Goal: Information Seeking & Learning: Learn about a topic

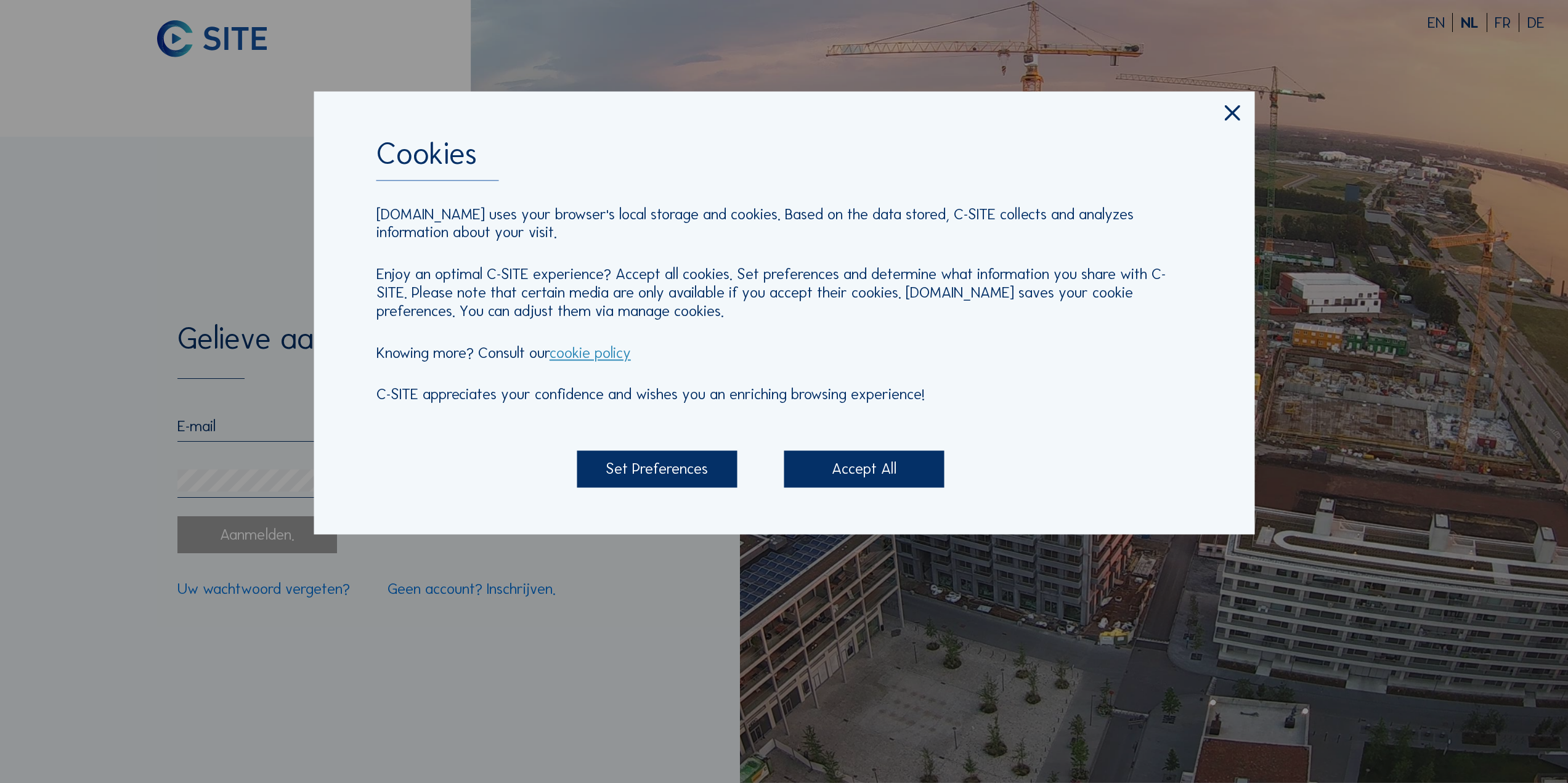
click at [830, 465] on div "Accept All" at bounding box center [864, 469] width 160 height 37
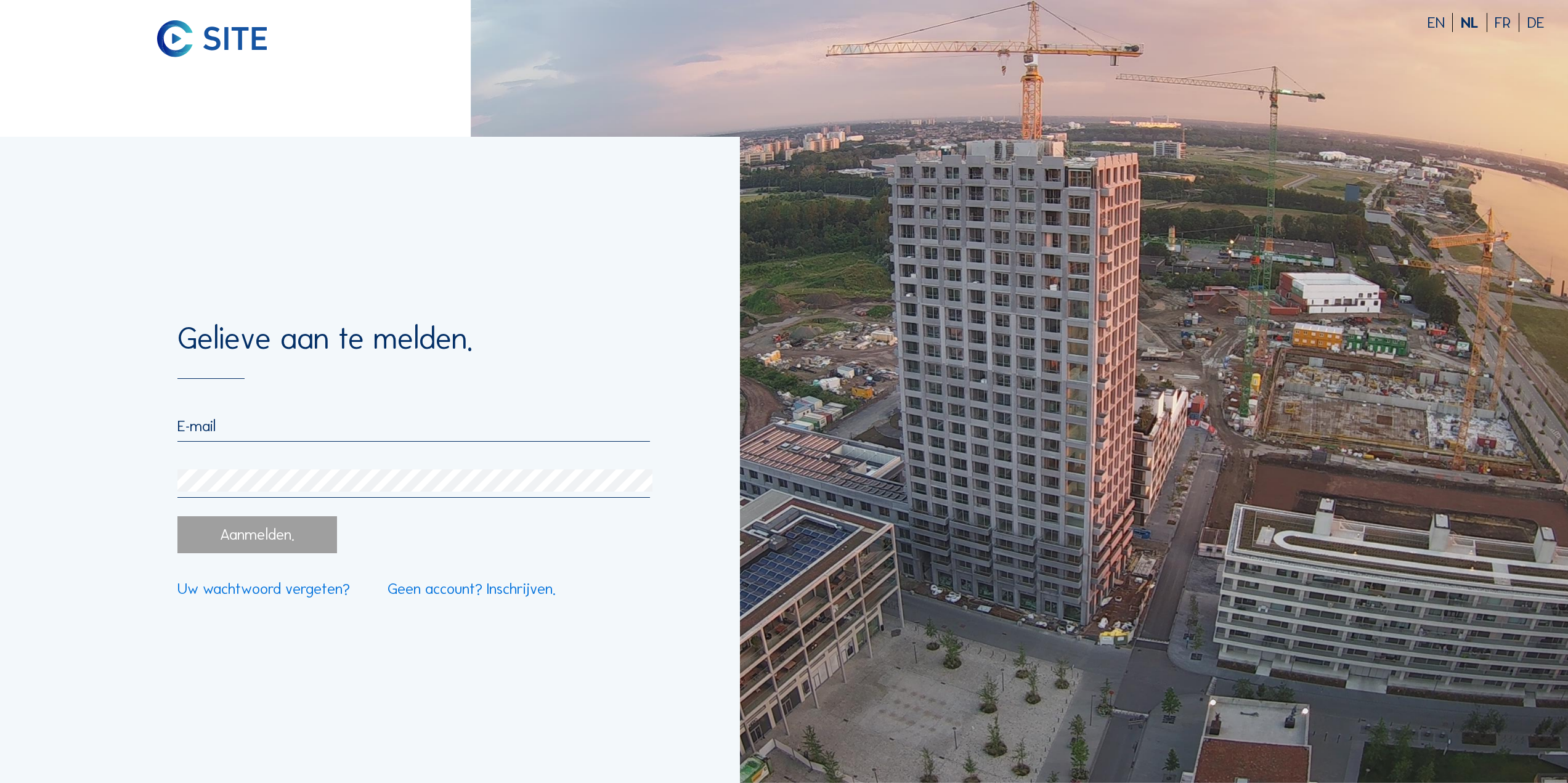
click at [297, 433] on input "email" at bounding box center [414, 425] width 472 height 19
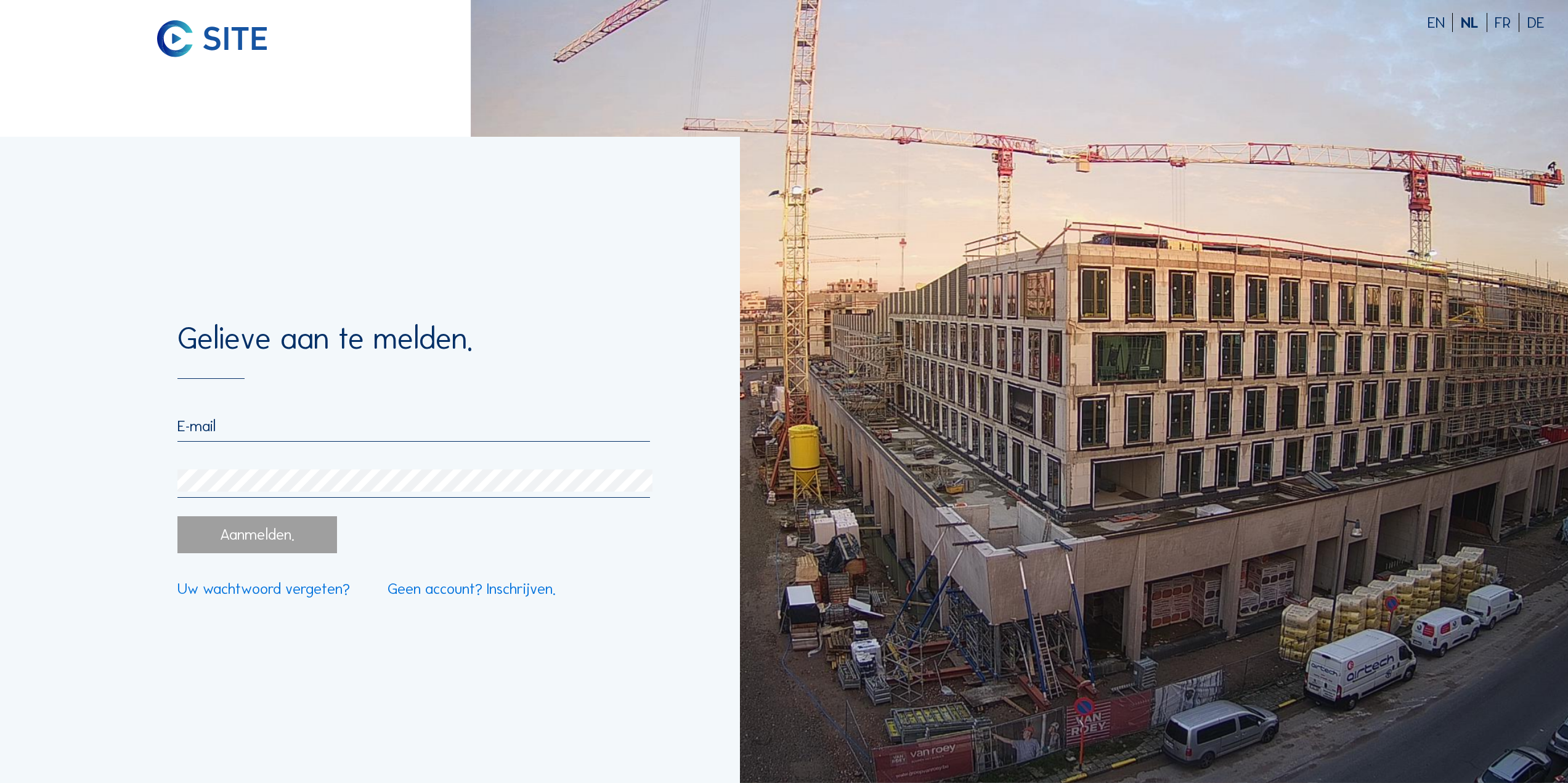
click at [359, 425] on input "email" at bounding box center [414, 425] width 472 height 19
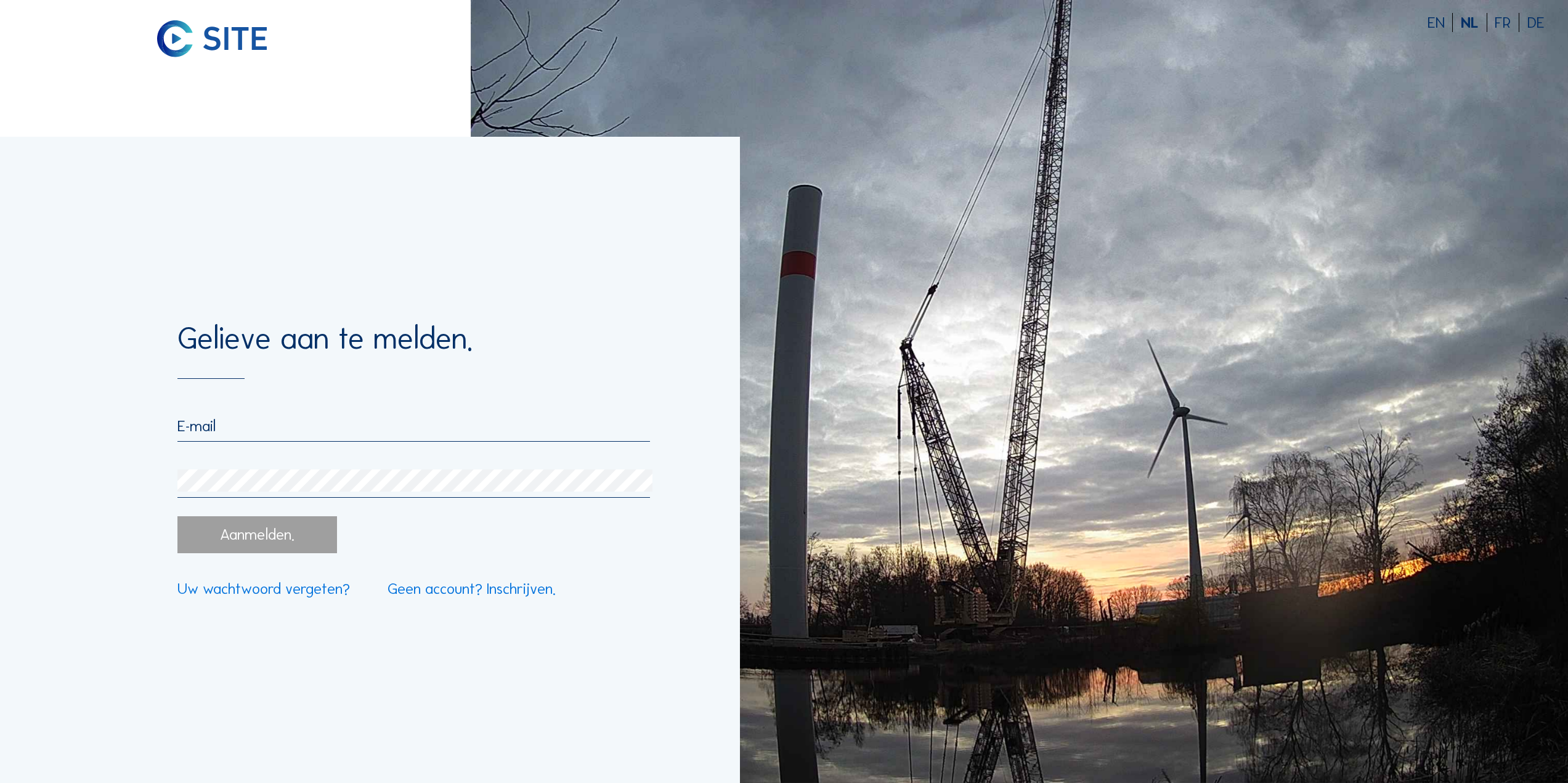
click at [359, 435] on input "email" at bounding box center [414, 425] width 472 height 19
type input "j"
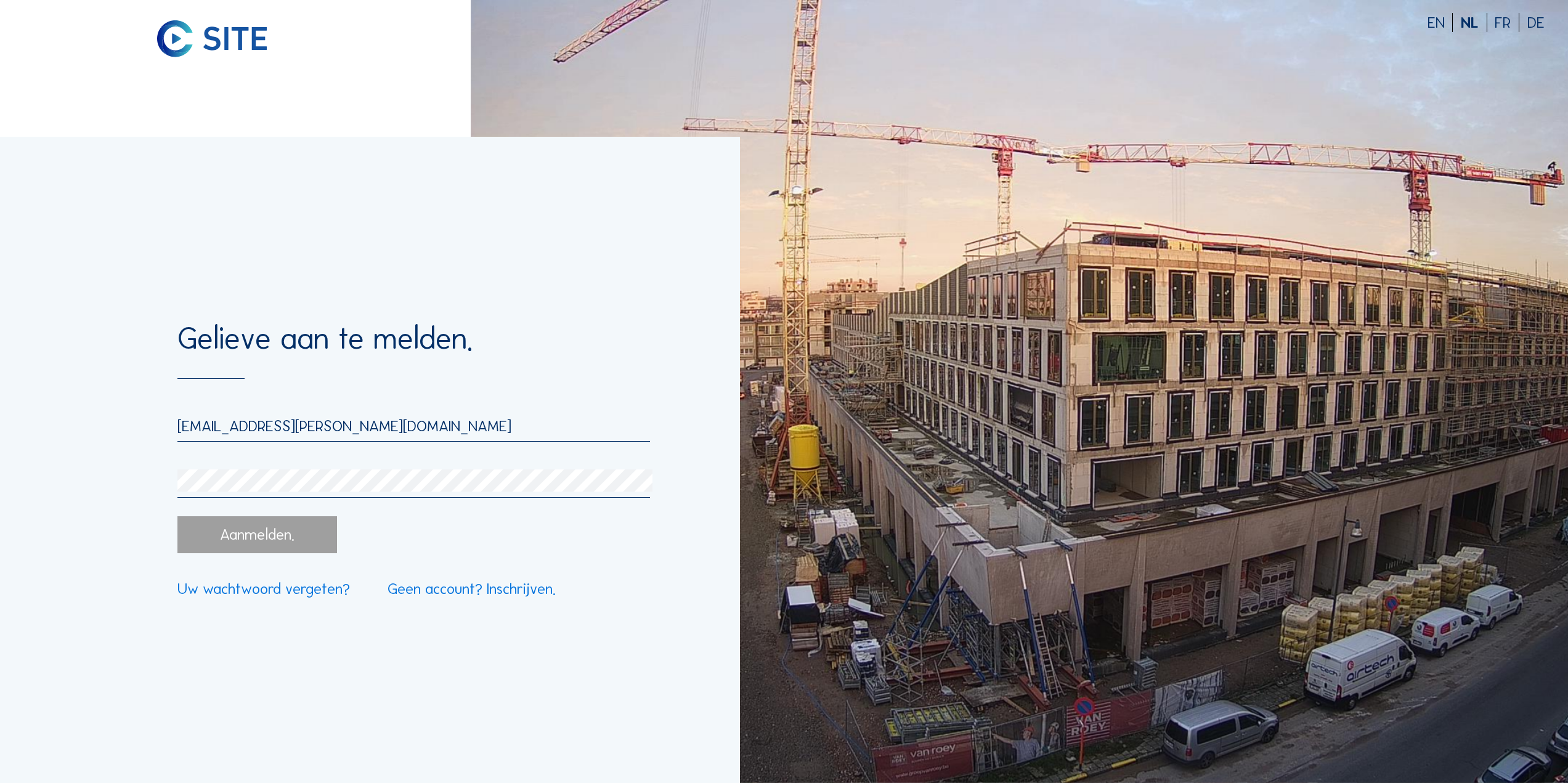
type input "[EMAIL_ADDRESS][PERSON_NAME][DOMAIN_NAME]"
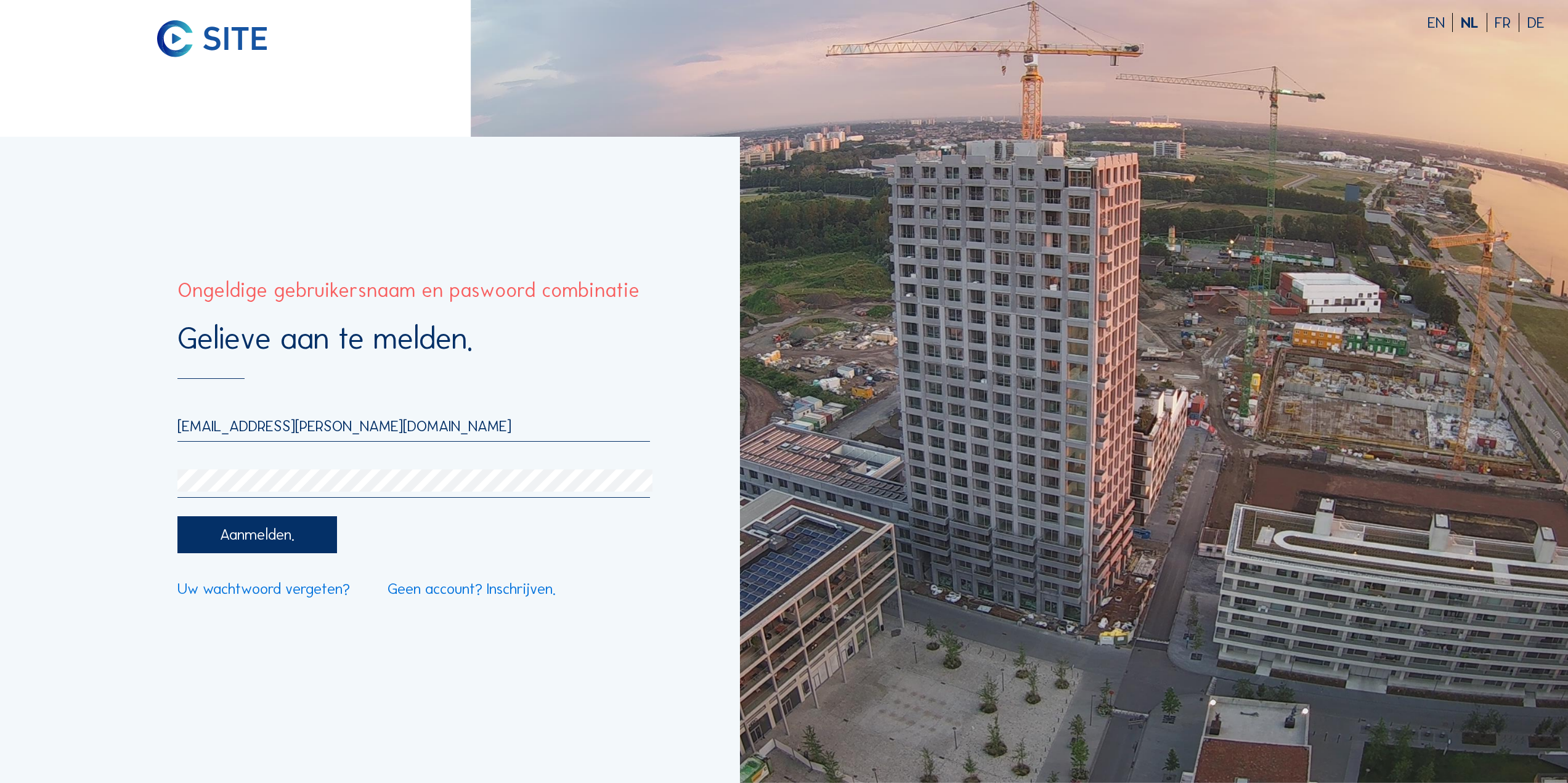
click at [251, 496] on div at bounding box center [414, 483] width 472 height 28
click at [176, 484] on div "Gelieve aan te melden. [EMAIL_ADDRESS][PERSON_NAME][DOMAIN_NAME] Aanmelden. Uw …" at bounding box center [370, 459] width 740 height 646
click at [88, 479] on div "Gelieve aan te melden. [EMAIL_ADDRESS][PERSON_NAME][DOMAIN_NAME] Aanmelden. Uw …" at bounding box center [370, 459] width 740 height 646
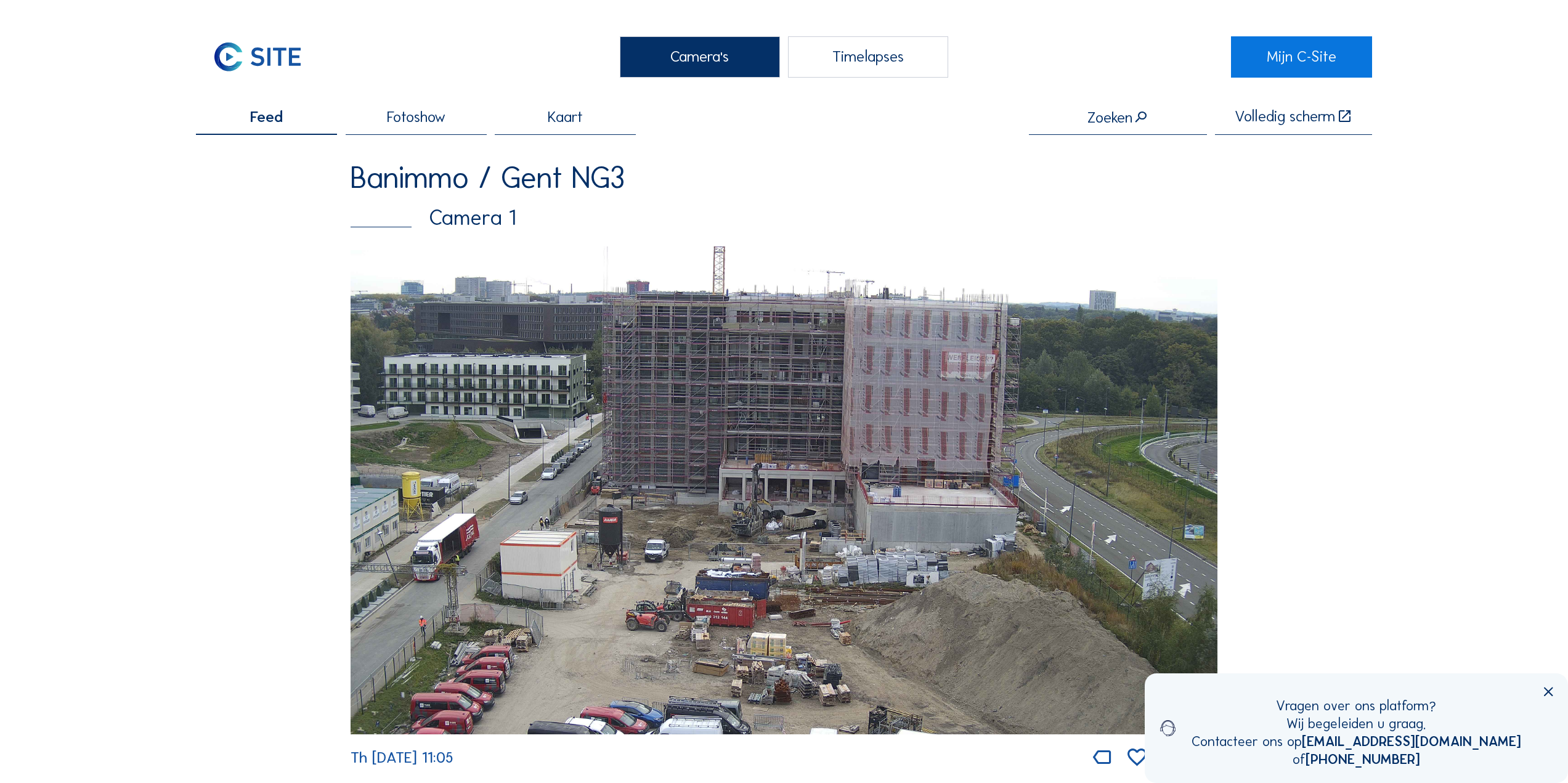
click at [397, 115] on span "Fotoshow" at bounding box center [416, 117] width 59 height 16
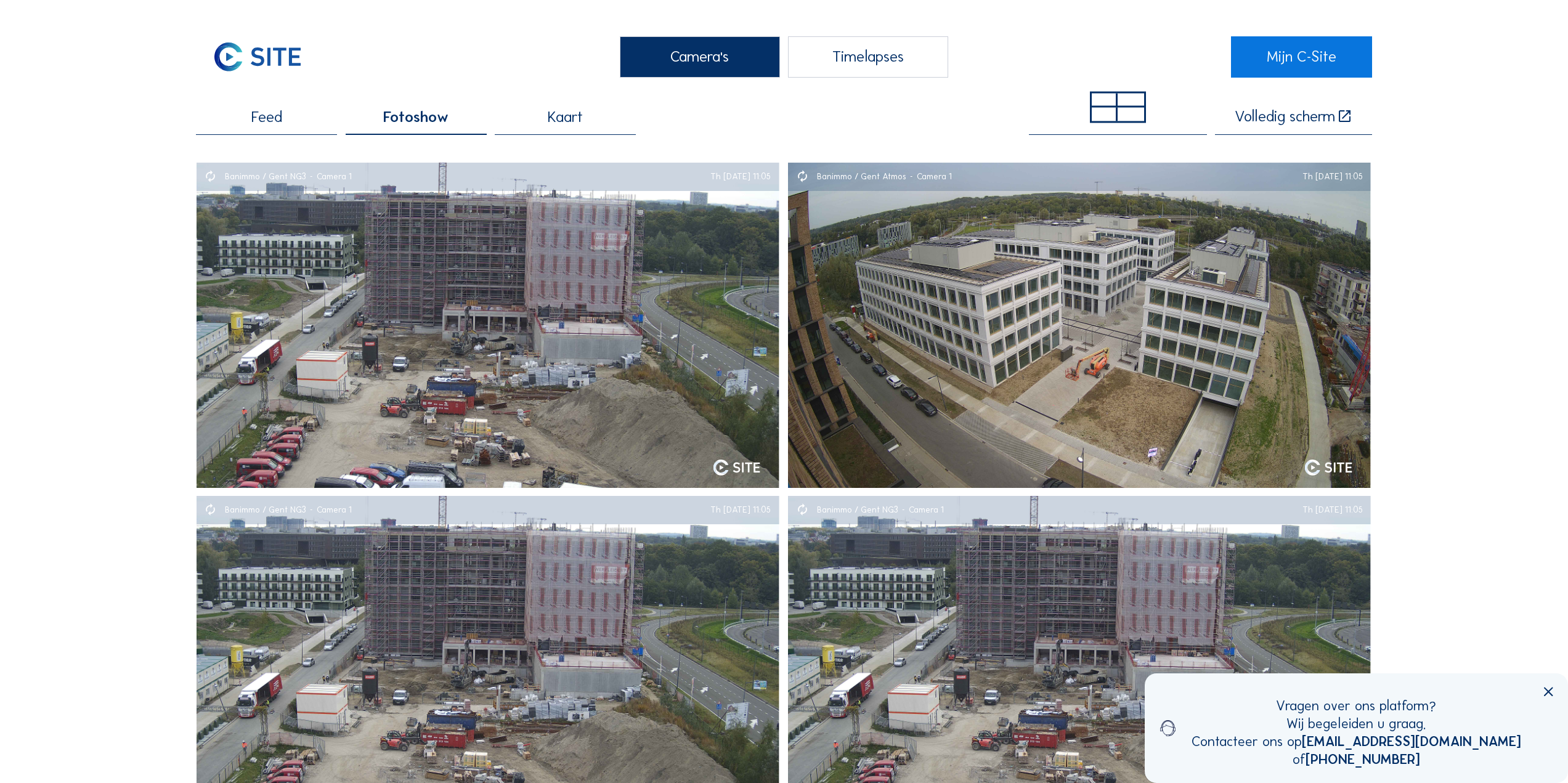
click at [889, 55] on div "Timelapses" at bounding box center [867, 57] width 160 height 41
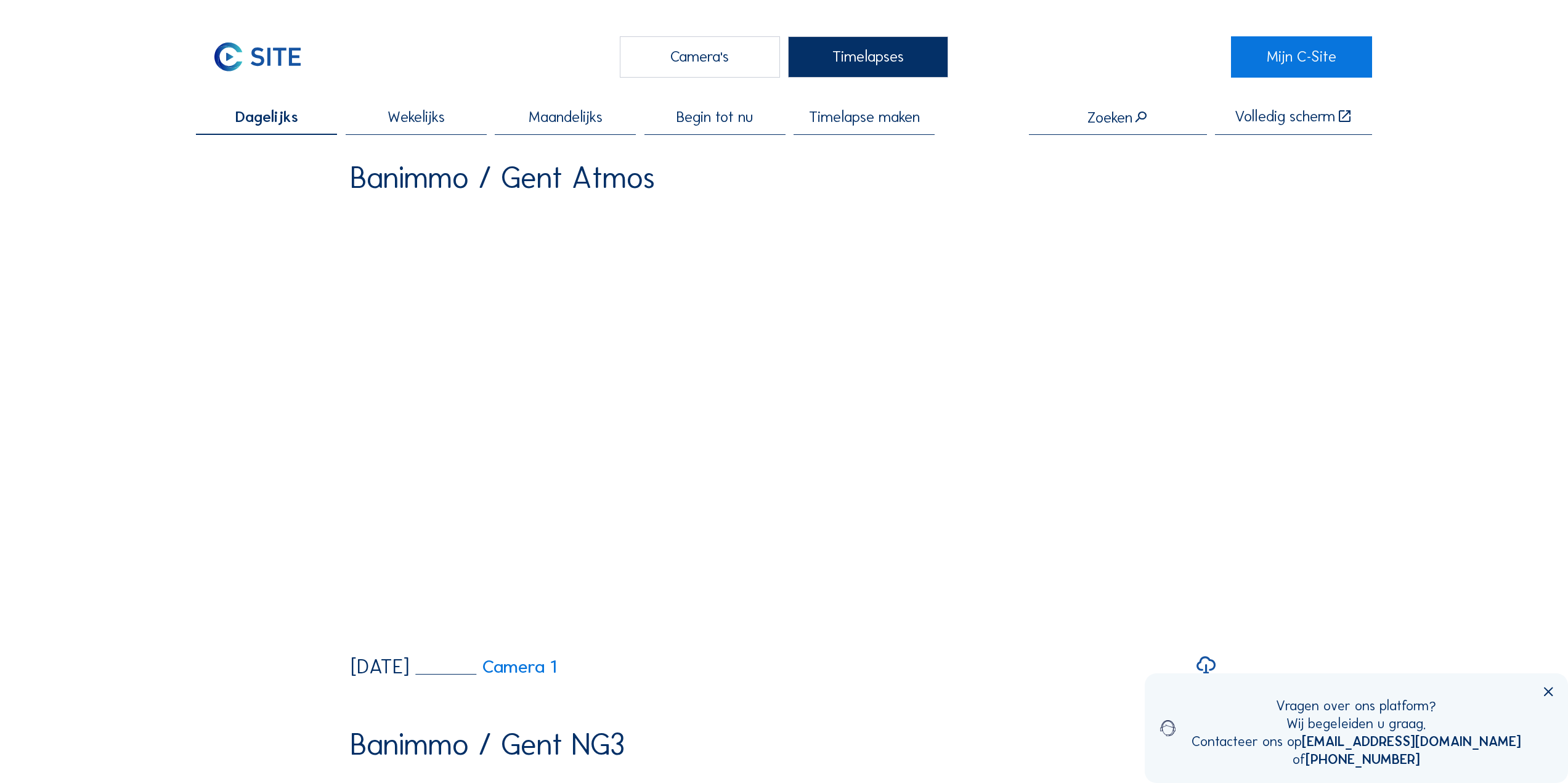
click at [839, 121] on span "Timelapse maken" at bounding box center [864, 117] width 111 height 16
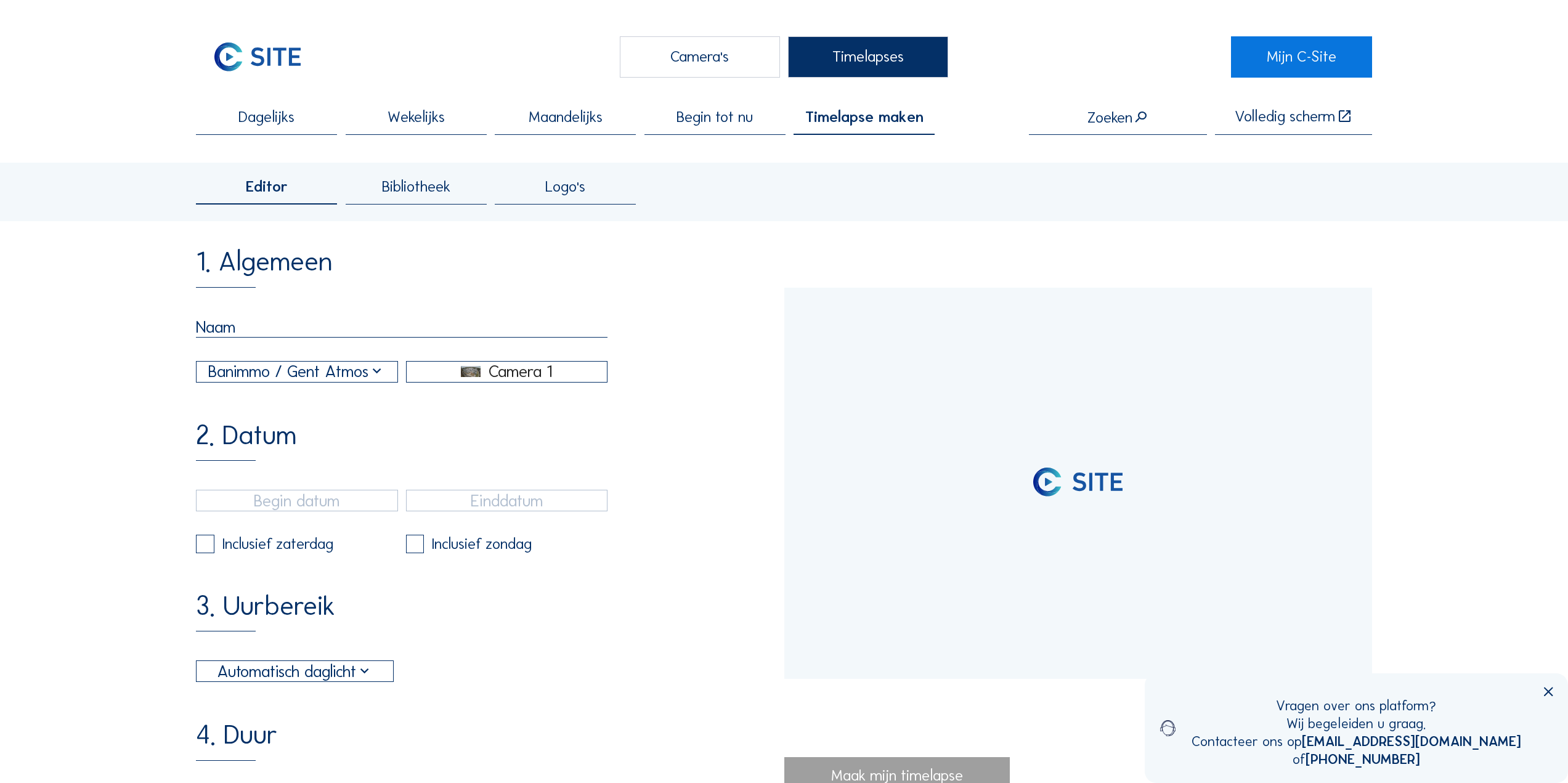
click at [306, 335] on input "text" at bounding box center [402, 326] width 412 height 21
type input "[DATE] 11:05"
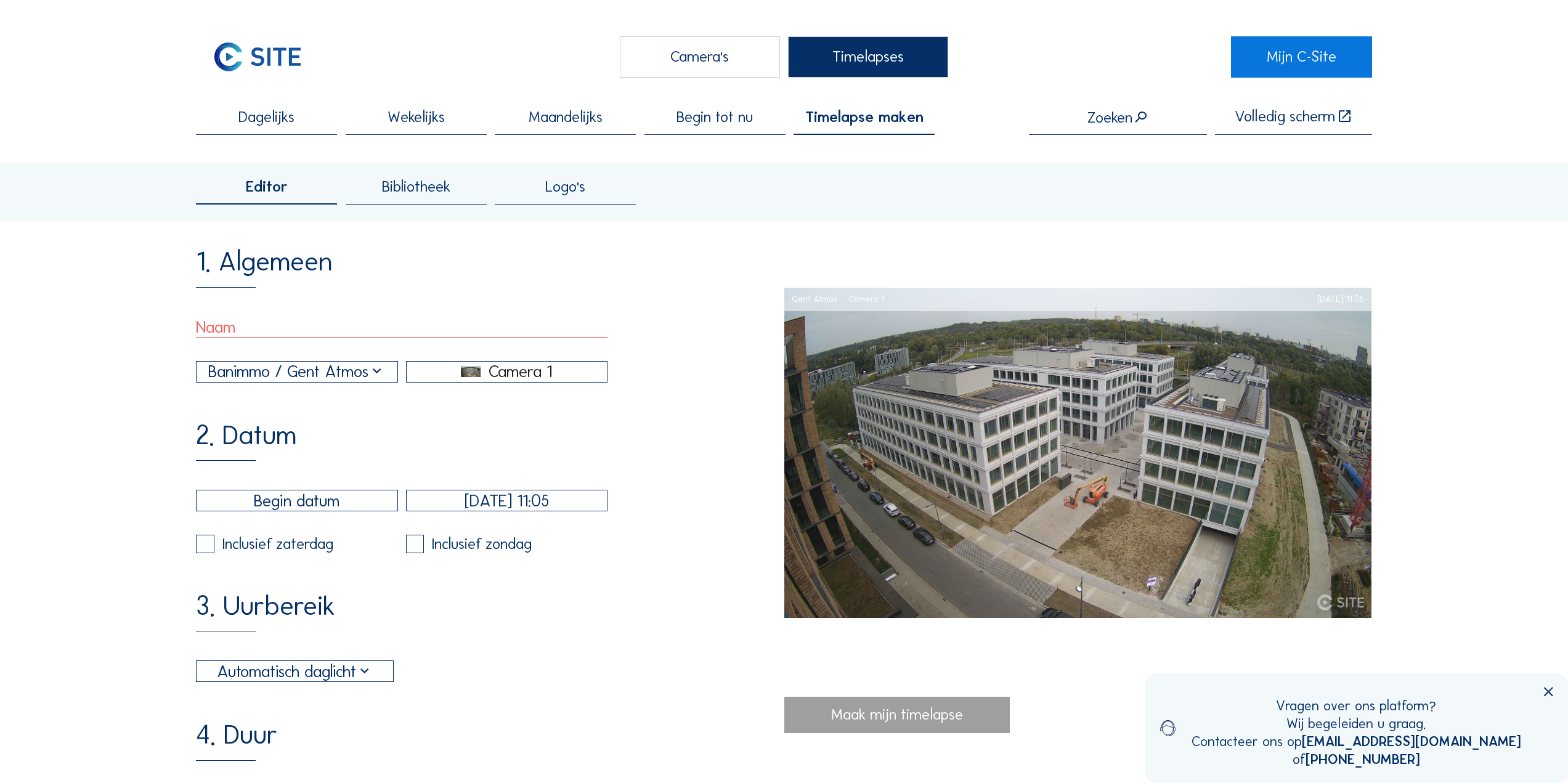
click at [397, 119] on span "Wekelijks" at bounding box center [416, 117] width 57 height 16
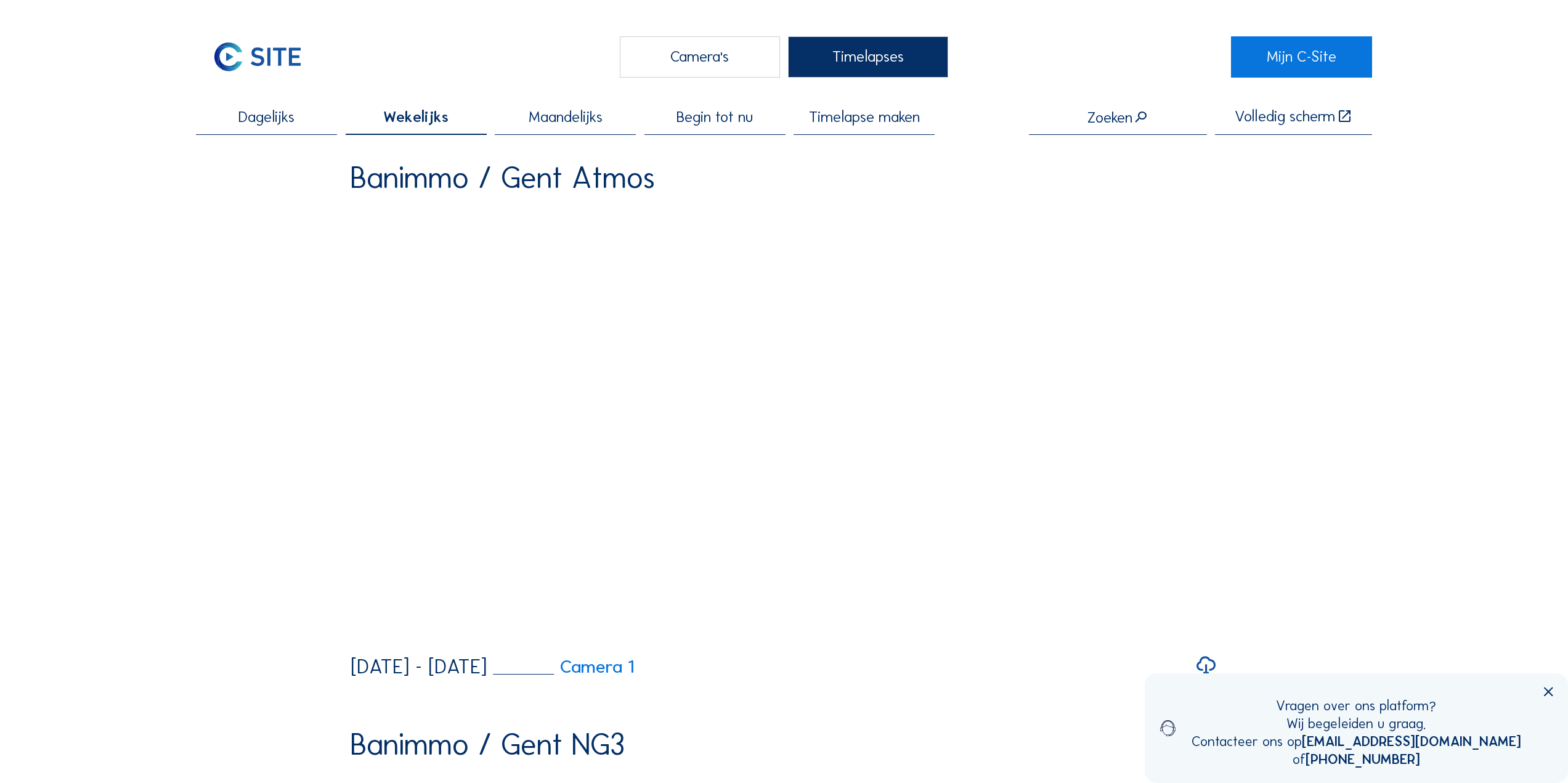
click at [744, 118] on span "Begin tot nu" at bounding box center [714, 117] width 76 height 16
click at [402, 123] on span "Wekelijks" at bounding box center [416, 117] width 57 height 16
click at [719, 121] on span "Begin tot nu" at bounding box center [714, 117] width 76 height 16
click at [419, 121] on span "Wekelijks" at bounding box center [416, 117] width 57 height 16
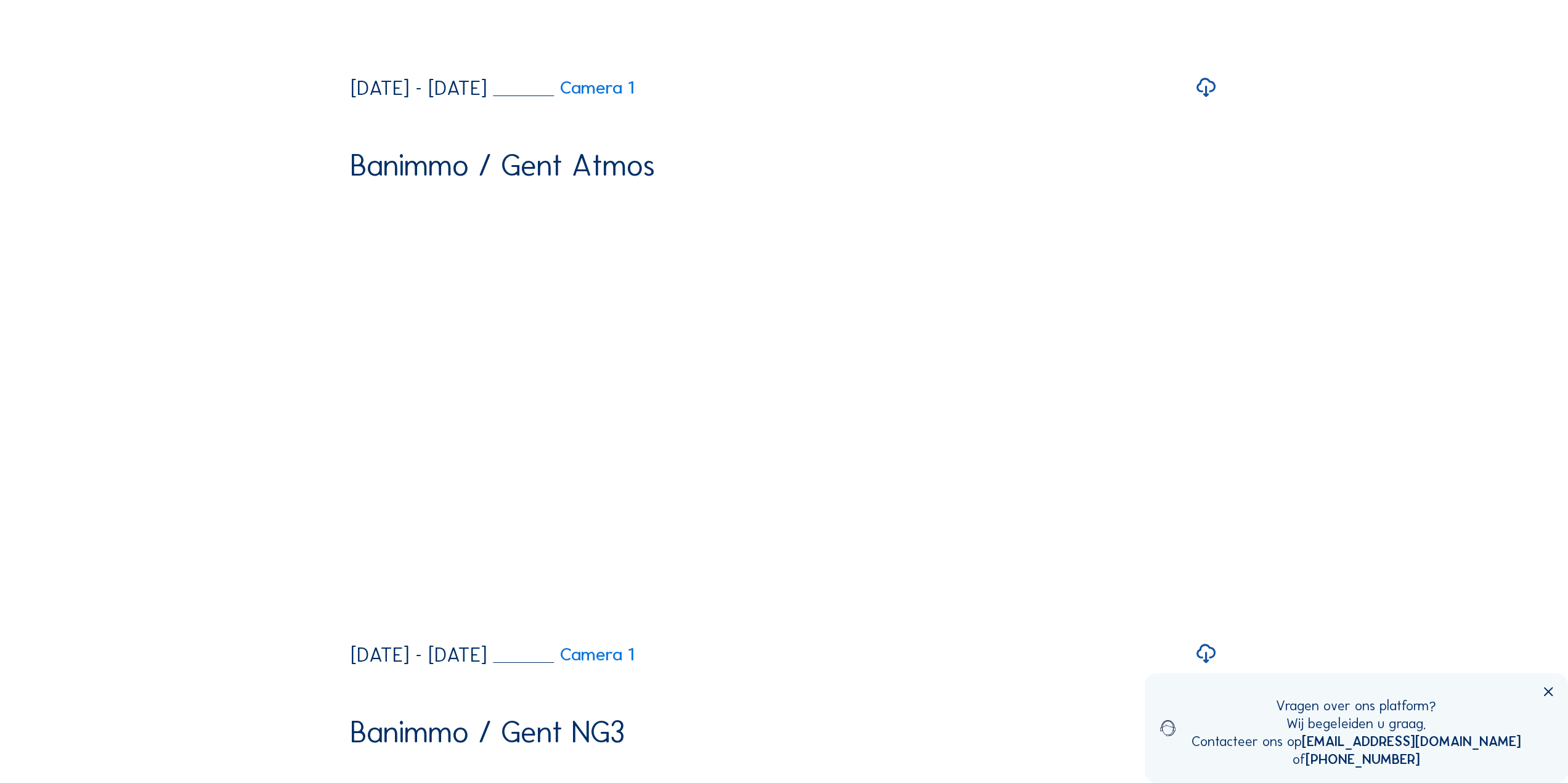
scroll to position [5915, 0]
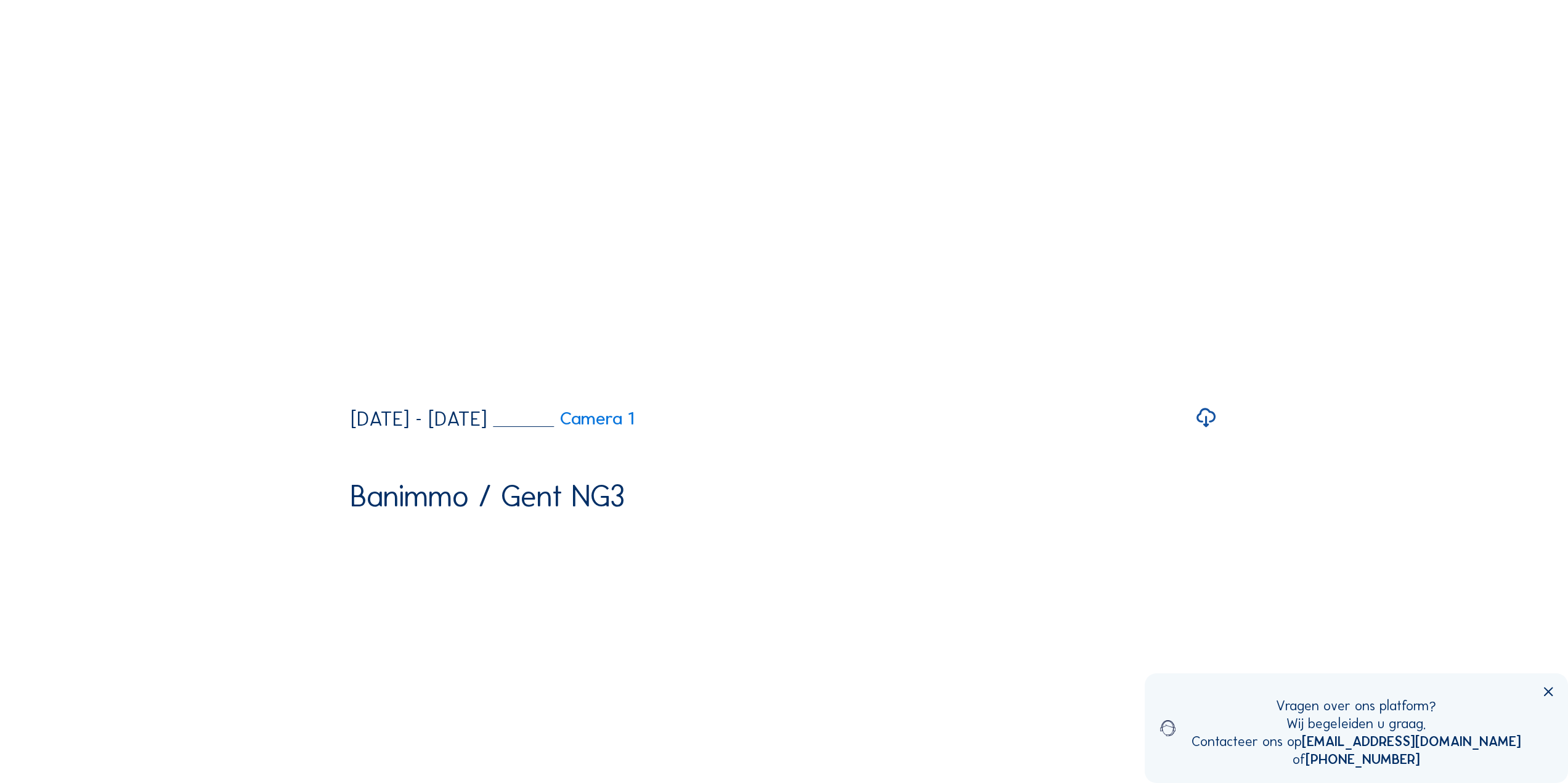
click at [1545, 698] on icon at bounding box center [1549, 692] width 16 height 16
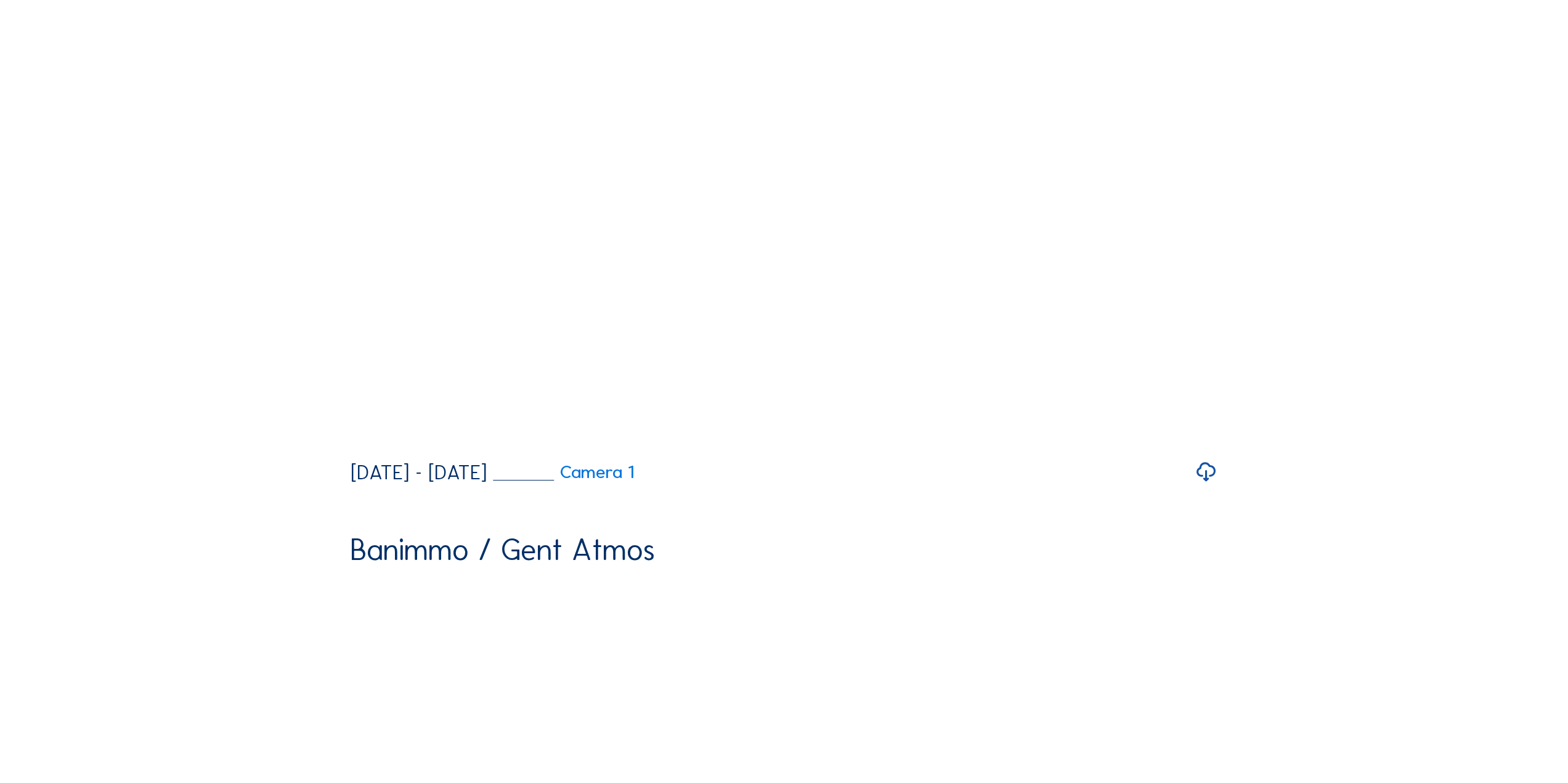
scroll to position [0, 0]
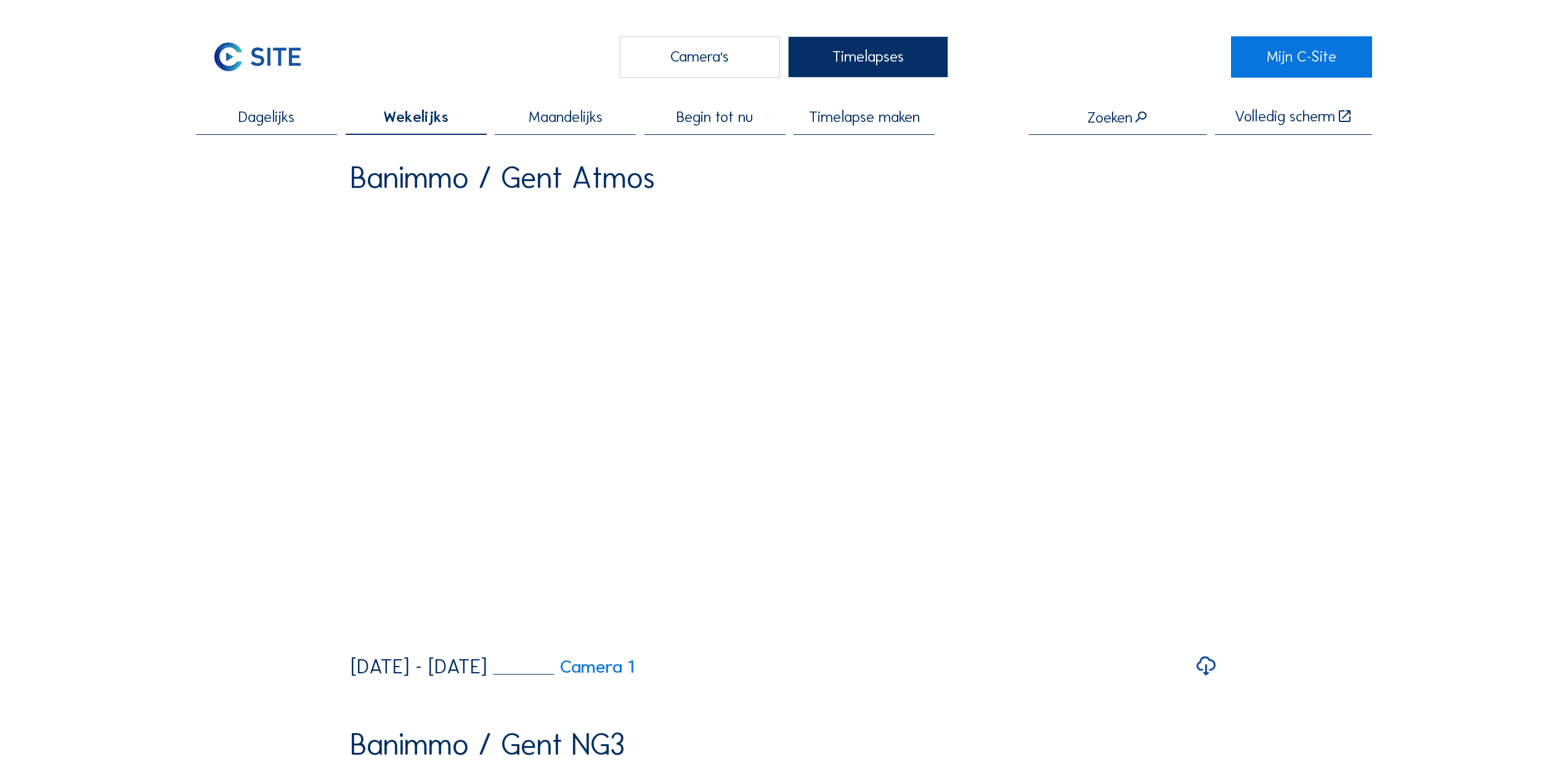
click at [692, 61] on div "Camera's" at bounding box center [700, 57] width 160 height 41
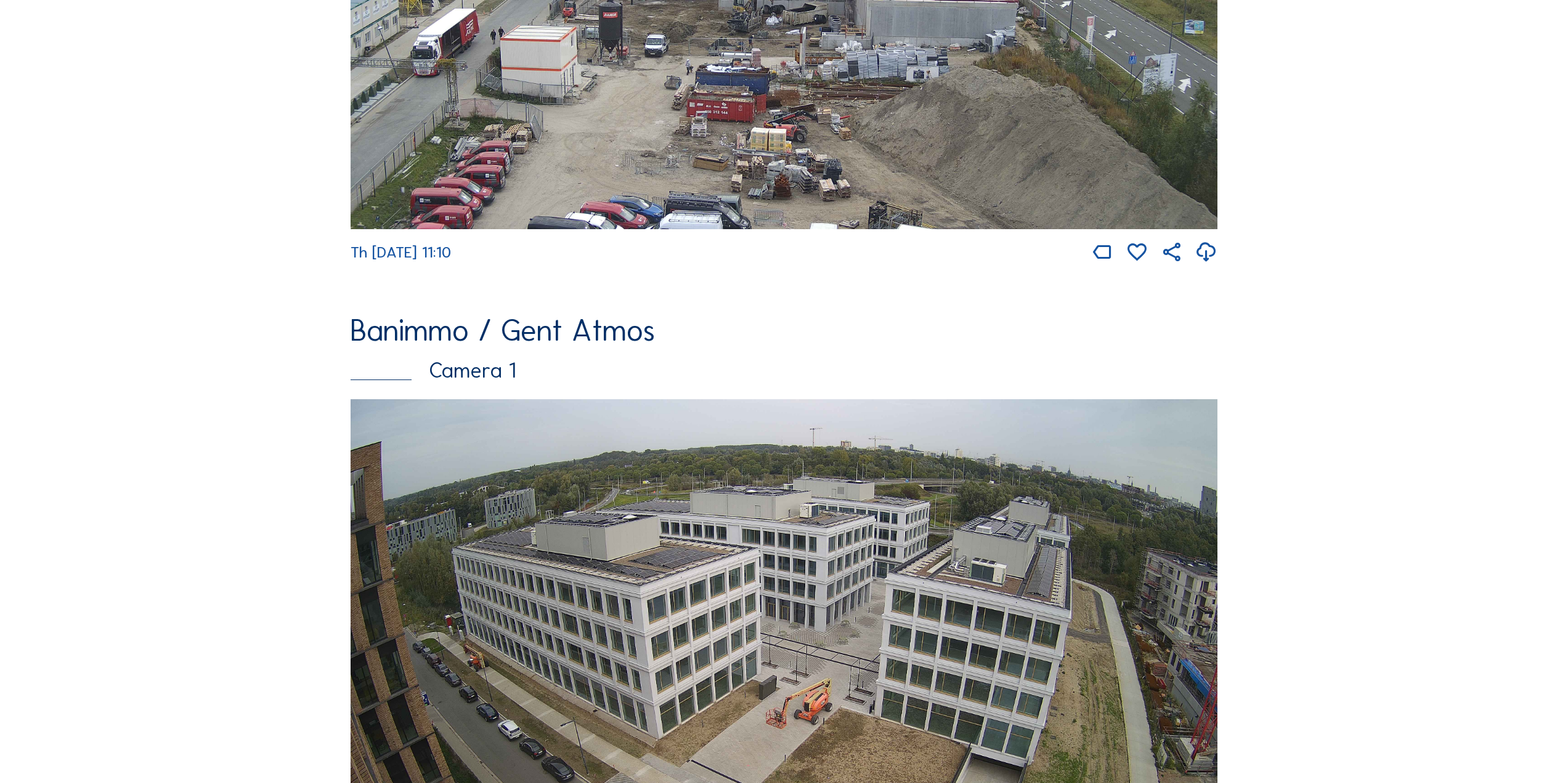
scroll to position [555, 0]
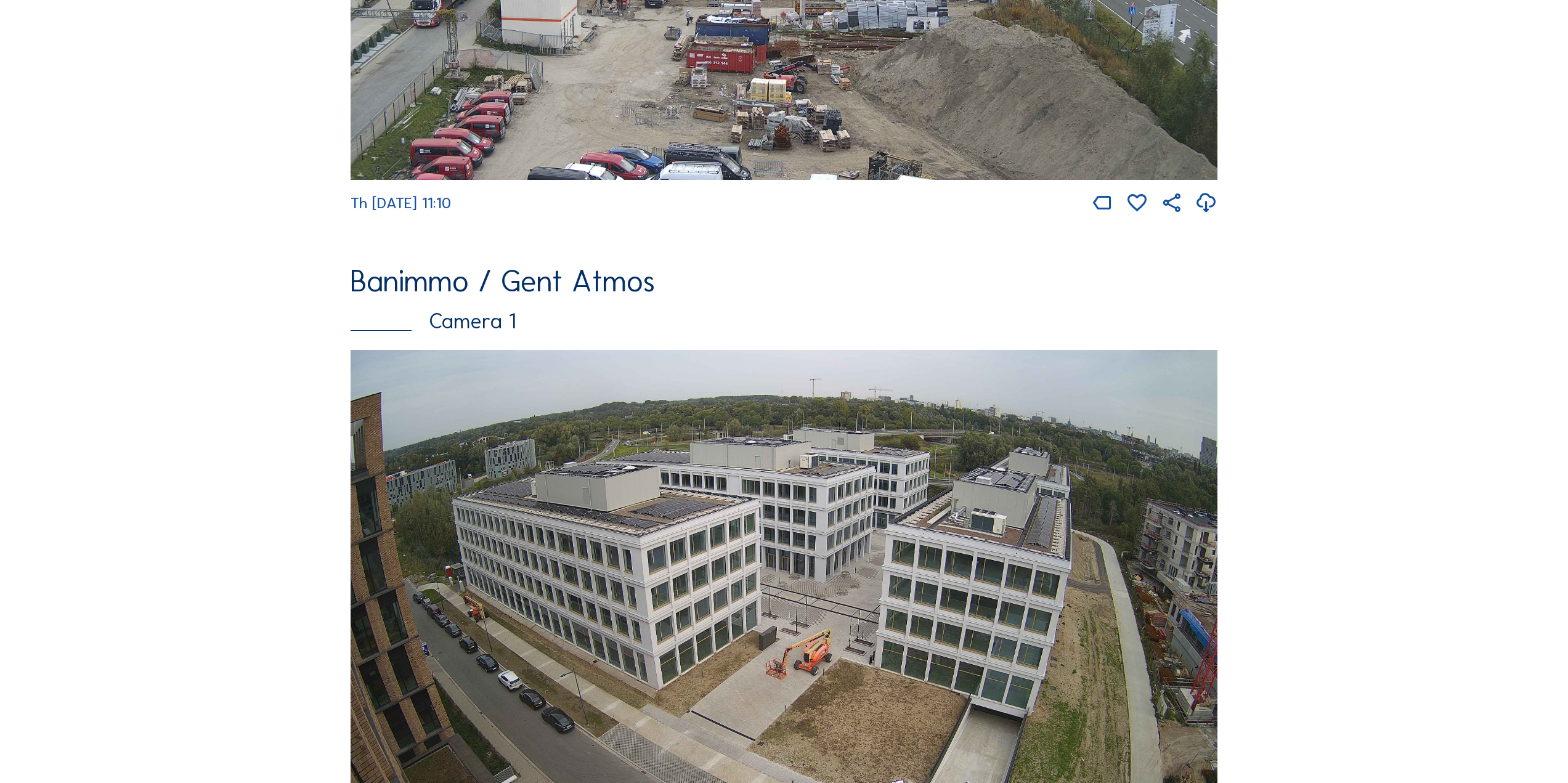
click at [442, 297] on div "Banimmo / Gent Atmos" at bounding box center [783, 281] width 867 height 31
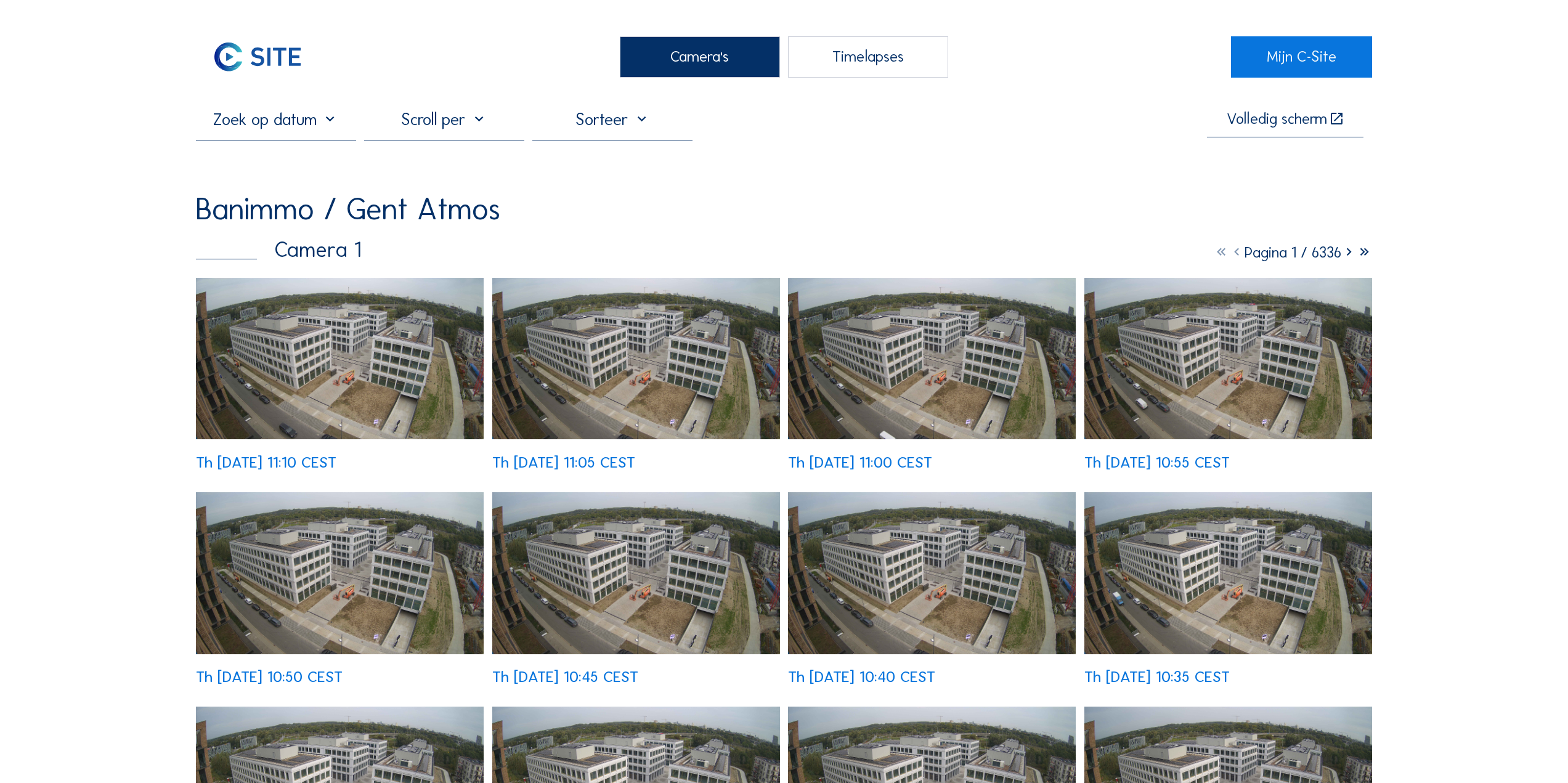
click at [494, 124] on div at bounding box center [444, 125] width 160 height 31
click at [427, 221] on div "Week" at bounding box center [447, 216] width 141 height 12
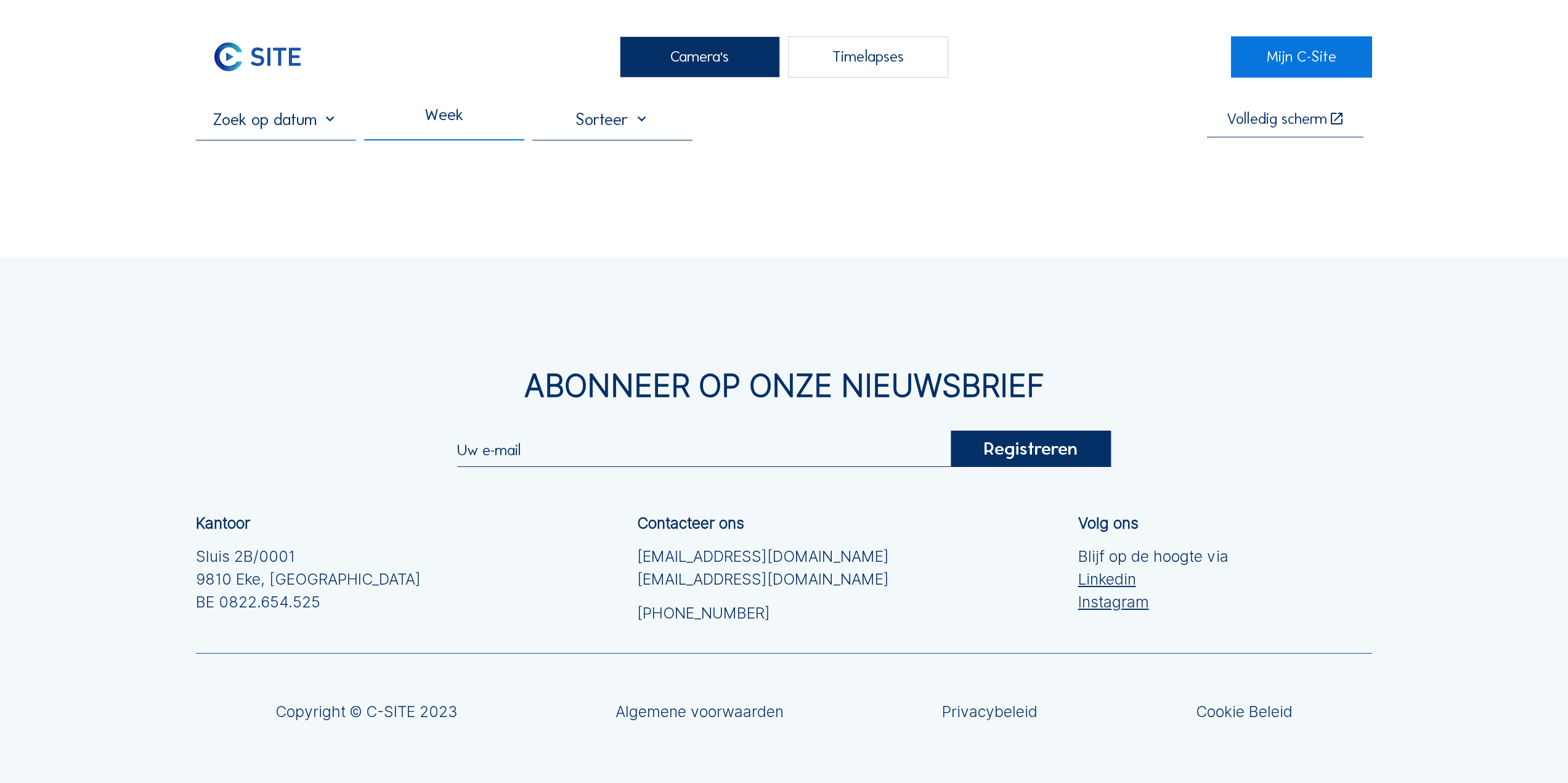
click at [630, 128] on div at bounding box center [613, 125] width 160 height 31
click at [630, 128] on div "Datum oplopend" at bounding box center [616, 128] width 141 height 12
click at [309, 129] on input "text" at bounding box center [276, 119] width 160 height 20
click at [302, 156] on div "[DATE]" at bounding box center [273, 154] width 64 height 20
click at [275, 156] on div "2025" at bounding box center [273, 154] width 29 height 20
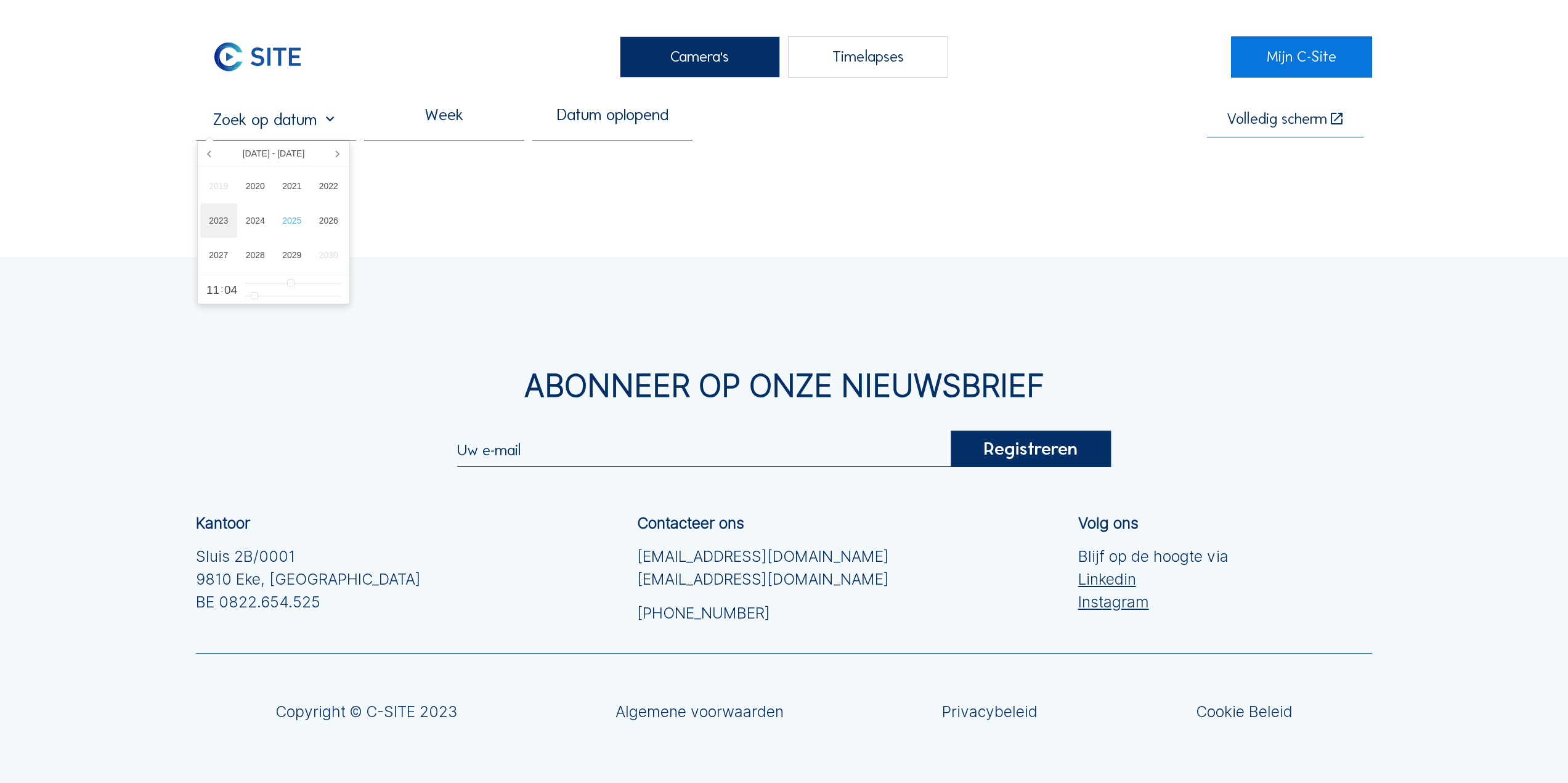
click at [219, 226] on div "2023" at bounding box center [218, 221] width 37 height 35
click at [326, 180] on div "Mar" at bounding box center [322, 182] width 49 height 26
click at [281, 194] on div "1" at bounding box center [273, 193] width 21 height 20
type input "[DATE] 11:04"
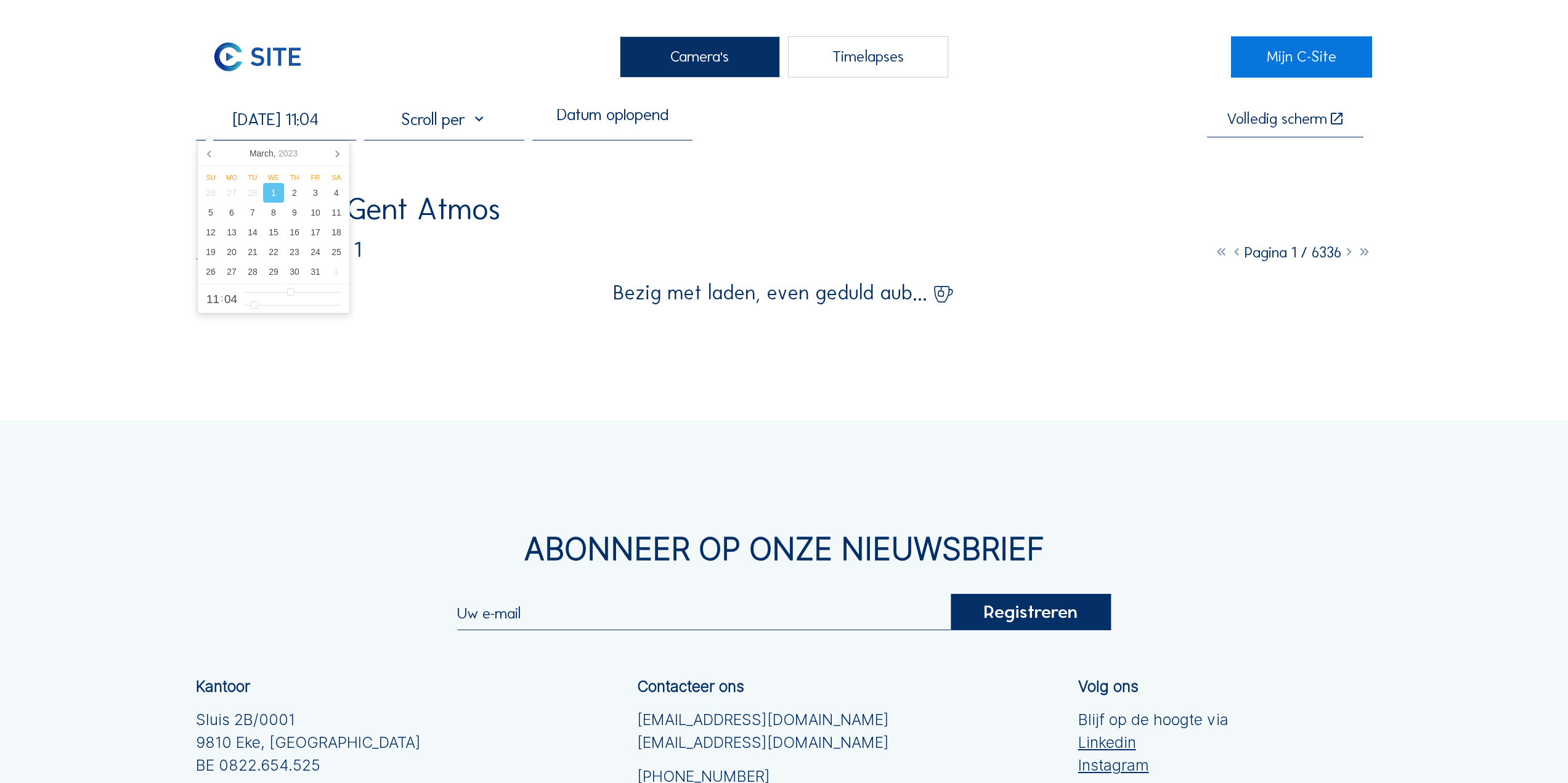
click at [503, 131] on div at bounding box center [444, 125] width 160 height 31
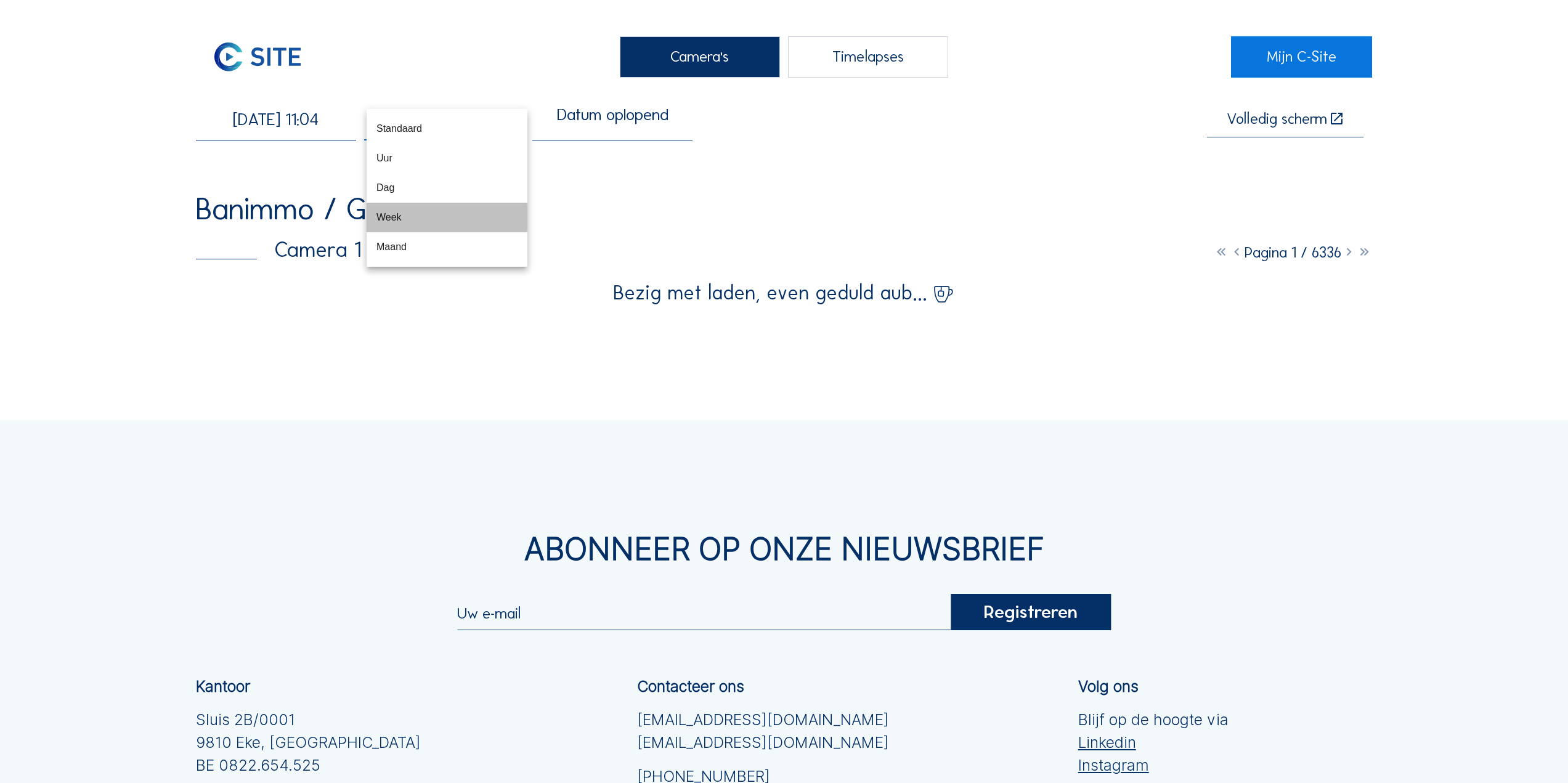
click at [395, 211] on div "Week" at bounding box center [447, 216] width 141 height 12
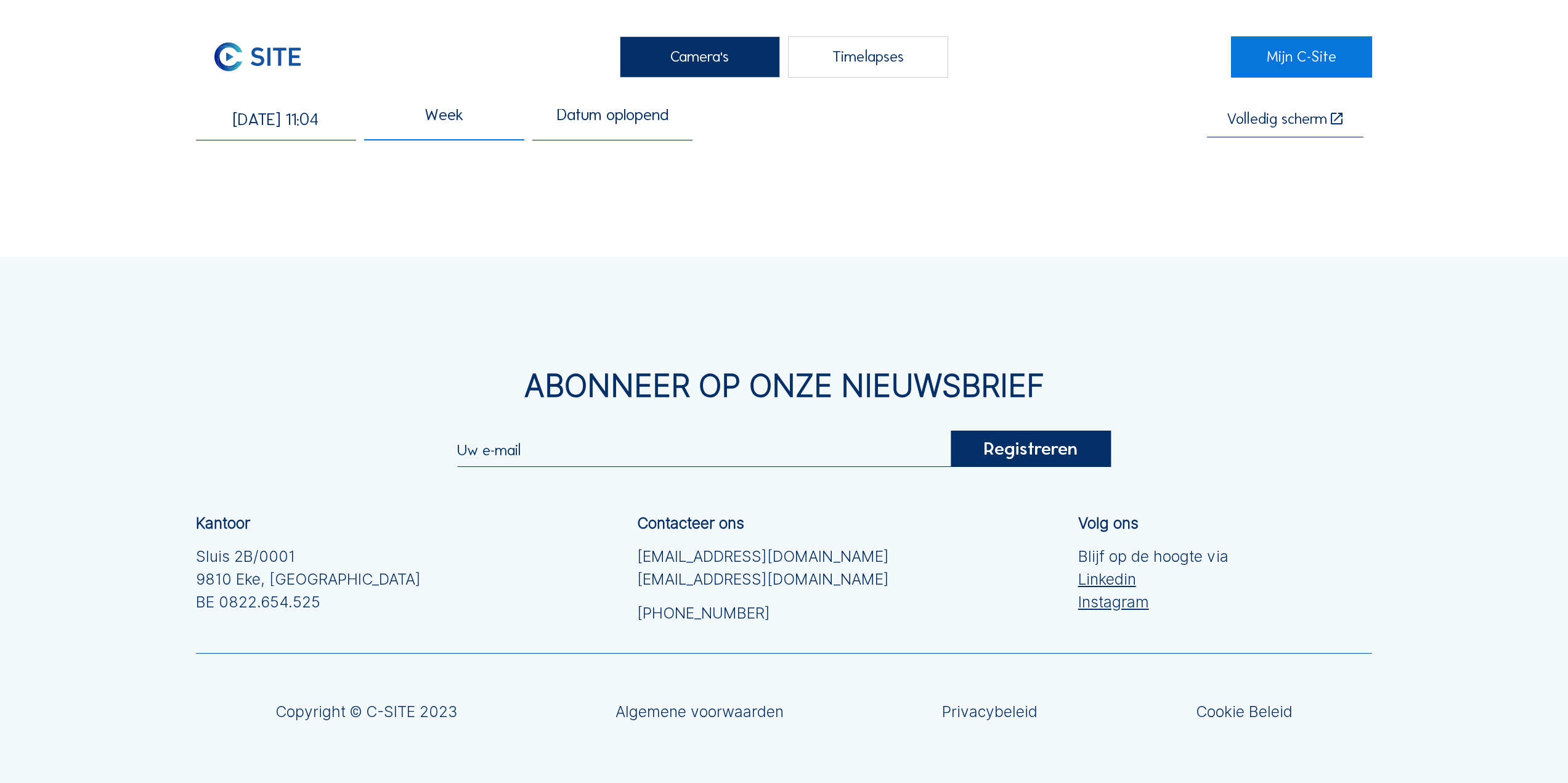
click at [801, 132] on div "[DATE] 11:04 Week Datum oplopend Volledig [PERSON_NAME]" at bounding box center [784, 125] width 1176 height 31
click at [486, 123] on div "Week" at bounding box center [444, 125] width 160 height 31
click at [407, 211] on div "Week" at bounding box center [447, 216] width 141 height 12
click at [601, 124] on div "Datum oplopend" at bounding box center [613, 122] width 112 height 27
click at [601, 129] on div "Datum oplopend" at bounding box center [616, 128] width 141 height 12
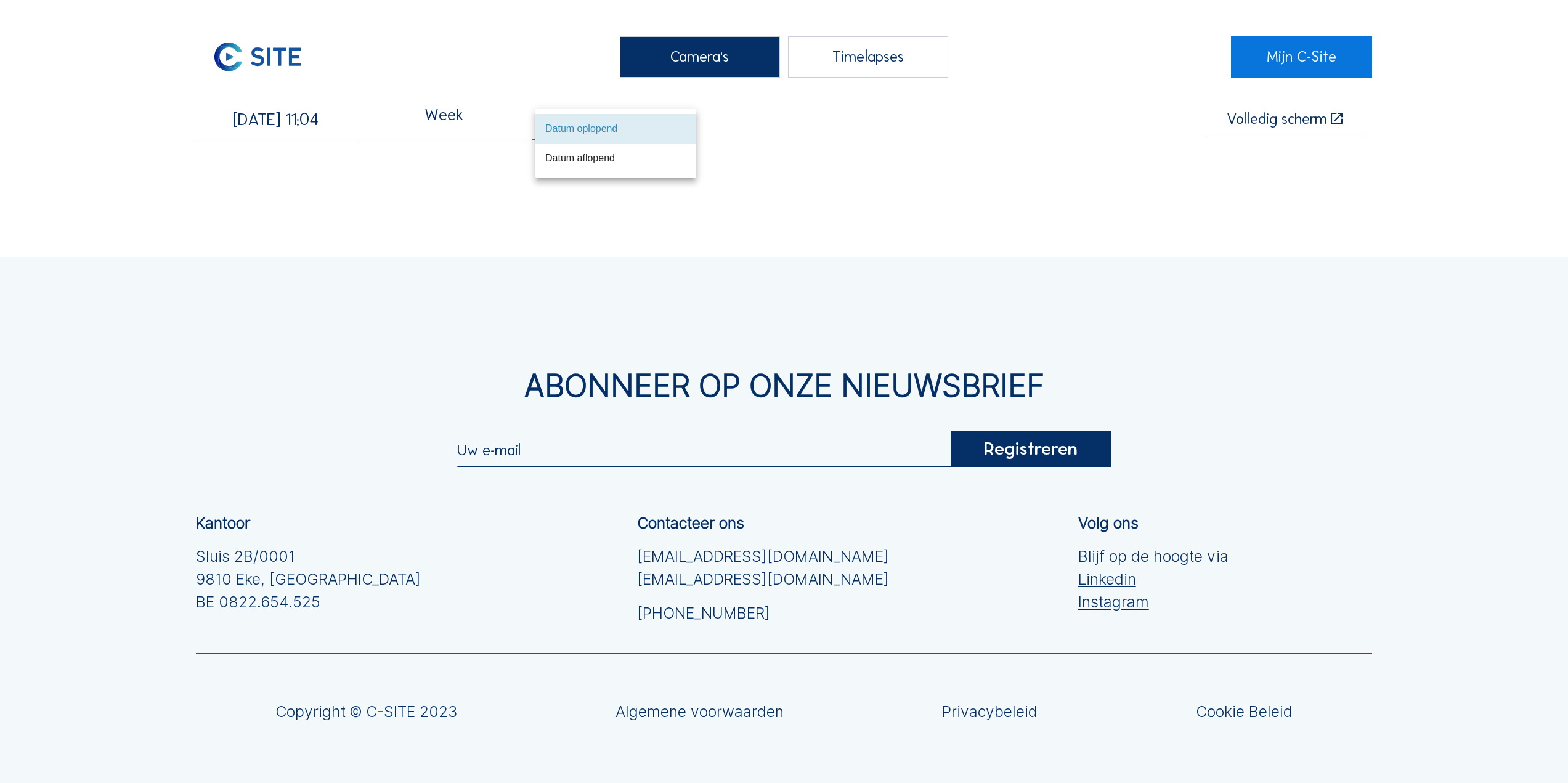
click at [601, 129] on div "Datum oplopend" at bounding box center [616, 128] width 141 height 12
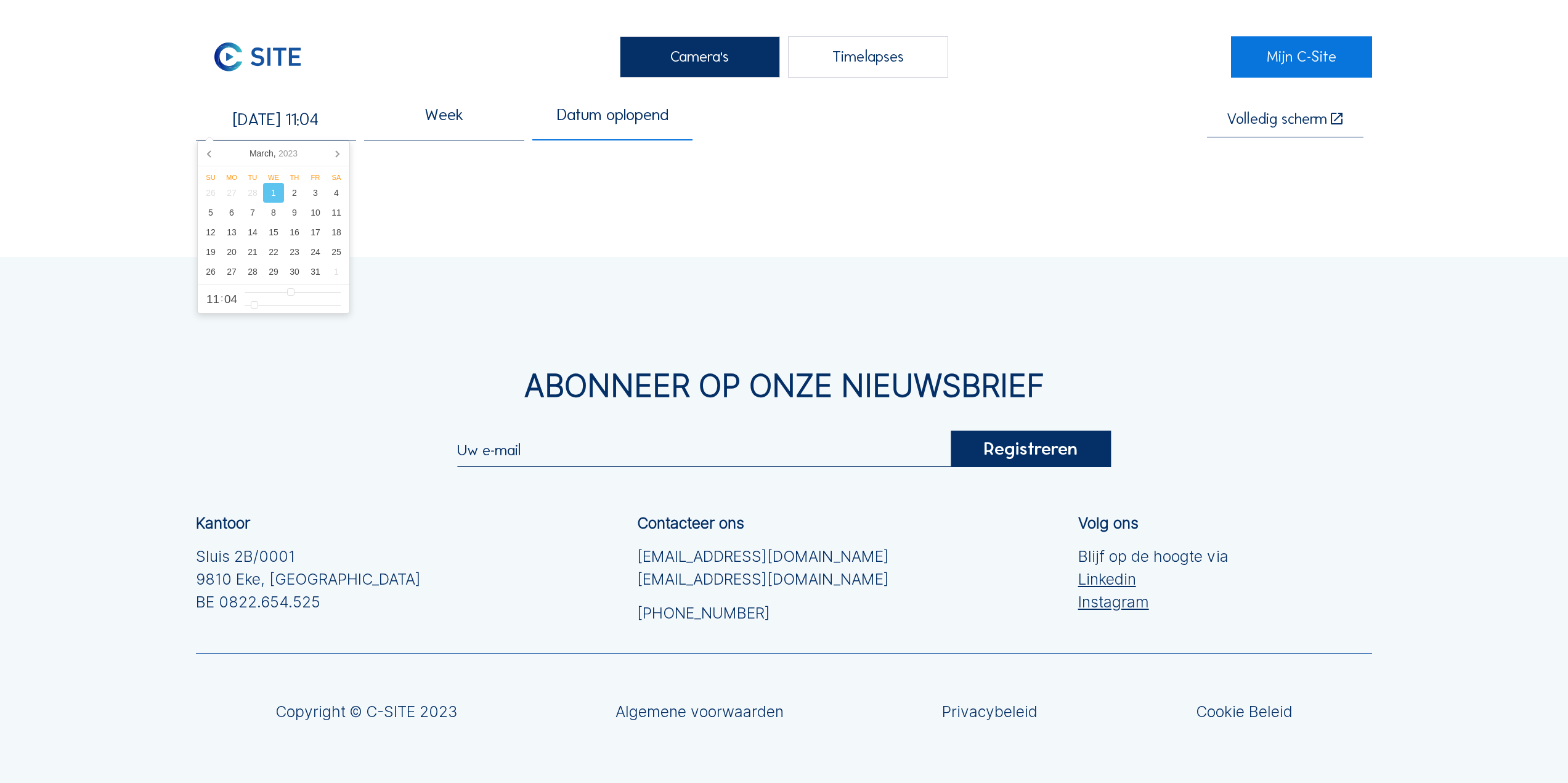
click at [290, 123] on input "[DATE] 11:04" at bounding box center [276, 119] width 160 height 20
click at [275, 194] on div "1" at bounding box center [273, 193] width 21 height 20
click at [866, 136] on div "Week Datum oplopend Volledig [PERSON_NAME]" at bounding box center [784, 125] width 1176 height 31
click at [442, 130] on div "Week" at bounding box center [444, 122] width 39 height 27
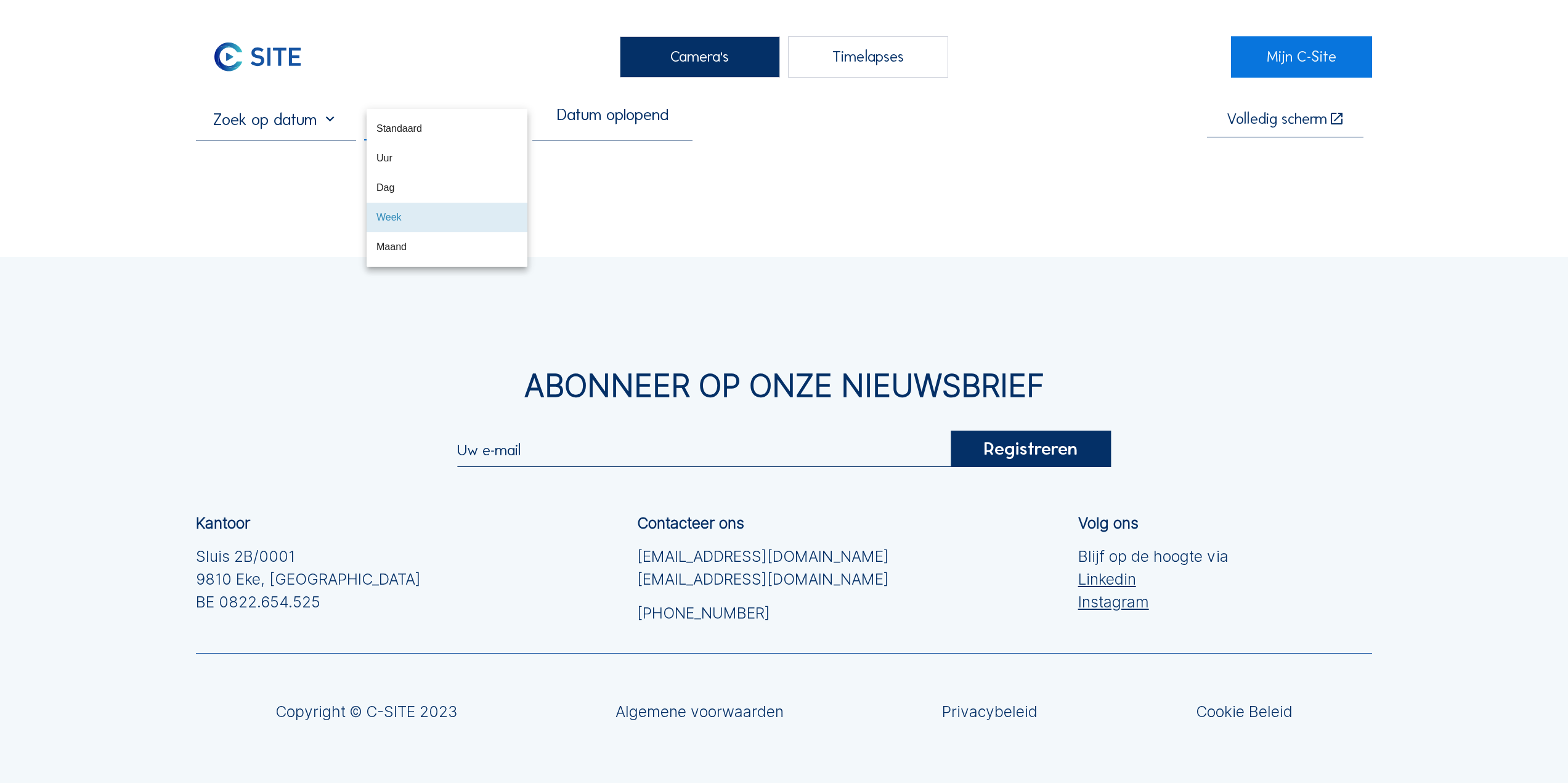
click at [442, 130] on div "Standaard" at bounding box center [447, 128] width 141 height 12
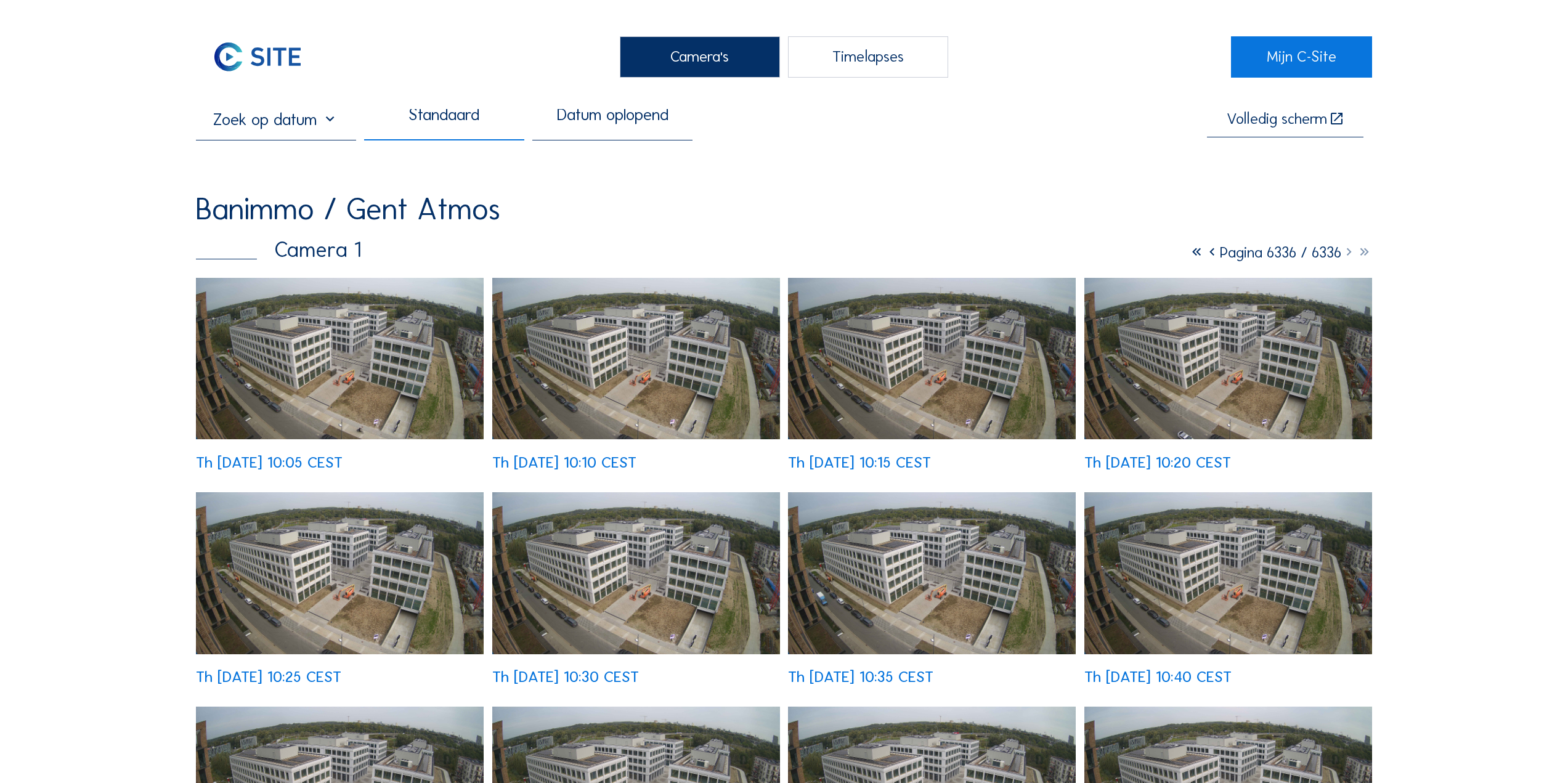
drag, startPoint x: 387, startPoint y: 224, endPoint x: 393, endPoint y: 223, distance: 6.1
click at [388, 224] on div "Banimmo / Gent Atmos" at bounding box center [348, 210] width 304 height 31
click at [318, 127] on input "text" at bounding box center [276, 119] width 160 height 20
click at [279, 193] on div "1" at bounding box center [273, 193] width 21 height 20
type input "[DATE] 00:00"
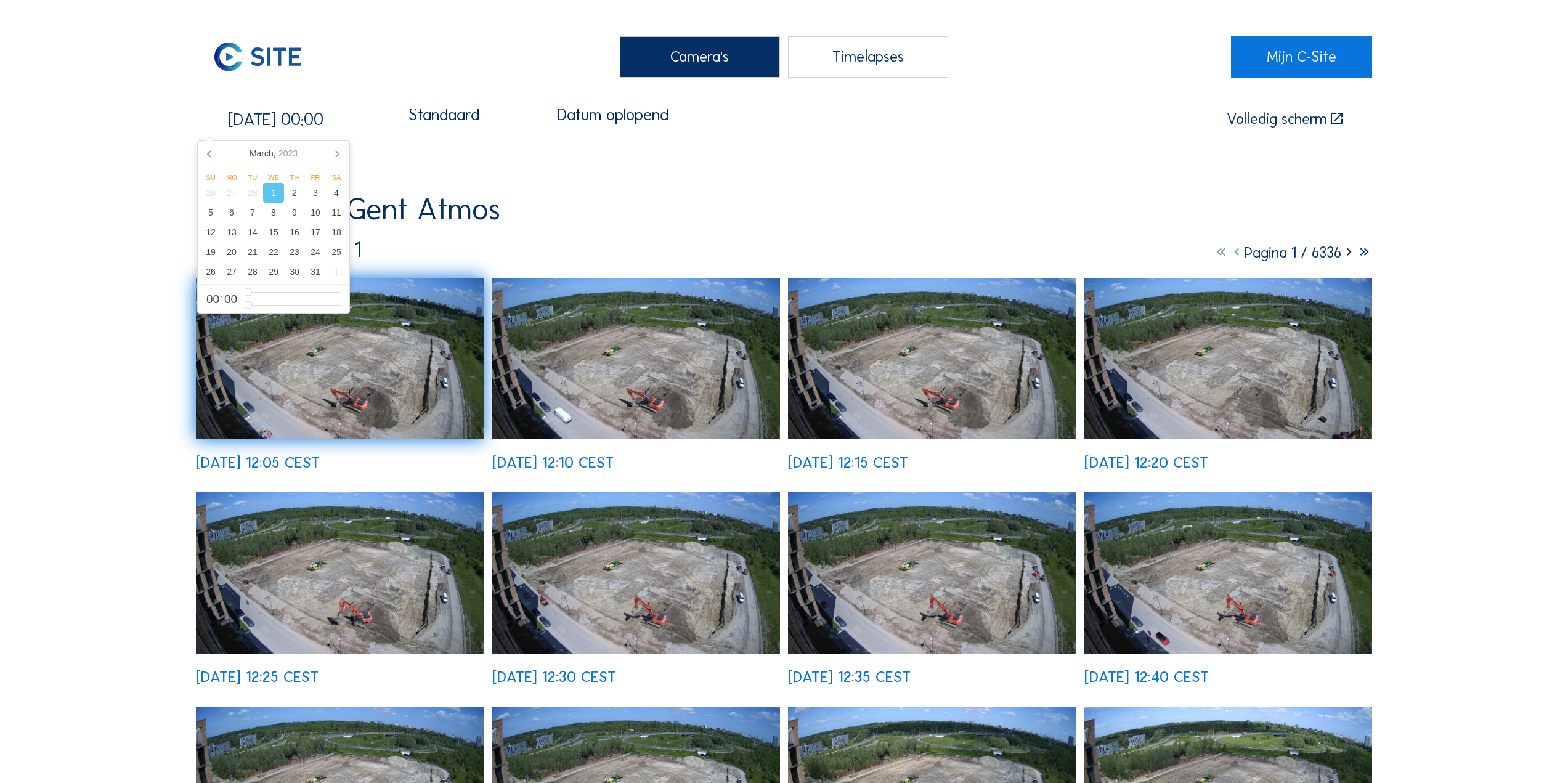
click at [456, 127] on div "Standaard" at bounding box center [444, 122] width 71 height 27
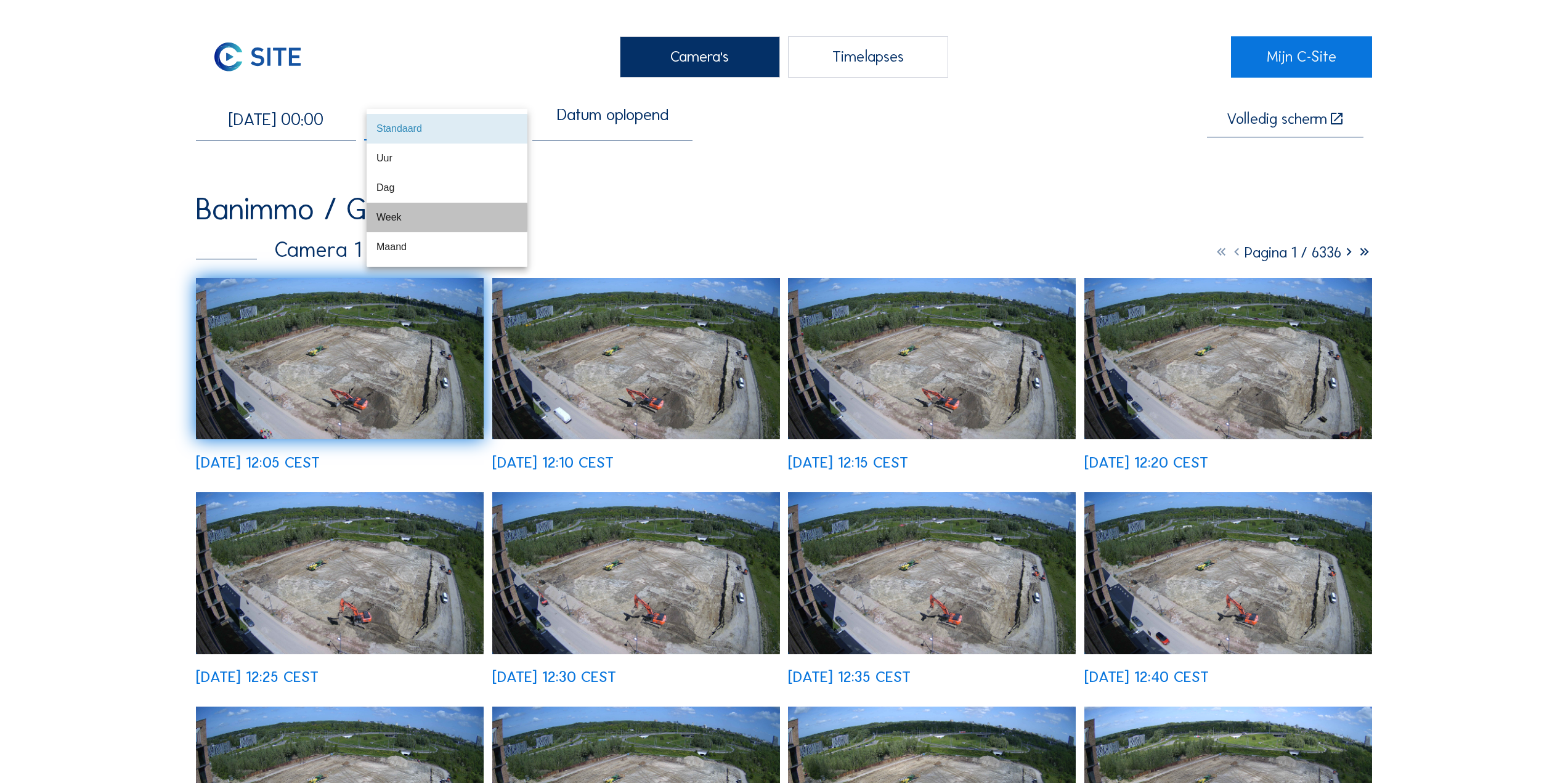
click at [451, 220] on div "Week" at bounding box center [447, 216] width 141 height 12
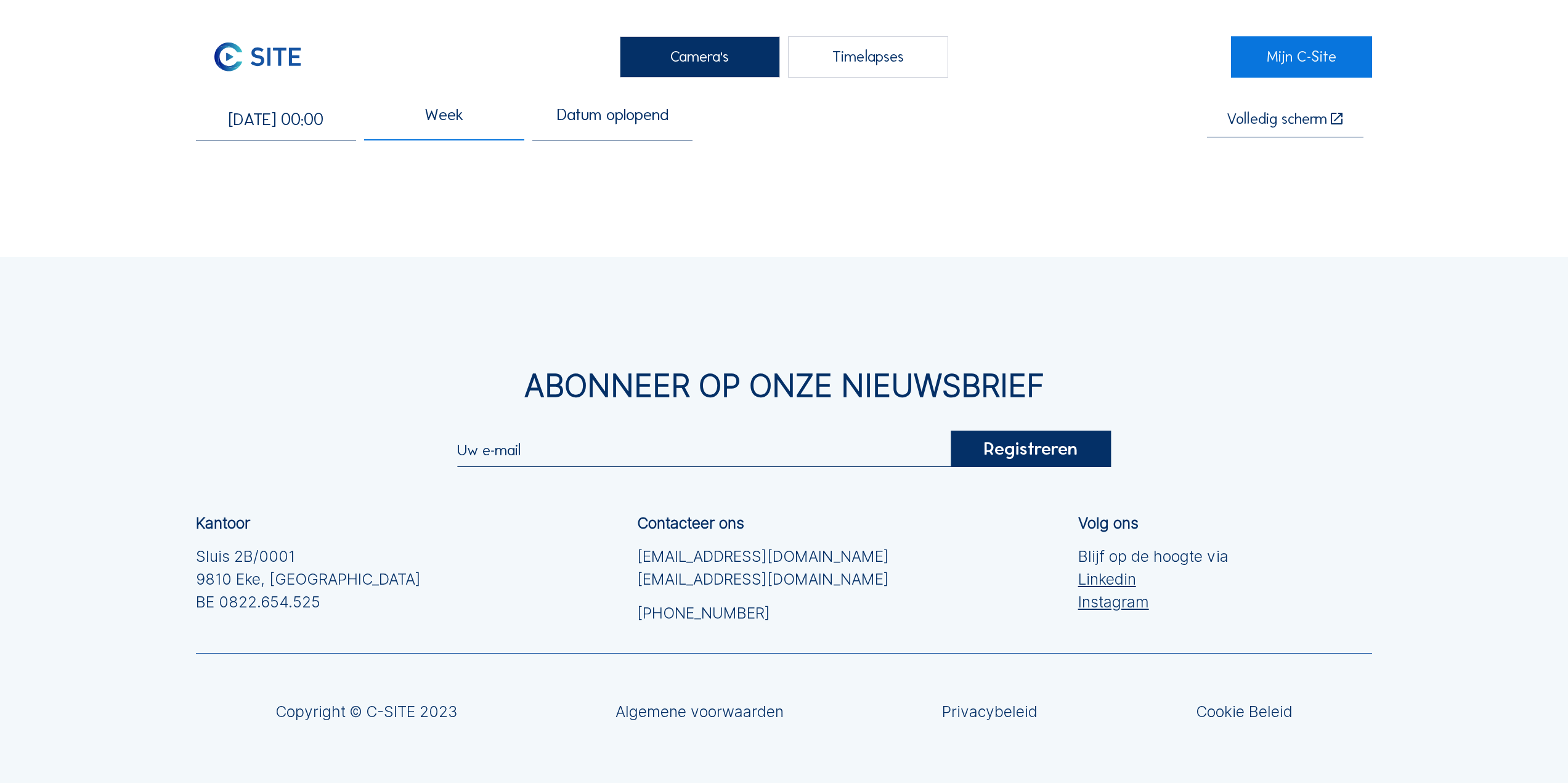
click at [436, 125] on div "Week" at bounding box center [444, 122] width 39 height 27
click at [429, 116] on div "Standaard" at bounding box center [447, 128] width 141 height 27
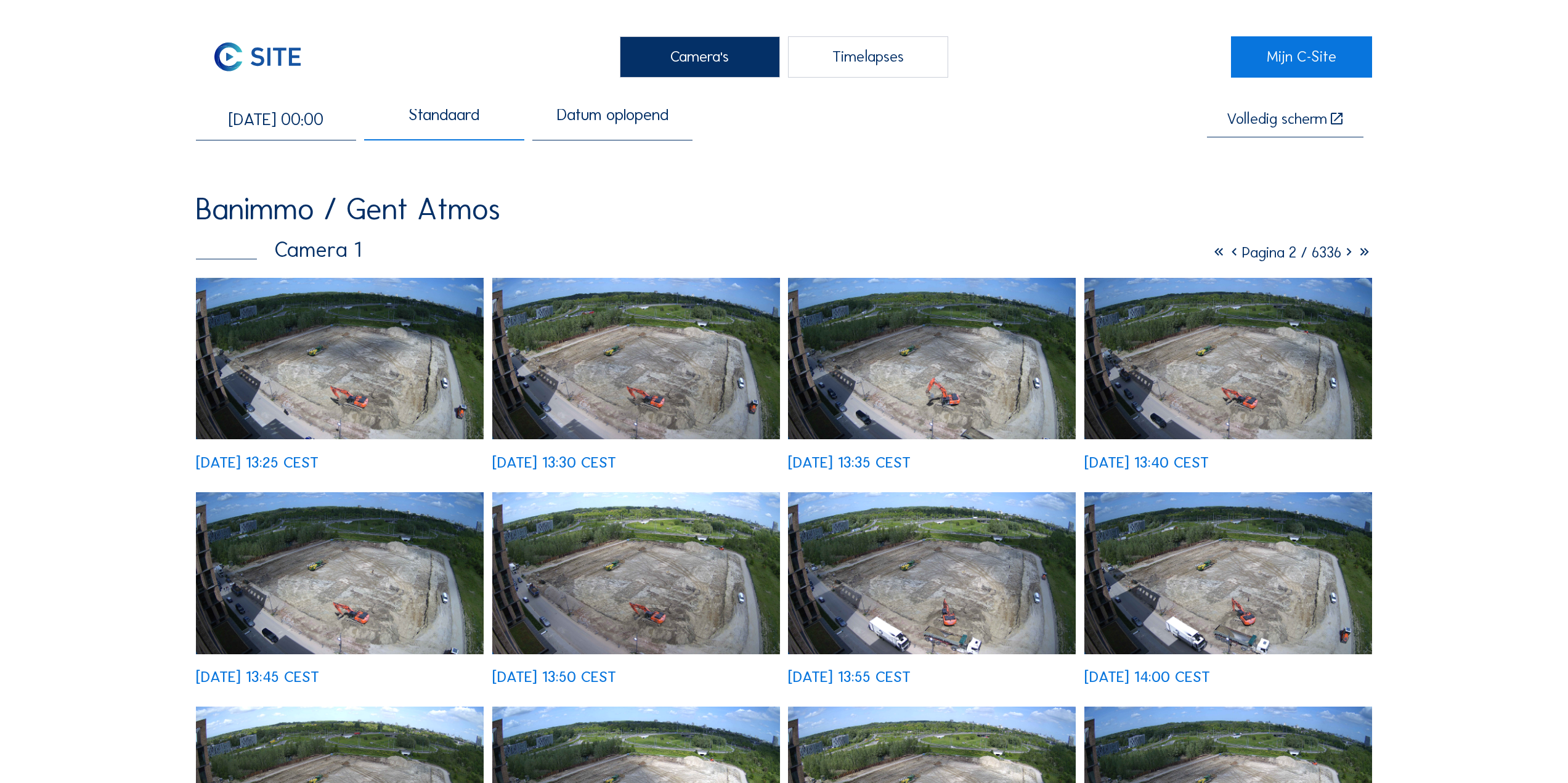
click at [1227, 261] on icon at bounding box center [1234, 252] width 16 height 19
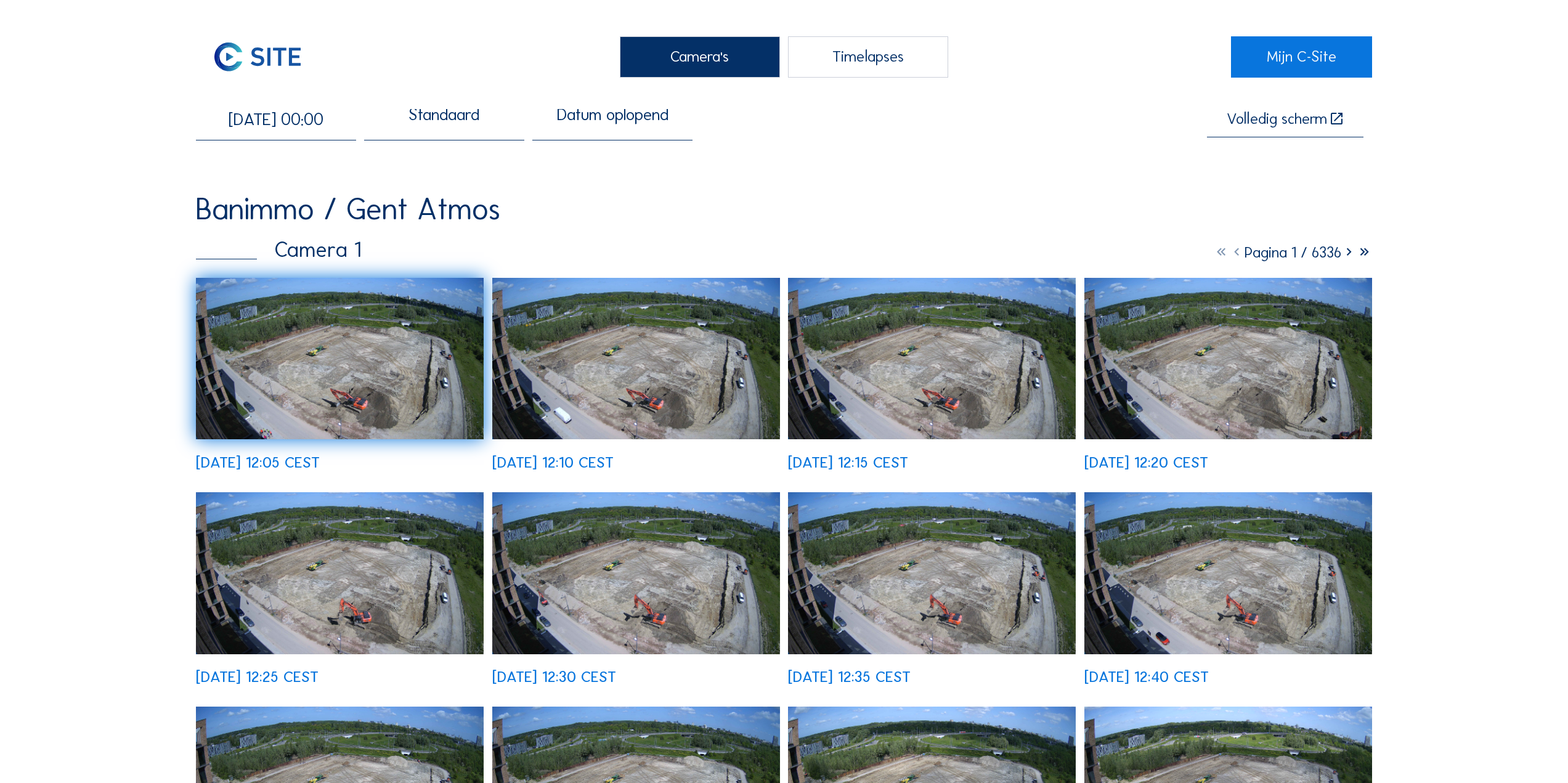
click at [432, 382] on img at bounding box center [340, 358] width 288 height 162
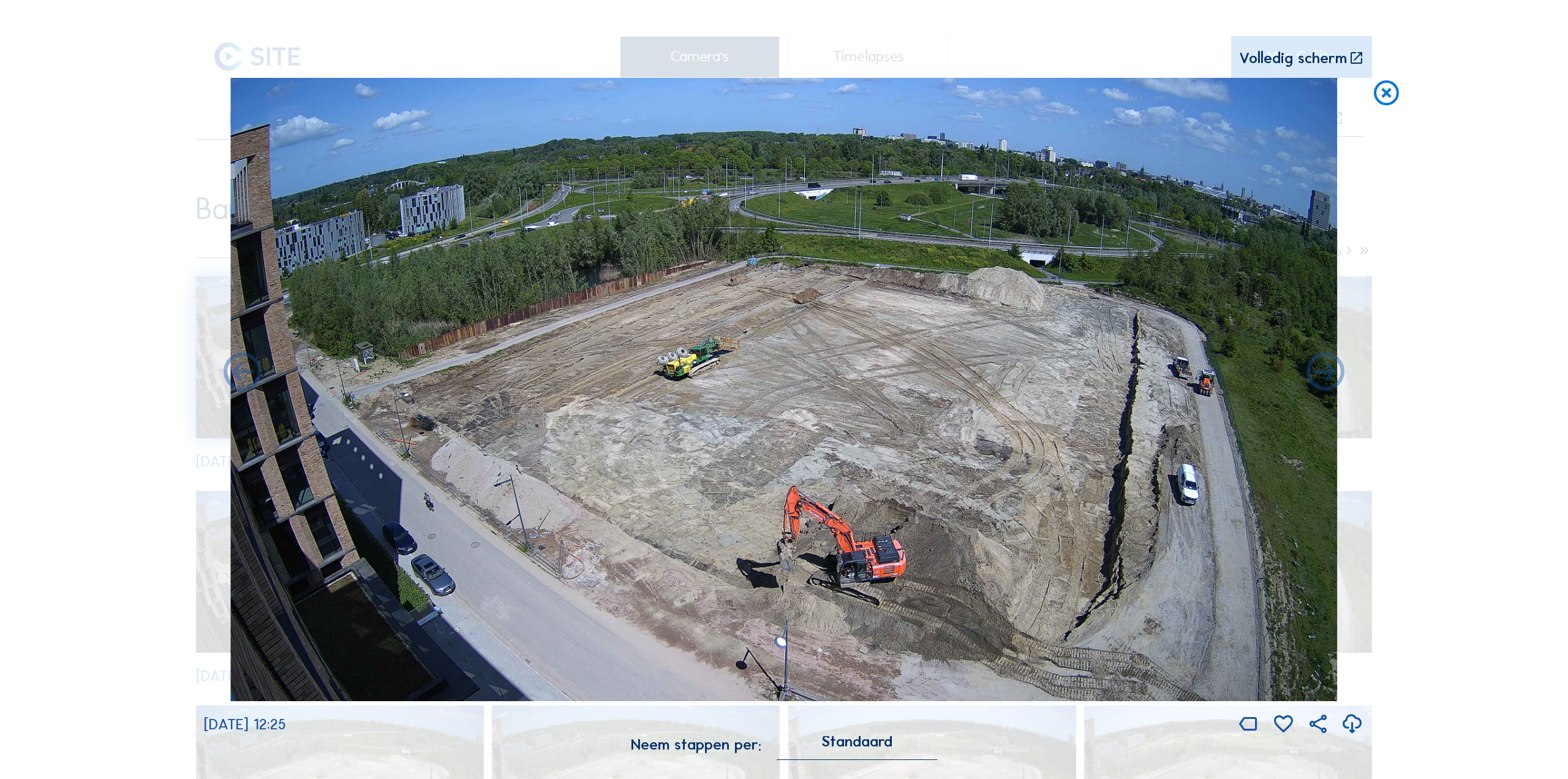
click at [861, 753] on div "Standaard" at bounding box center [857, 747] width 160 height 23
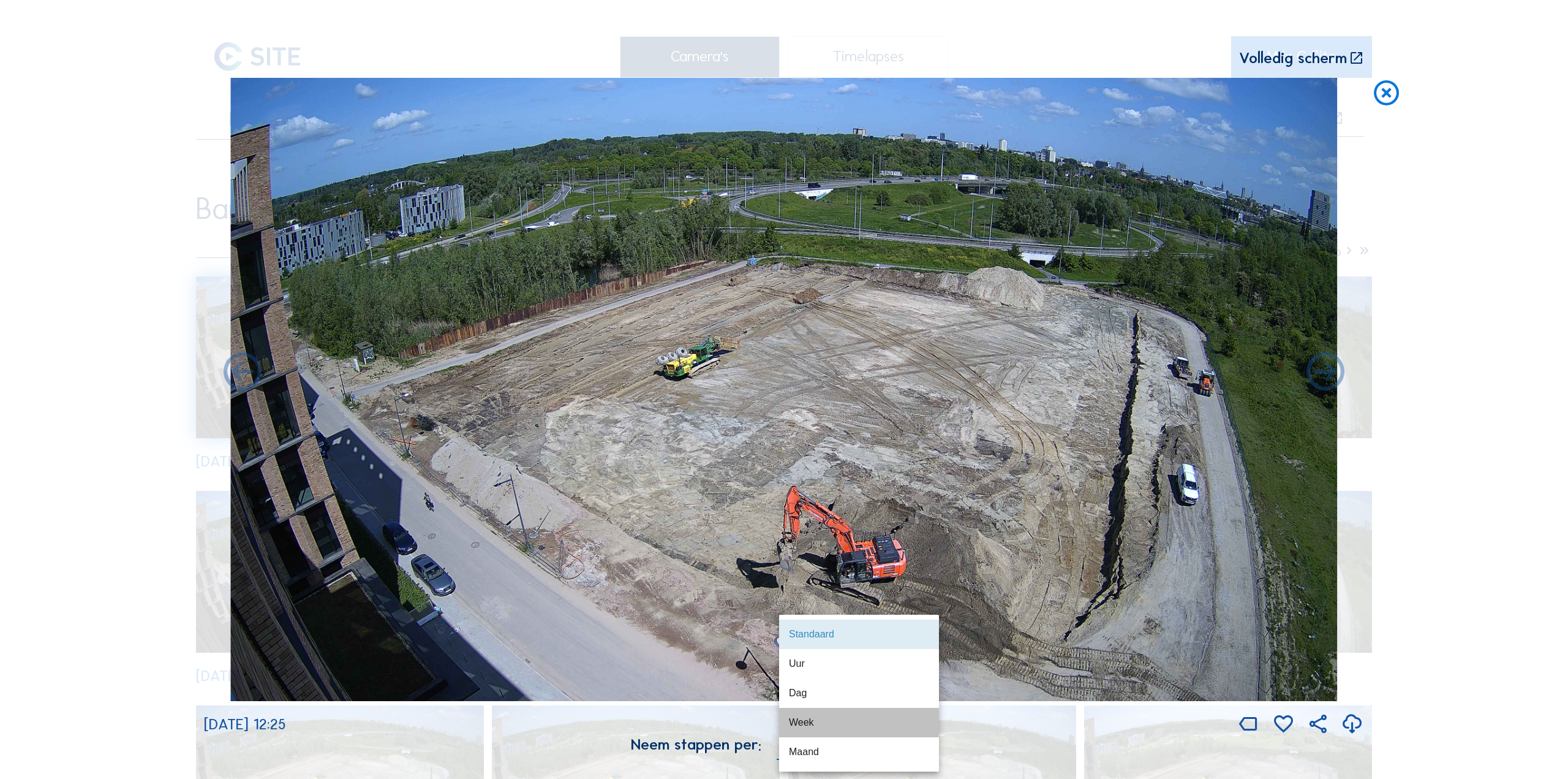
click at [838, 722] on div "Week" at bounding box center [860, 722] width 140 height 12
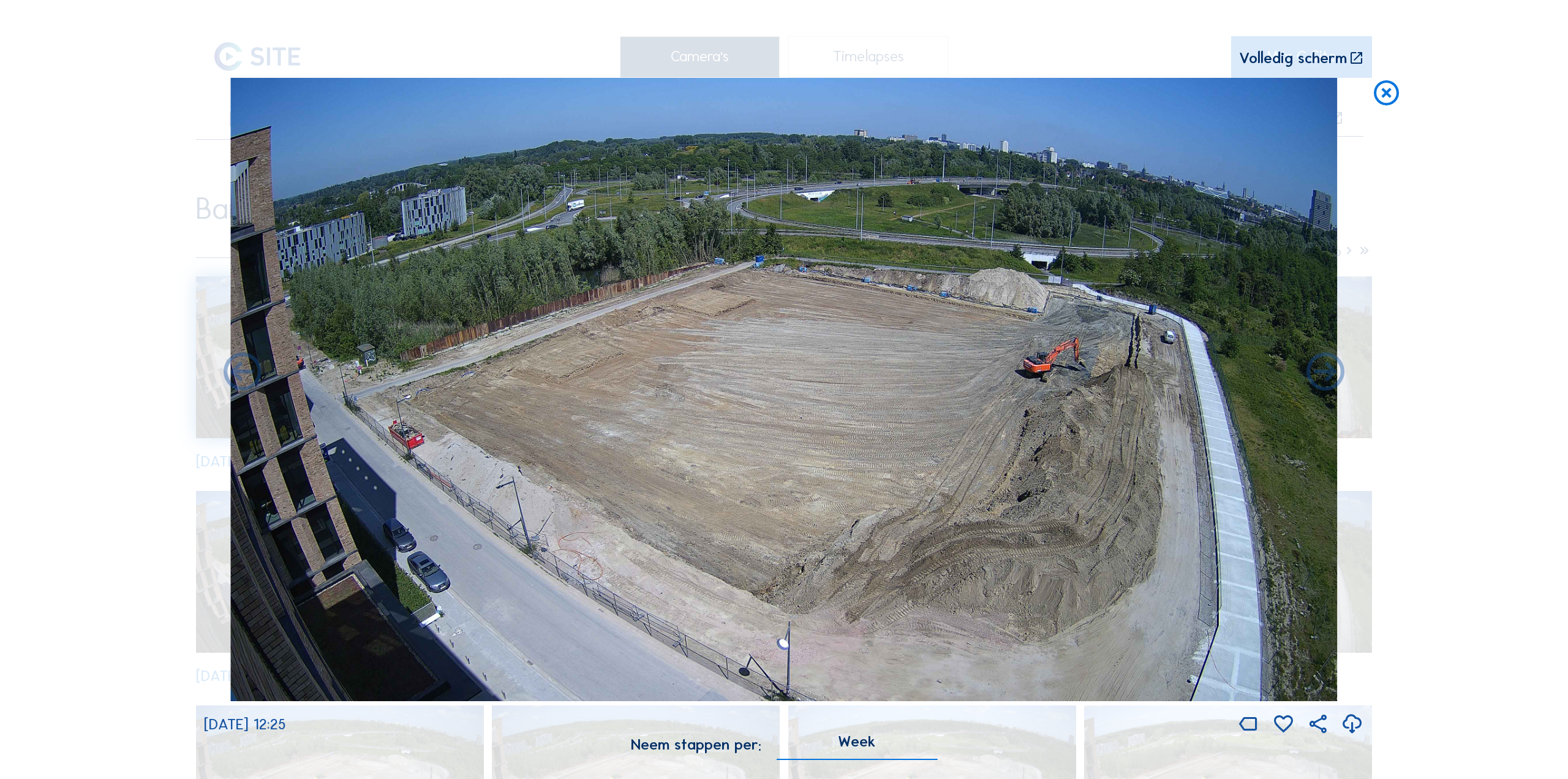
click at [102, 416] on div "Scroll om door de tijd te reizen | Druk op de 'Alt'-[PERSON_NAME] + scroll om t…" at bounding box center [784, 390] width 1568 height 779
click at [369, 400] on img at bounding box center [784, 389] width 1108 height 623
click at [341, 400] on img at bounding box center [784, 389] width 1108 height 623
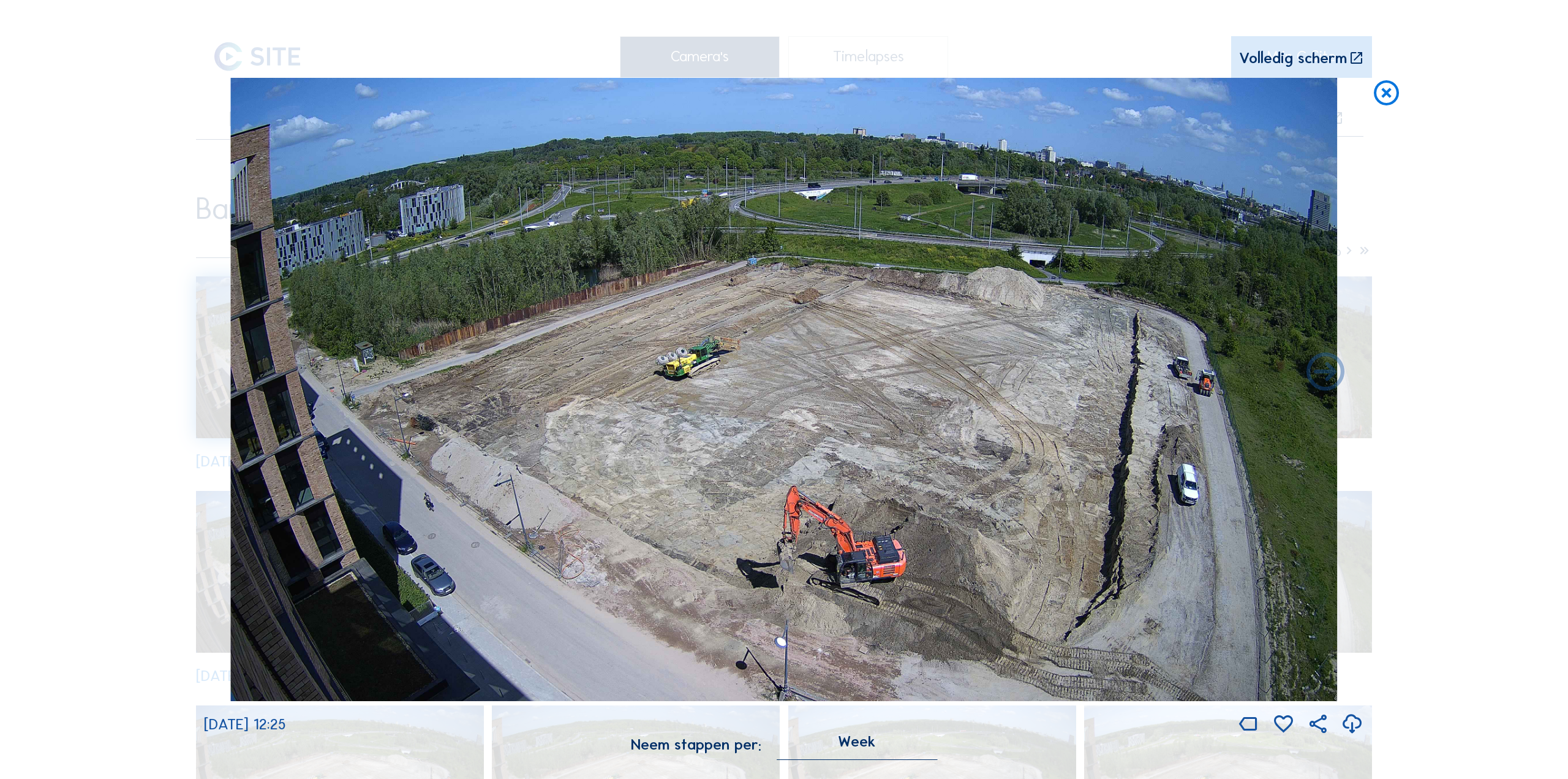
click at [1354, 728] on icon at bounding box center [1352, 725] width 23 height 27
click at [1321, 391] on icon at bounding box center [1326, 373] width 46 height 46
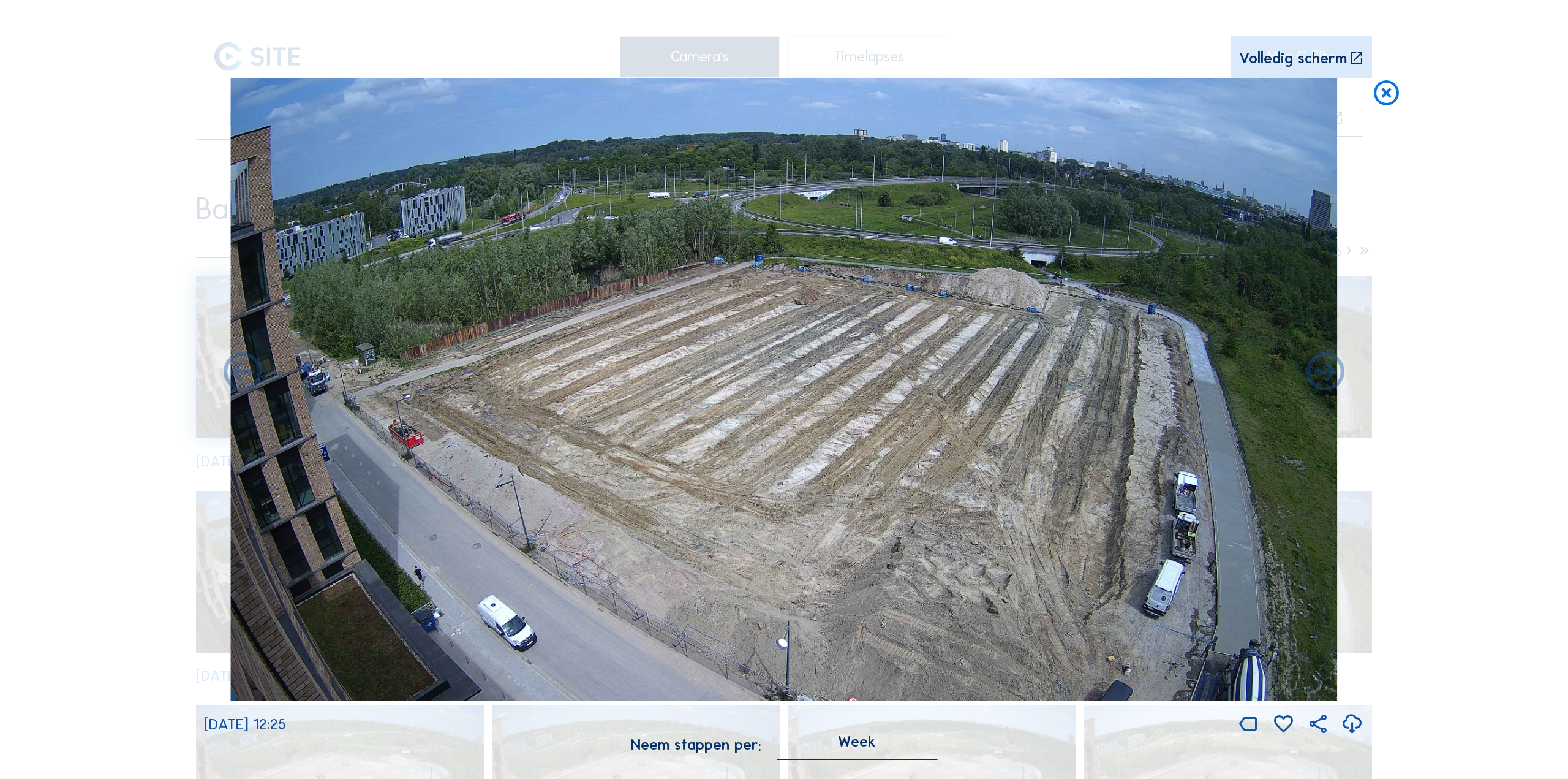
click at [1351, 724] on icon at bounding box center [1352, 725] width 23 height 27
click at [1332, 382] on icon at bounding box center [1326, 373] width 46 height 46
click at [1324, 380] on icon at bounding box center [1326, 373] width 46 height 46
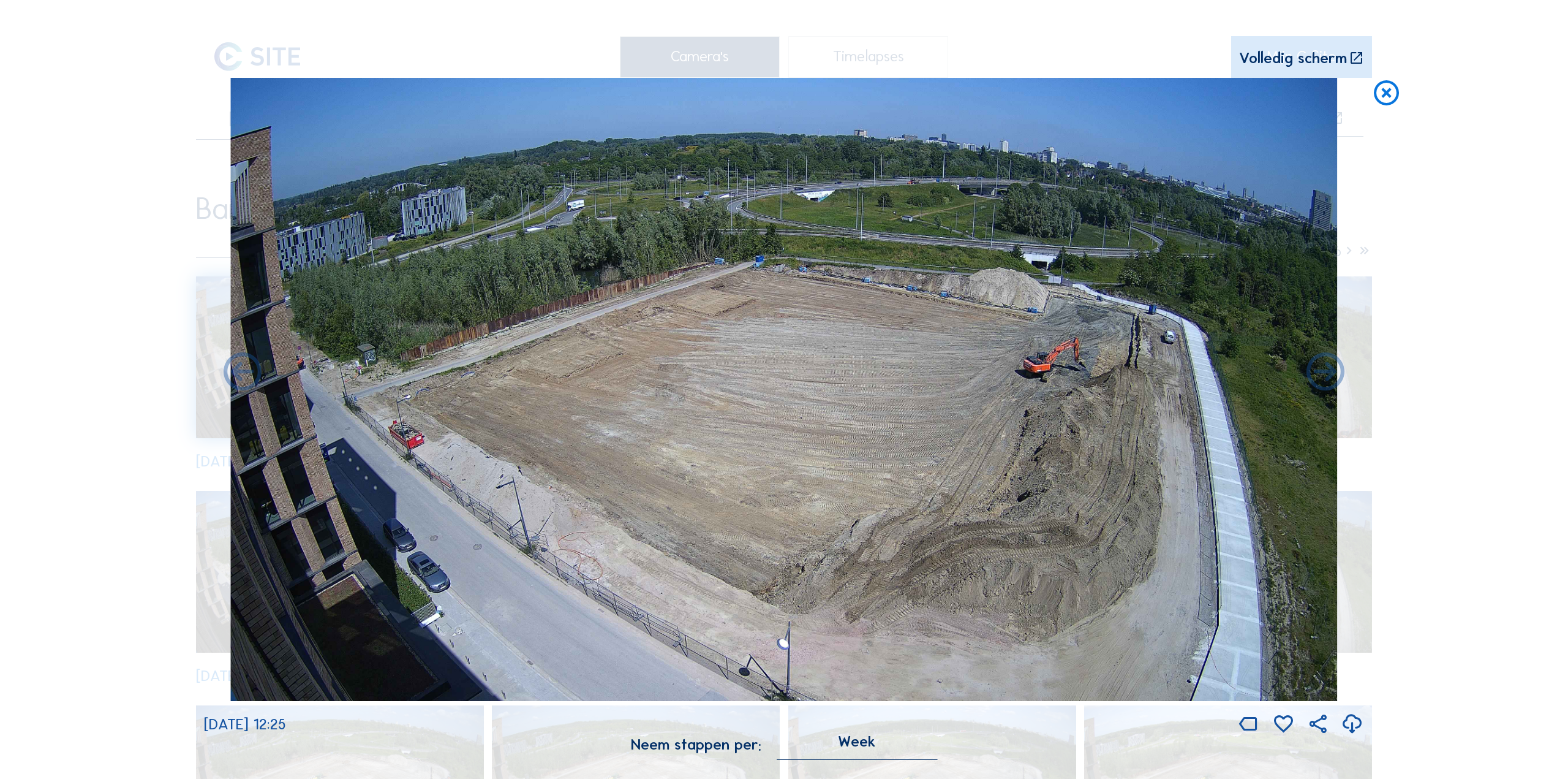
click at [1343, 723] on icon at bounding box center [1352, 725] width 23 height 27
click at [1314, 371] on icon at bounding box center [1326, 373] width 46 height 46
click at [1317, 375] on icon at bounding box center [1326, 373] width 46 height 46
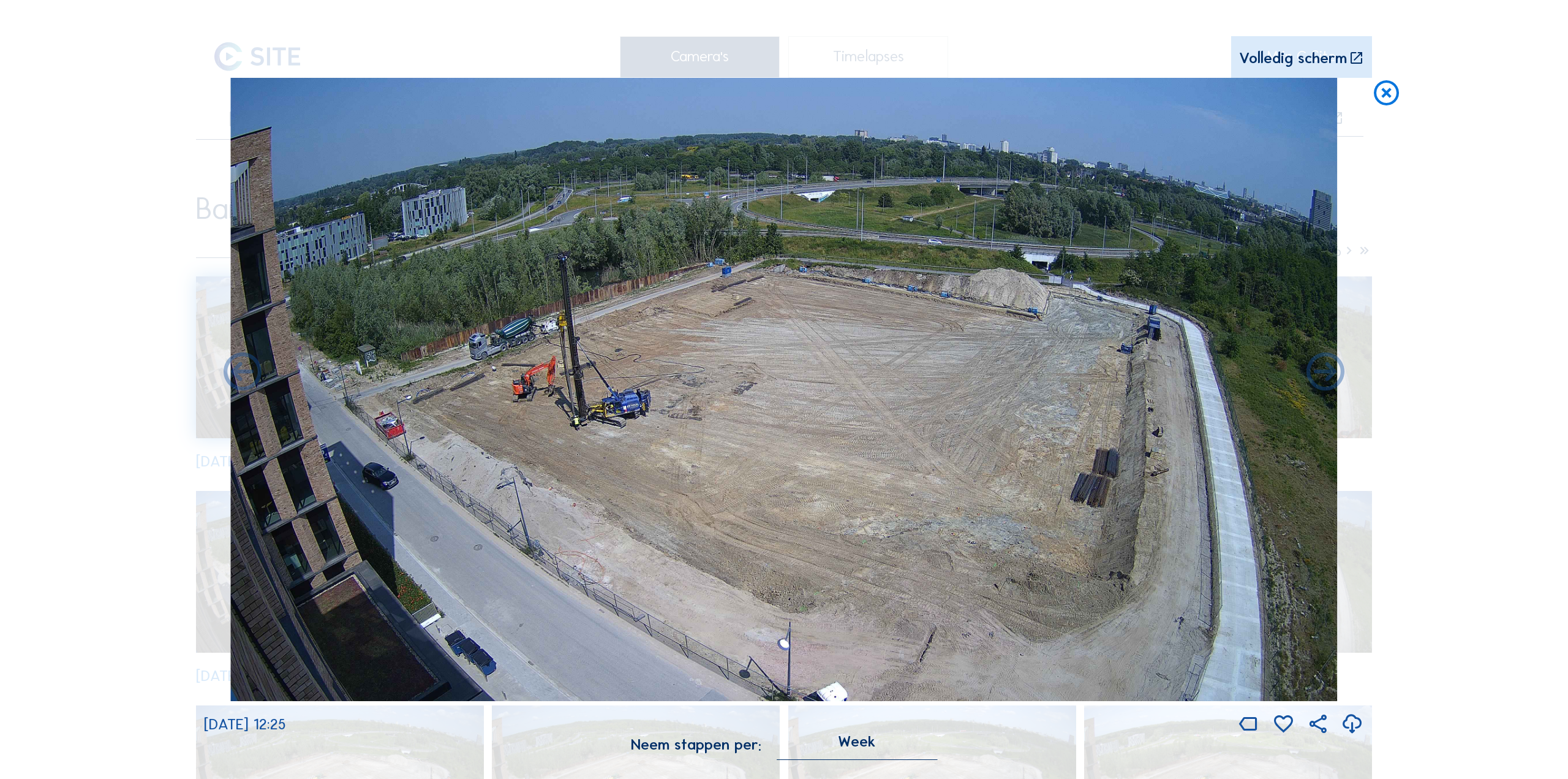
click at [1355, 724] on icon at bounding box center [1352, 725] width 23 height 27
click at [1321, 379] on icon at bounding box center [1326, 373] width 46 height 46
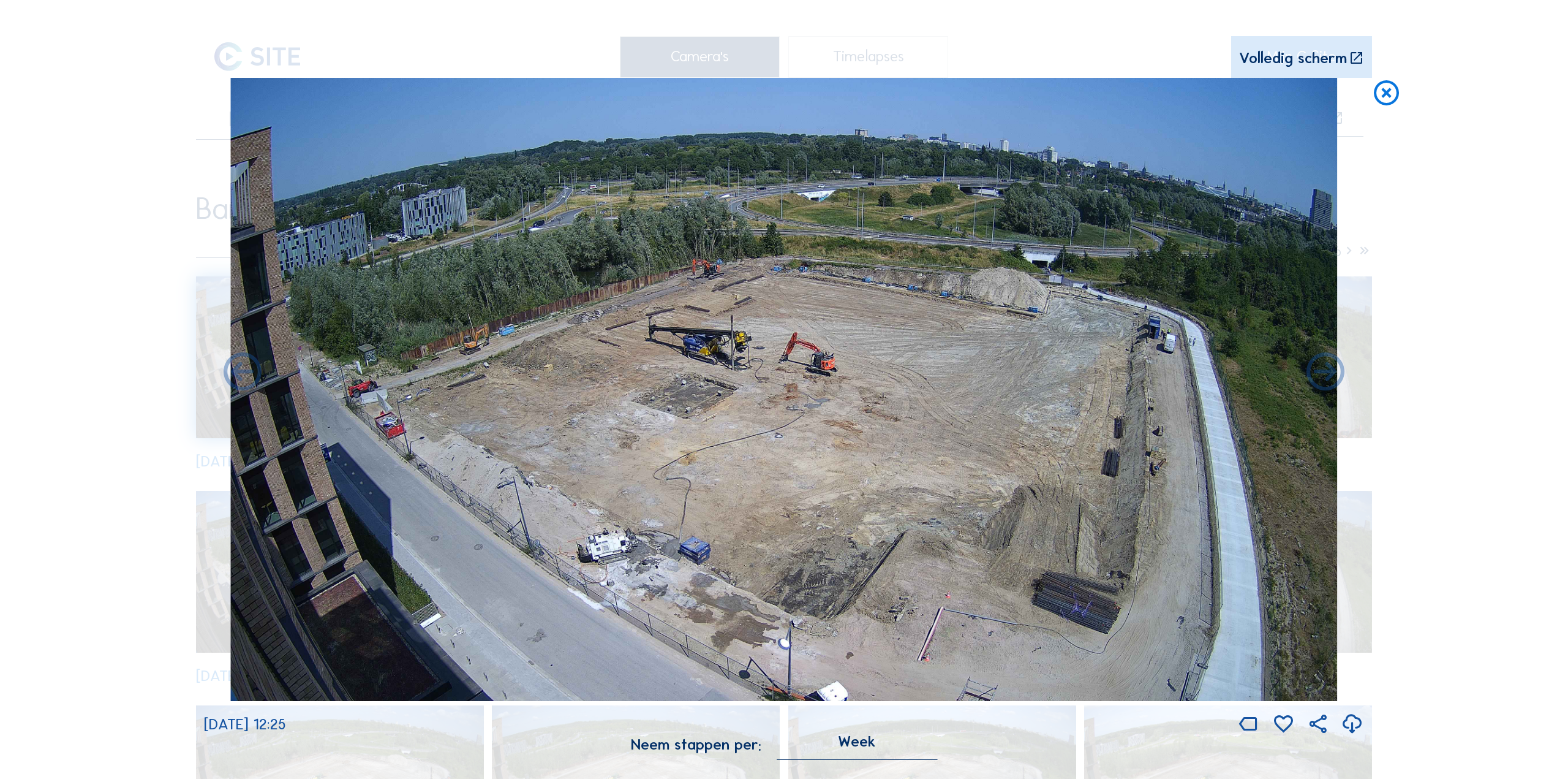
click at [1349, 724] on icon at bounding box center [1352, 725] width 23 height 27
click at [1328, 380] on icon at bounding box center [1326, 373] width 46 height 46
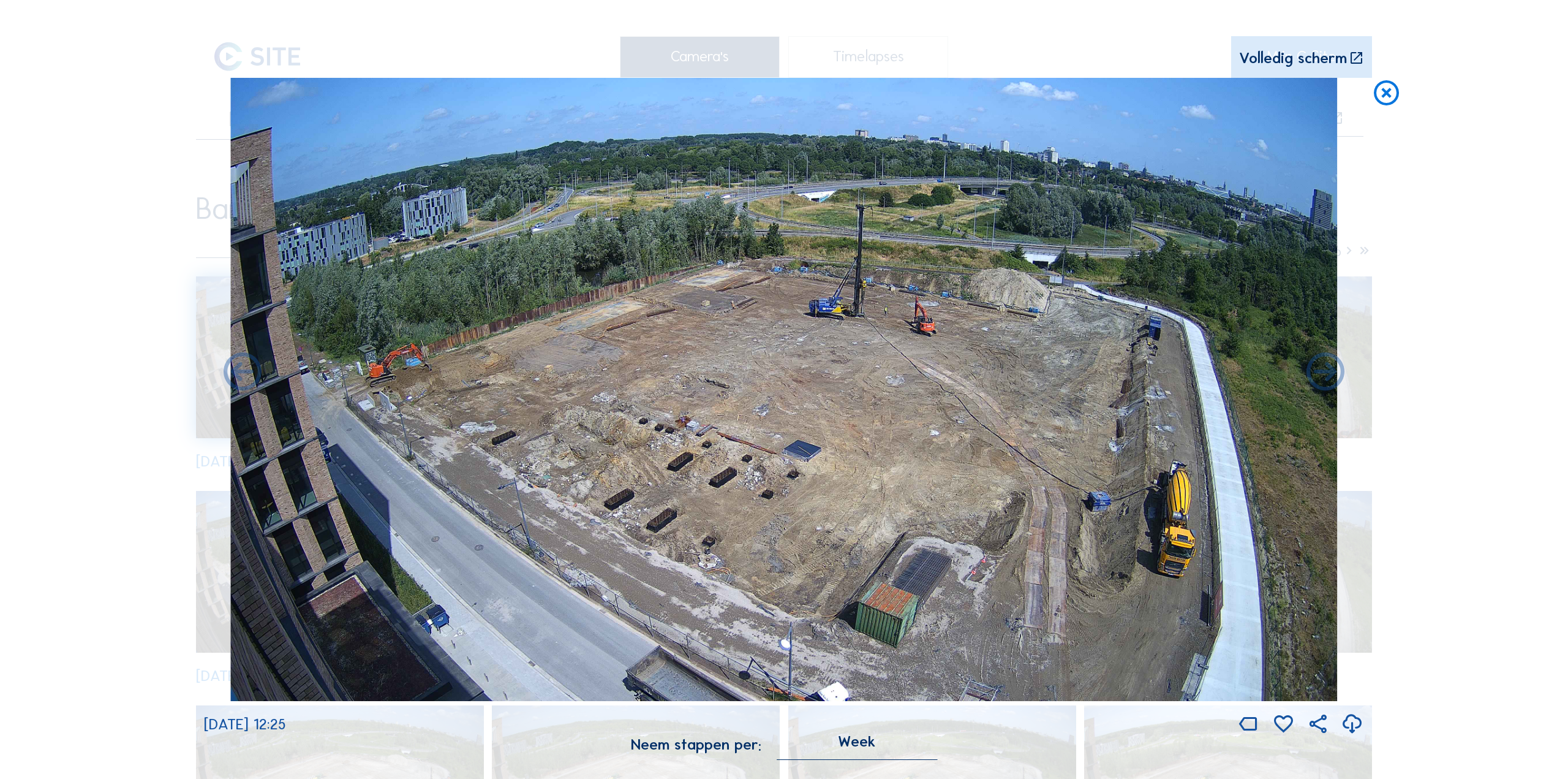
click at [1353, 728] on icon at bounding box center [1352, 725] width 23 height 27
click at [1328, 380] on icon at bounding box center [1326, 373] width 46 height 46
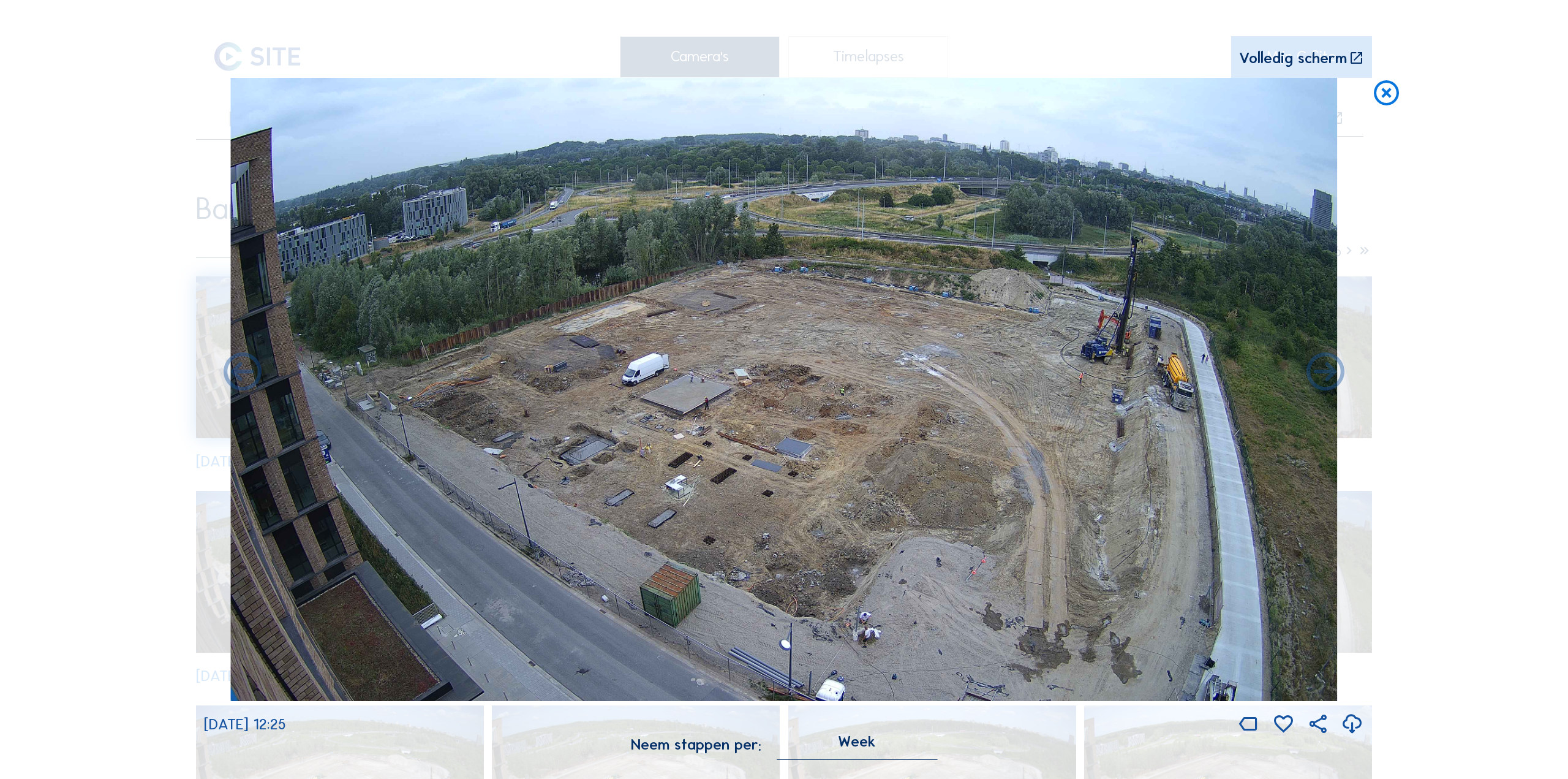
click at [1347, 730] on icon at bounding box center [1352, 725] width 23 height 27
click at [1331, 377] on icon at bounding box center [1326, 373] width 46 height 46
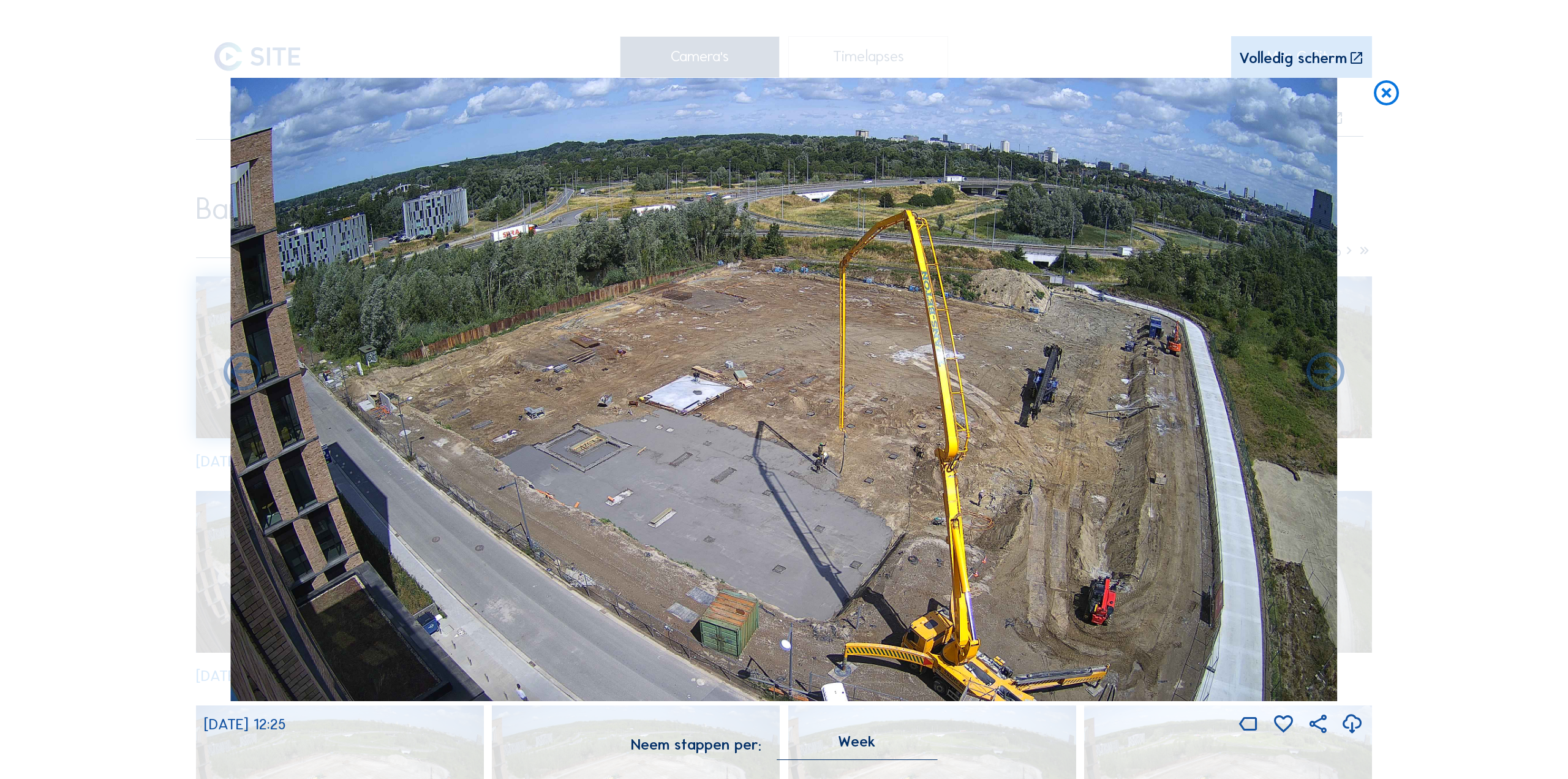
click at [1355, 730] on icon at bounding box center [1352, 725] width 23 height 27
click at [1321, 379] on icon at bounding box center [1326, 373] width 46 height 46
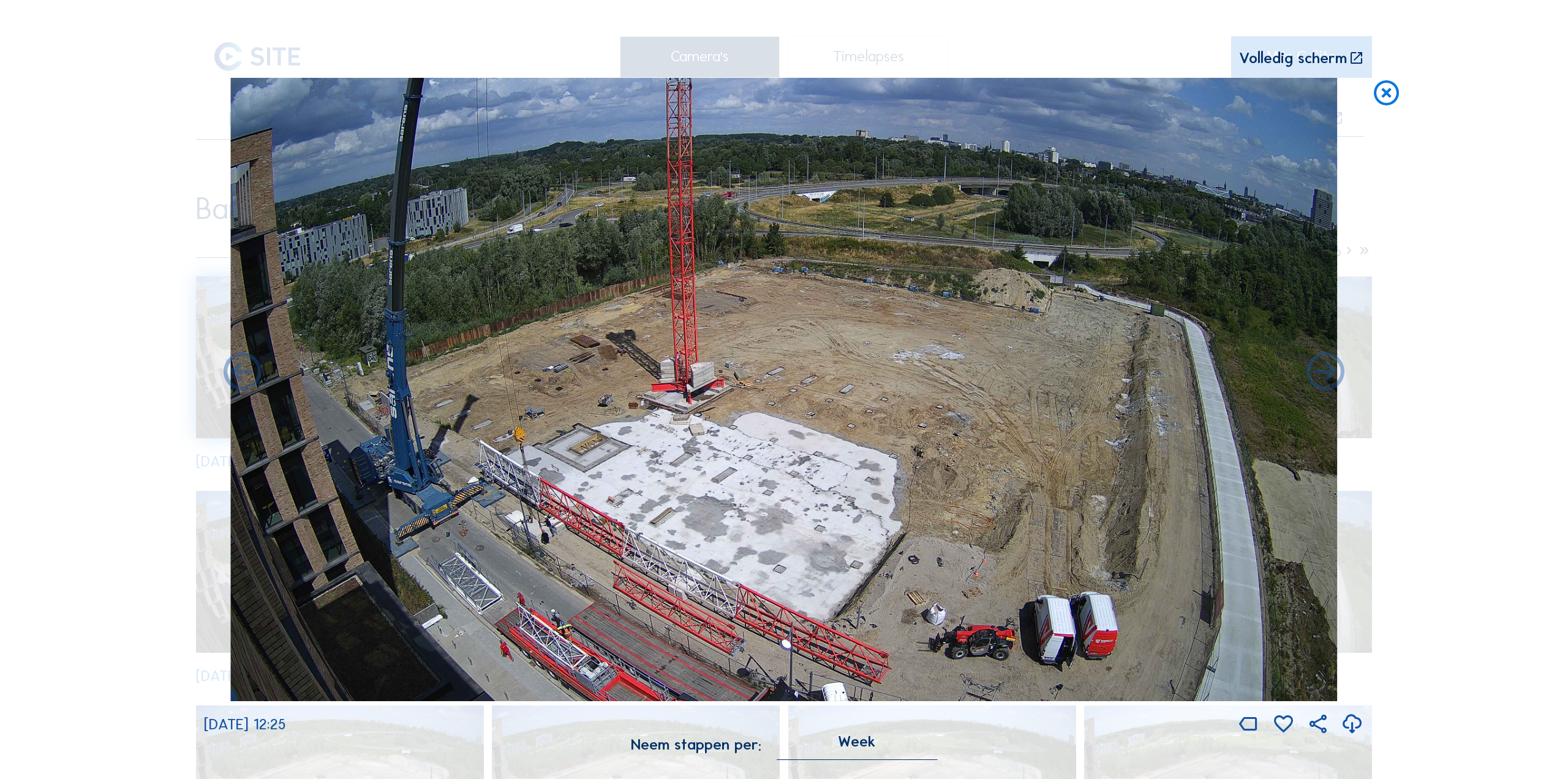
click at [1354, 725] on icon at bounding box center [1352, 725] width 23 height 27
click at [1319, 370] on icon at bounding box center [1326, 373] width 46 height 46
click at [1319, 371] on icon at bounding box center [1326, 373] width 46 height 46
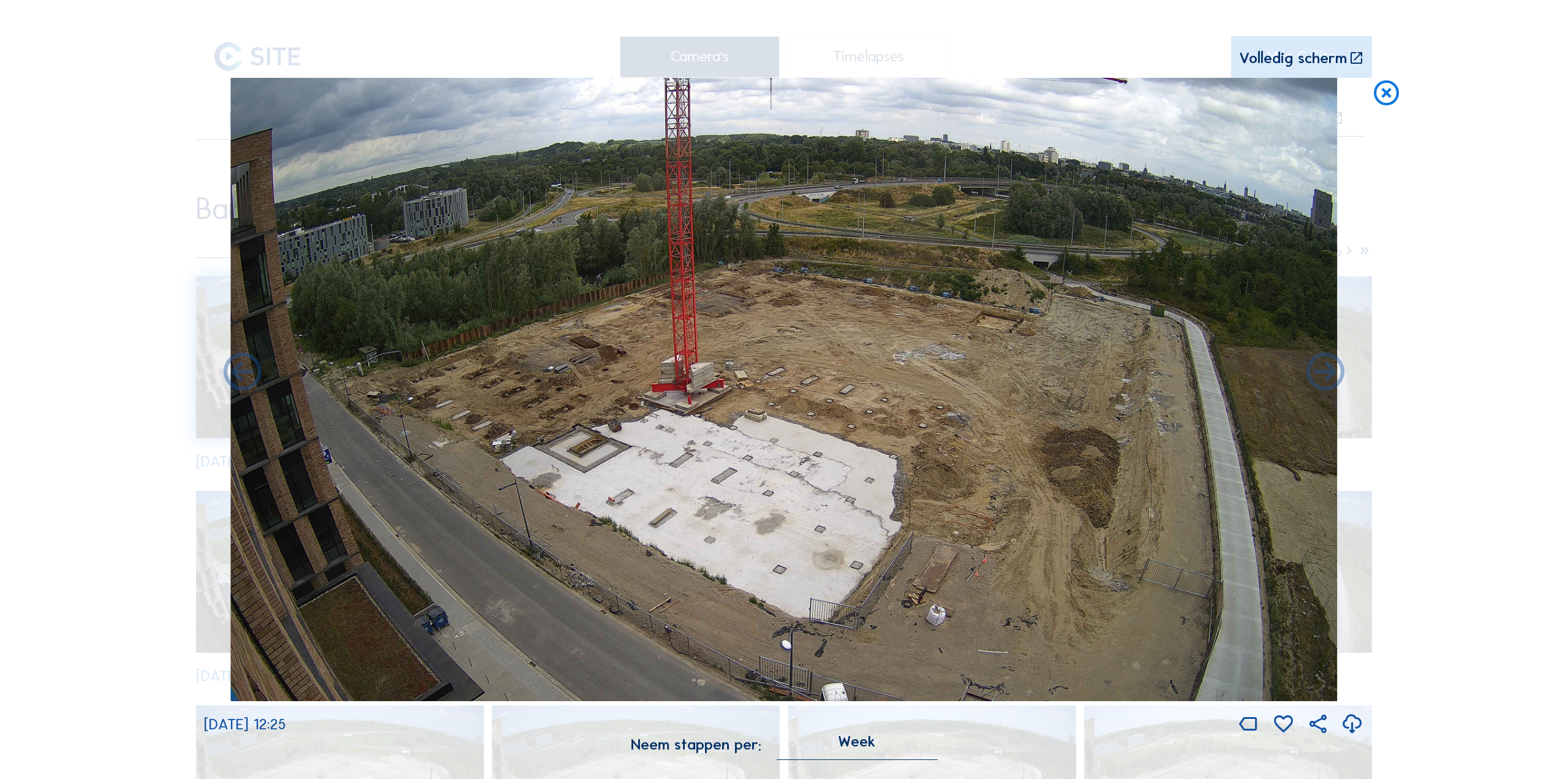
click at [1353, 722] on icon at bounding box center [1352, 725] width 23 height 27
click at [1331, 386] on icon at bounding box center [1326, 373] width 46 height 46
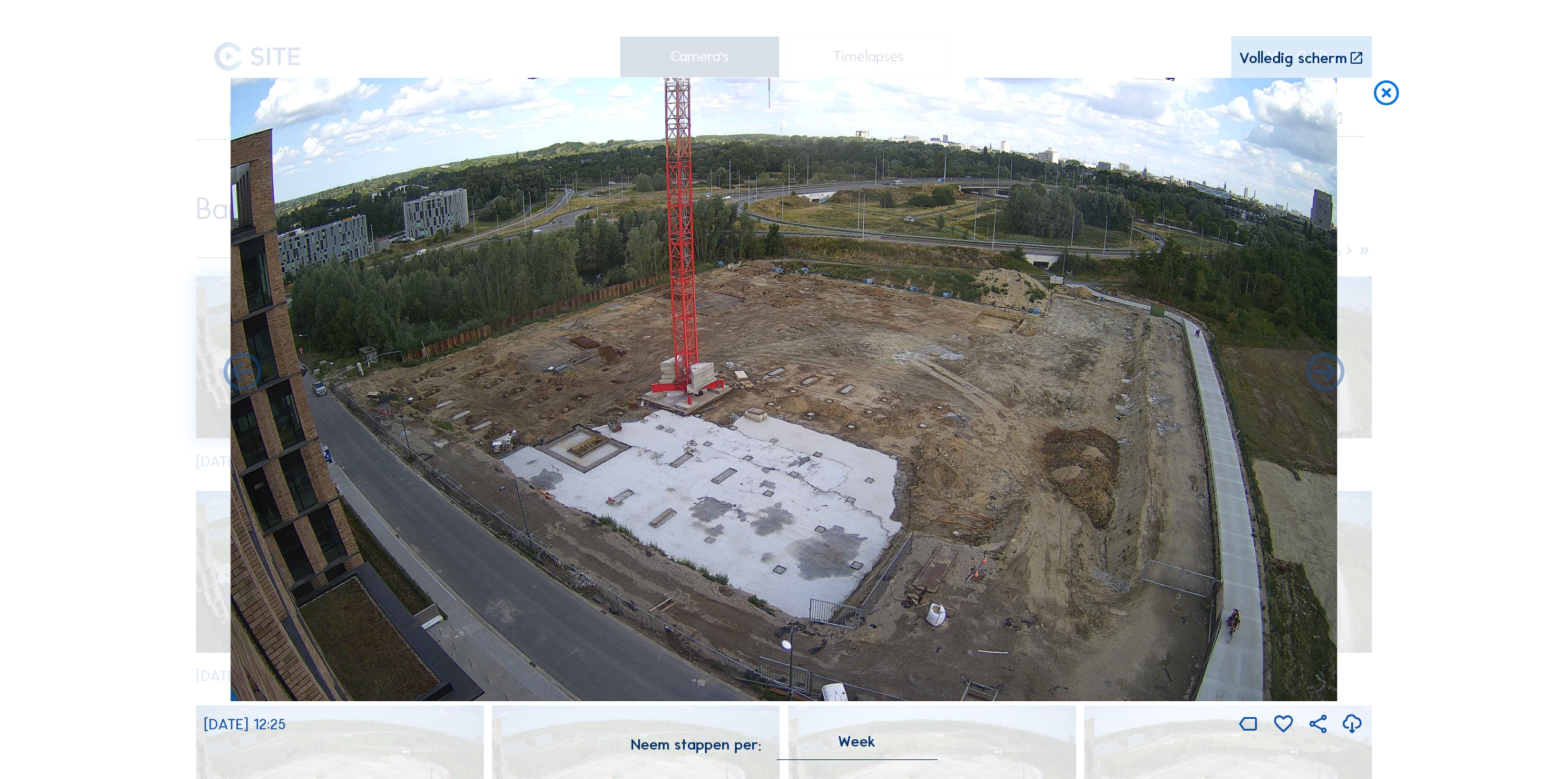
click at [1349, 724] on icon at bounding box center [1352, 725] width 23 height 27
click at [1319, 384] on icon at bounding box center [1326, 373] width 46 height 46
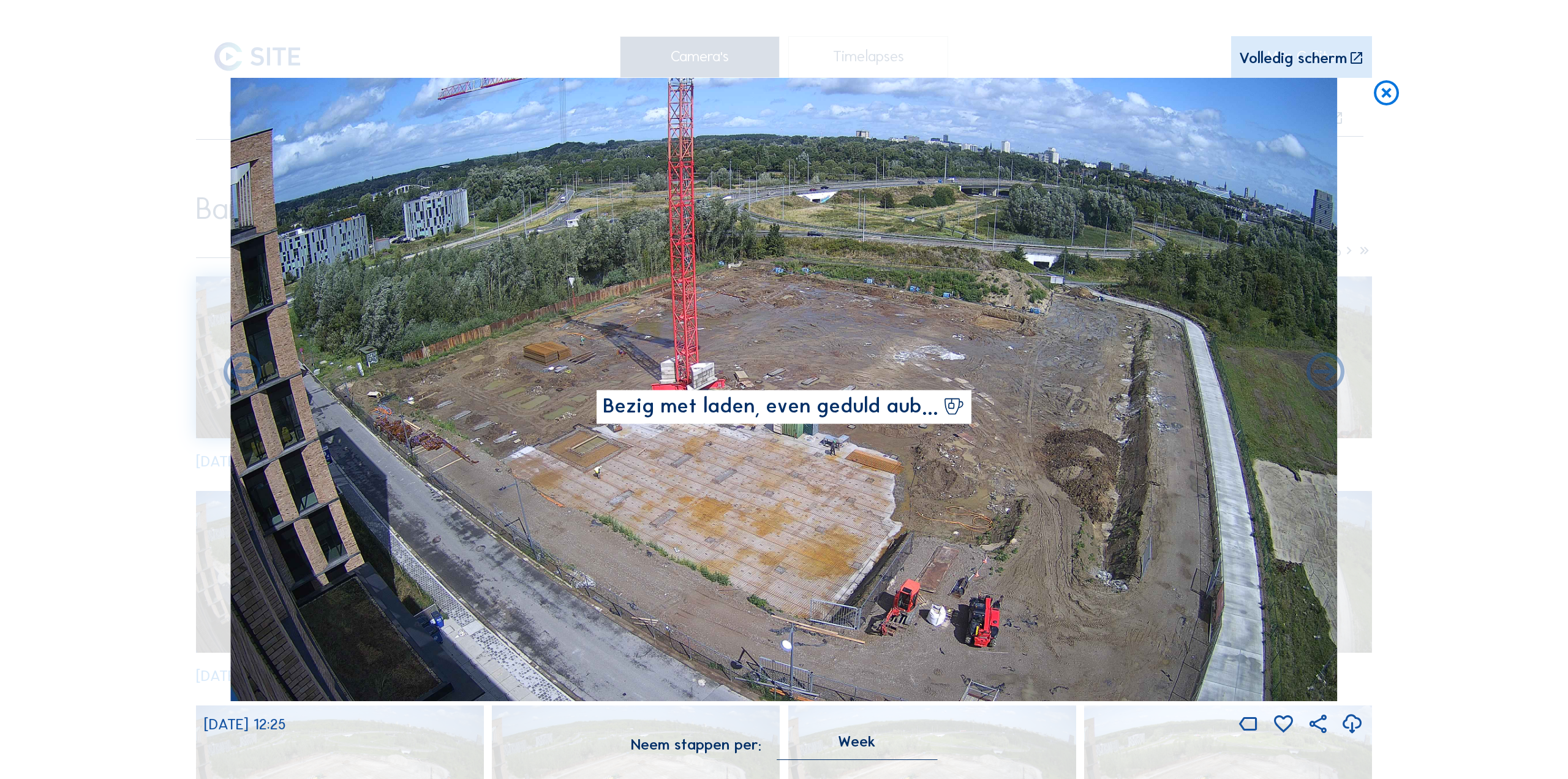
click at [1356, 730] on icon at bounding box center [1352, 725] width 23 height 27
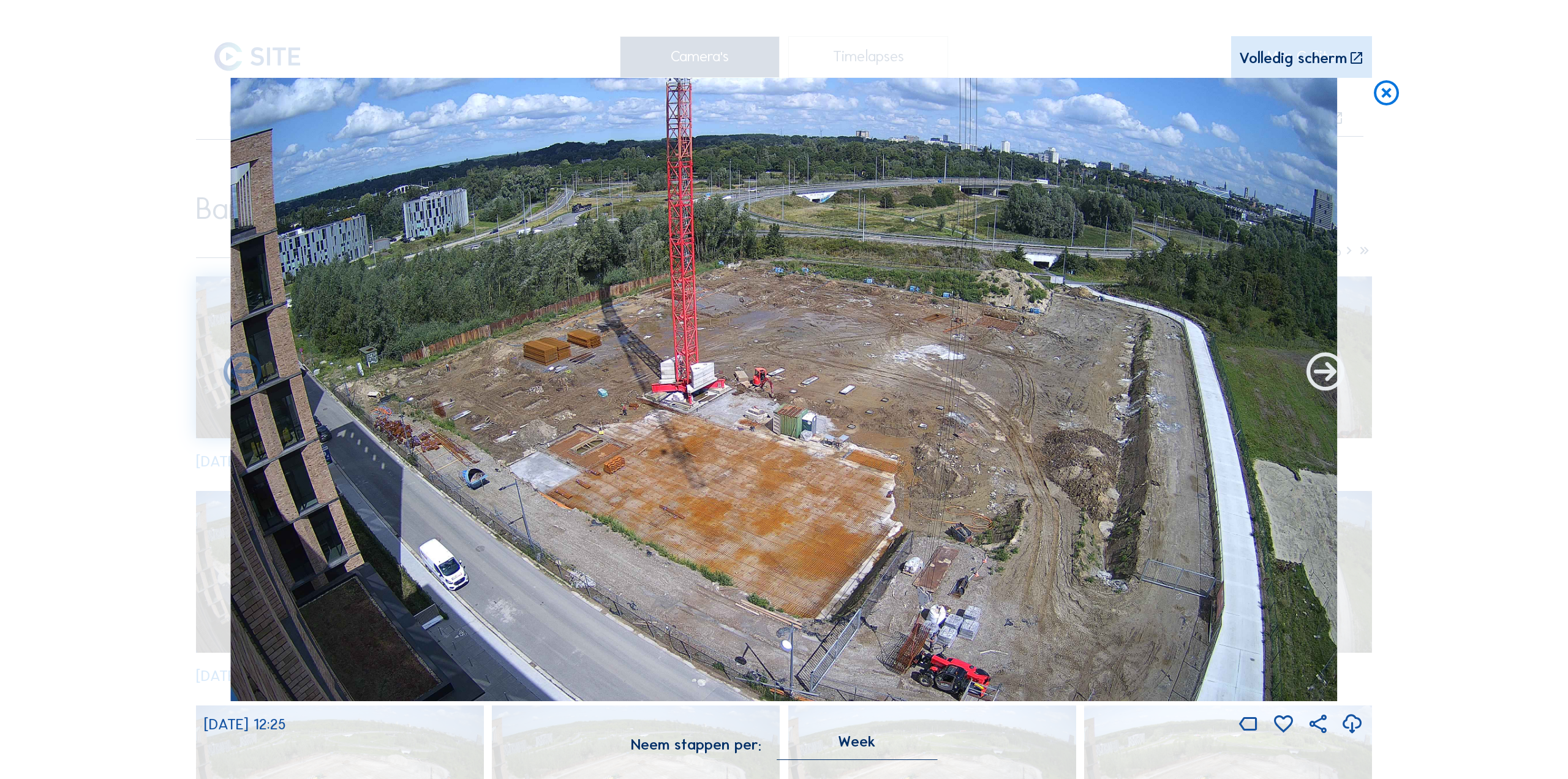
click at [1327, 380] on icon at bounding box center [1326, 373] width 46 height 46
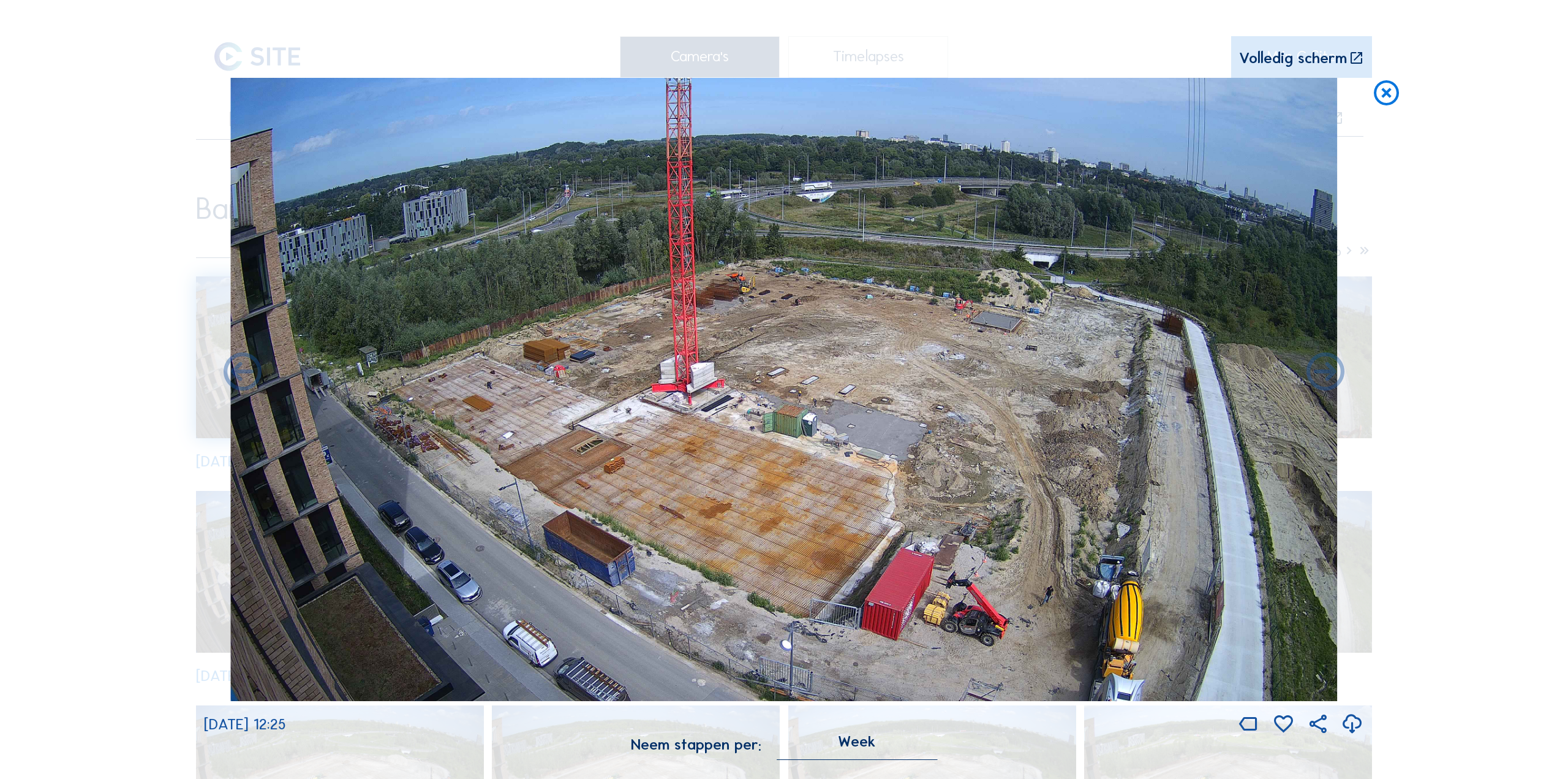
click at [1357, 728] on icon at bounding box center [1352, 725] width 23 height 27
click at [1329, 369] on icon at bounding box center [1326, 373] width 46 height 46
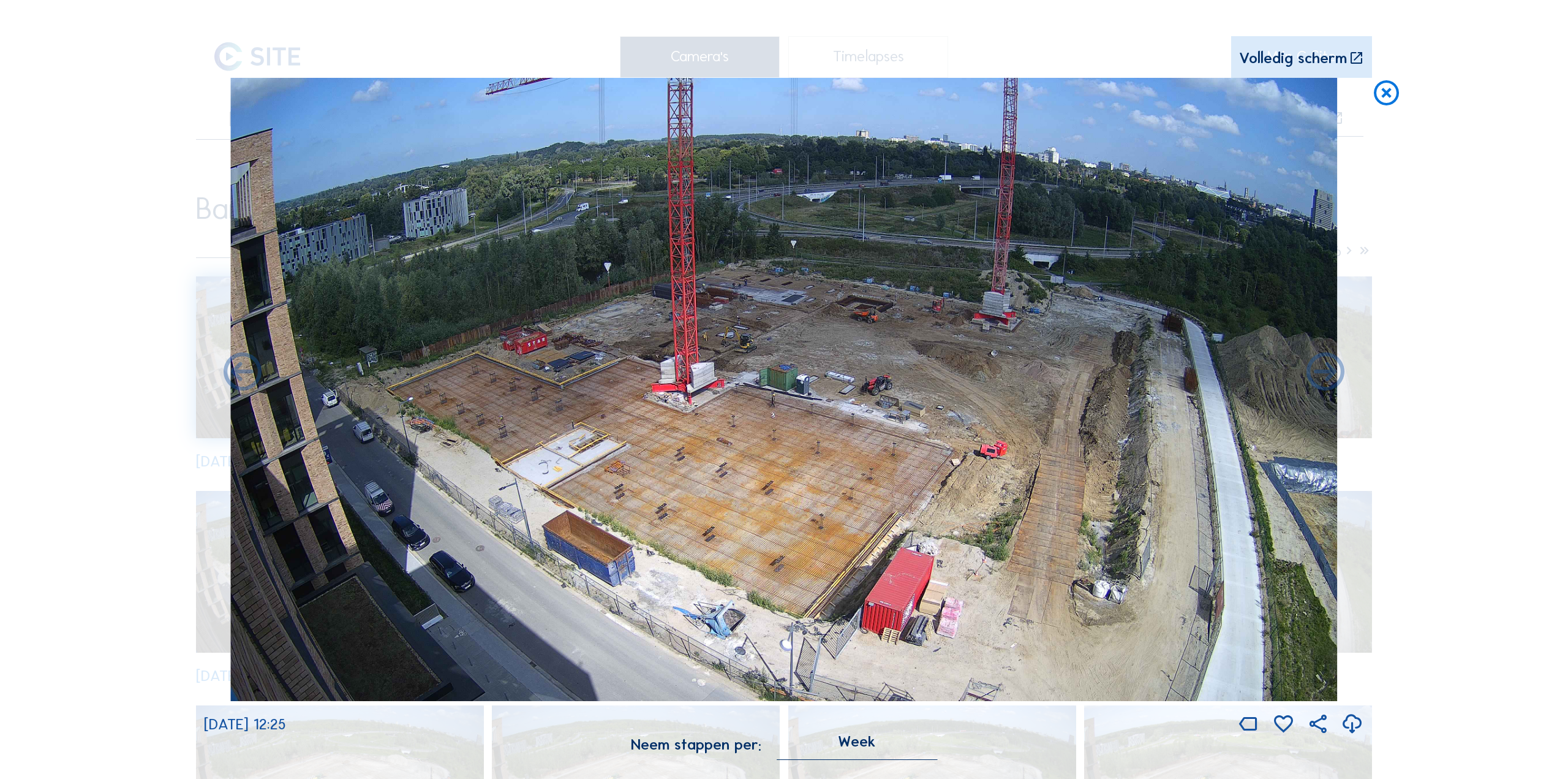
click at [1357, 726] on icon at bounding box center [1352, 725] width 23 height 27
click at [1326, 376] on icon at bounding box center [1326, 373] width 46 height 46
click at [1323, 382] on icon at bounding box center [1326, 373] width 46 height 46
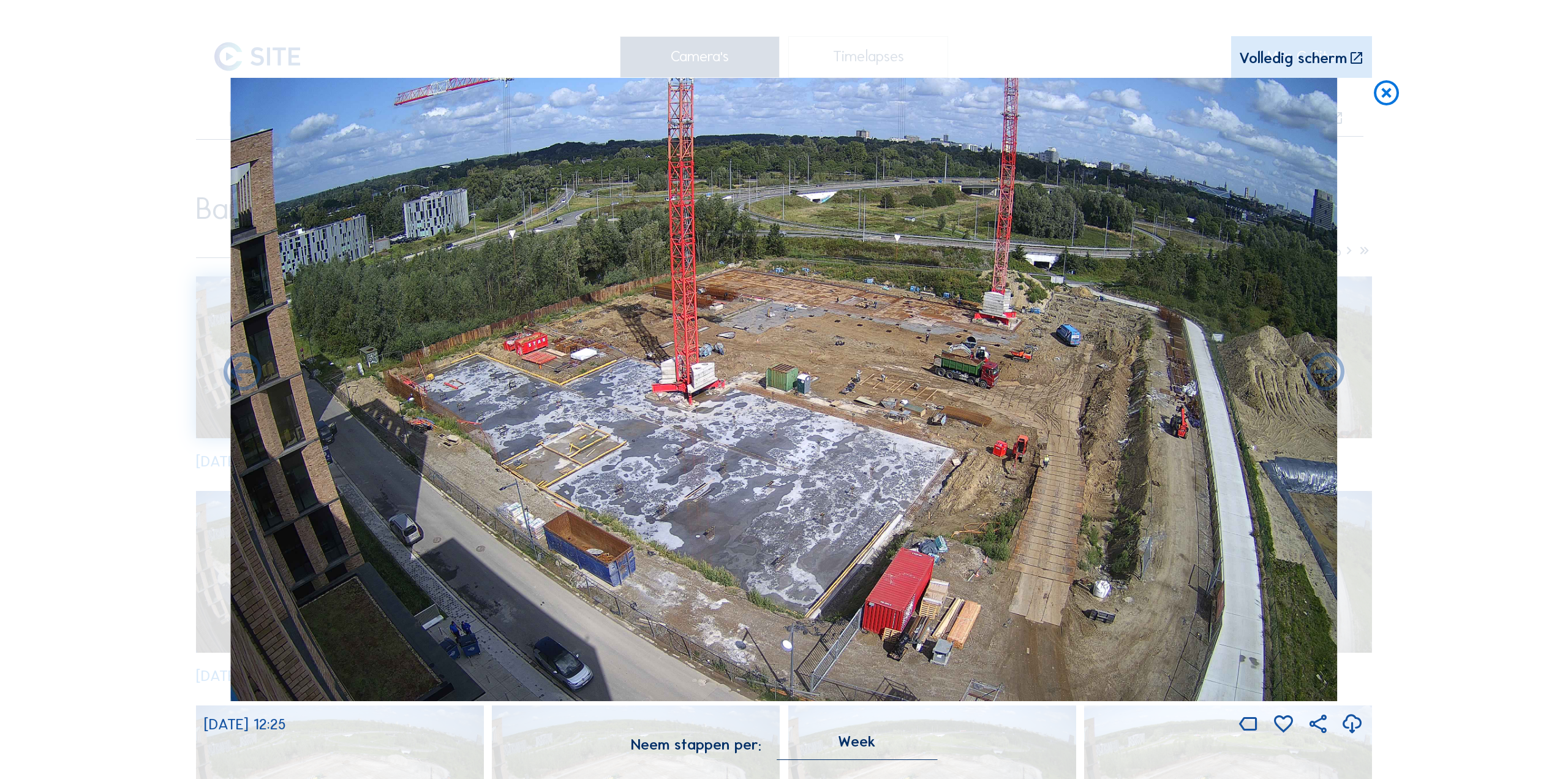
click at [1353, 725] on icon at bounding box center [1352, 725] width 23 height 27
click at [1329, 387] on icon at bounding box center [1326, 373] width 46 height 46
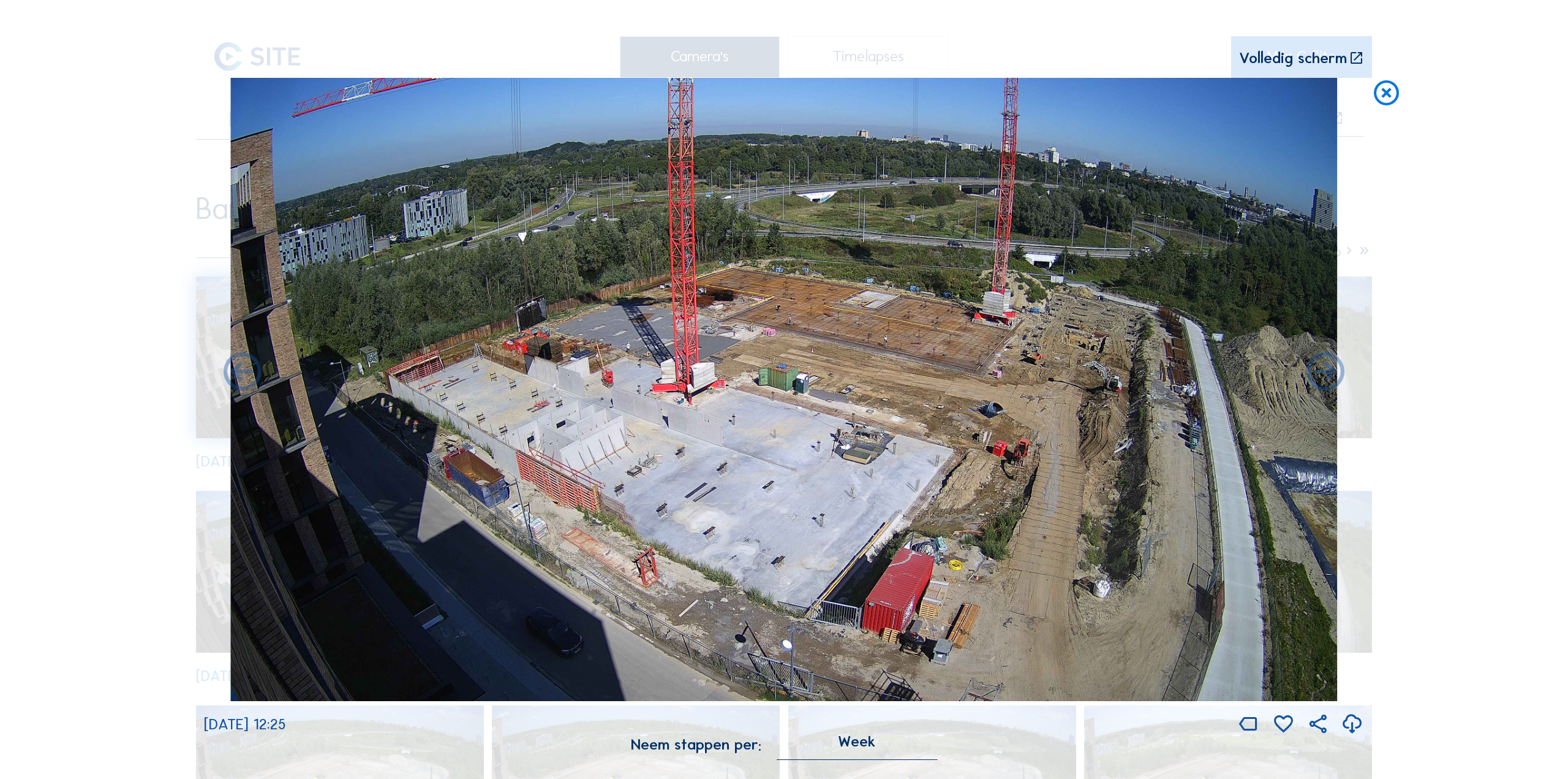
click at [1353, 721] on icon at bounding box center [1352, 725] width 23 height 27
click at [1333, 384] on icon at bounding box center [1326, 373] width 46 height 46
click at [1330, 383] on icon at bounding box center [1326, 373] width 46 height 46
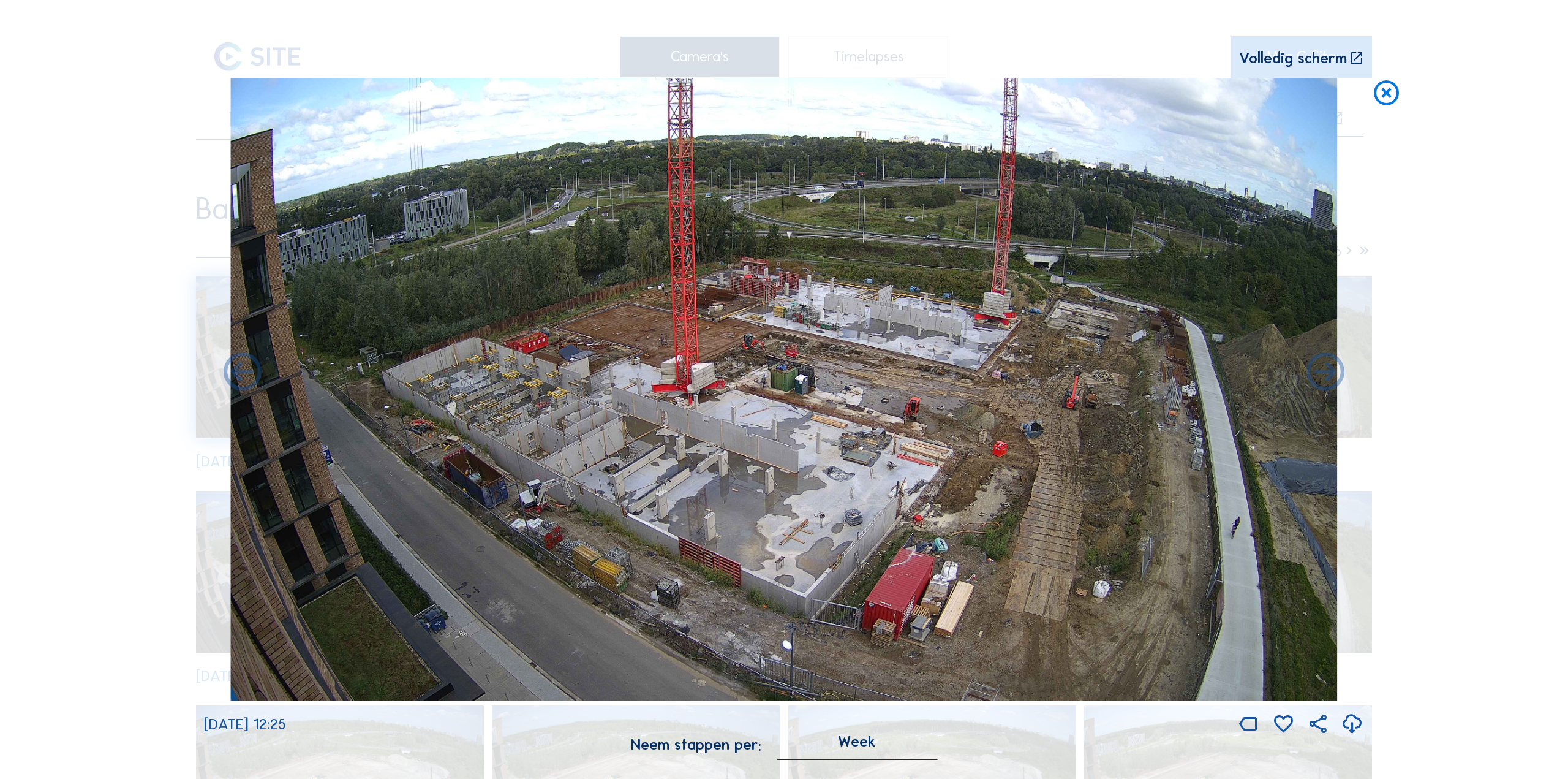
click at [1349, 722] on icon at bounding box center [1352, 725] width 23 height 27
click at [1321, 379] on icon at bounding box center [1326, 373] width 46 height 46
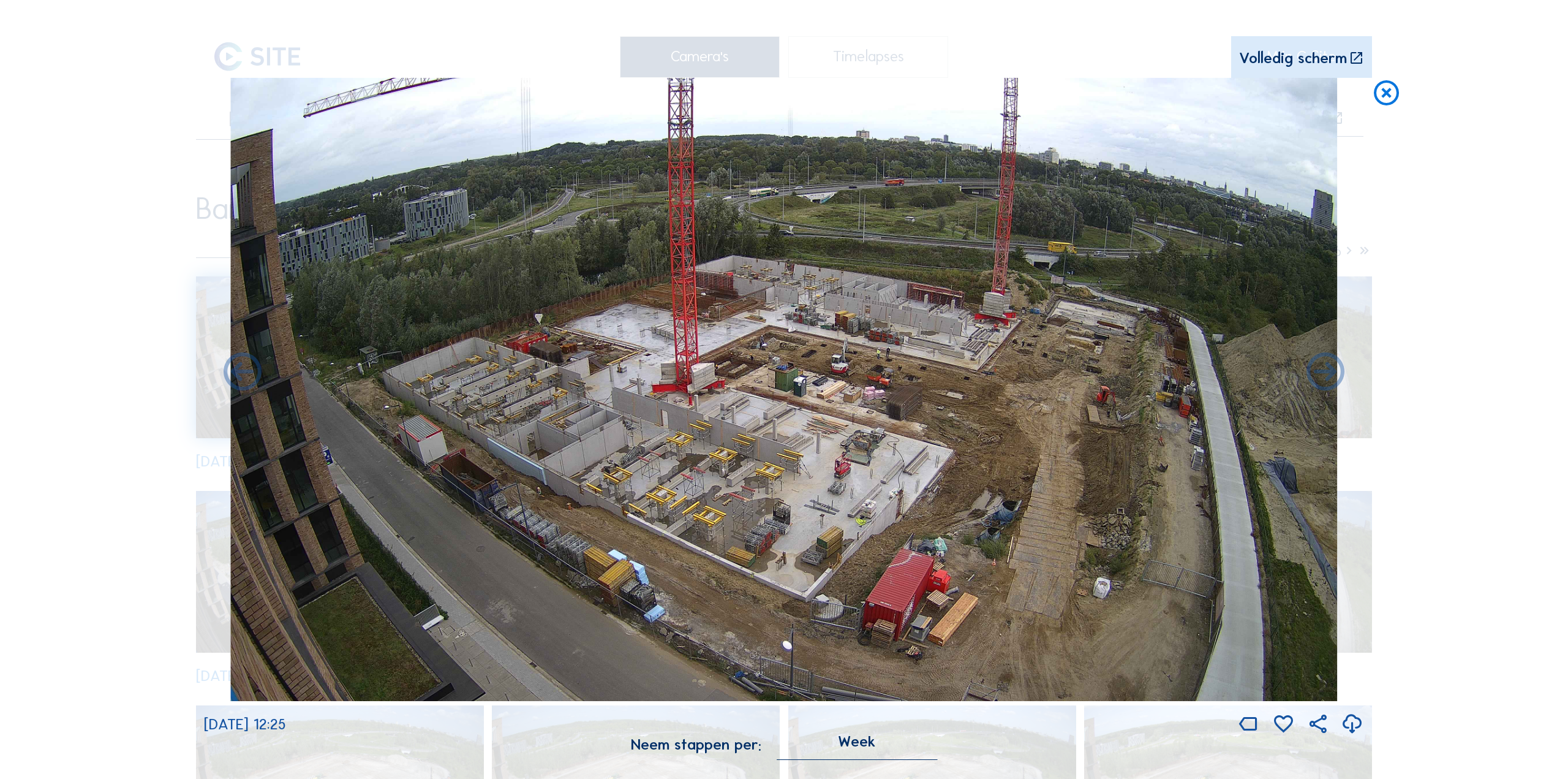
click at [1351, 726] on icon at bounding box center [1352, 725] width 23 height 27
click at [1316, 388] on icon at bounding box center [1326, 373] width 46 height 46
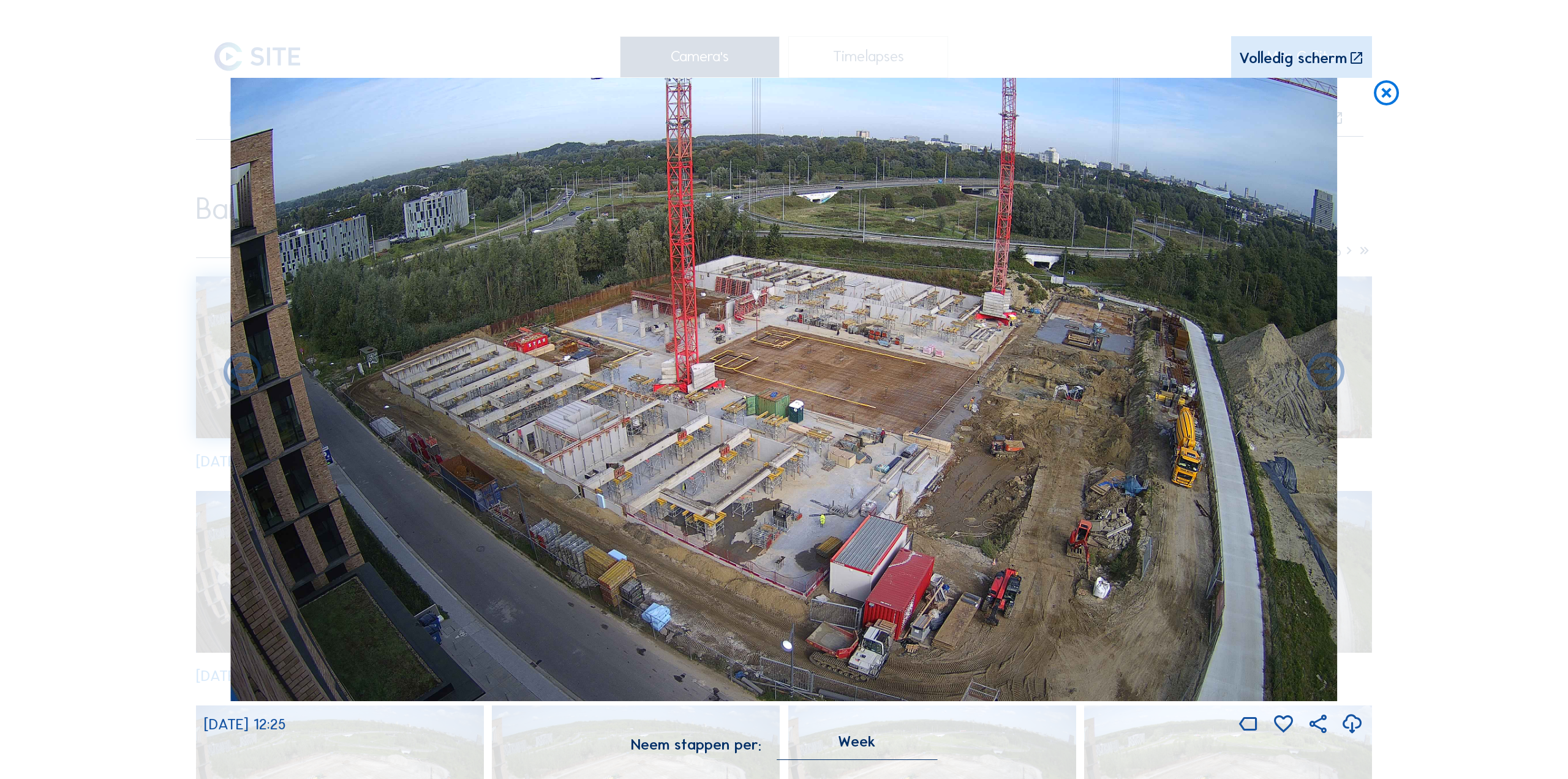
click at [1352, 727] on icon at bounding box center [1352, 725] width 23 height 27
click at [1326, 382] on icon at bounding box center [1326, 373] width 46 height 46
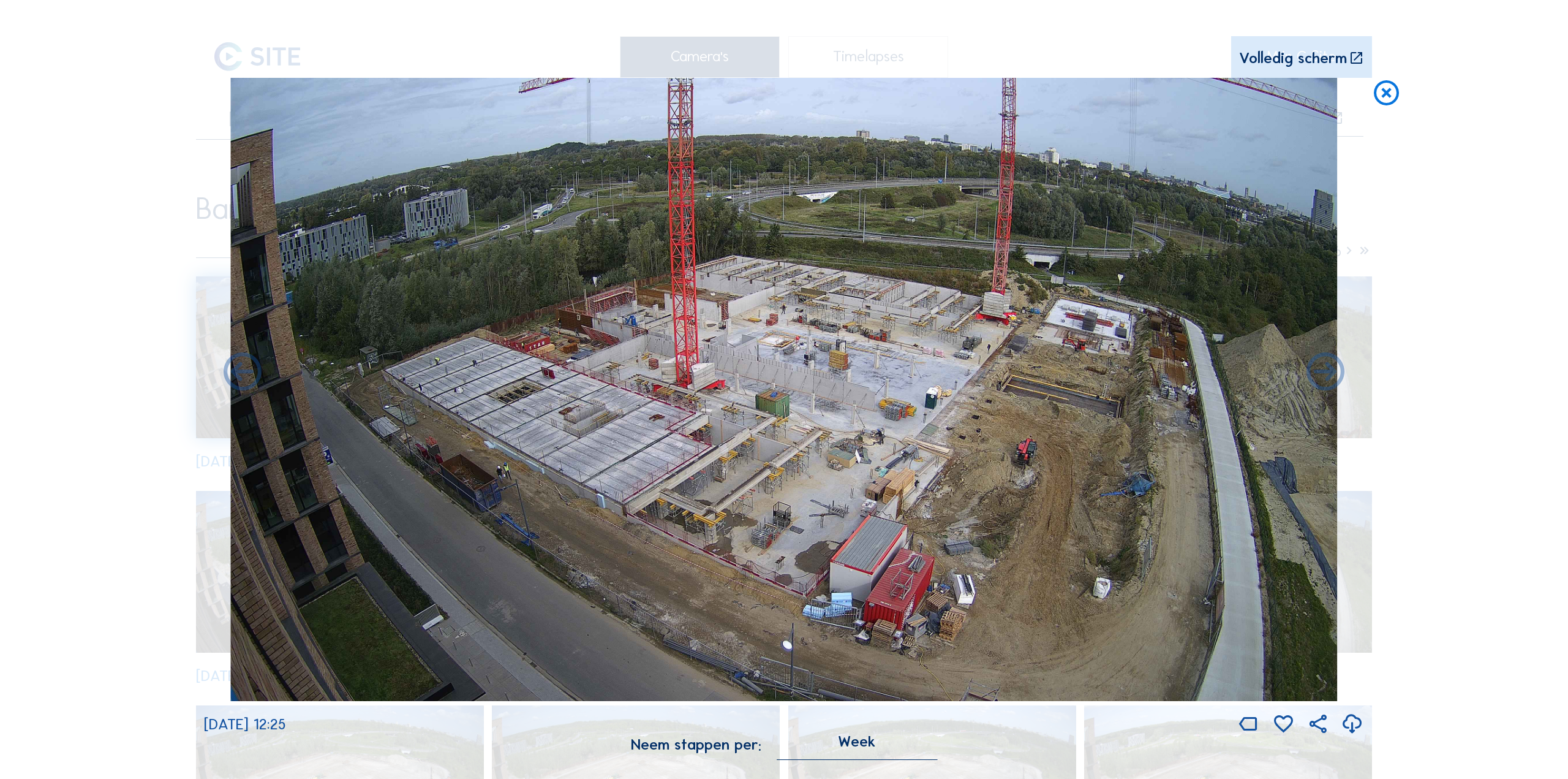
click at [1348, 724] on icon at bounding box center [1352, 725] width 23 height 27
click at [1324, 382] on icon at bounding box center [1326, 373] width 46 height 46
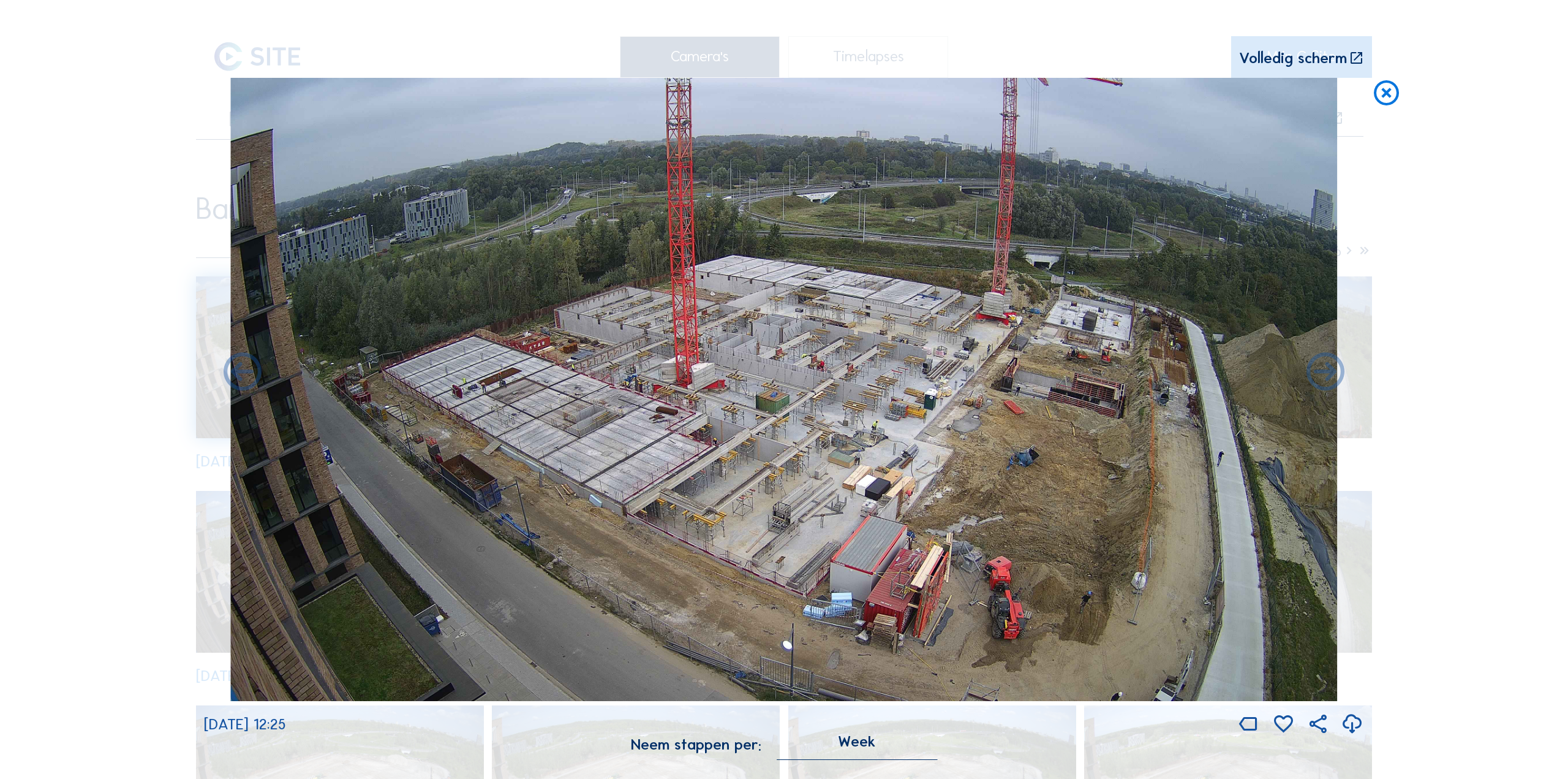
click at [1351, 728] on icon at bounding box center [1352, 725] width 23 height 27
click at [1321, 379] on icon at bounding box center [1326, 373] width 46 height 46
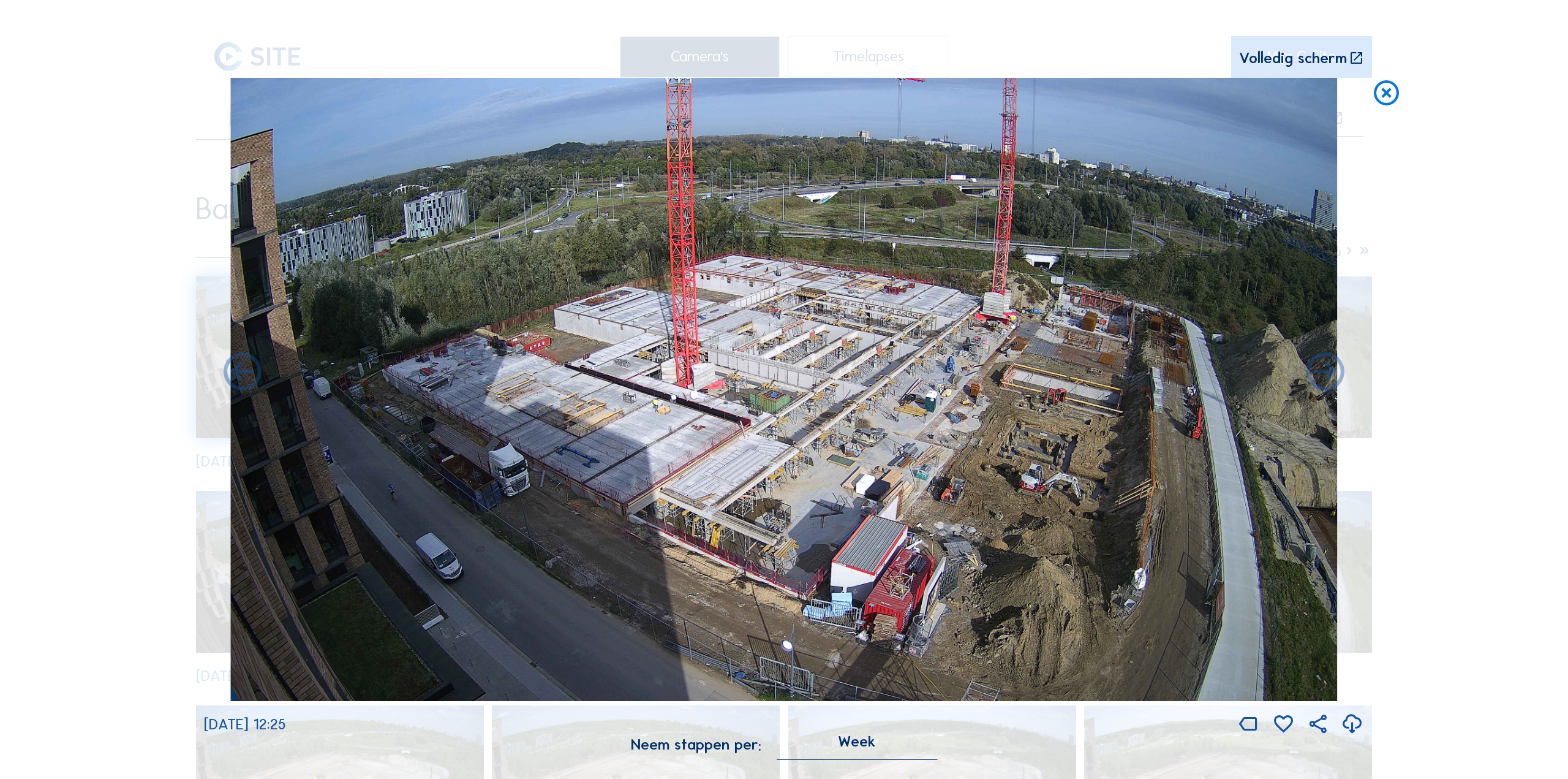
click at [1349, 726] on icon at bounding box center [1352, 725] width 23 height 27
click at [1320, 377] on icon at bounding box center [1326, 373] width 46 height 46
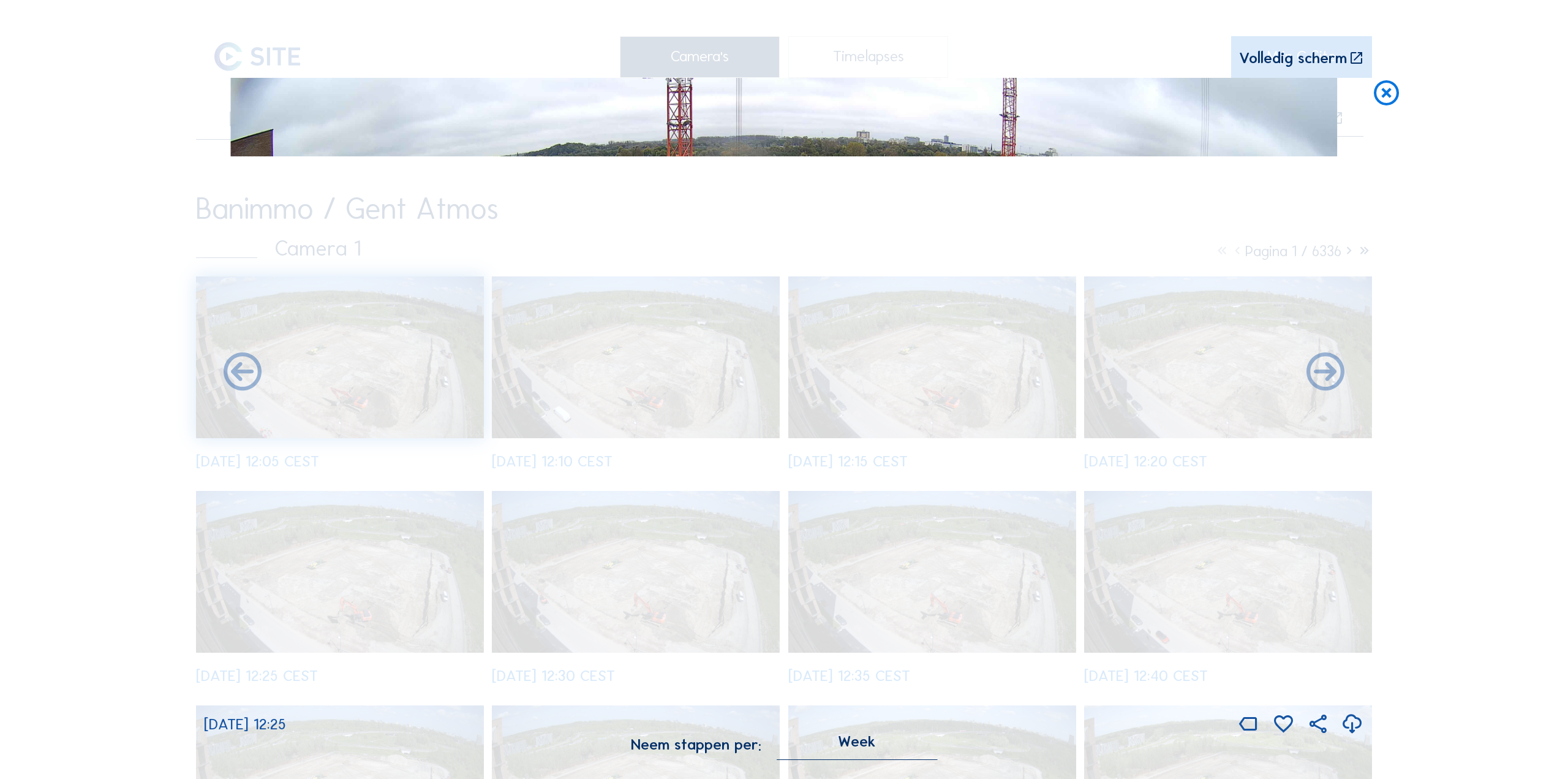
click at [1353, 730] on icon at bounding box center [1352, 725] width 23 height 27
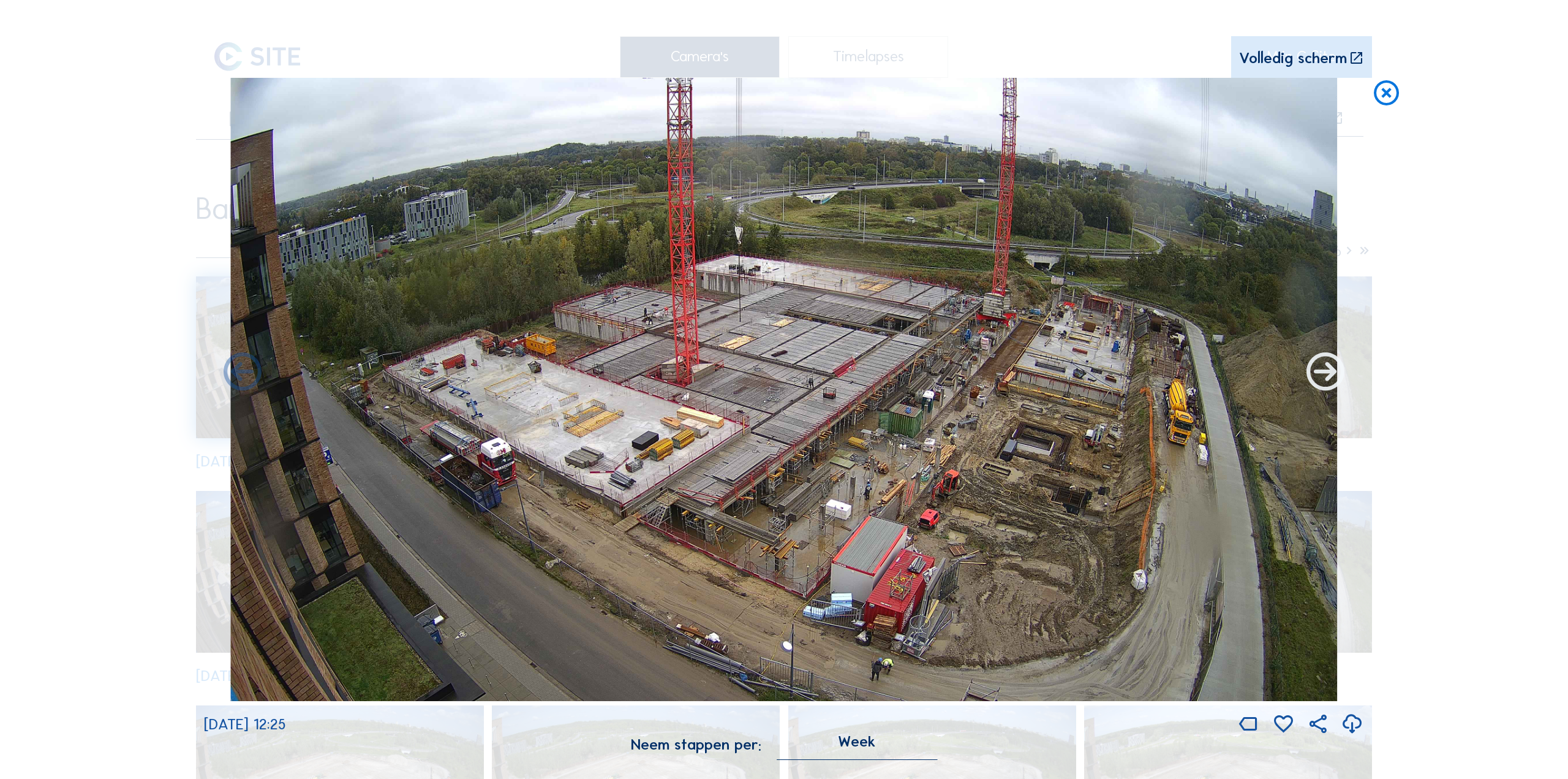
click at [1326, 377] on icon at bounding box center [1326, 373] width 46 height 46
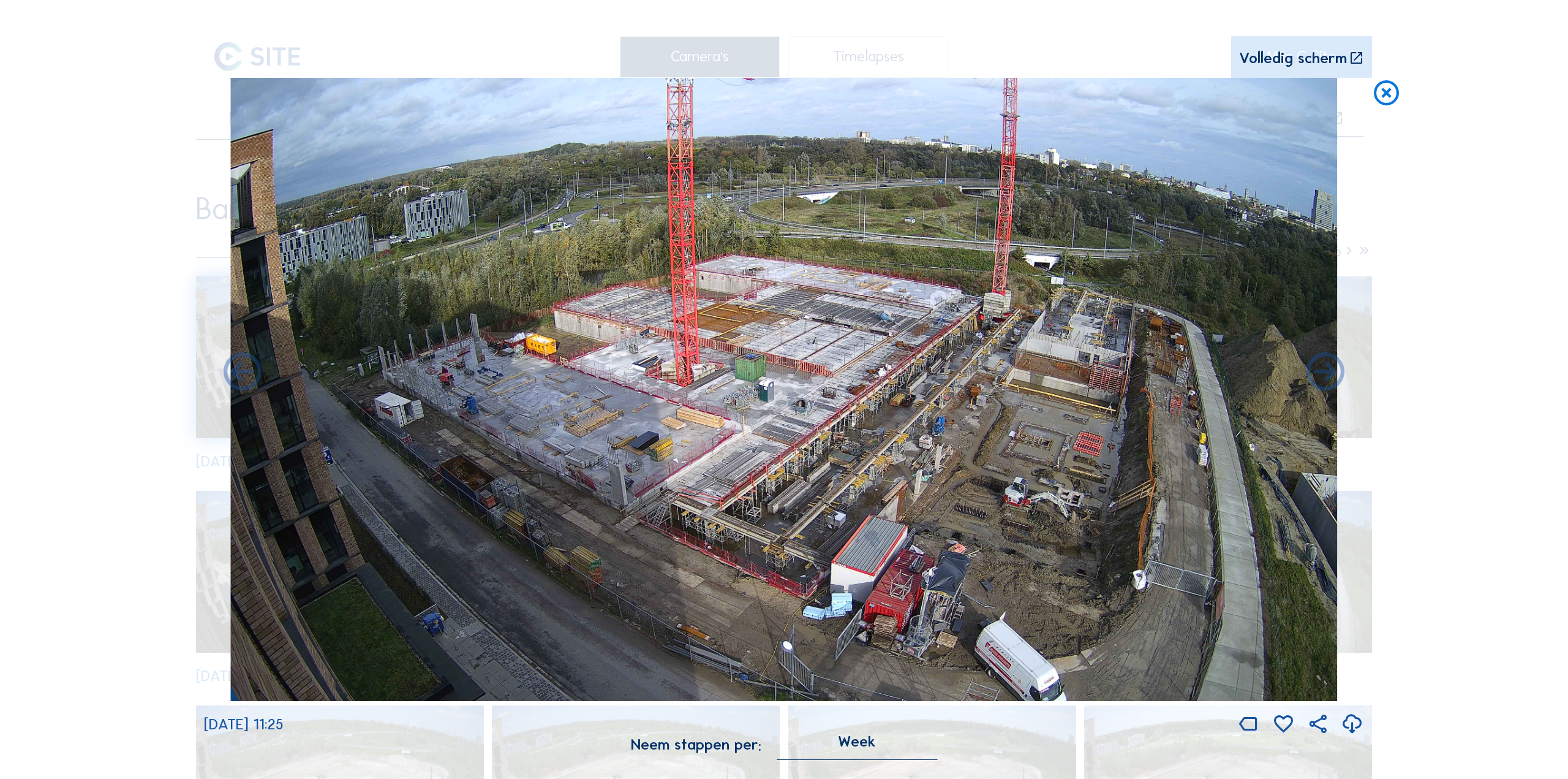
click at [1357, 728] on icon at bounding box center [1352, 725] width 23 height 27
click at [1322, 377] on icon at bounding box center [1326, 373] width 46 height 46
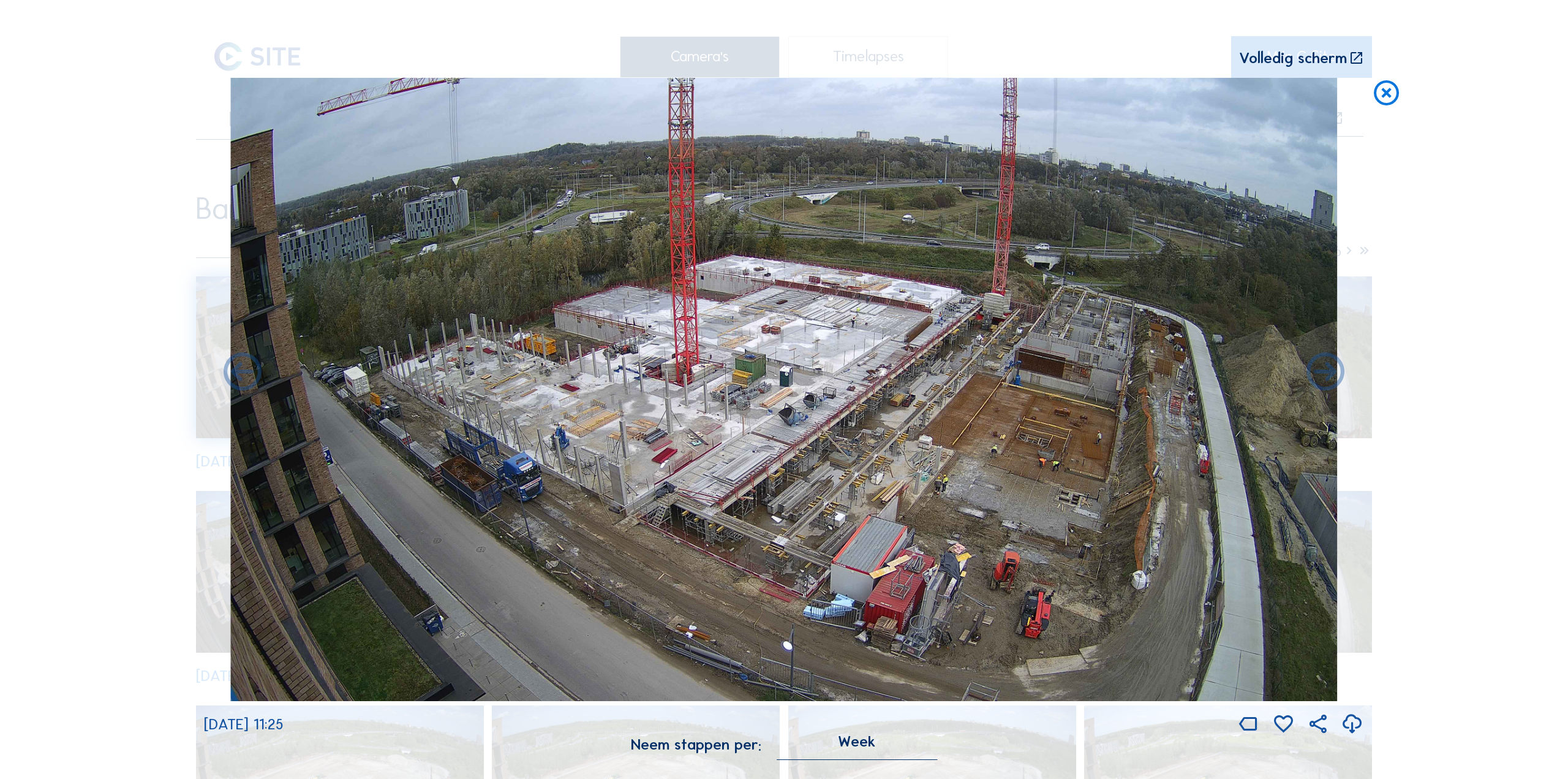
click at [1357, 724] on icon at bounding box center [1352, 725] width 23 height 27
click at [1320, 371] on icon at bounding box center [1326, 373] width 46 height 46
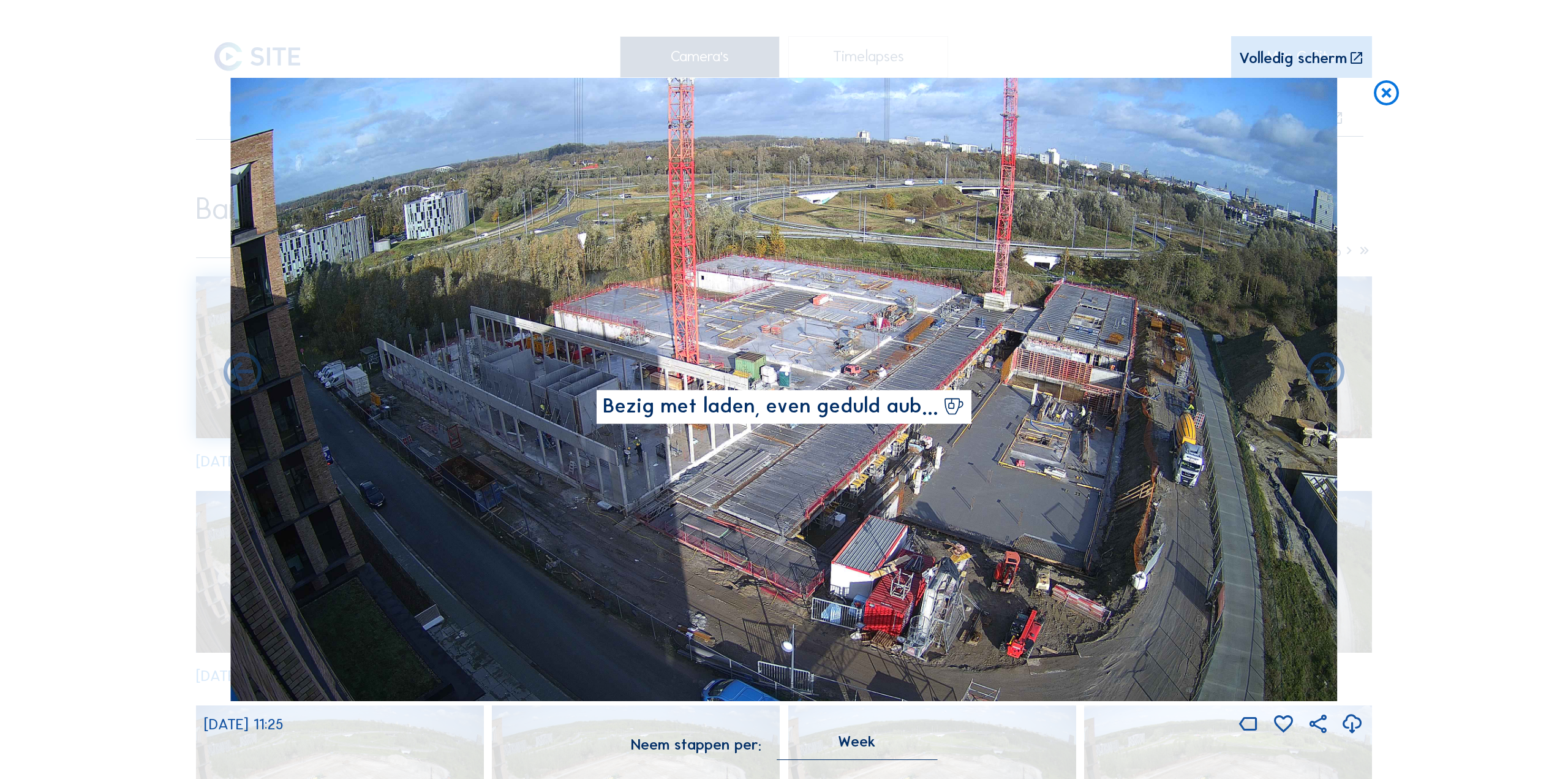
click at [1353, 723] on icon at bounding box center [1352, 725] width 23 height 27
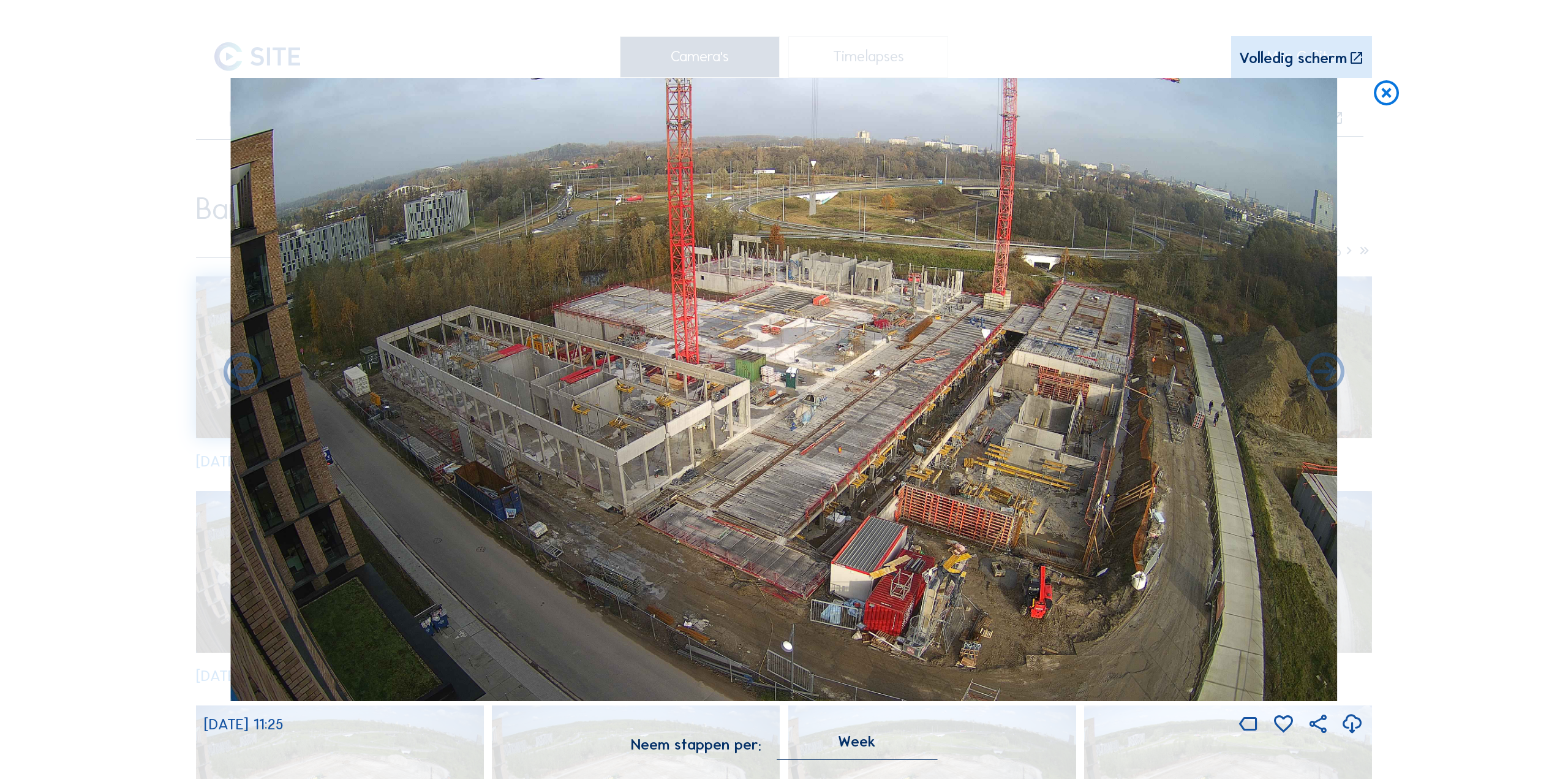
click at [1349, 733] on icon at bounding box center [1352, 725] width 23 height 27
click at [1349, 728] on icon at bounding box center [1352, 725] width 23 height 27
click at [1314, 370] on icon at bounding box center [1326, 373] width 46 height 46
click at [1315, 373] on icon at bounding box center [1326, 373] width 46 height 46
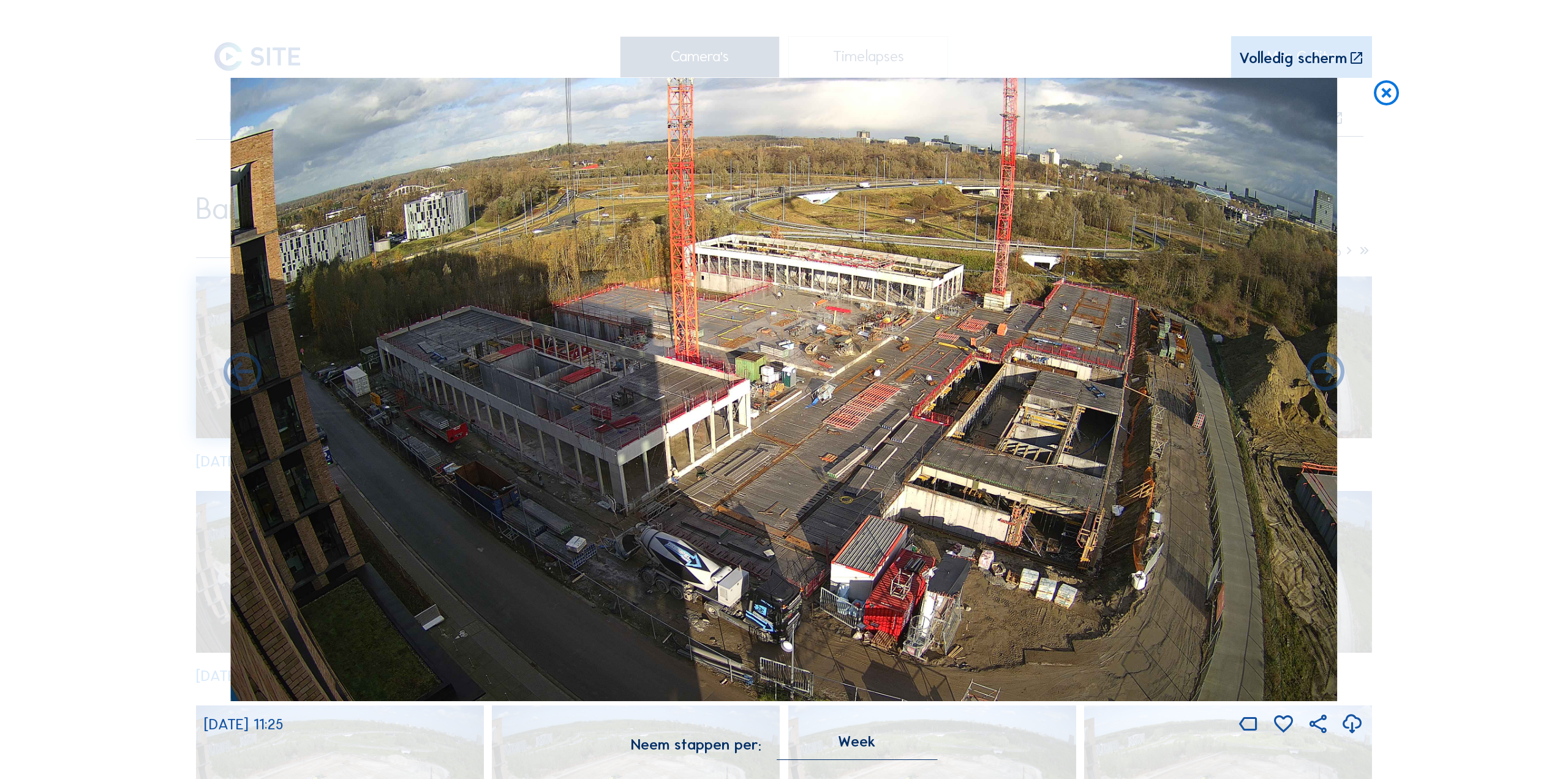
click at [1355, 728] on icon at bounding box center [1352, 725] width 23 height 27
click at [1324, 377] on icon at bounding box center [1326, 373] width 46 height 46
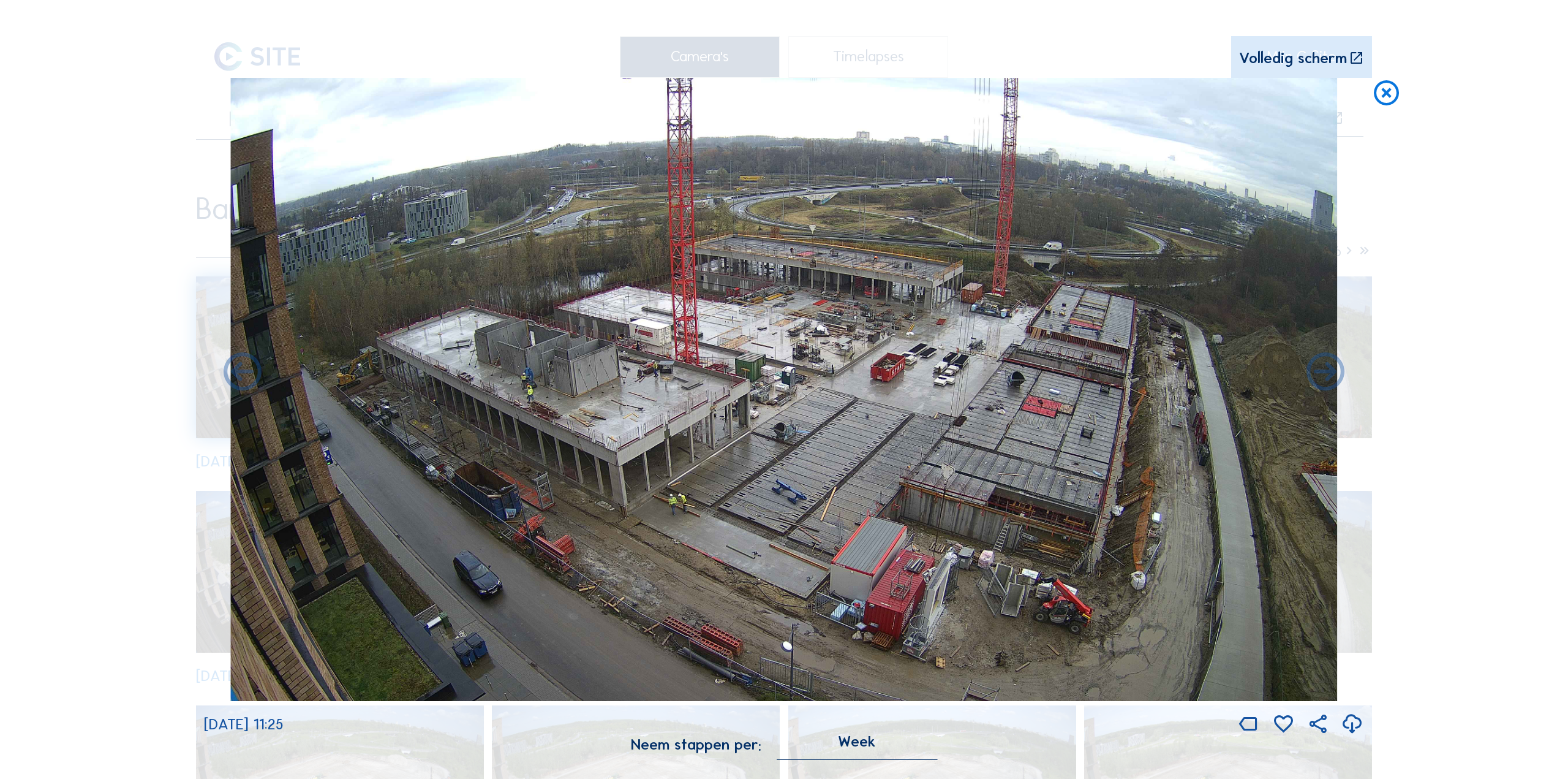
click at [1354, 728] on icon at bounding box center [1352, 725] width 23 height 27
click at [1335, 379] on icon at bounding box center [1326, 373] width 46 height 46
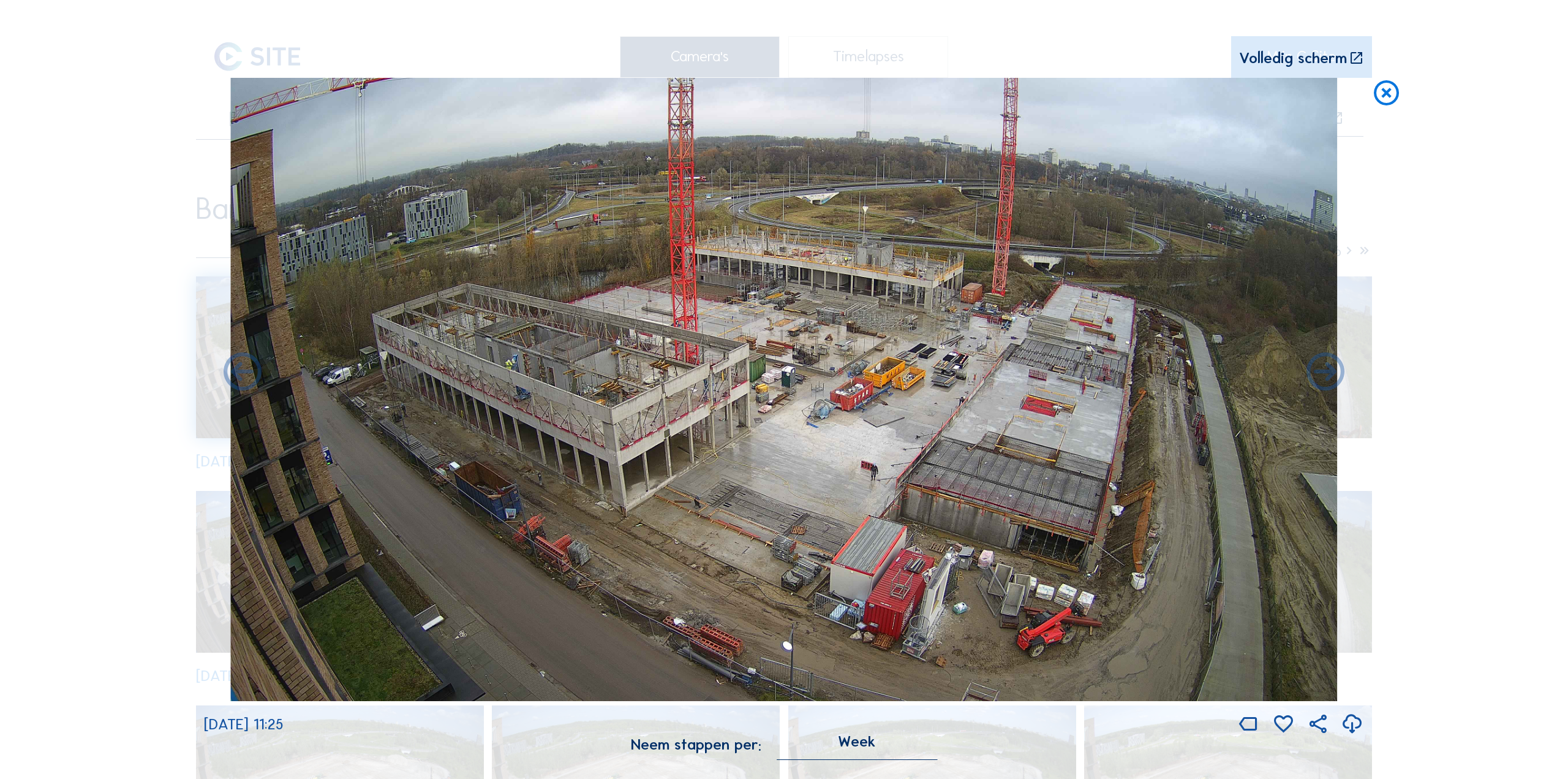
click at [1353, 724] on icon at bounding box center [1352, 725] width 23 height 27
click at [1326, 379] on icon at bounding box center [1326, 373] width 46 height 46
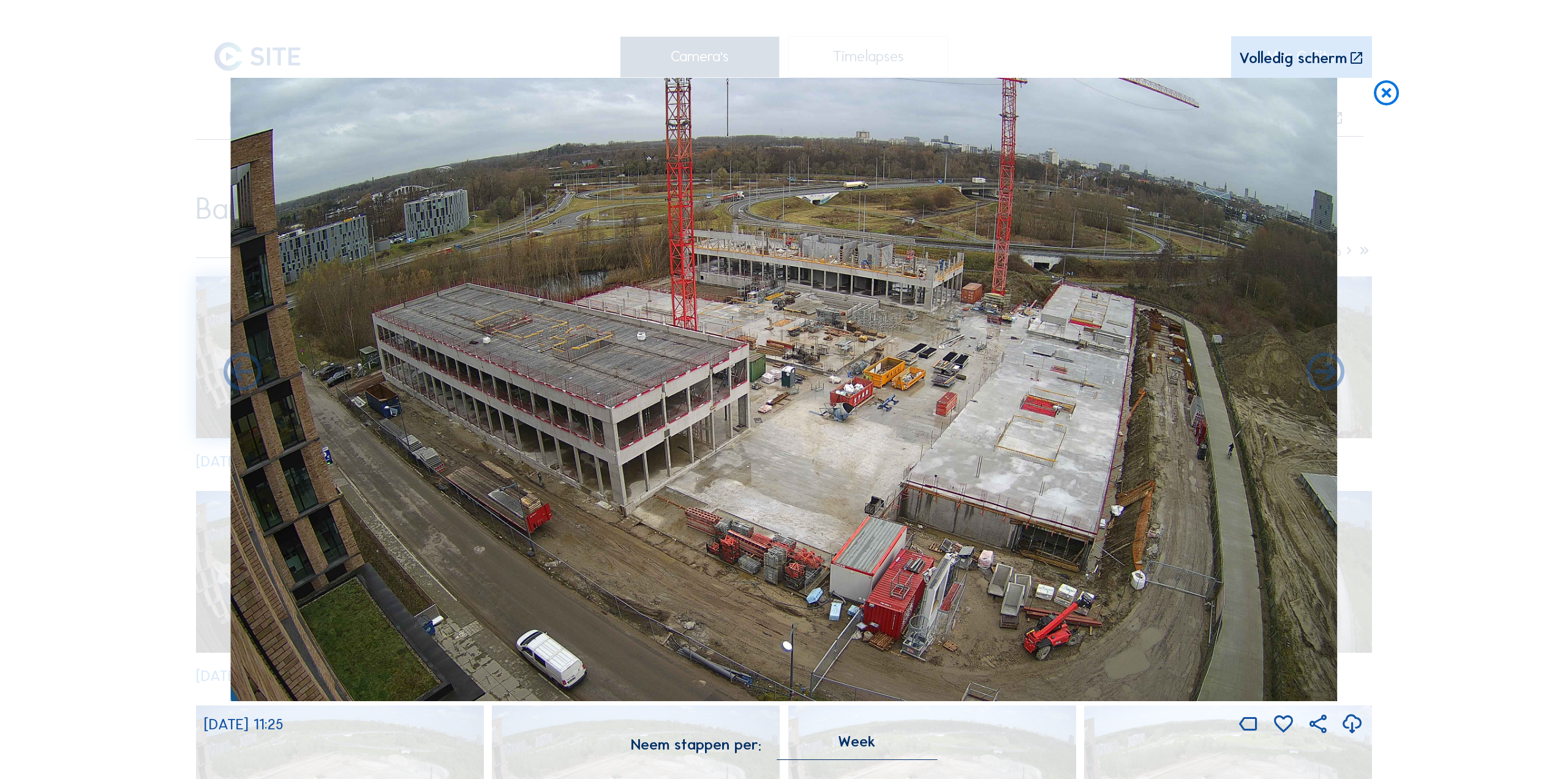
click at [1349, 726] on icon at bounding box center [1352, 725] width 23 height 27
click at [1322, 379] on icon at bounding box center [1326, 373] width 46 height 46
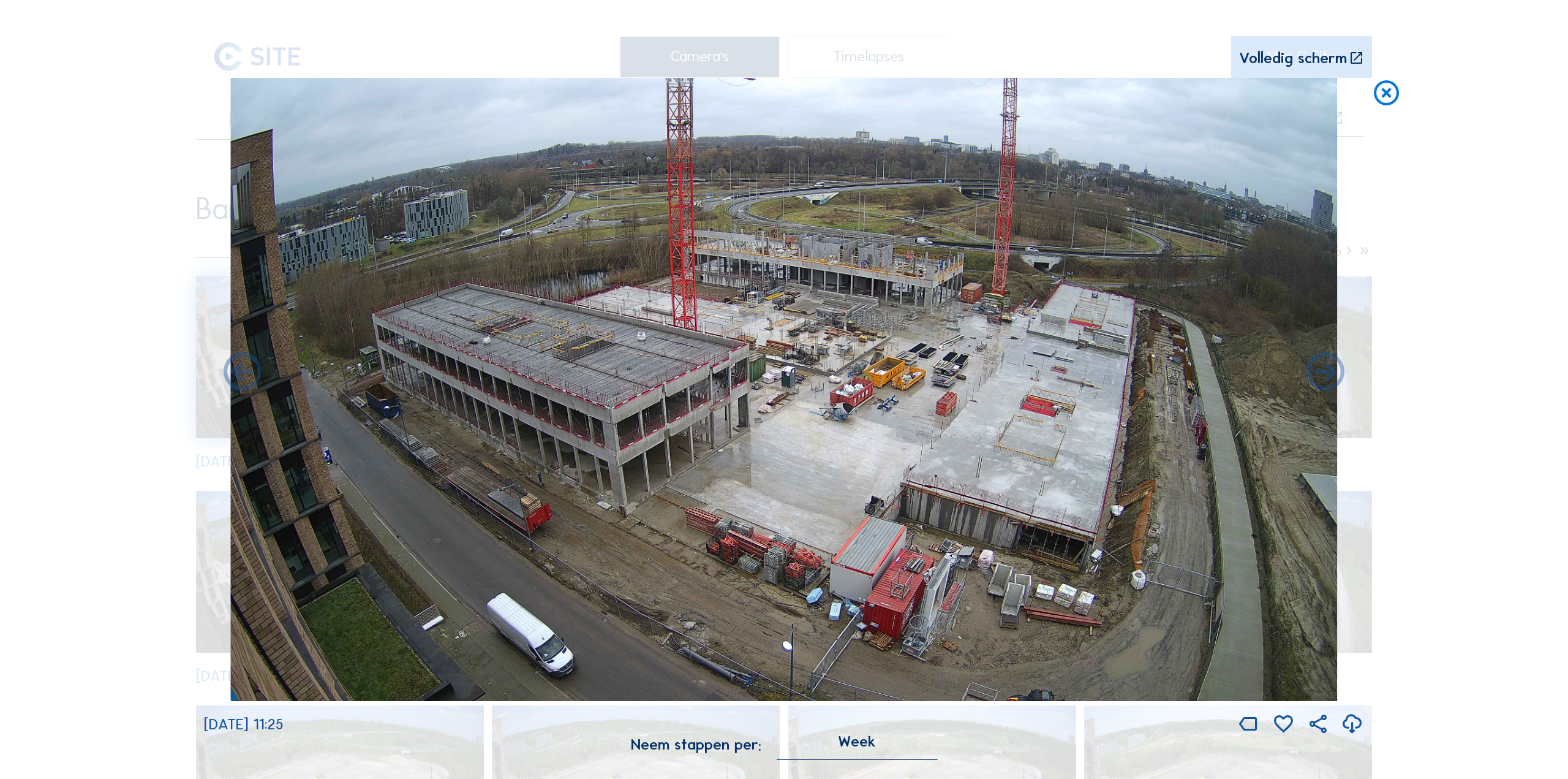
click at [1348, 727] on icon at bounding box center [1352, 725] width 23 height 27
click at [1325, 375] on icon at bounding box center [1326, 373] width 46 height 46
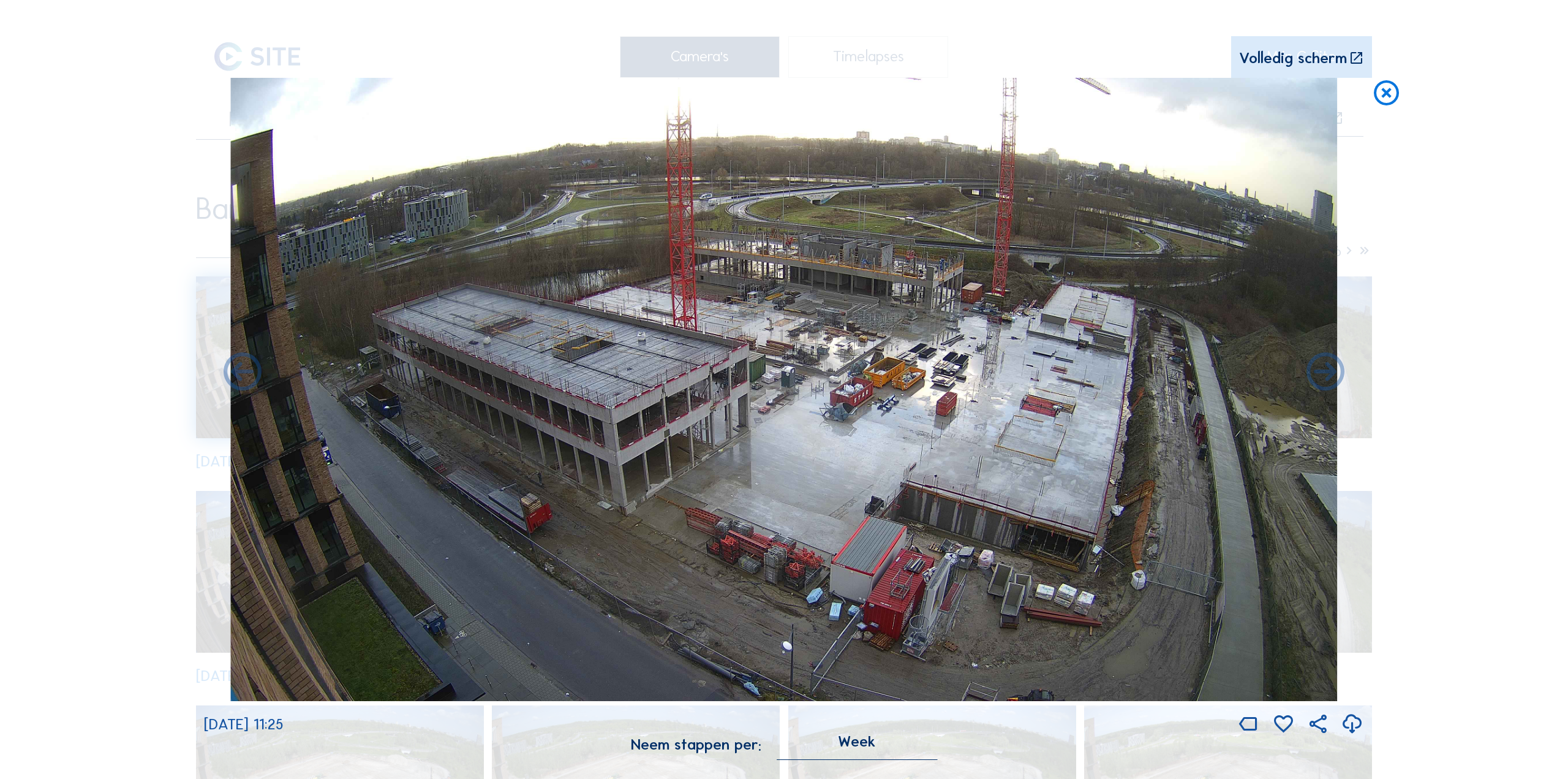
click at [1351, 721] on icon at bounding box center [1352, 725] width 23 height 27
click at [1333, 368] on icon at bounding box center [1326, 373] width 46 height 46
click at [1329, 369] on icon at bounding box center [1326, 373] width 46 height 46
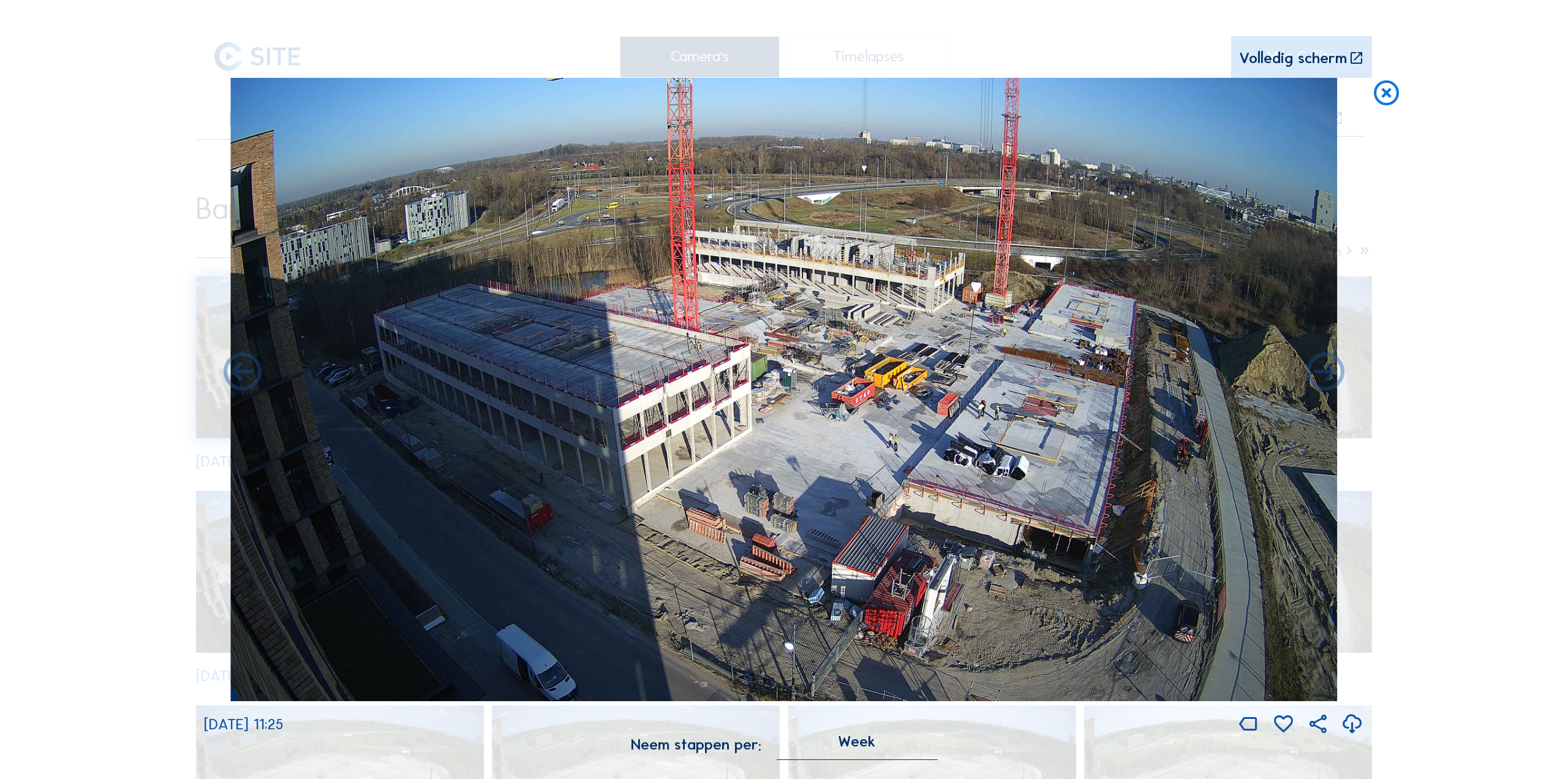
click at [1356, 726] on icon at bounding box center [1352, 725] width 23 height 27
click at [1333, 369] on icon at bounding box center [1326, 373] width 46 height 46
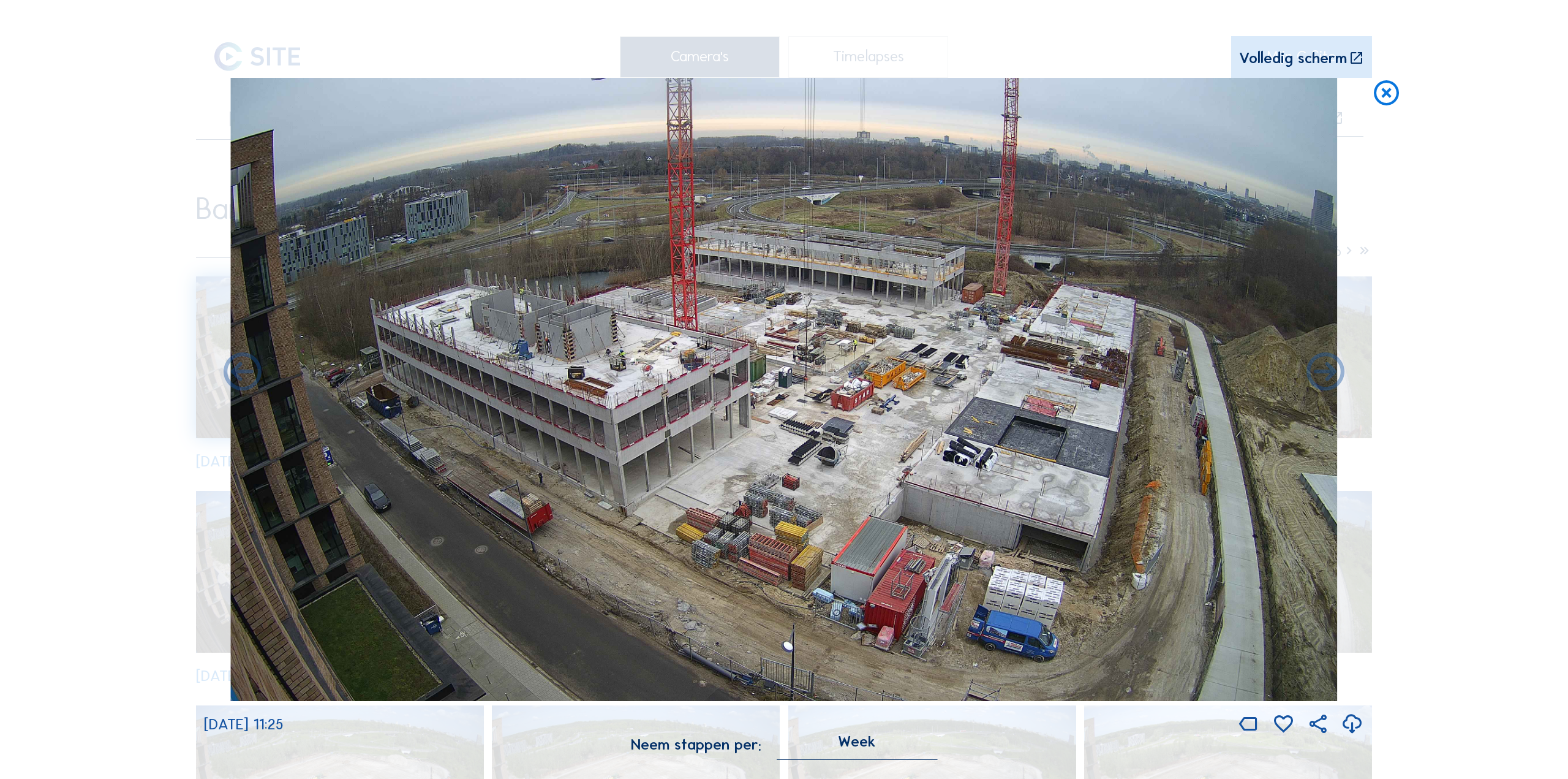
click at [1355, 729] on icon at bounding box center [1352, 725] width 23 height 27
click at [1318, 380] on icon at bounding box center [1326, 373] width 46 height 46
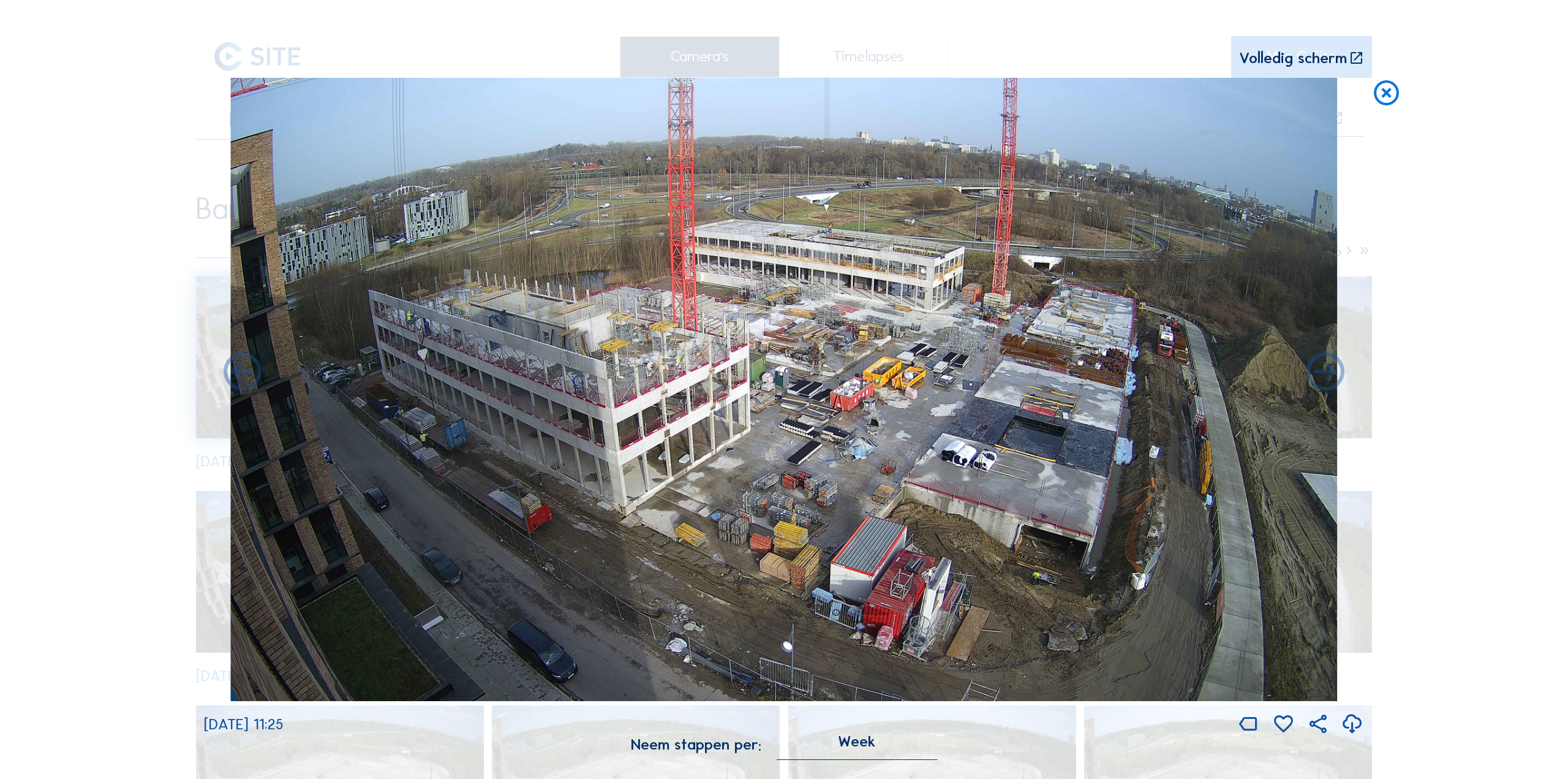
click at [1353, 726] on icon at bounding box center [1352, 725] width 23 height 27
click at [1324, 380] on icon at bounding box center [1326, 373] width 46 height 46
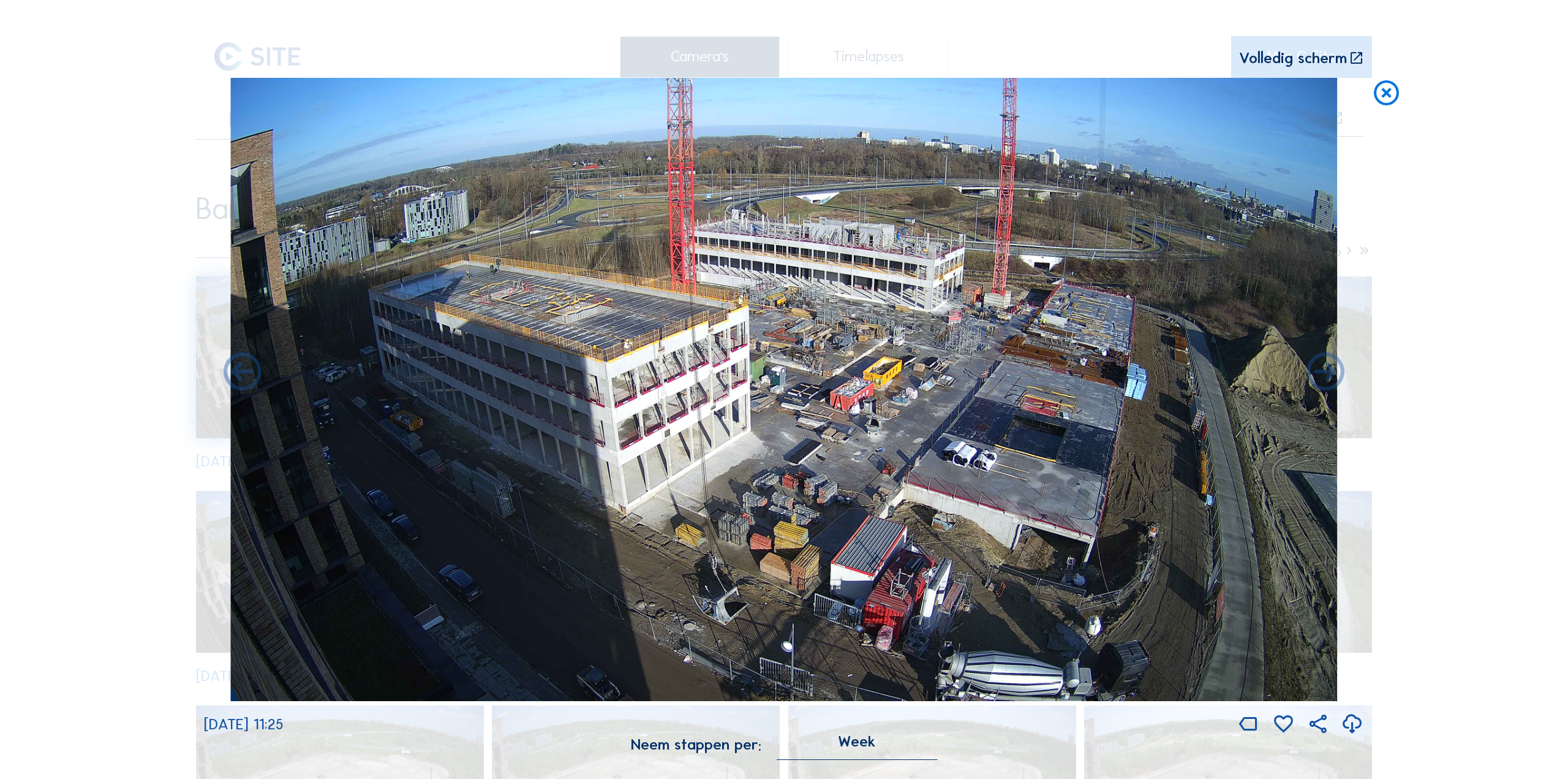
click at [1353, 726] on icon at bounding box center [1352, 725] width 23 height 27
click at [1318, 374] on icon at bounding box center [1326, 373] width 46 height 46
click at [1323, 374] on icon at bounding box center [1326, 373] width 46 height 46
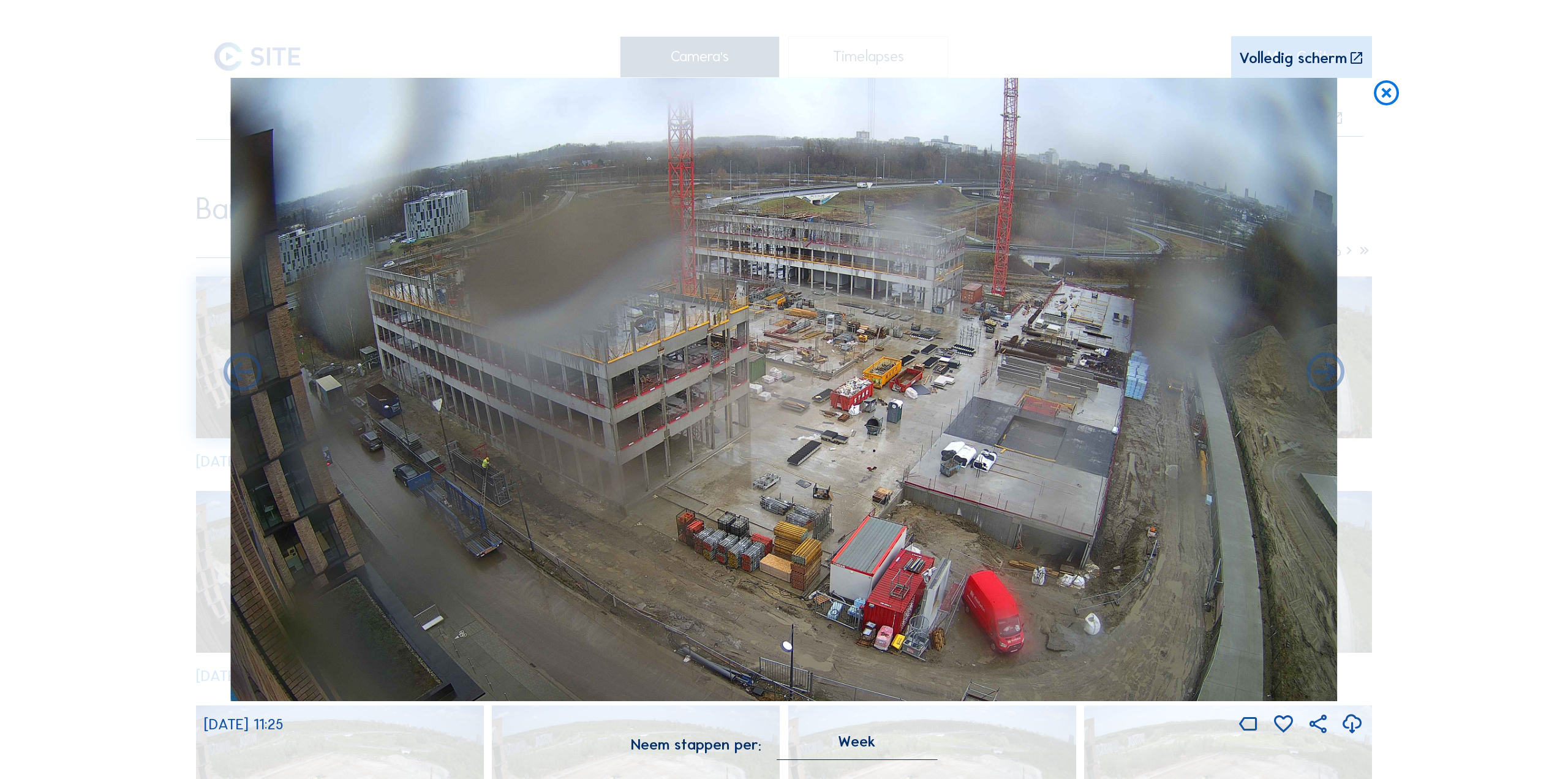
click at [1355, 728] on icon at bounding box center [1352, 725] width 23 height 27
click at [1329, 377] on icon at bounding box center [1326, 373] width 46 height 46
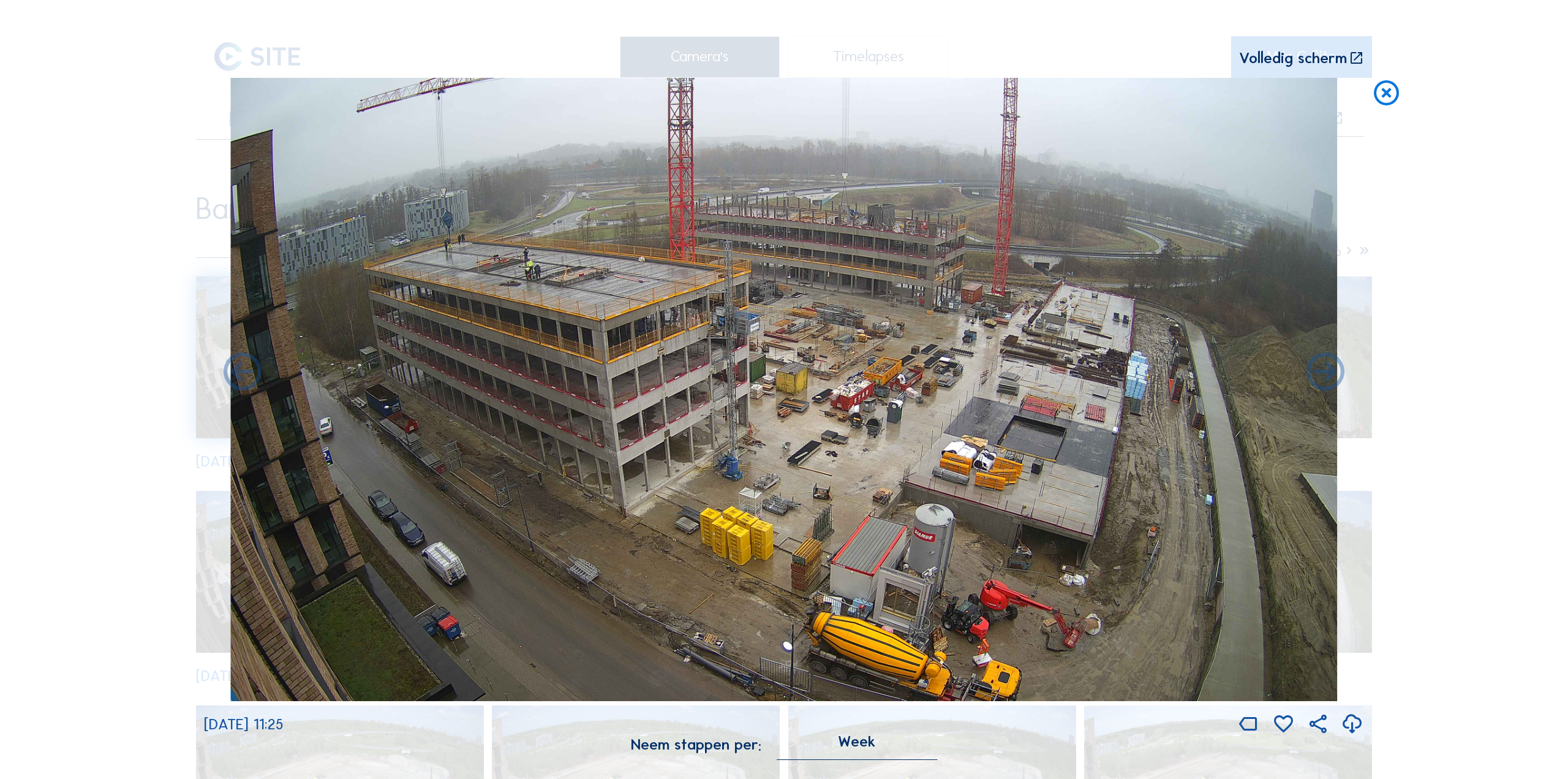
click at [1350, 724] on icon at bounding box center [1352, 725] width 23 height 27
click at [1326, 381] on icon at bounding box center [1326, 373] width 46 height 46
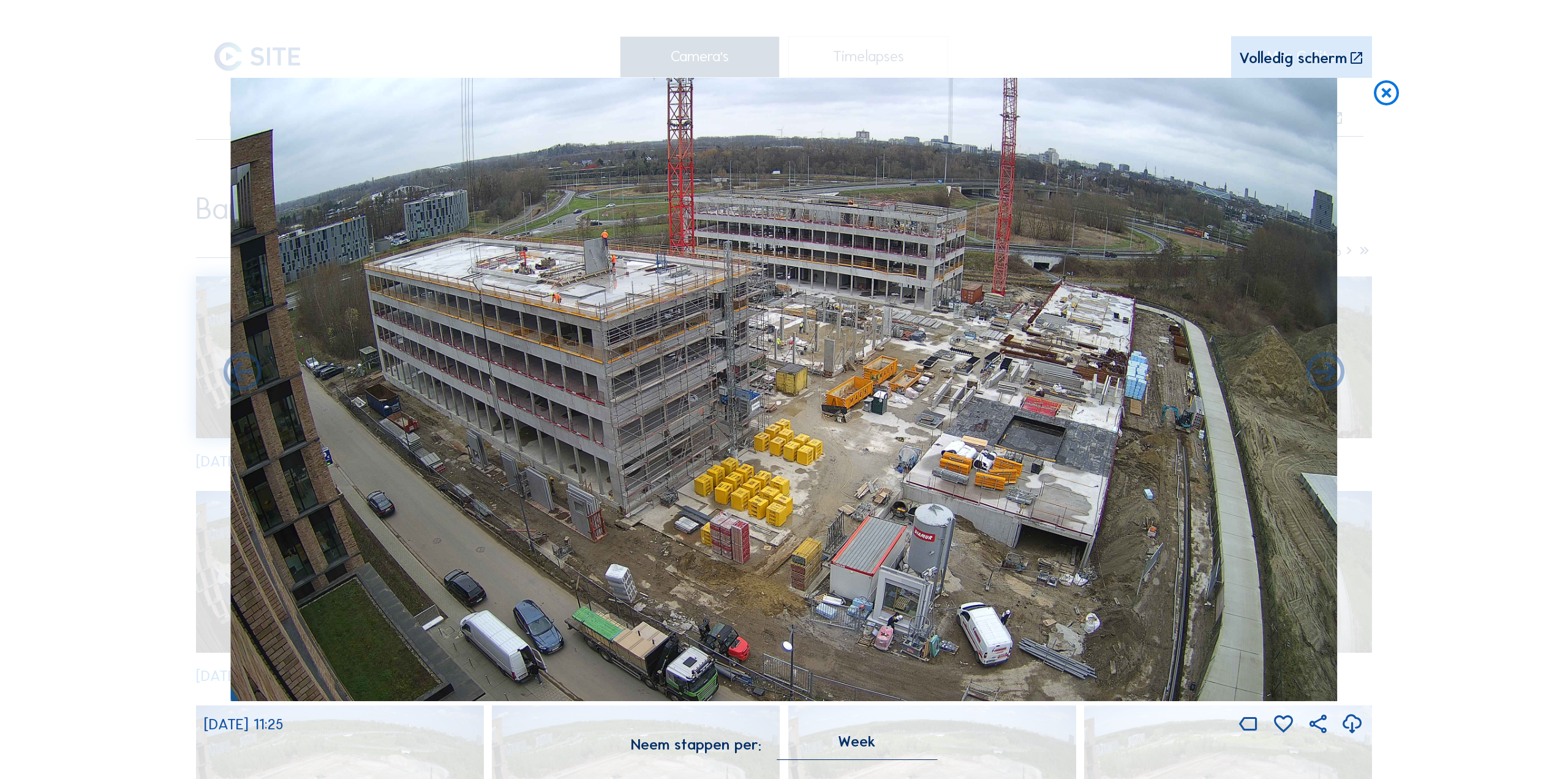
click at [1354, 725] on icon at bounding box center [1352, 725] width 23 height 27
click at [1326, 379] on icon at bounding box center [1326, 373] width 46 height 46
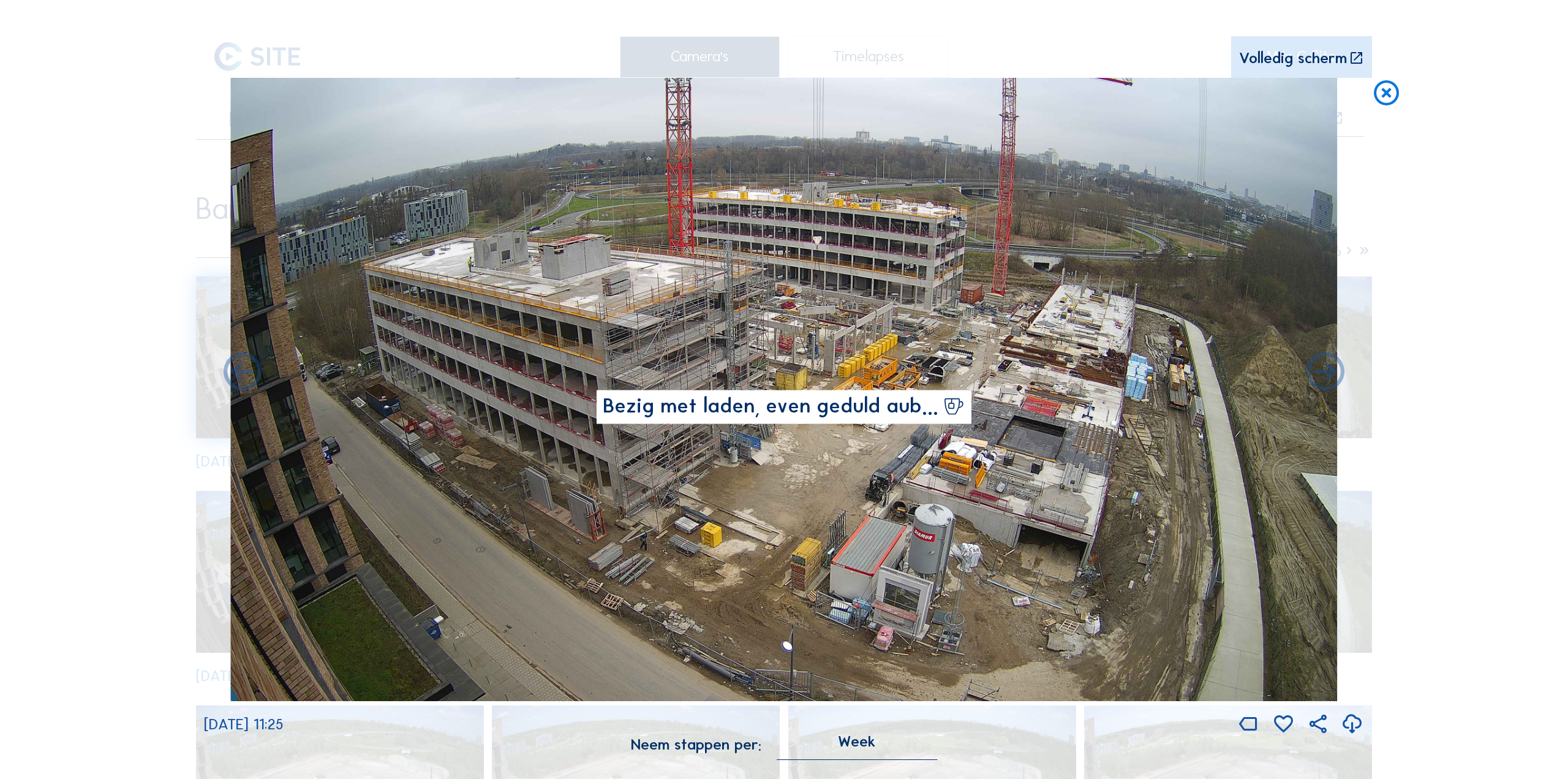
click at [1351, 725] on icon at bounding box center [1352, 725] width 23 height 27
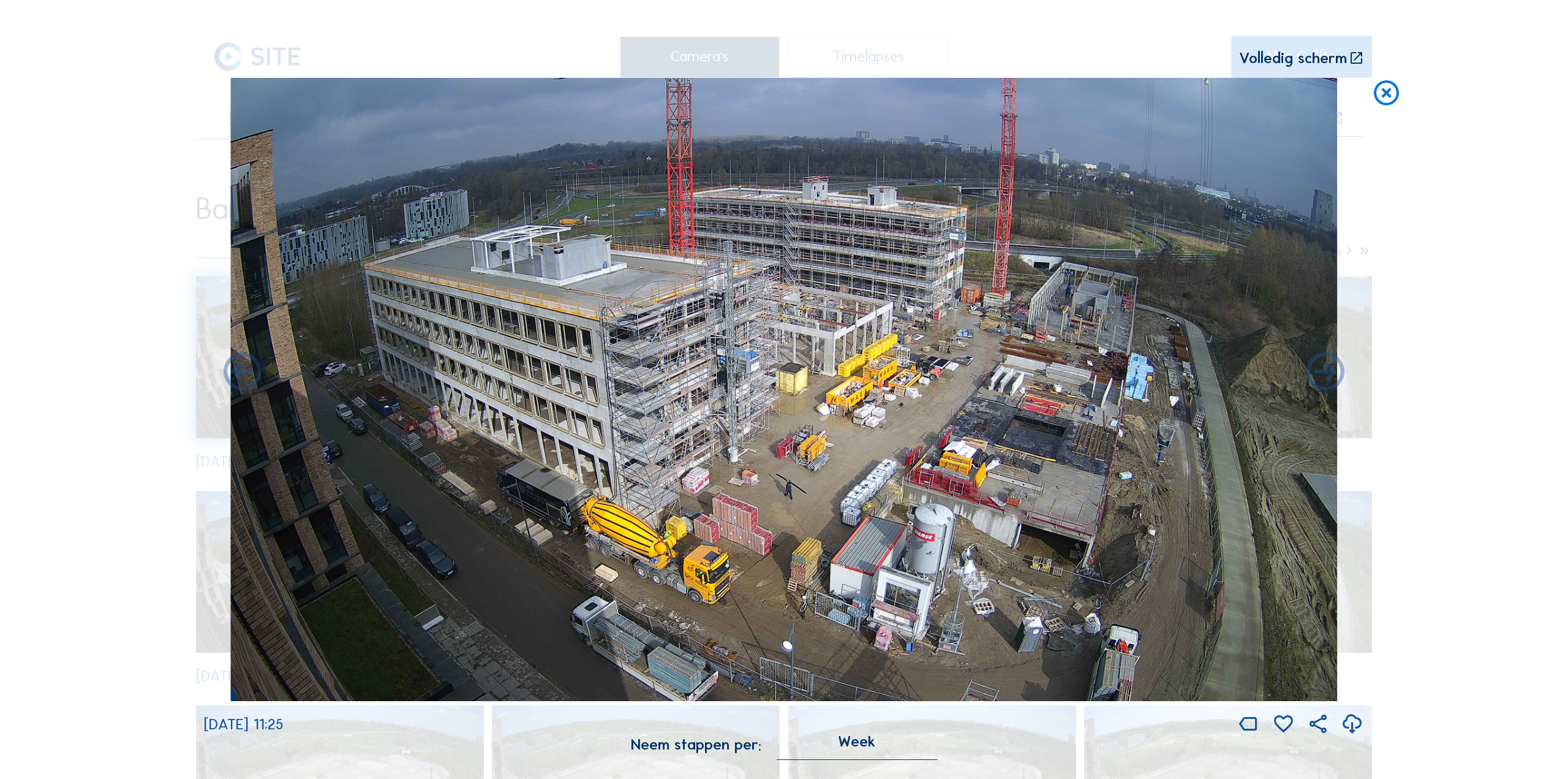
click at [1354, 726] on icon at bounding box center [1352, 725] width 23 height 27
click at [1318, 373] on icon at bounding box center [1326, 373] width 46 height 46
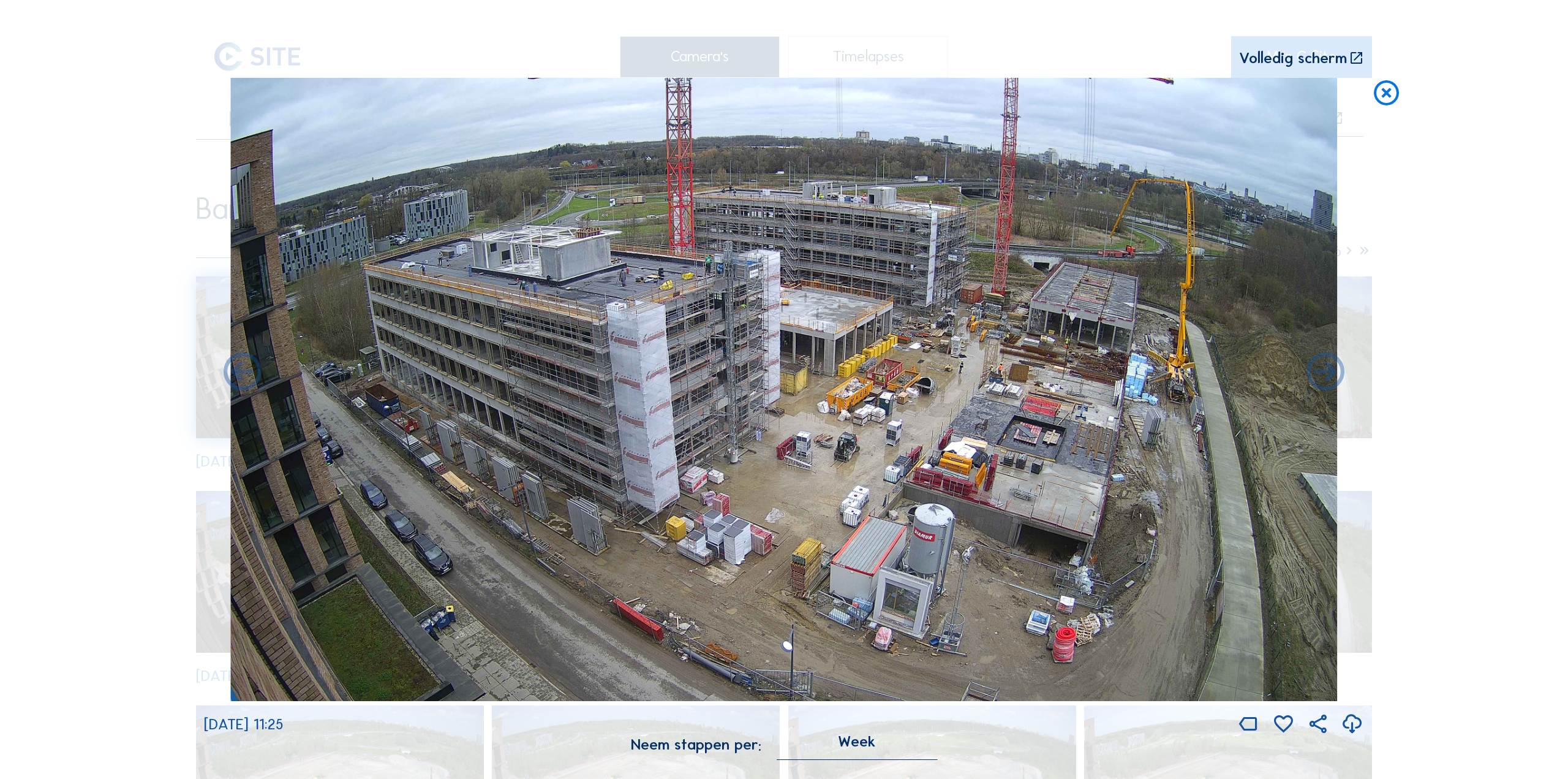
click at [1355, 730] on icon at bounding box center [1352, 725] width 23 height 27
click at [1324, 379] on icon at bounding box center [1326, 373] width 46 height 46
click at [1324, 377] on icon at bounding box center [1326, 373] width 46 height 46
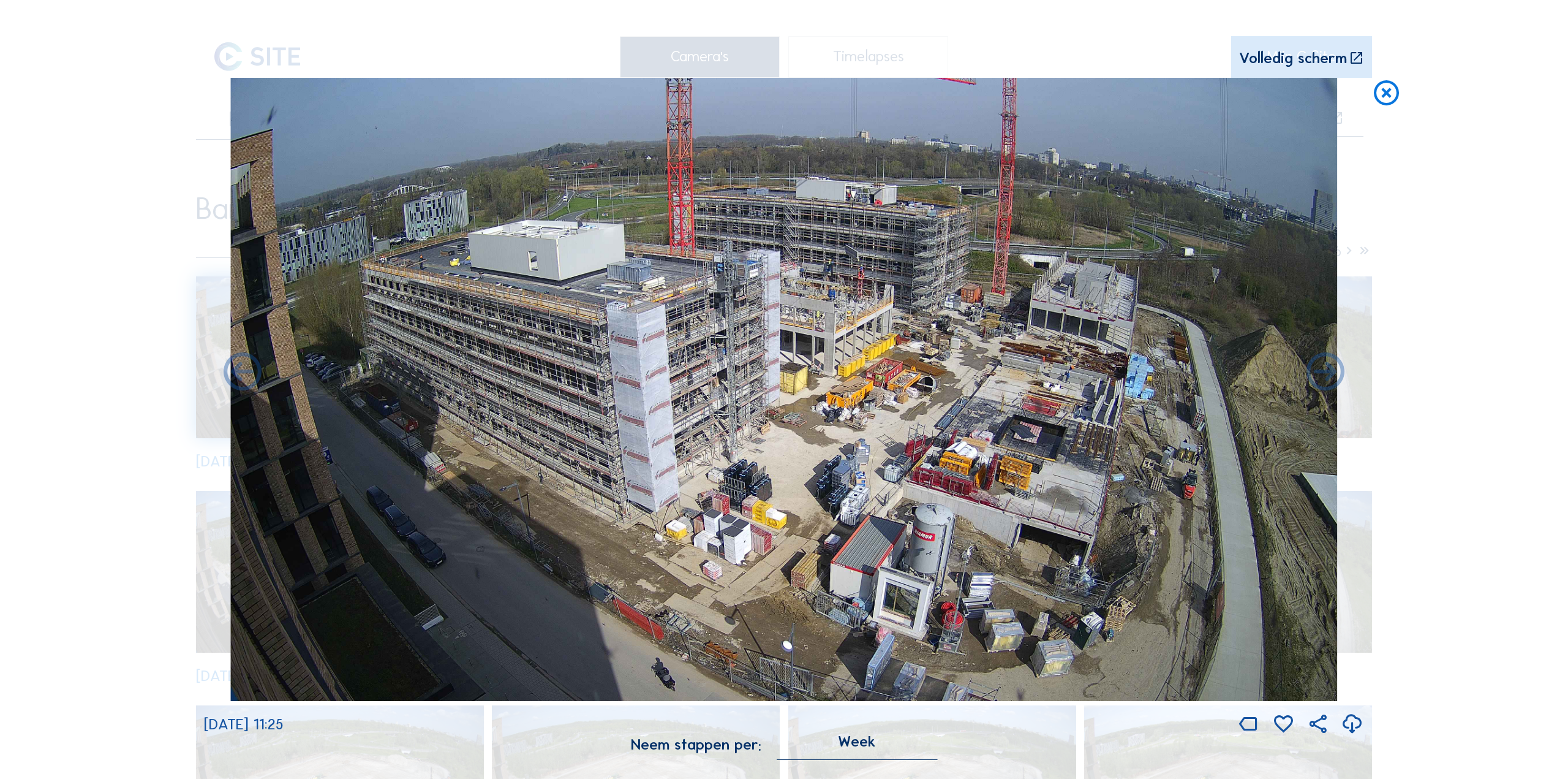
click at [1355, 726] on icon at bounding box center [1352, 725] width 23 height 27
click at [1314, 375] on icon at bounding box center [1326, 373] width 46 height 46
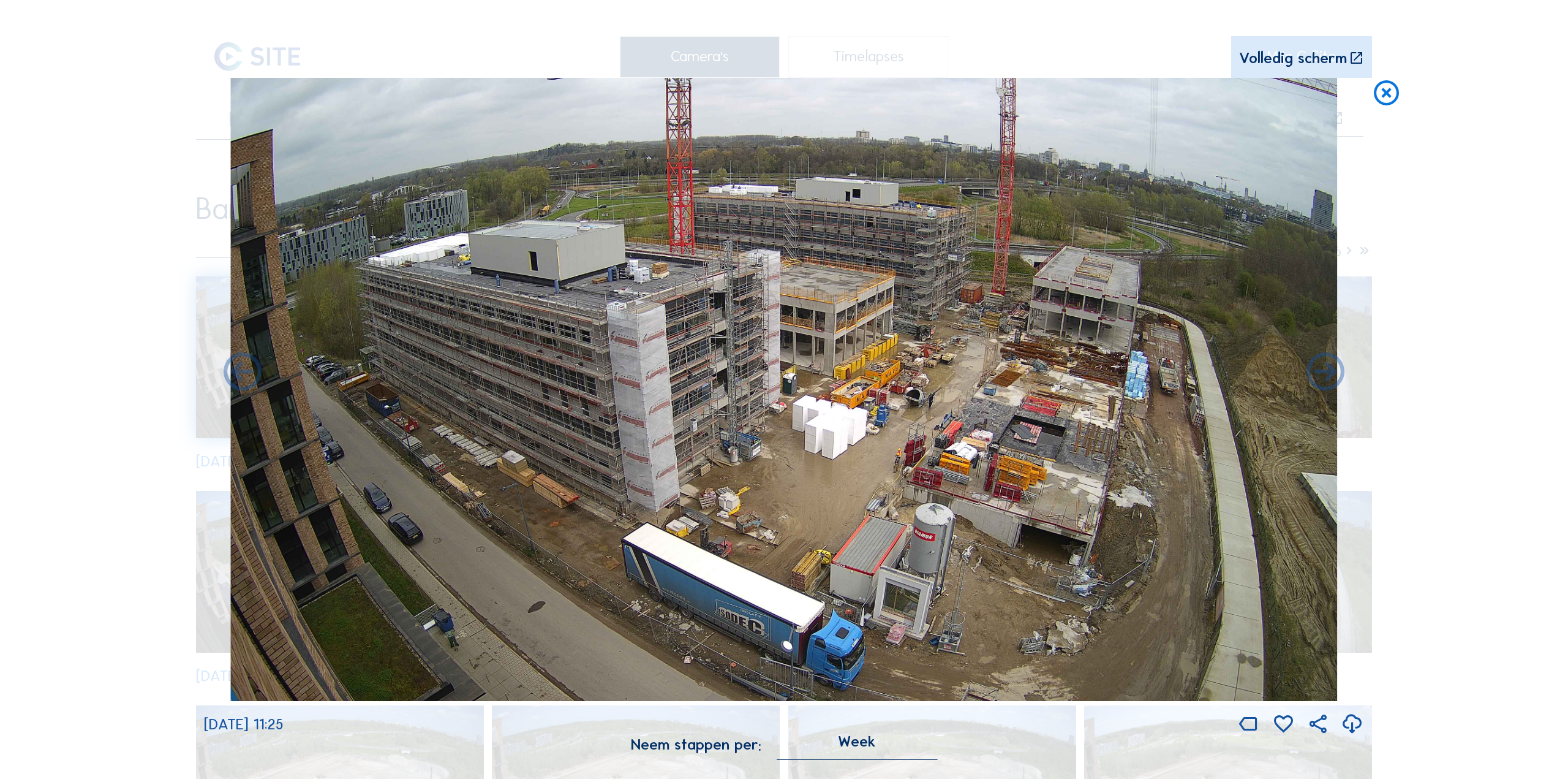
click at [1349, 719] on icon at bounding box center [1352, 725] width 23 height 27
click at [1324, 368] on icon at bounding box center [1326, 373] width 46 height 46
click at [1324, 378] on icon at bounding box center [1326, 373] width 46 height 46
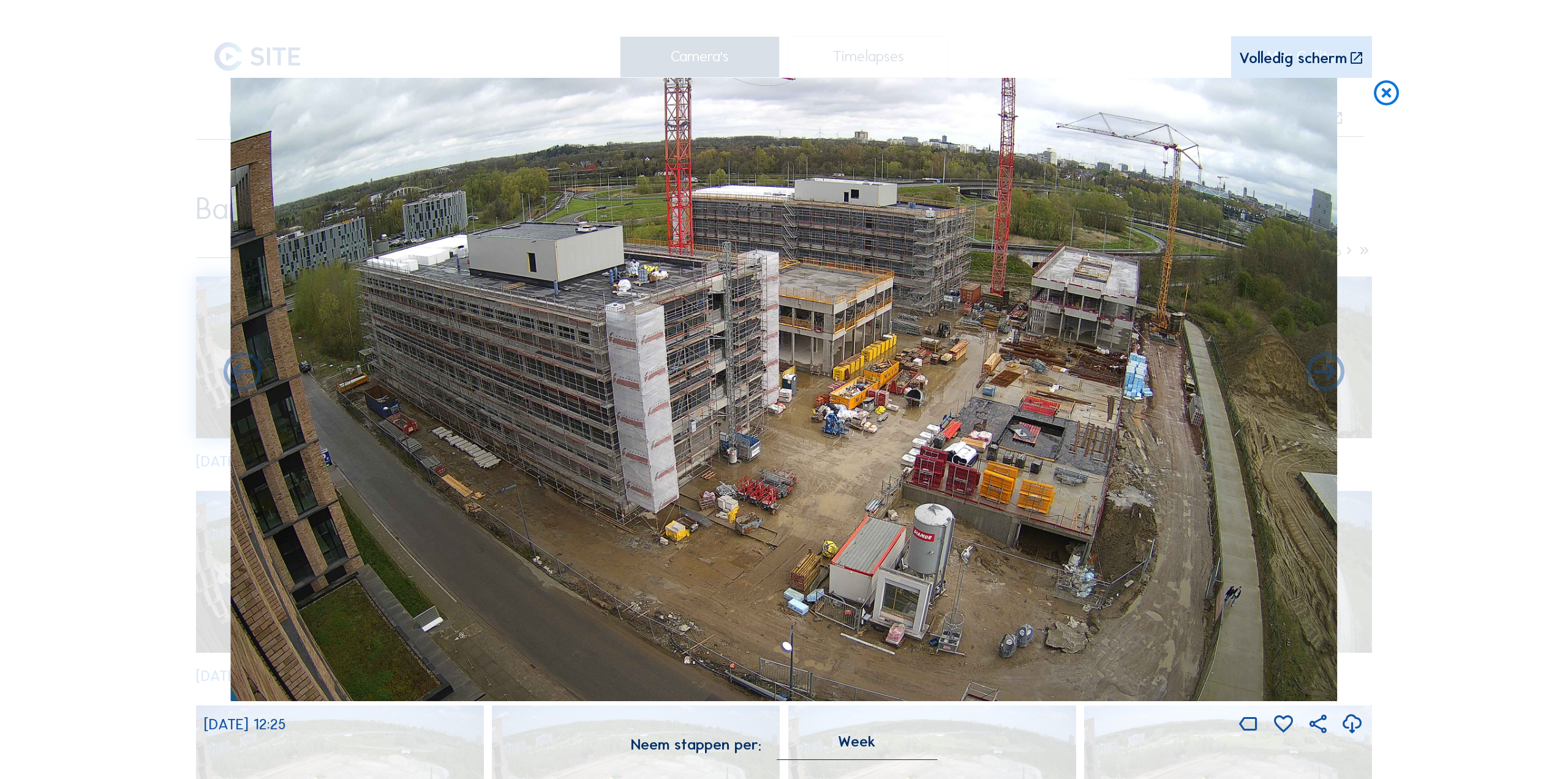
click at [1351, 722] on icon at bounding box center [1352, 725] width 23 height 27
click at [1322, 379] on icon at bounding box center [1326, 373] width 46 height 46
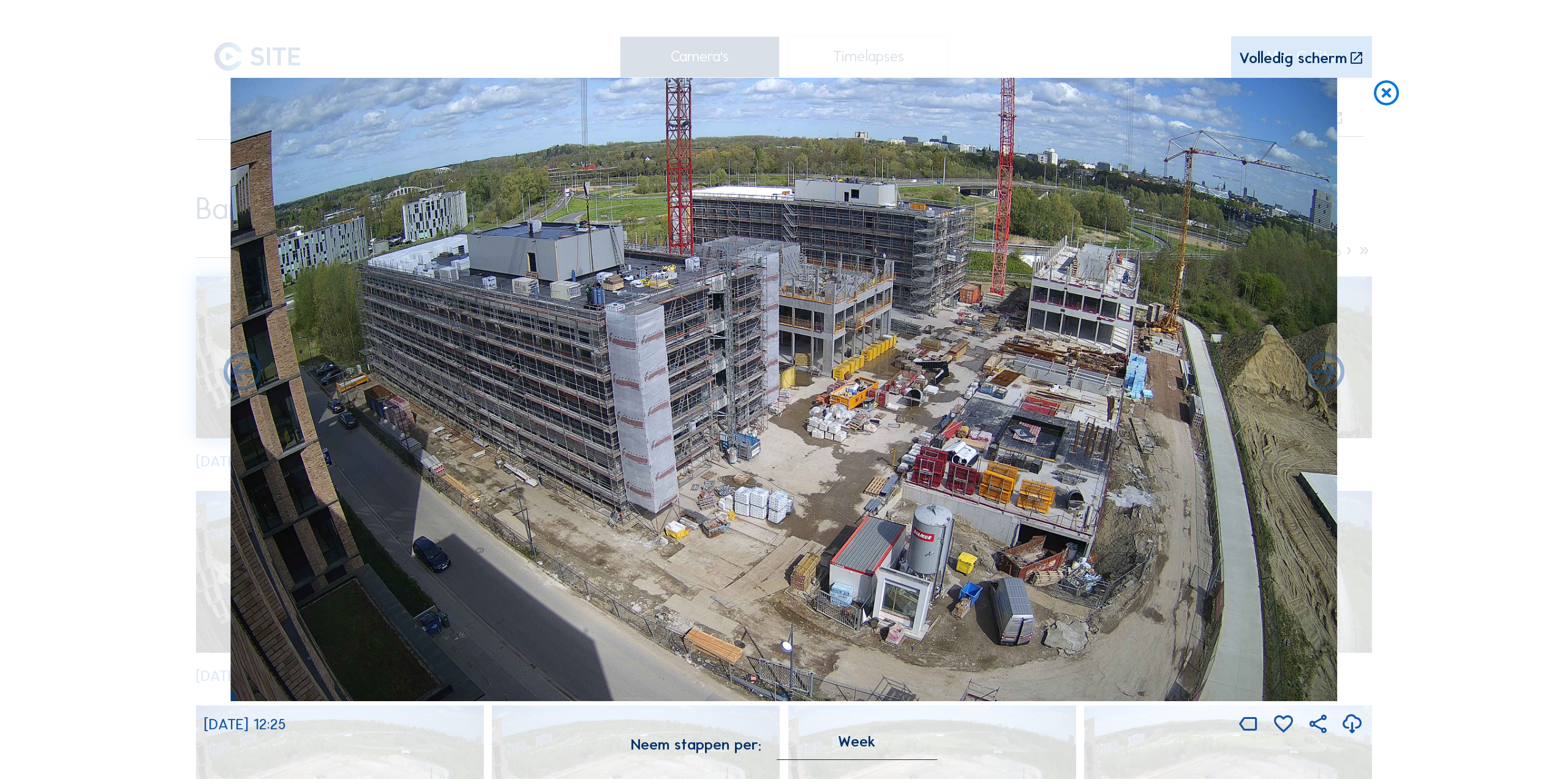
click at [1353, 721] on icon at bounding box center [1352, 725] width 23 height 27
click at [1324, 372] on icon at bounding box center [1326, 373] width 46 height 46
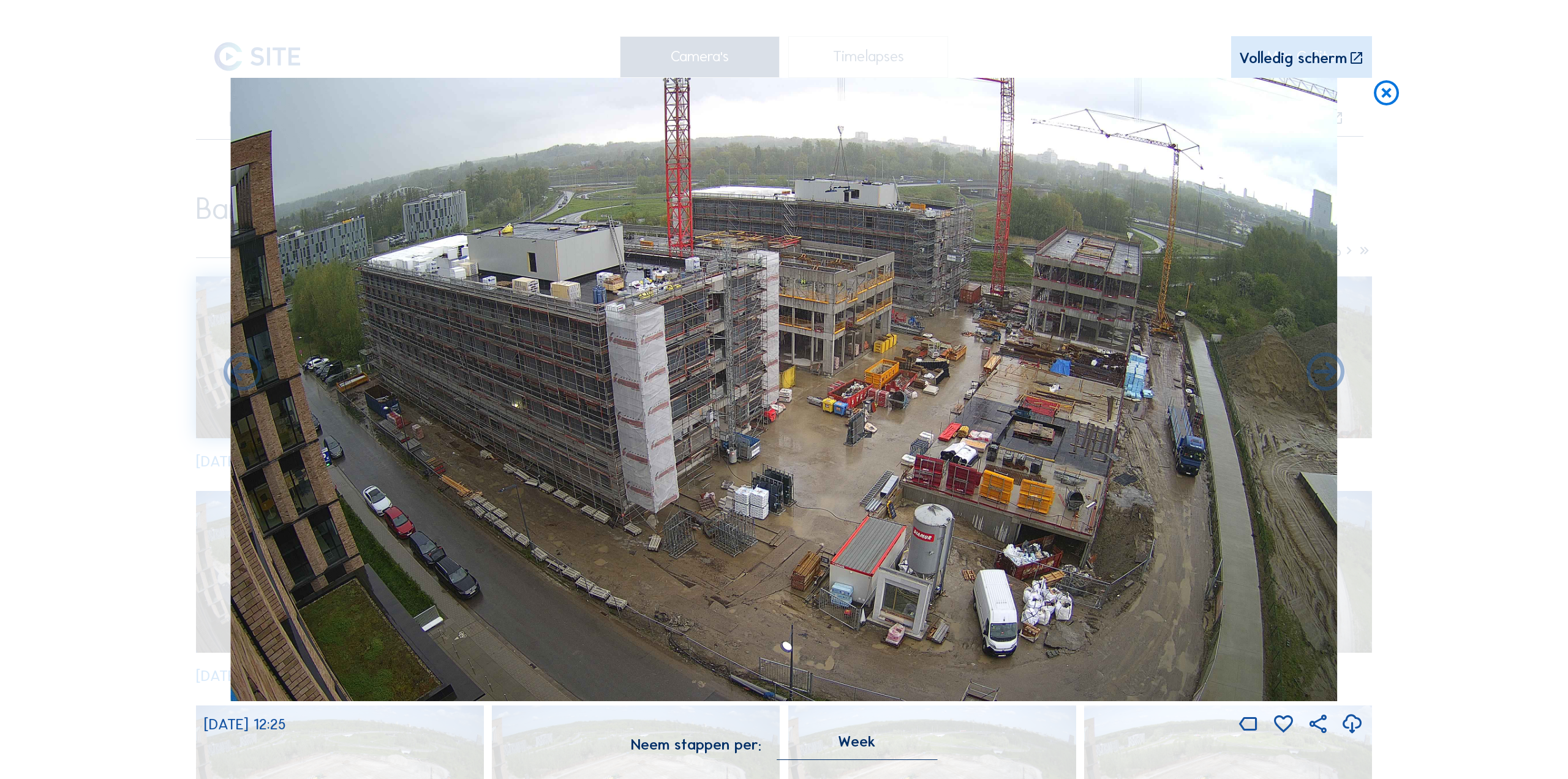
click at [1356, 724] on icon at bounding box center [1352, 725] width 23 height 27
click at [1314, 382] on icon at bounding box center [1326, 373] width 46 height 46
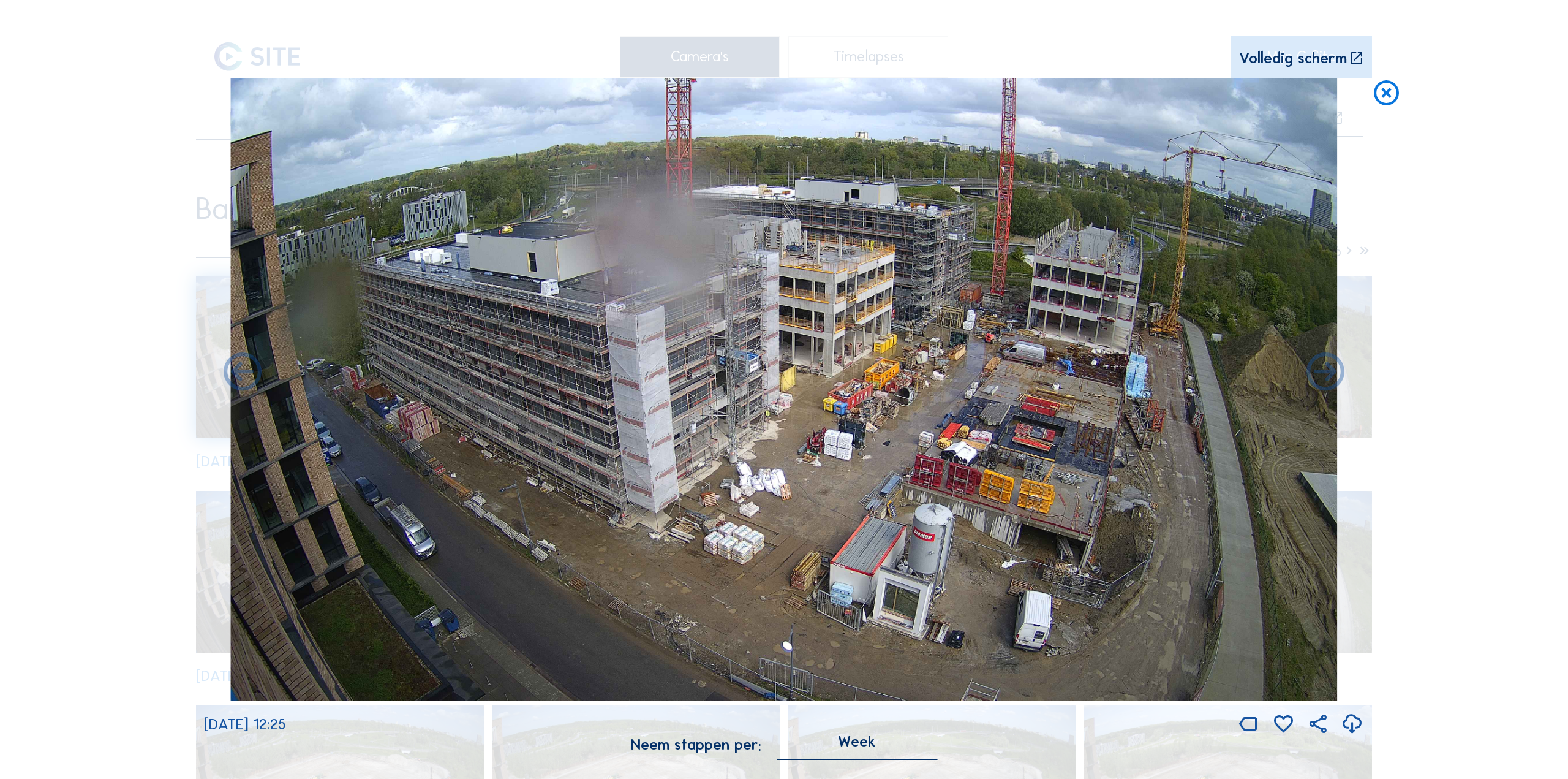
click at [1351, 724] on icon at bounding box center [1352, 725] width 23 height 27
click at [1323, 378] on icon at bounding box center [1326, 373] width 46 height 46
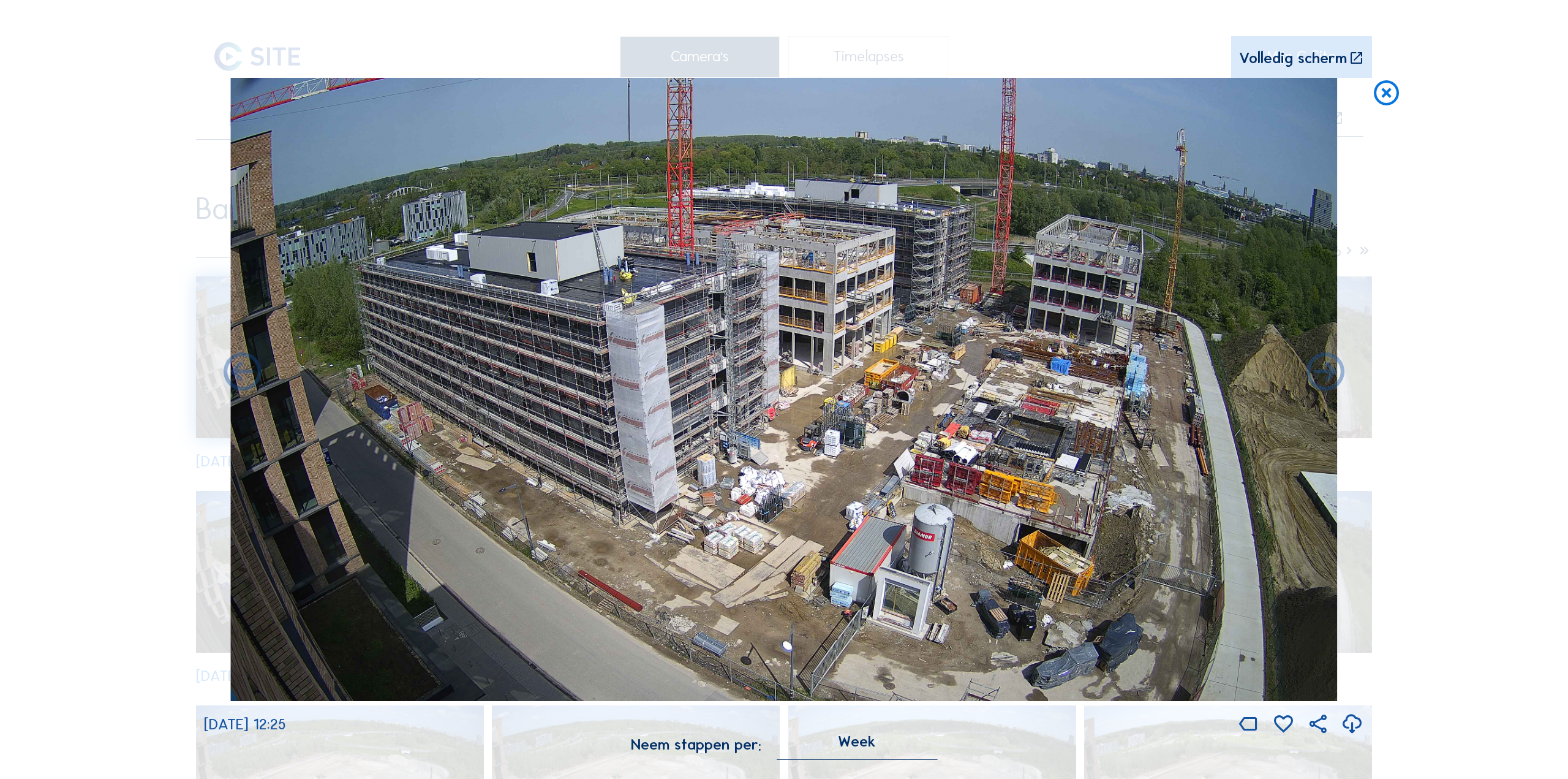
click at [1349, 723] on icon at bounding box center [1352, 725] width 23 height 27
click at [1314, 379] on icon at bounding box center [1326, 373] width 46 height 46
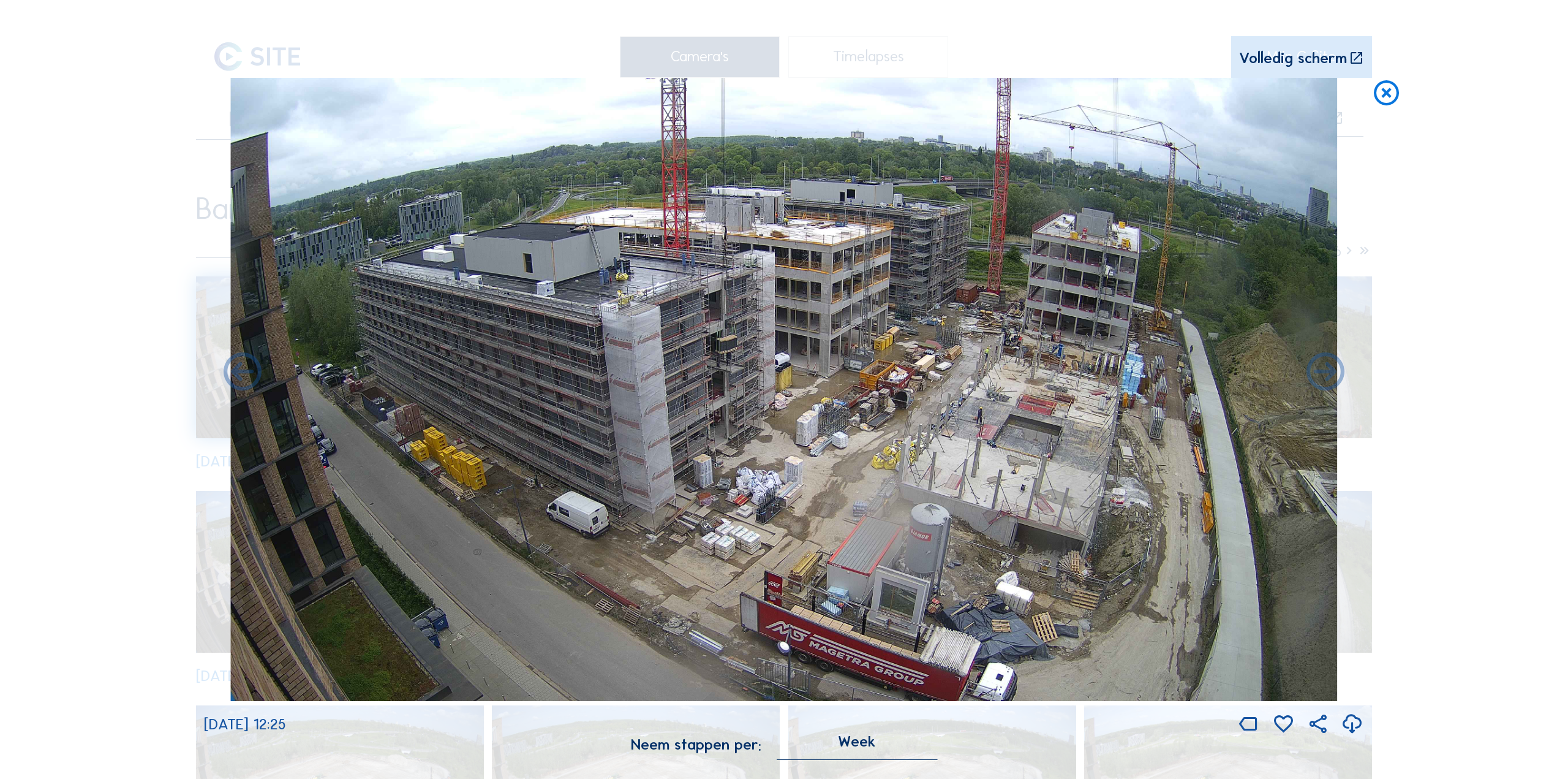
click at [1355, 726] on icon at bounding box center [1352, 725] width 23 height 27
click at [1317, 378] on icon at bounding box center [1326, 373] width 46 height 46
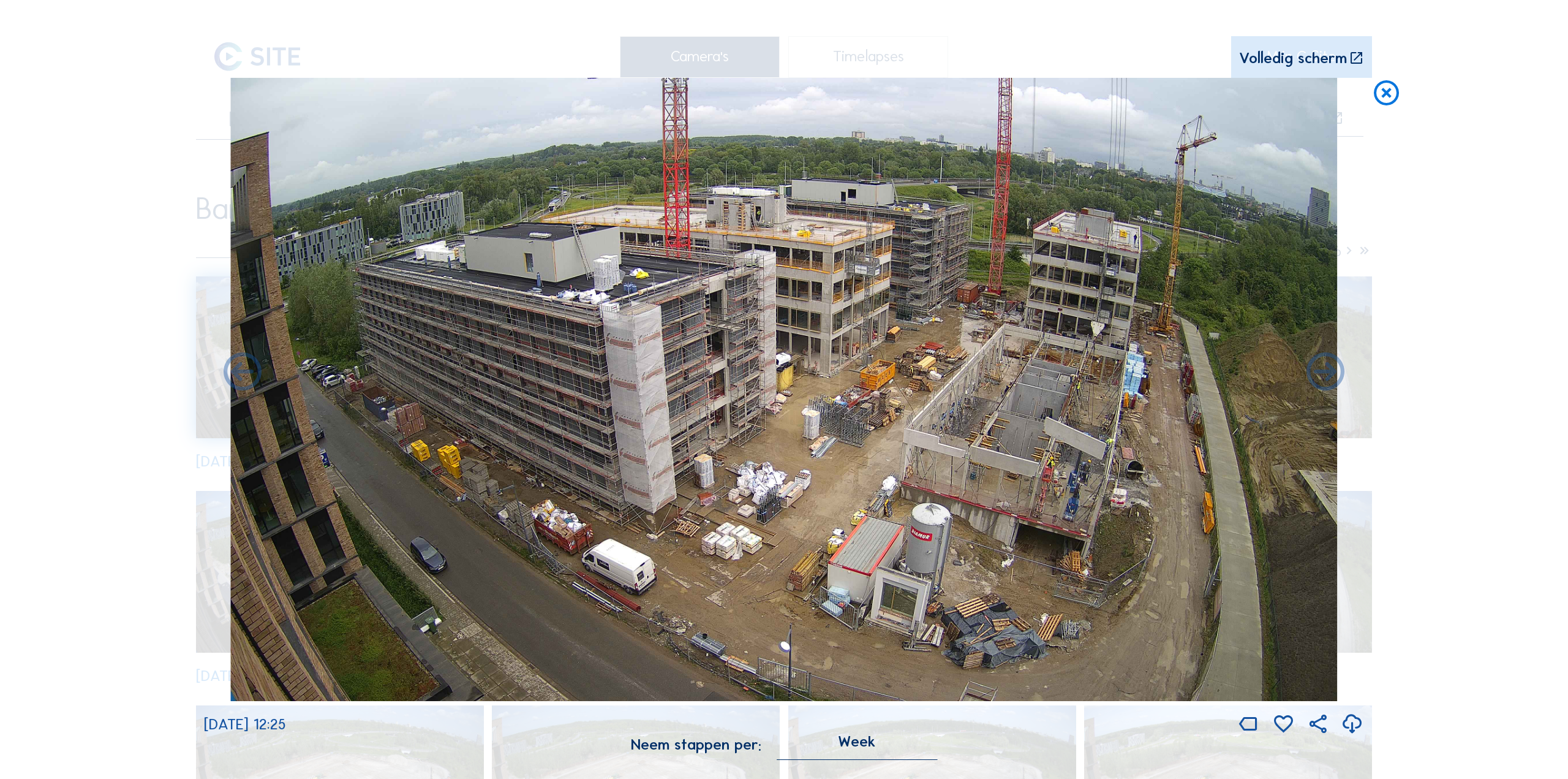
click at [1346, 724] on icon at bounding box center [1352, 725] width 23 height 27
click at [1309, 379] on icon at bounding box center [1326, 373] width 46 height 46
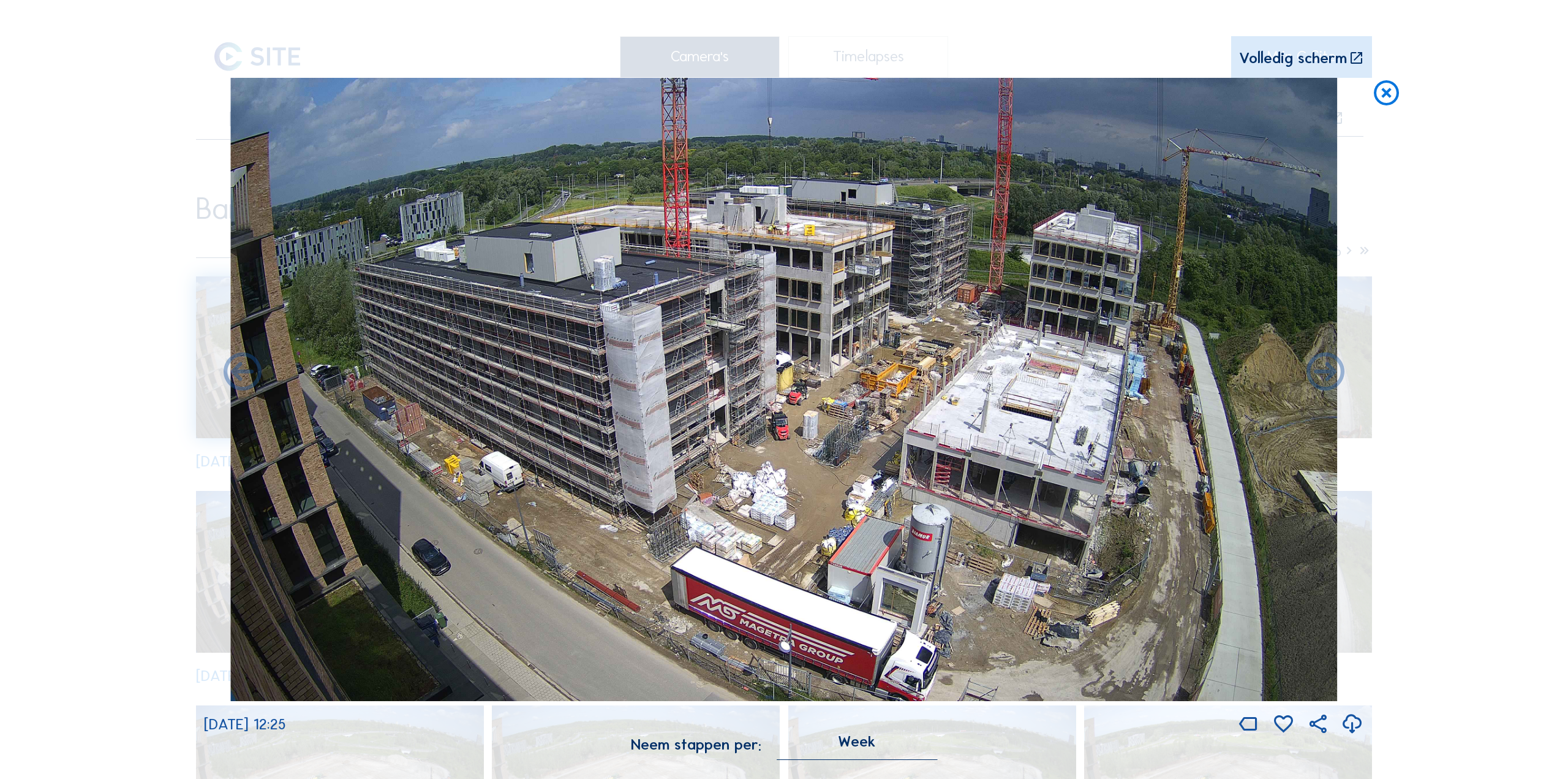
click at [1355, 722] on icon at bounding box center [1352, 725] width 23 height 27
click at [1318, 384] on icon at bounding box center [1326, 373] width 46 height 46
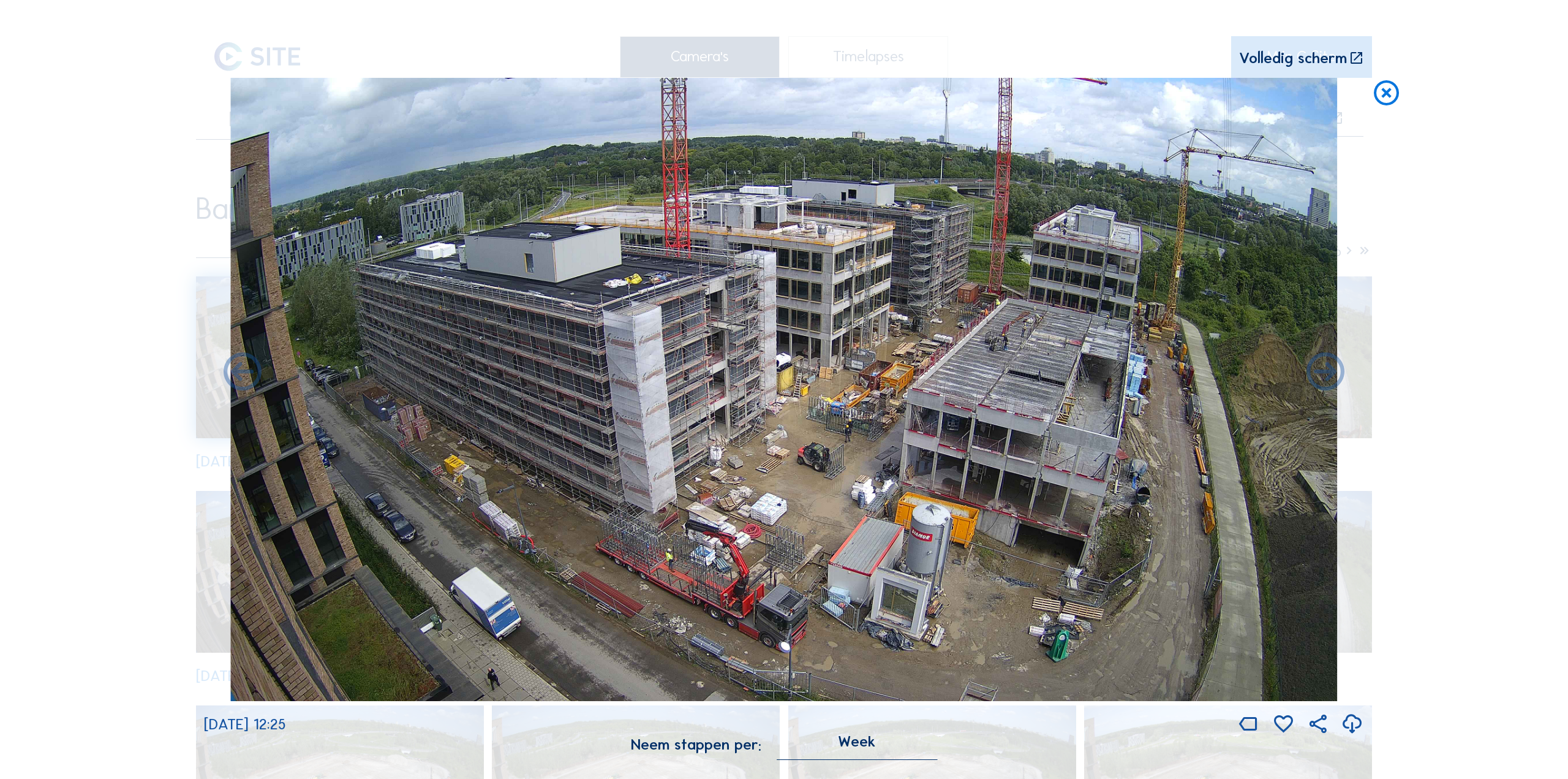
click at [1349, 724] on icon at bounding box center [1352, 725] width 23 height 27
click at [1316, 382] on icon at bounding box center [1326, 373] width 46 height 46
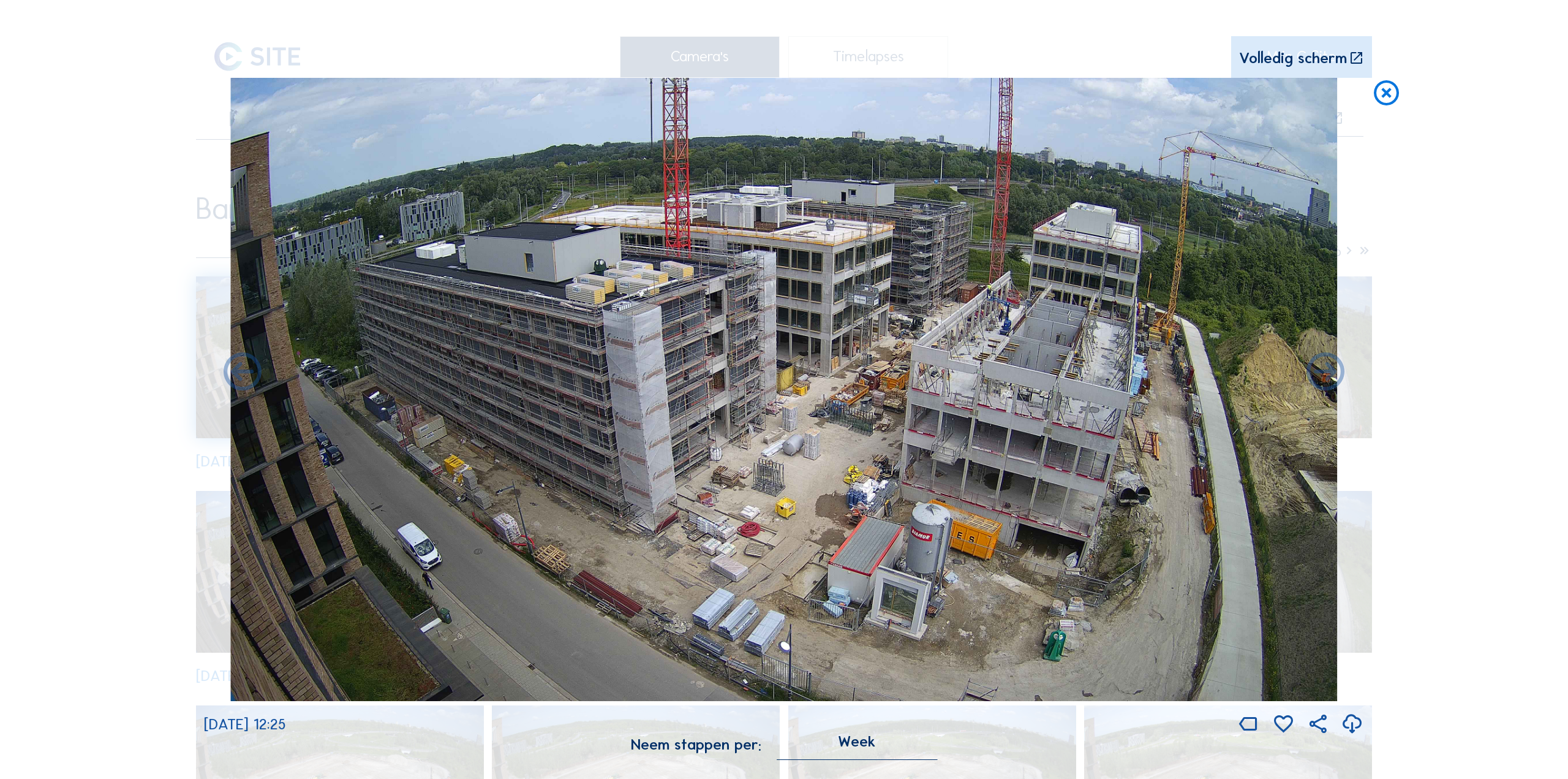
click at [1355, 729] on icon at bounding box center [1352, 725] width 23 height 27
click at [1324, 382] on icon at bounding box center [1326, 373] width 46 height 46
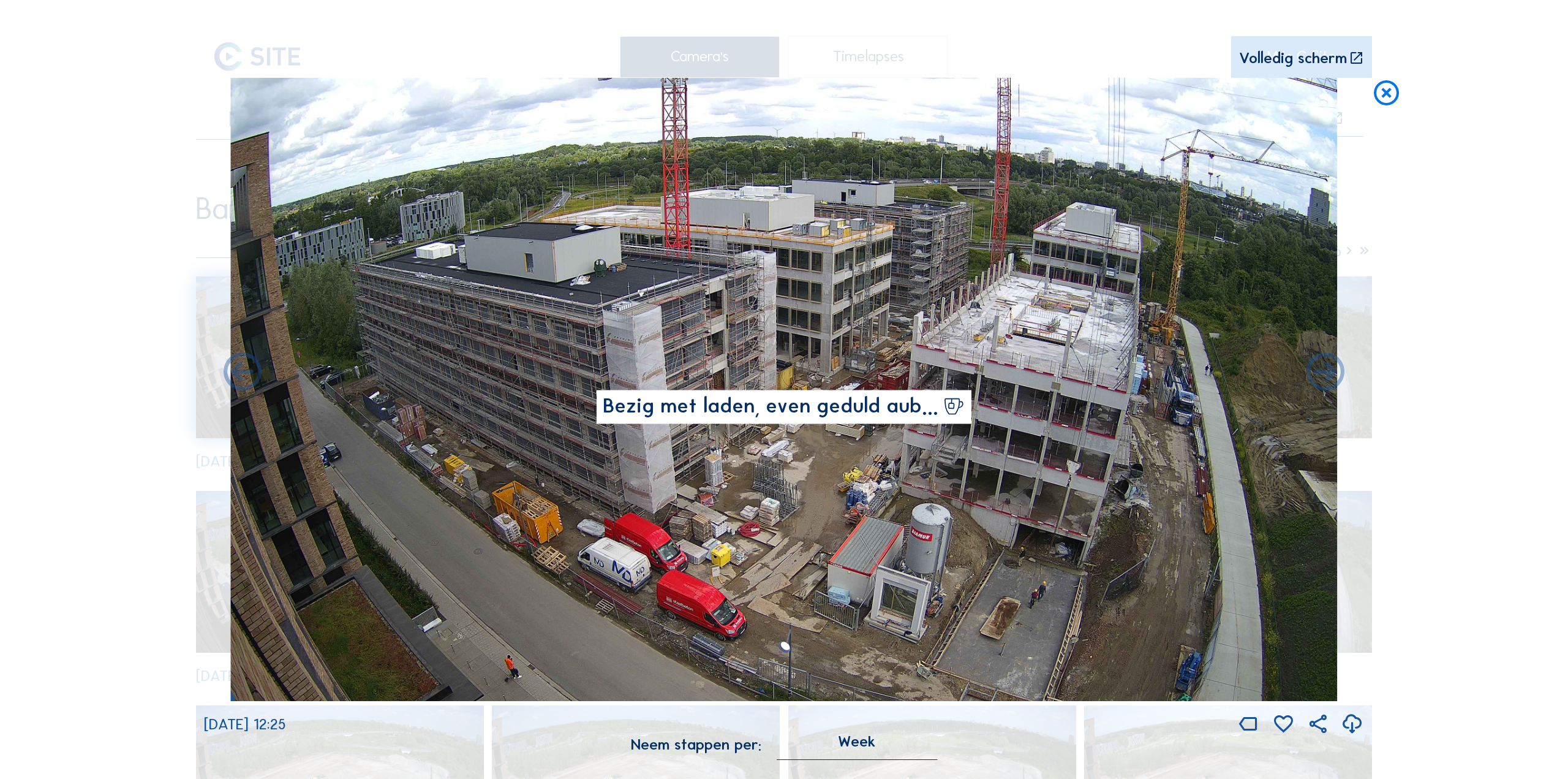
click at [1352, 725] on icon at bounding box center [1352, 725] width 23 height 27
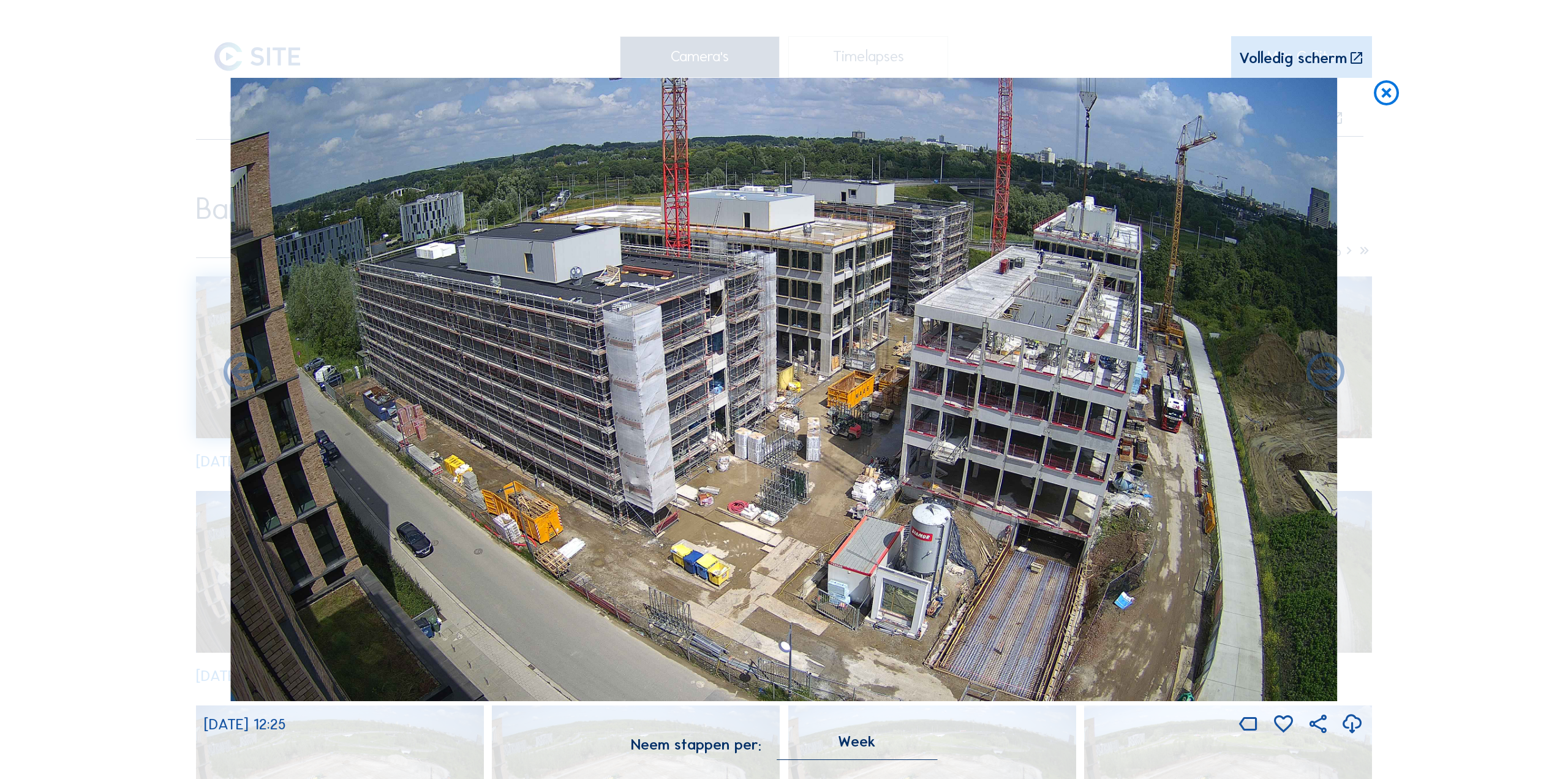
click at [1346, 729] on icon at bounding box center [1352, 725] width 23 height 27
click at [1319, 389] on icon at bounding box center [1326, 373] width 46 height 46
click at [1319, 388] on icon at bounding box center [1326, 373] width 46 height 46
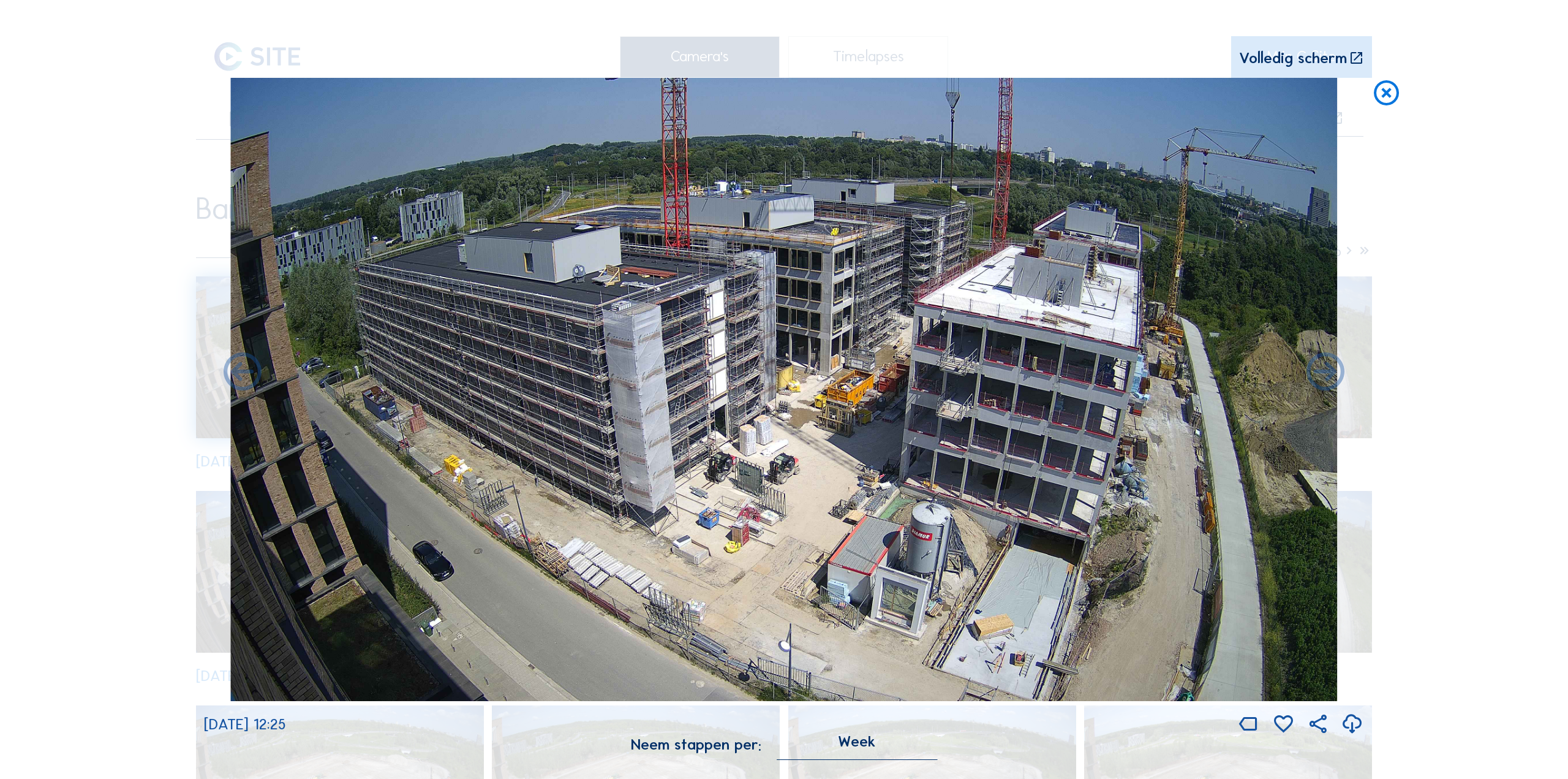
click at [1353, 728] on icon at bounding box center [1352, 725] width 23 height 27
click at [1324, 374] on icon at bounding box center [1326, 373] width 46 height 46
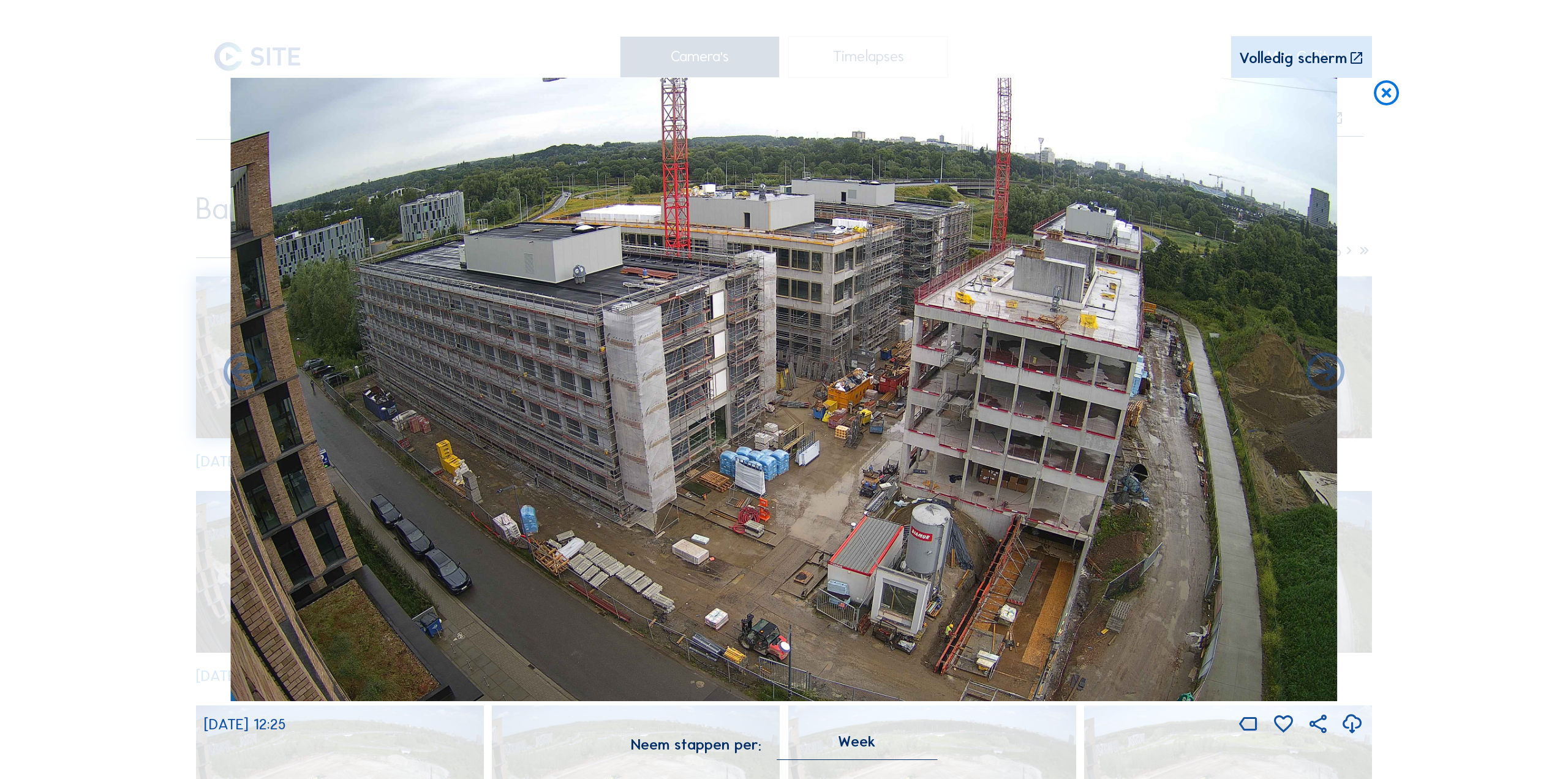
click at [1352, 730] on icon at bounding box center [1352, 725] width 23 height 27
click at [1329, 374] on icon at bounding box center [1326, 373] width 46 height 46
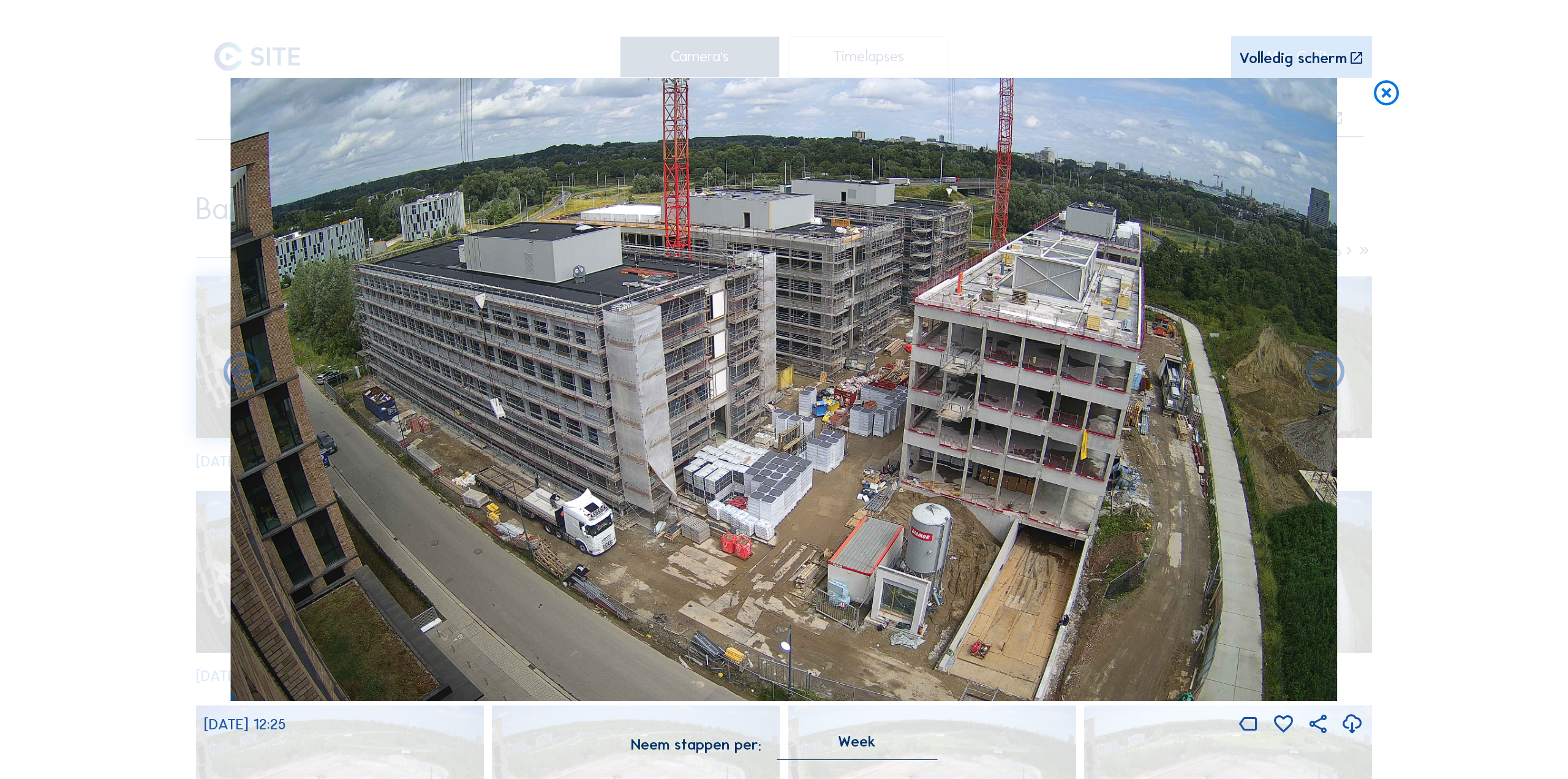
click at [1348, 722] on icon at bounding box center [1352, 725] width 23 height 27
click at [1329, 375] on icon at bounding box center [1326, 373] width 46 height 46
click at [1321, 377] on icon at bounding box center [1326, 373] width 46 height 46
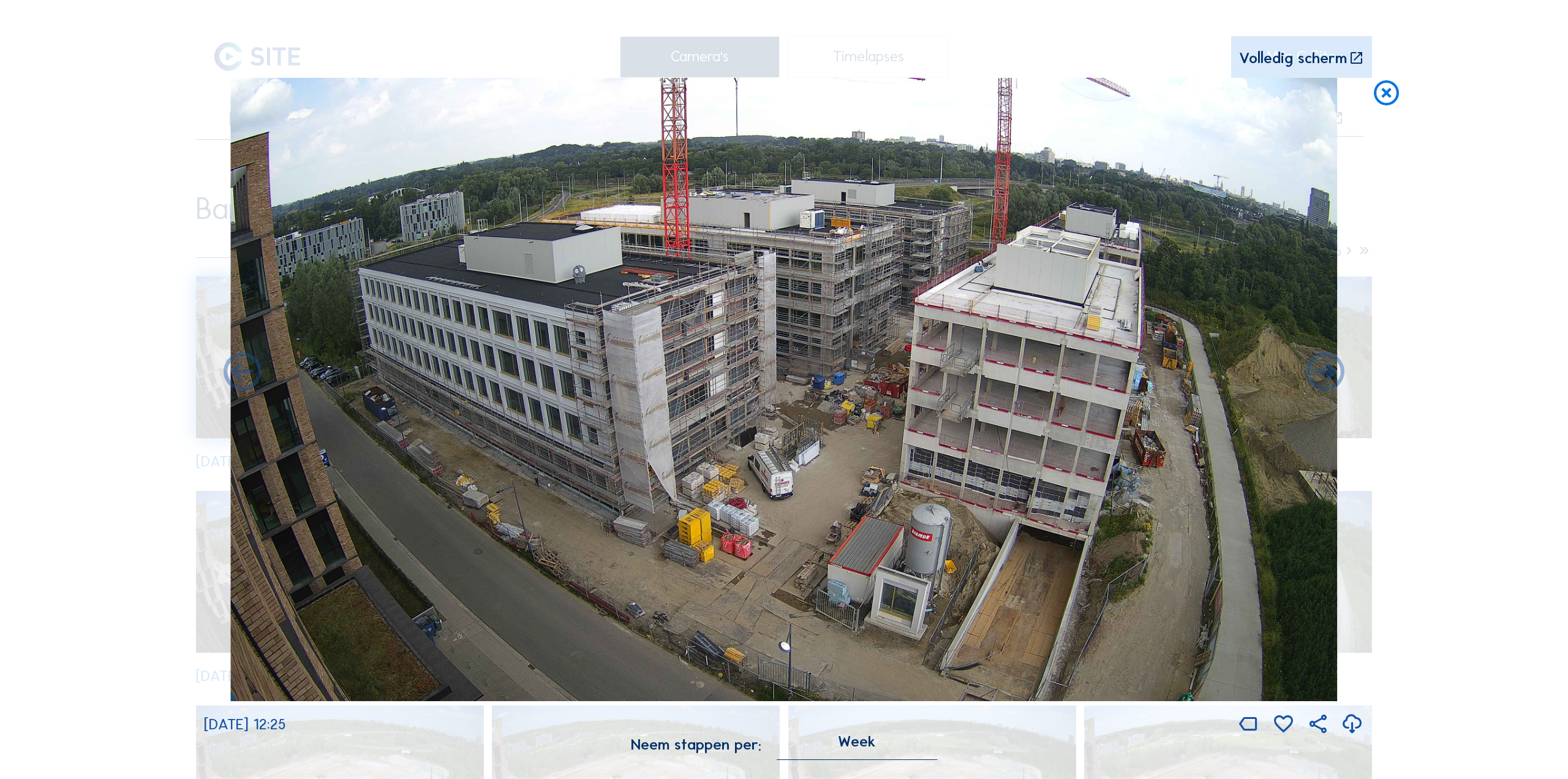
click at [1352, 729] on icon at bounding box center [1352, 725] width 23 height 27
click at [1321, 390] on icon at bounding box center [1326, 373] width 46 height 46
click at [1320, 382] on icon at bounding box center [1326, 373] width 46 height 46
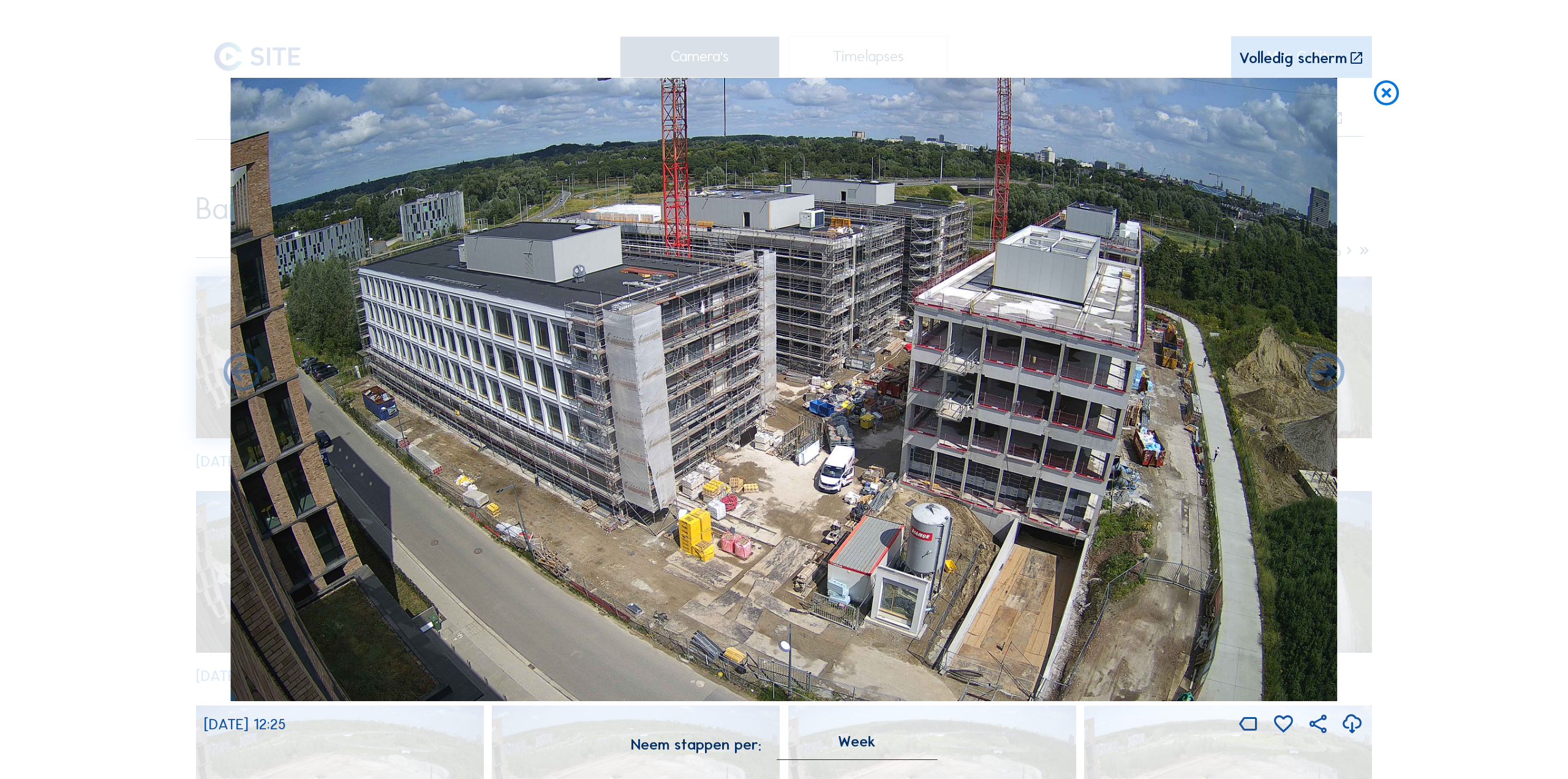
click at [1350, 726] on icon at bounding box center [1352, 725] width 23 height 27
click at [1312, 370] on icon at bounding box center [1326, 373] width 46 height 46
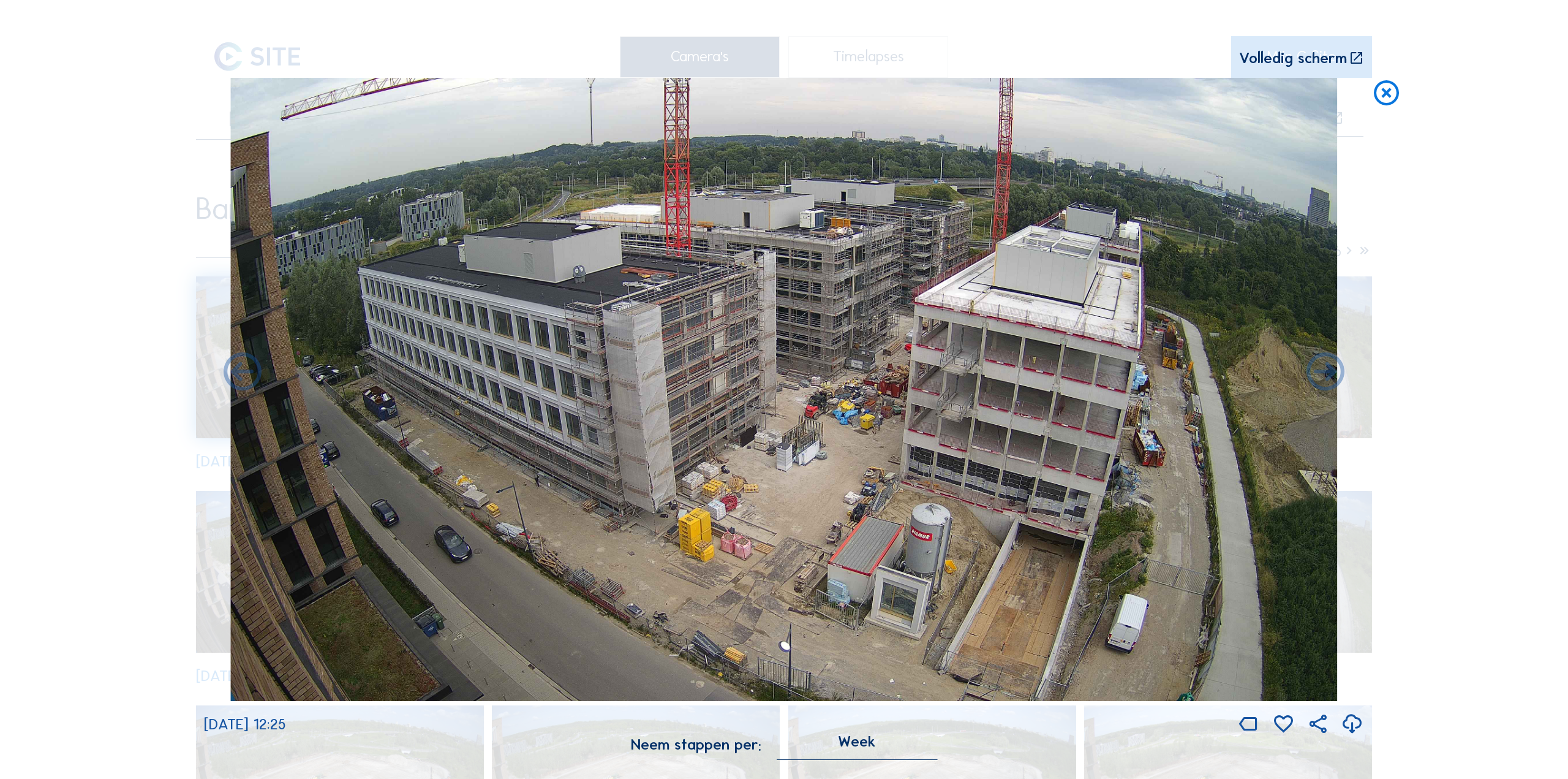
click at [1348, 721] on icon at bounding box center [1352, 725] width 23 height 27
click at [1324, 371] on icon at bounding box center [1326, 373] width 46 height 46
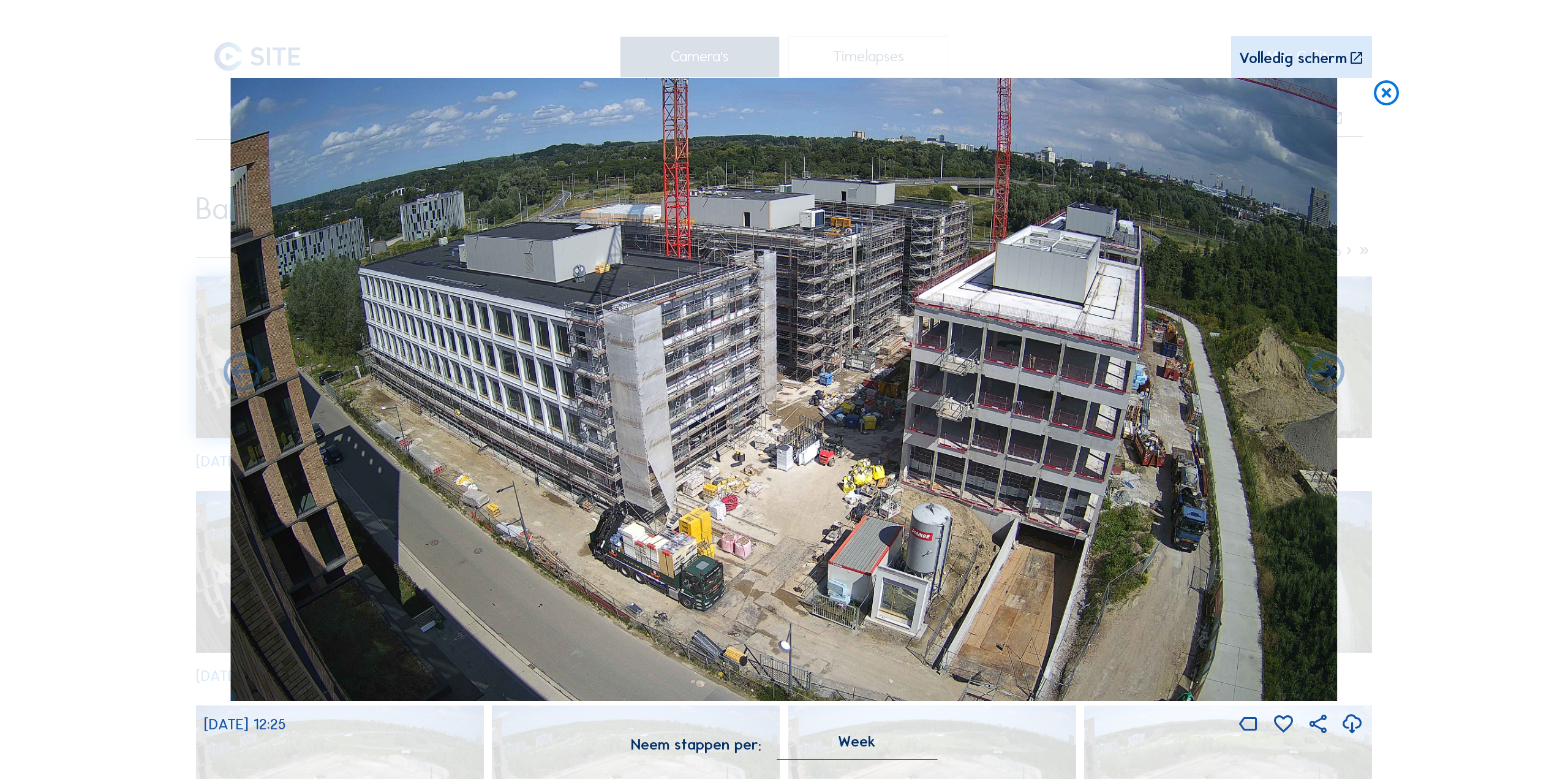
click at [1353, 723] on icon at bounding box center [1352, 725] width 23 height 27
click at [1312, 382] on icon at bounding box center [1326, 373] width 46 height 46
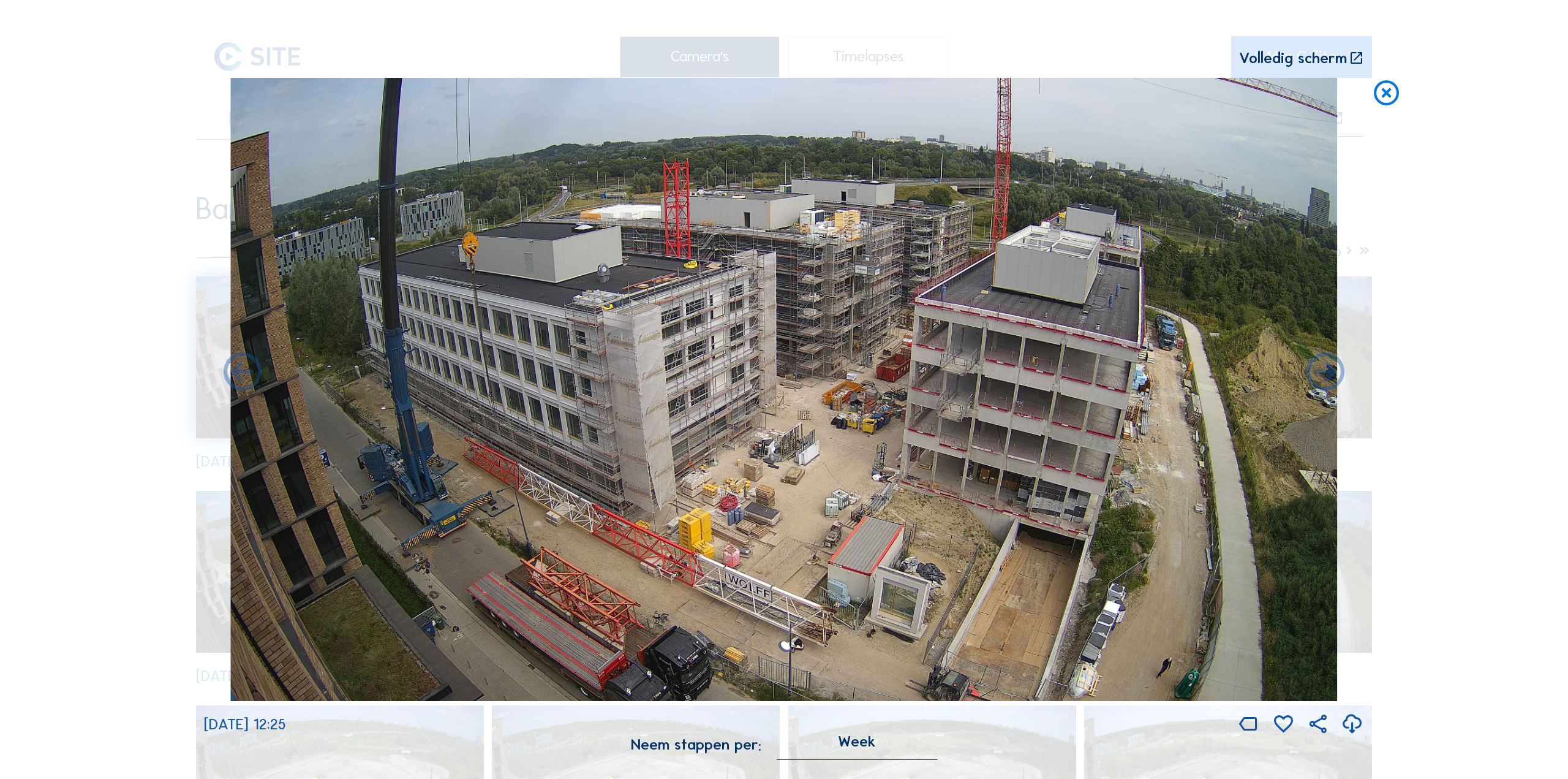
click at [1353, 724] on icon at bounding box center [1352, 725] width 23 height 27
click at [1317, 388] on icon at bounding box center [1326, 373] width 46 height 46
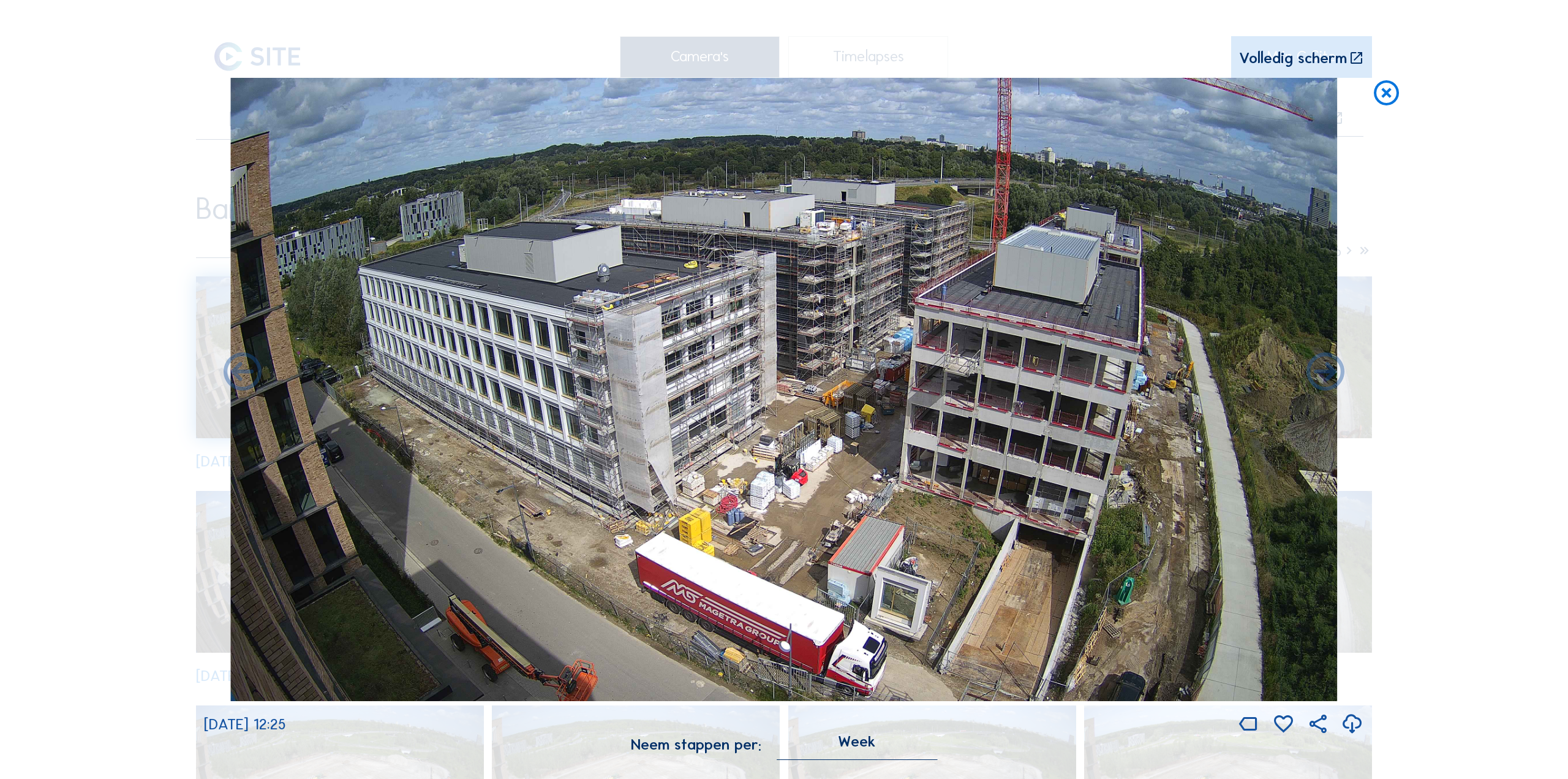
click at [1347, 726] on icon at bounding box center [1352, 725] width 23 height 27
click at [1315, 375] on icon at bounding box center [1326, 373] width 46 height 46
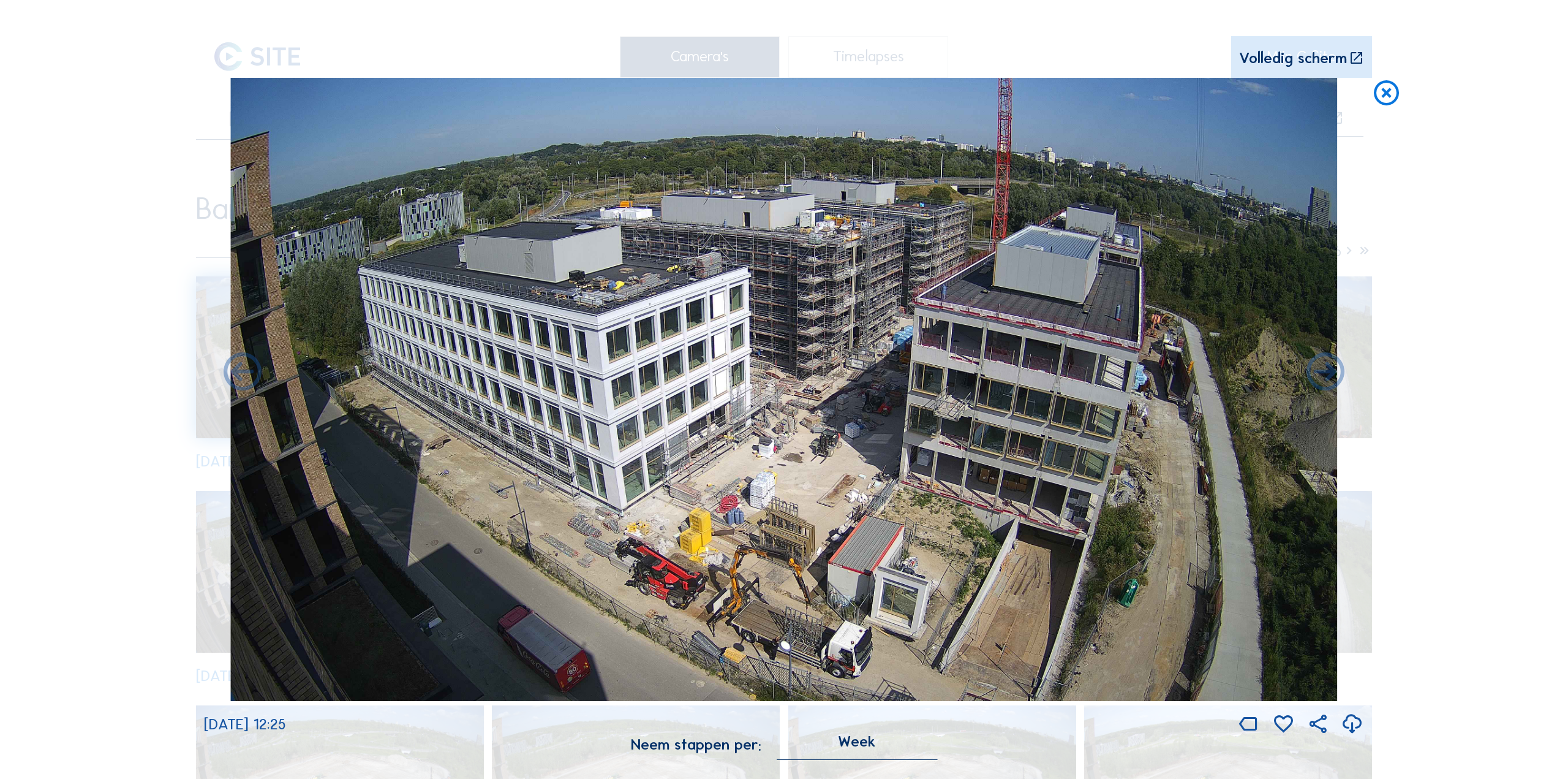
click at [1352, 726] on icon at bounding box center [1352, 725] width 23 height 27
click at [1313, 380] on icon at bounding box center [1326, 373] width 46 height 46
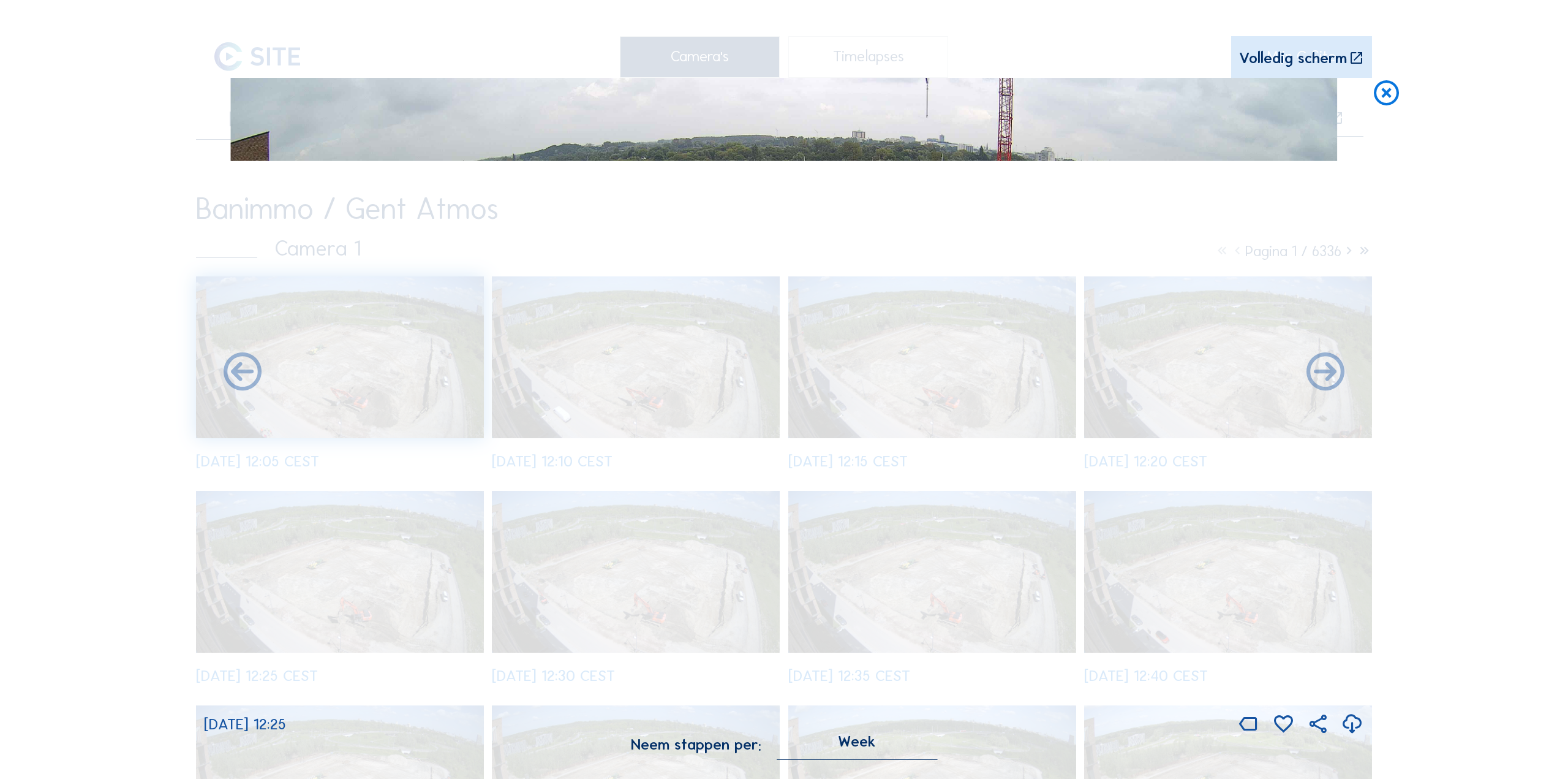
click at [1350, 723] on icon at bounding box center [1352, 725] width 23 height 27
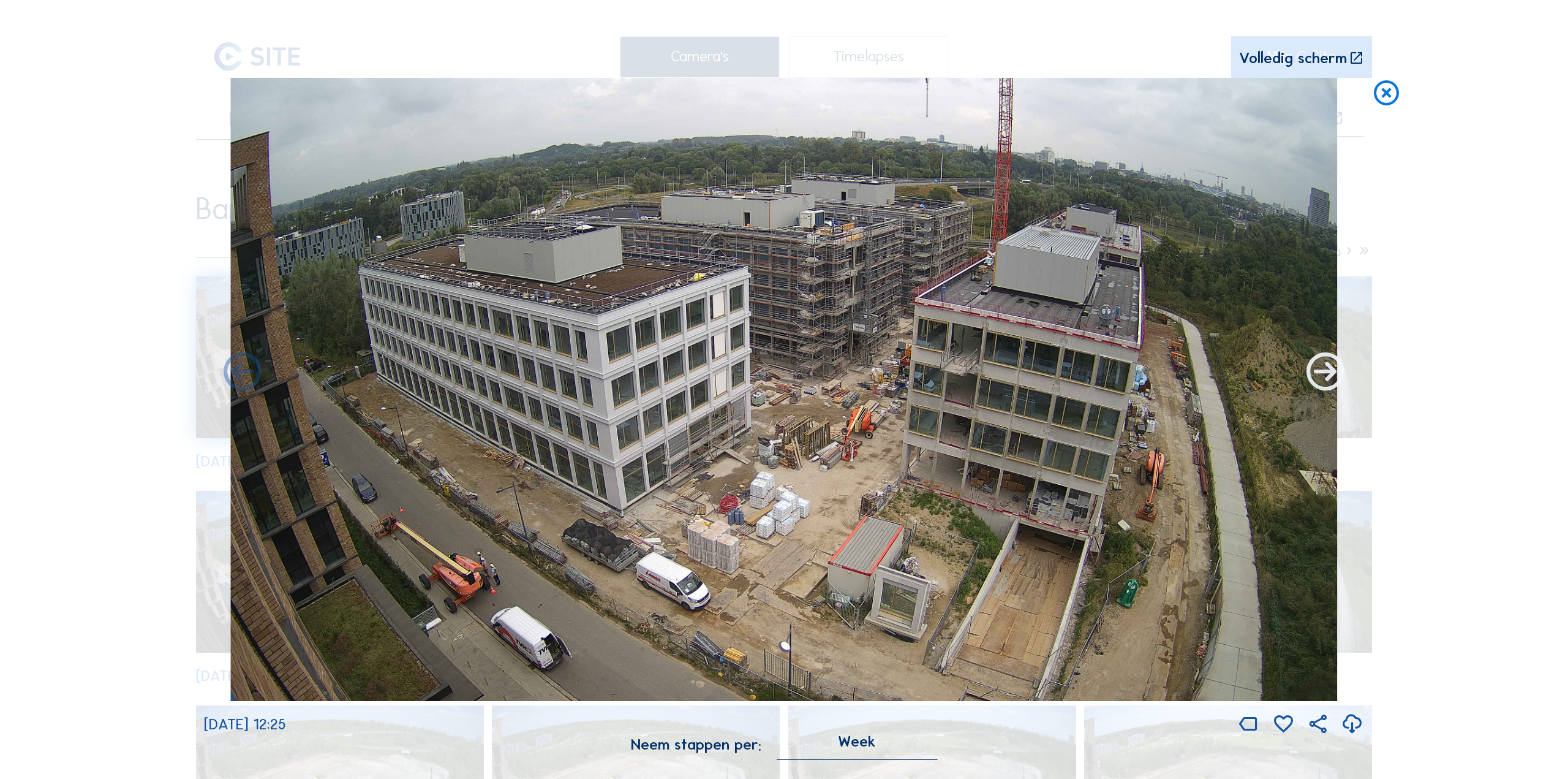
click at [1329, 384] on icon at bounding box center [1326, 373] width 46 height 46
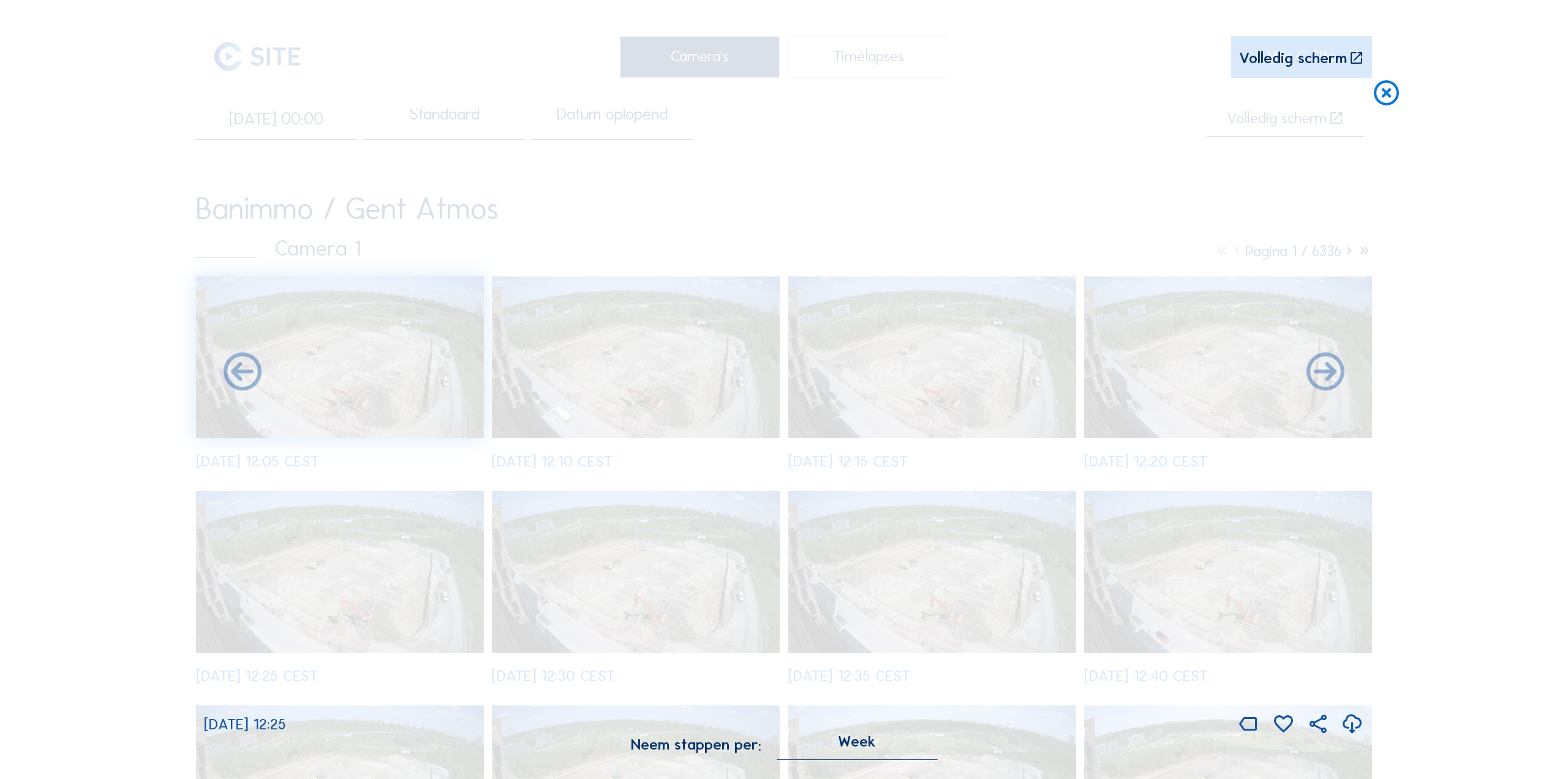
click at [1349, 725] on icon at bounding box center [1352, 725] width 23 height 27
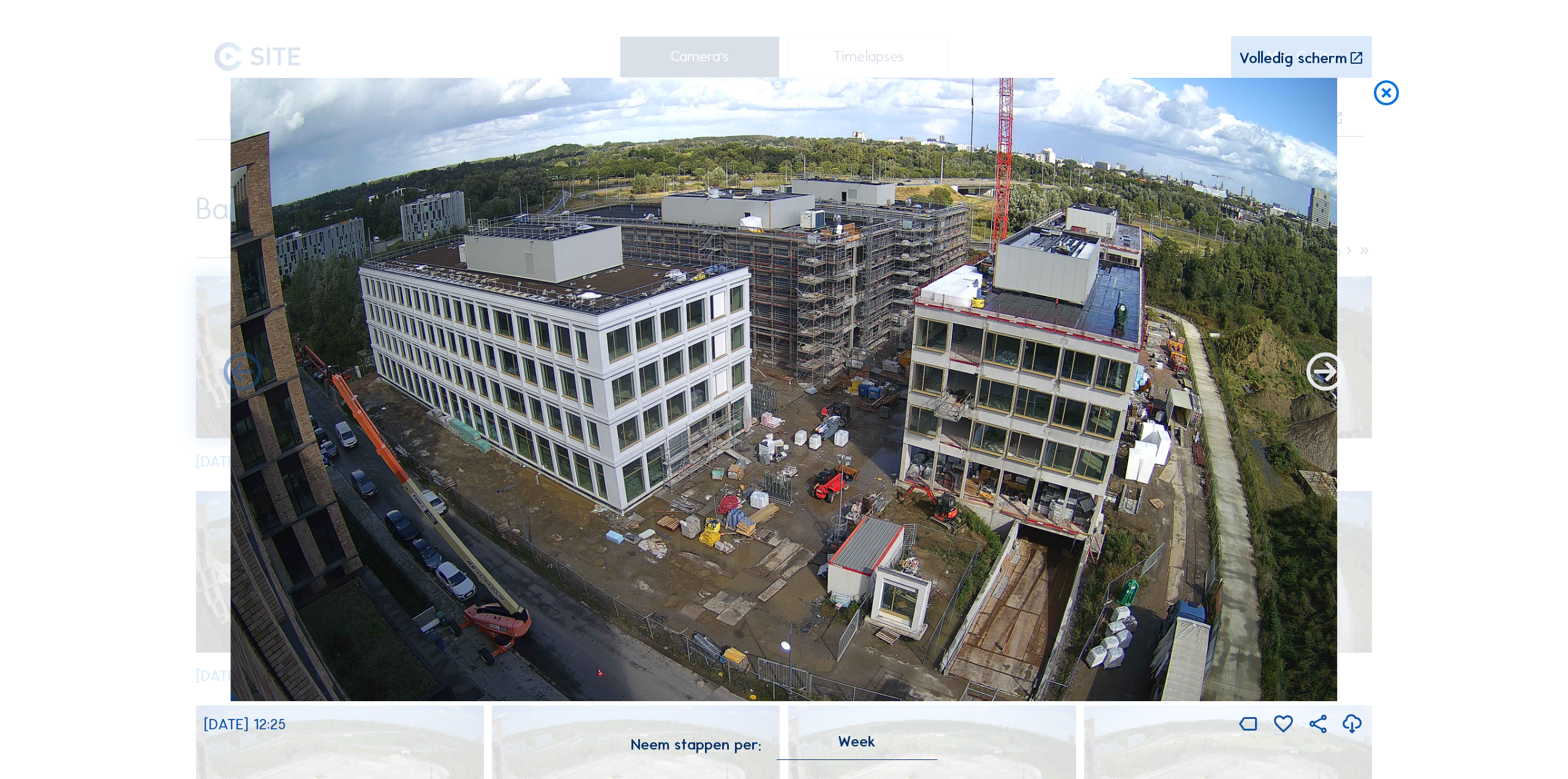
click at [1317, 377] on icon at bounding box center [1326, 373] width 46 height 46
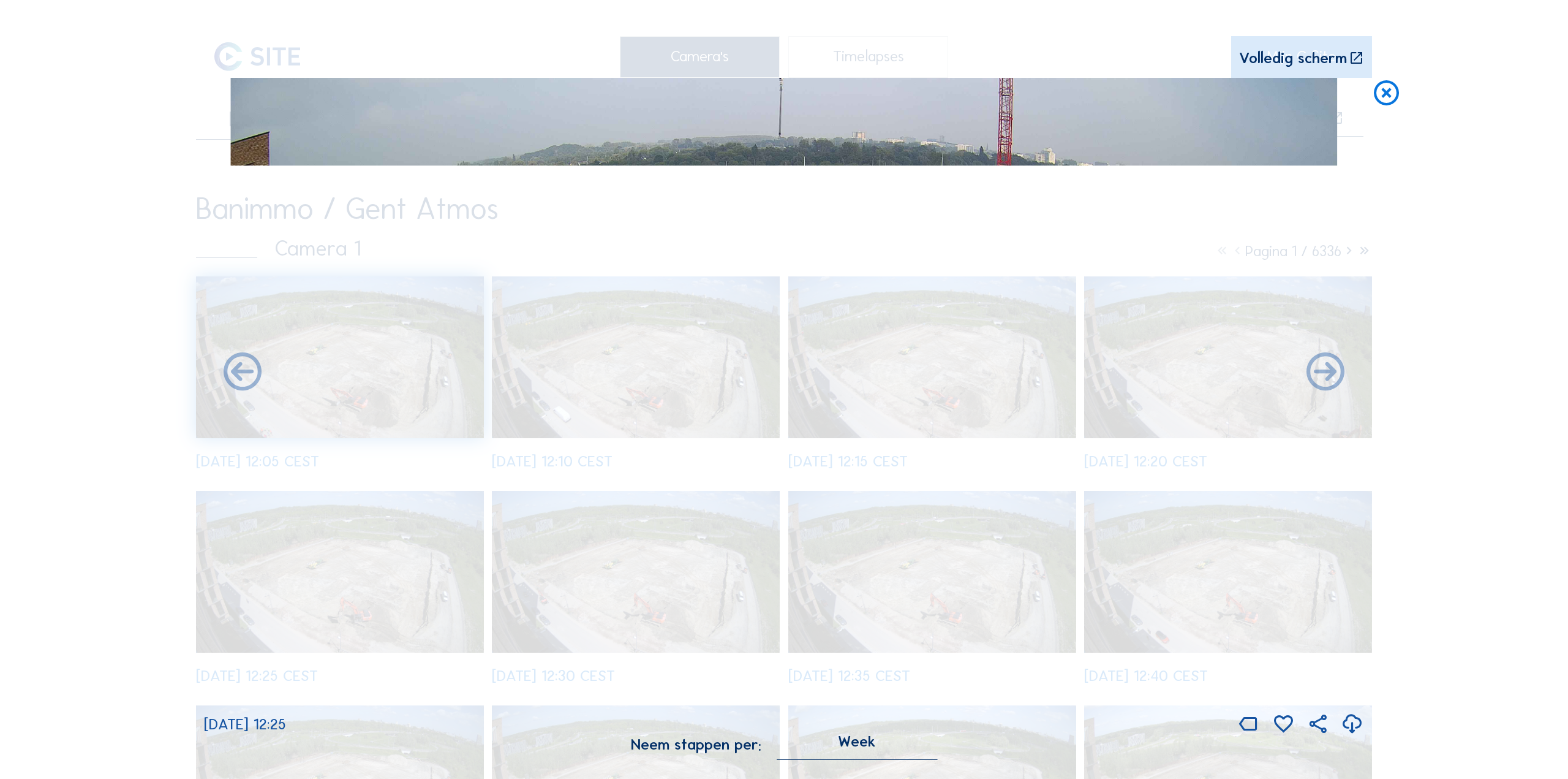
click at [1343, 727] on icon at bounding box center [1352, 725] width 23 height 27
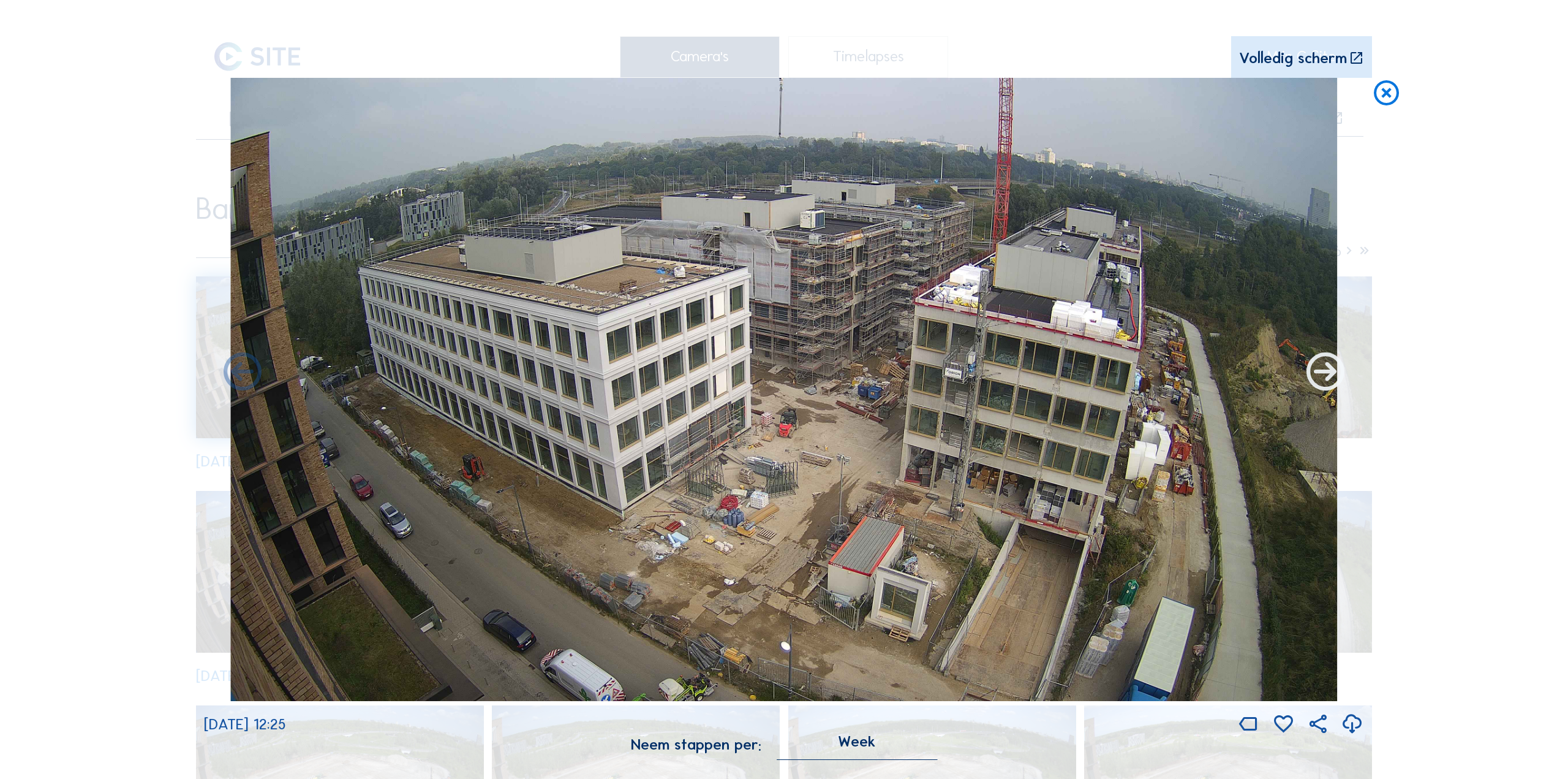
click at [1325, 379] on icon at bounding box center [1326, 373] width 46 height 46
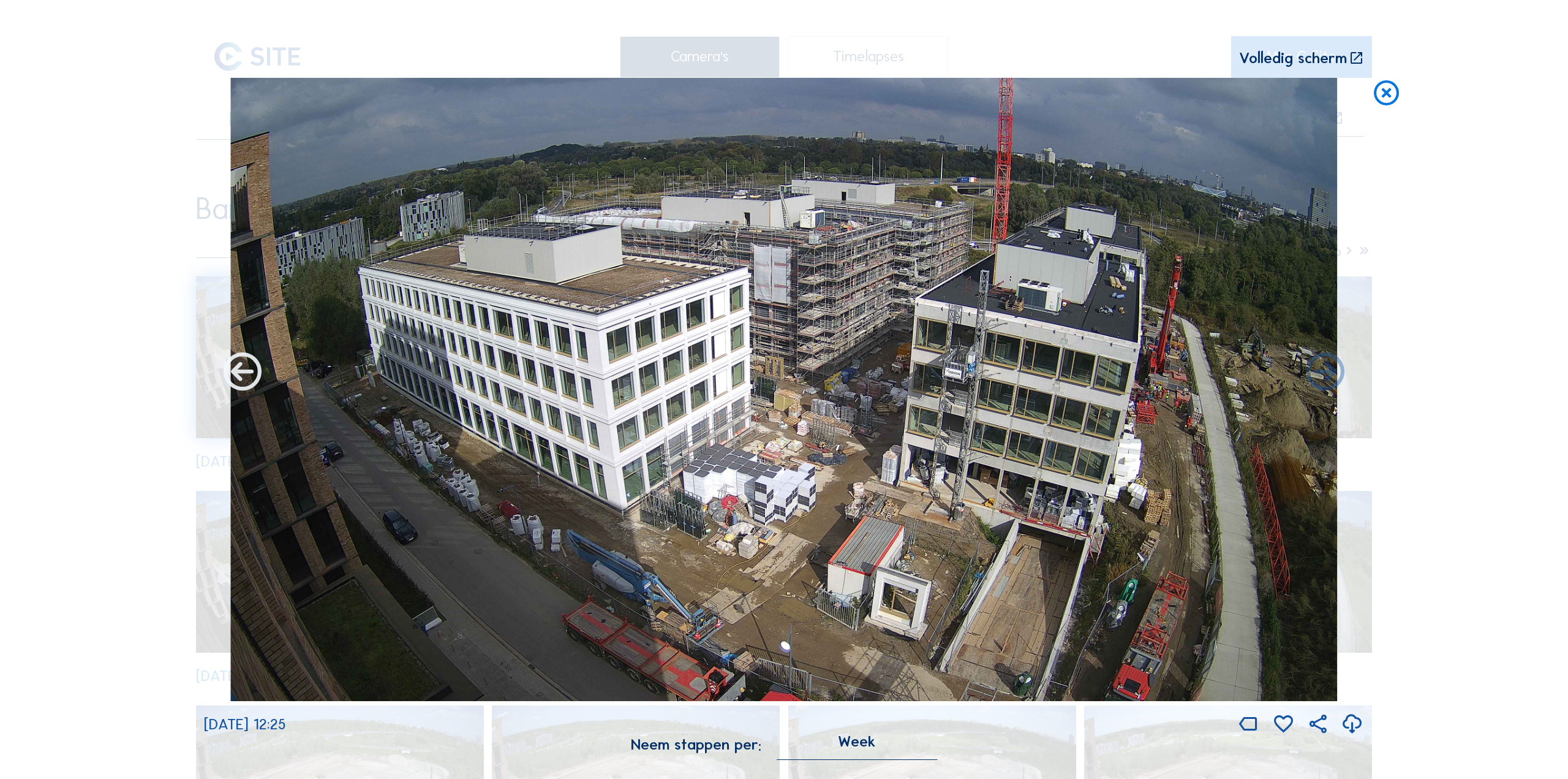
click at [240, 377] on icon at bounding box center [242, 373] width 46 height 46
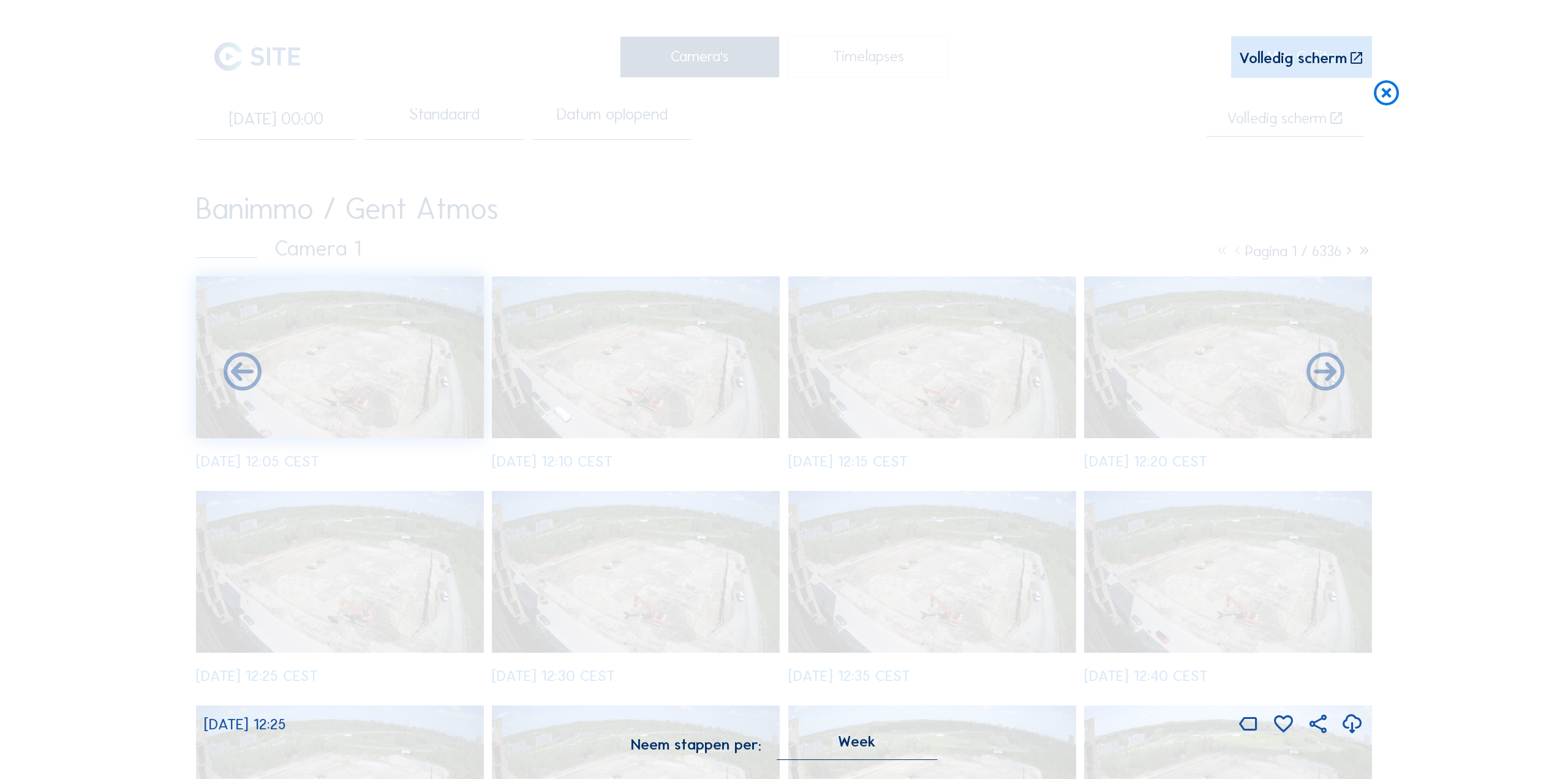
click at [1351, 726] on icon at bounding box center [1352, 725] width 23 height 27
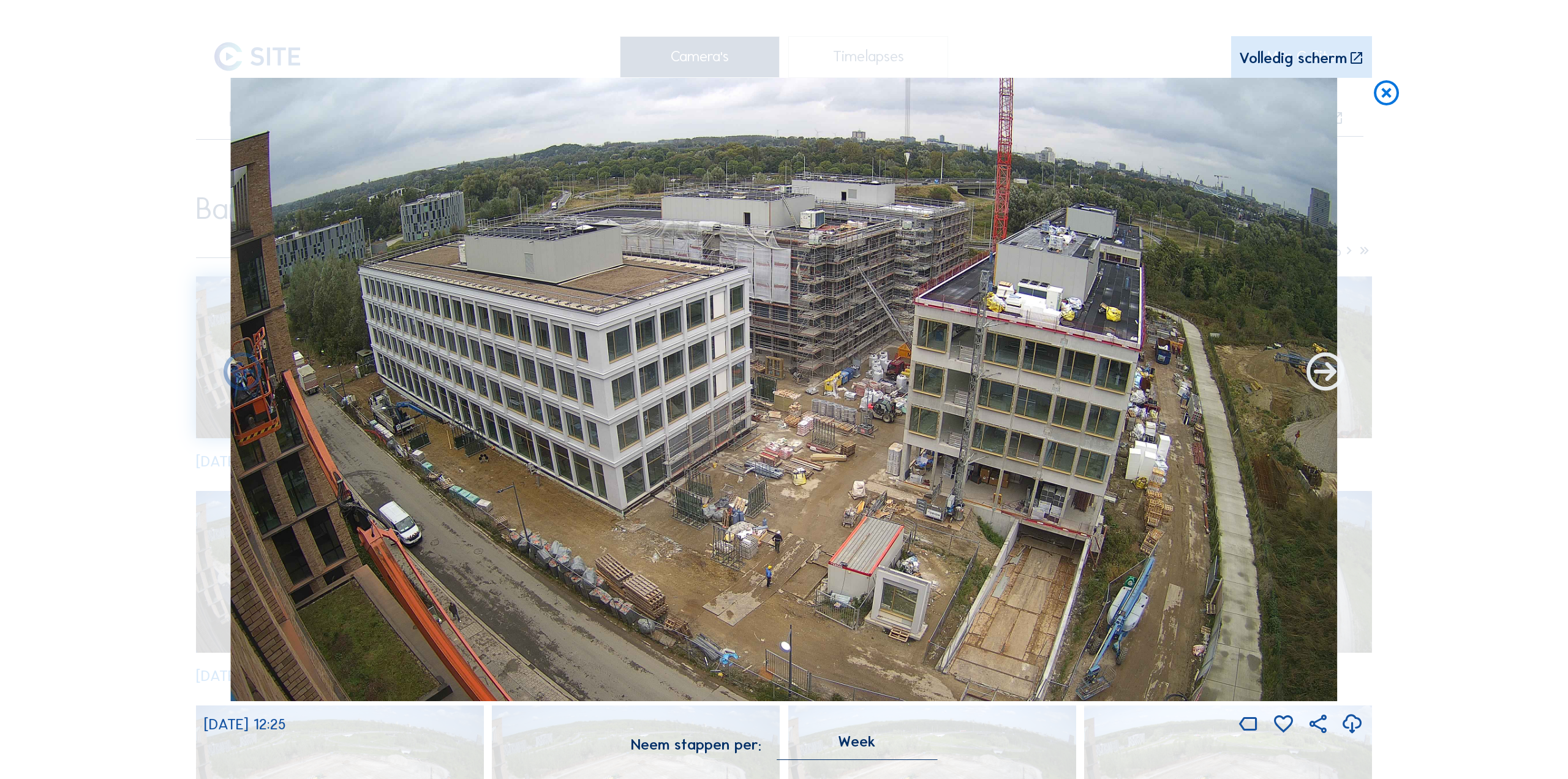
click at [1319, 374] on icon at bounding box center [1326, 373] width 46 height 46
click at [1324, 379] on icon at bounding box center [1326, 373] width 46 height 46
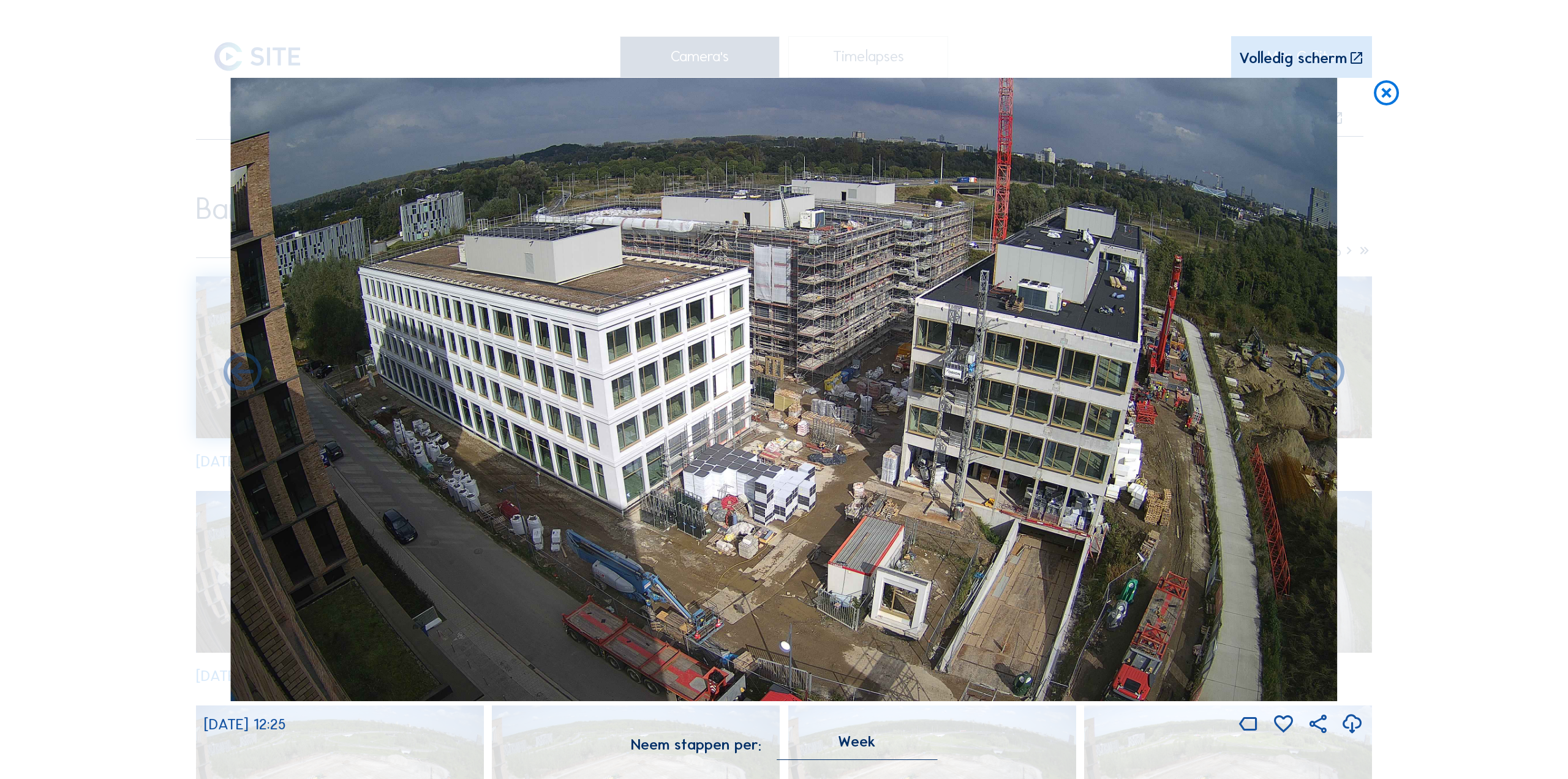
click at [1346, 725] on icon at bounding box center [1352, 725] width 23 height 27
click at [1321, 380] on icon at bounding box center [1326, 373] width 46 height 46
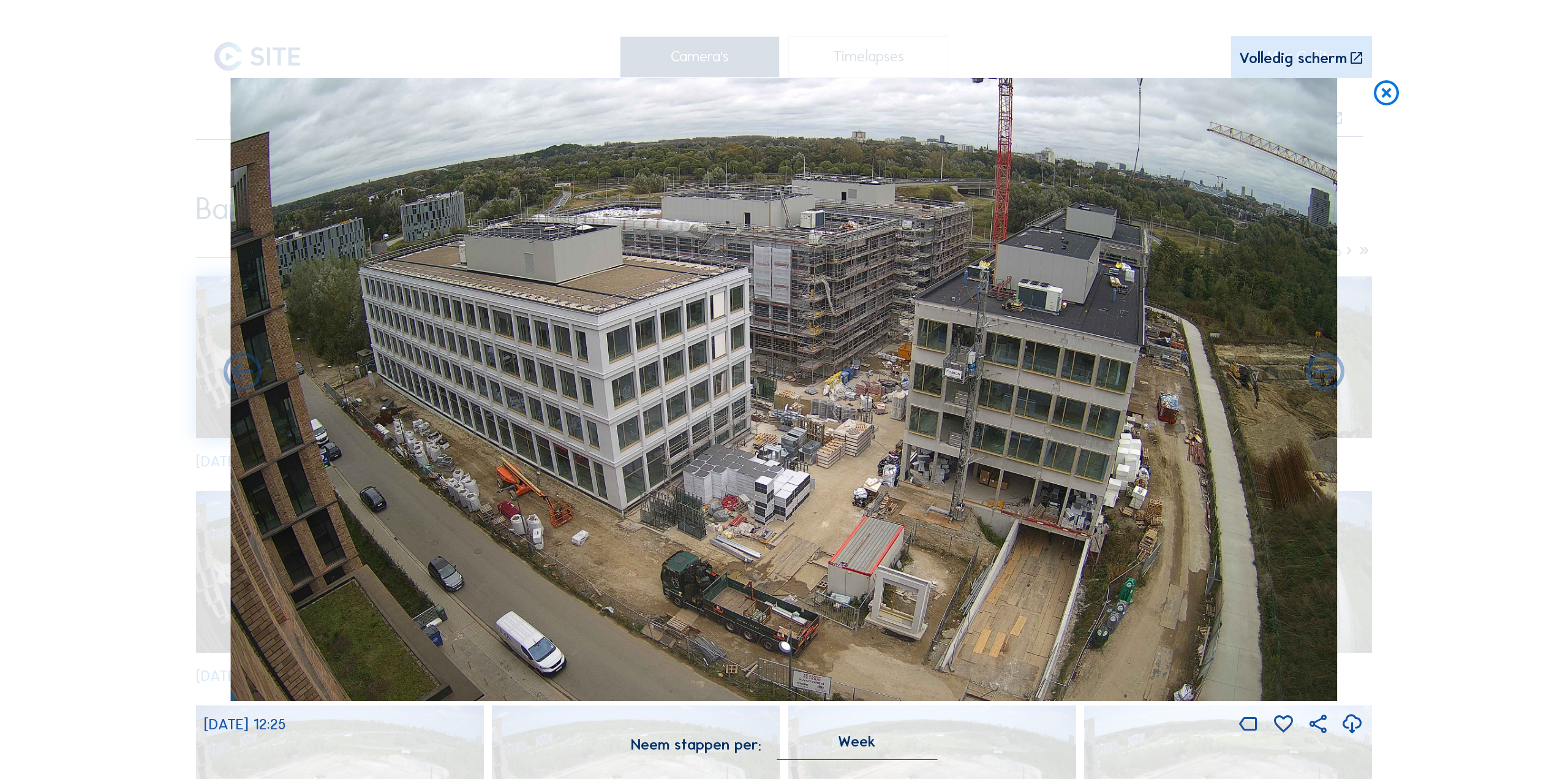
click at [1347, 726] on icon at bounding box center [1352, 725] width 23 height 27
click at [1321, 376] on icon at bounding box center [1326, 373] width 46 height 46
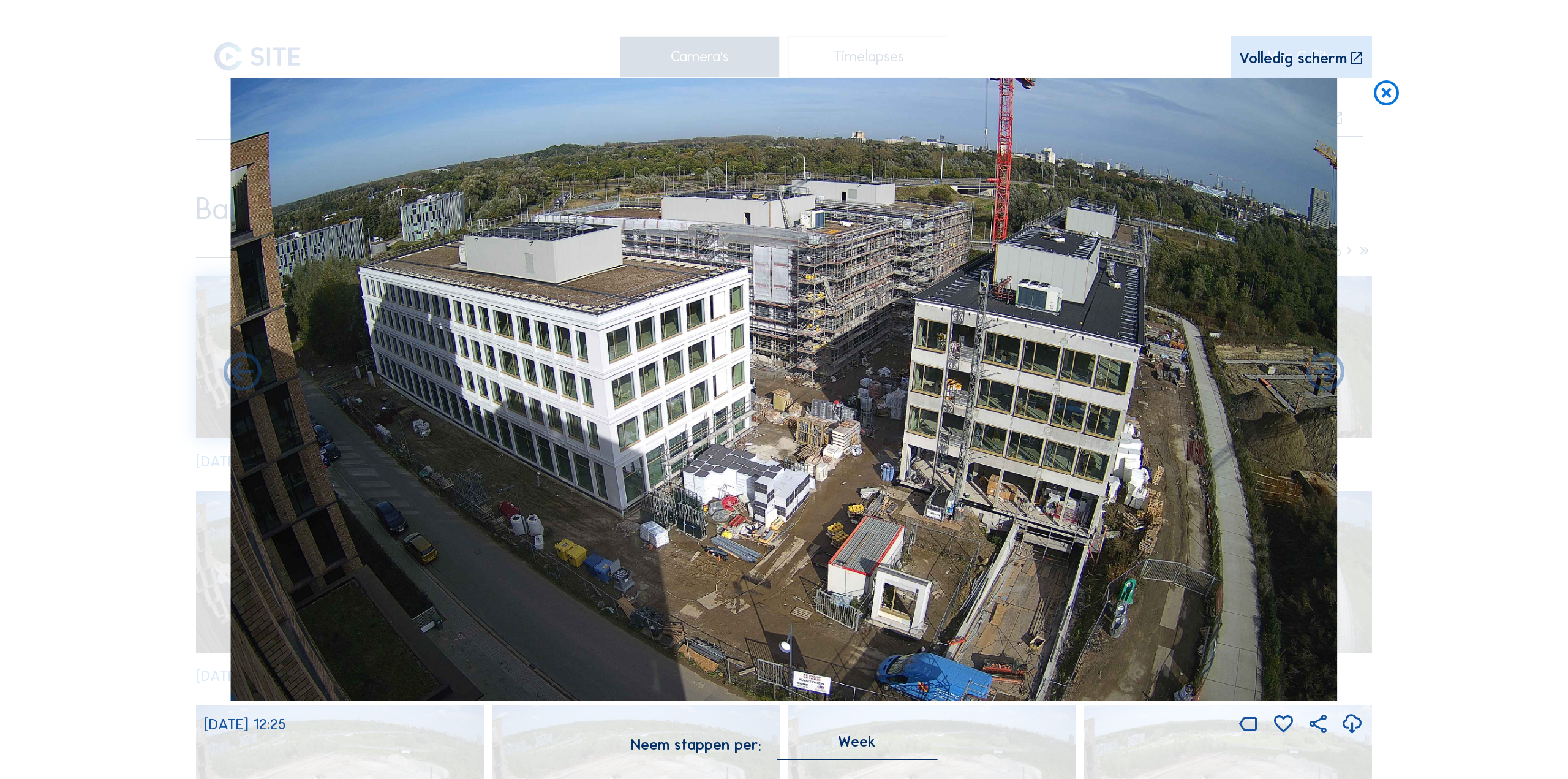
click at [1351, 731] on icon at bounding box center [1352, 725] width 23 height 27
click at [1322, 379] on icon at bounding box center [1326, 373] width 46 height 46
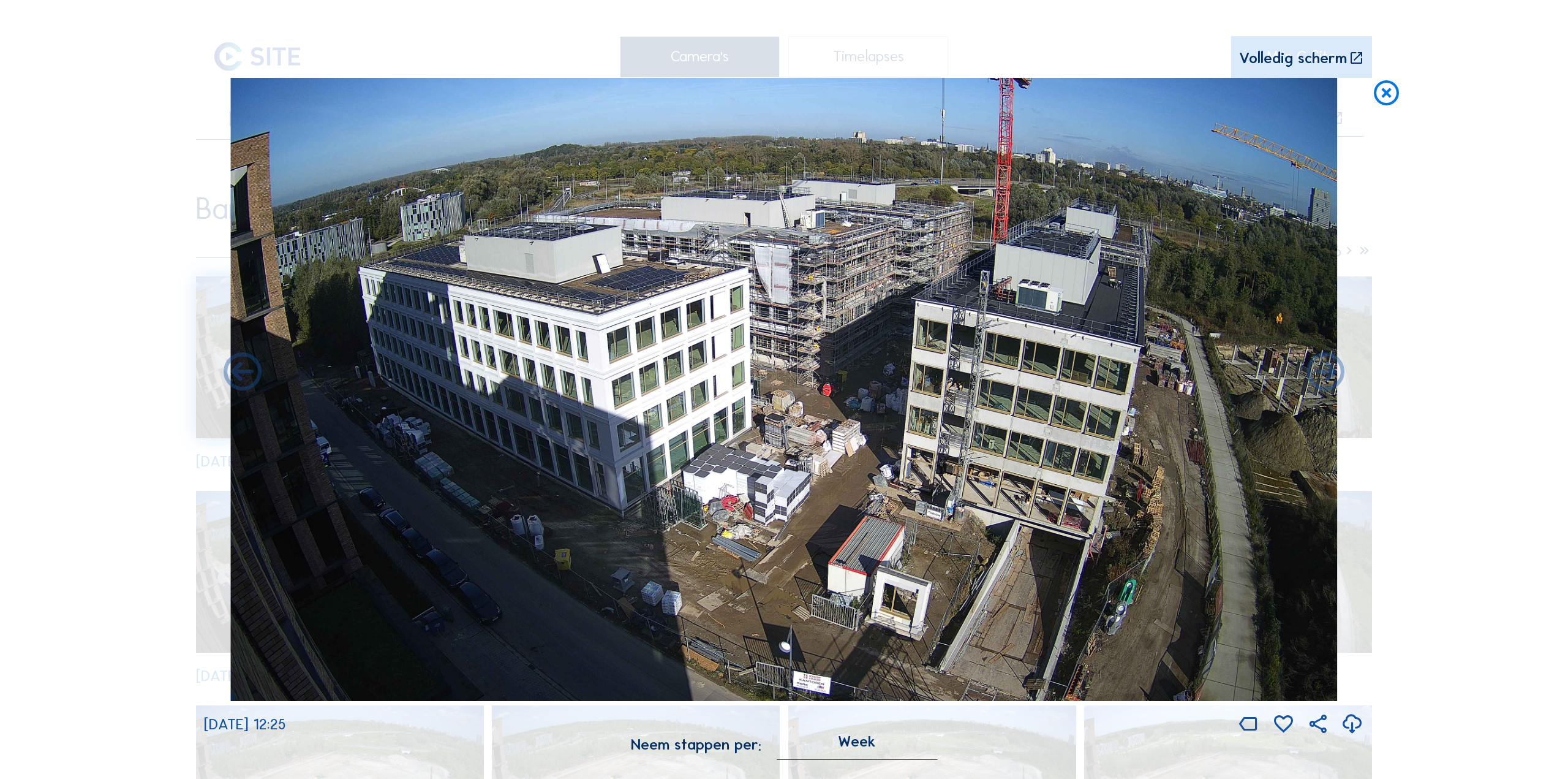
click at [1347, 730] on icon at bounding box center [1352, 725] width 23 height 27
click at [1319, 380] on icon at bounding box center [1326, 373] width 46 height 46
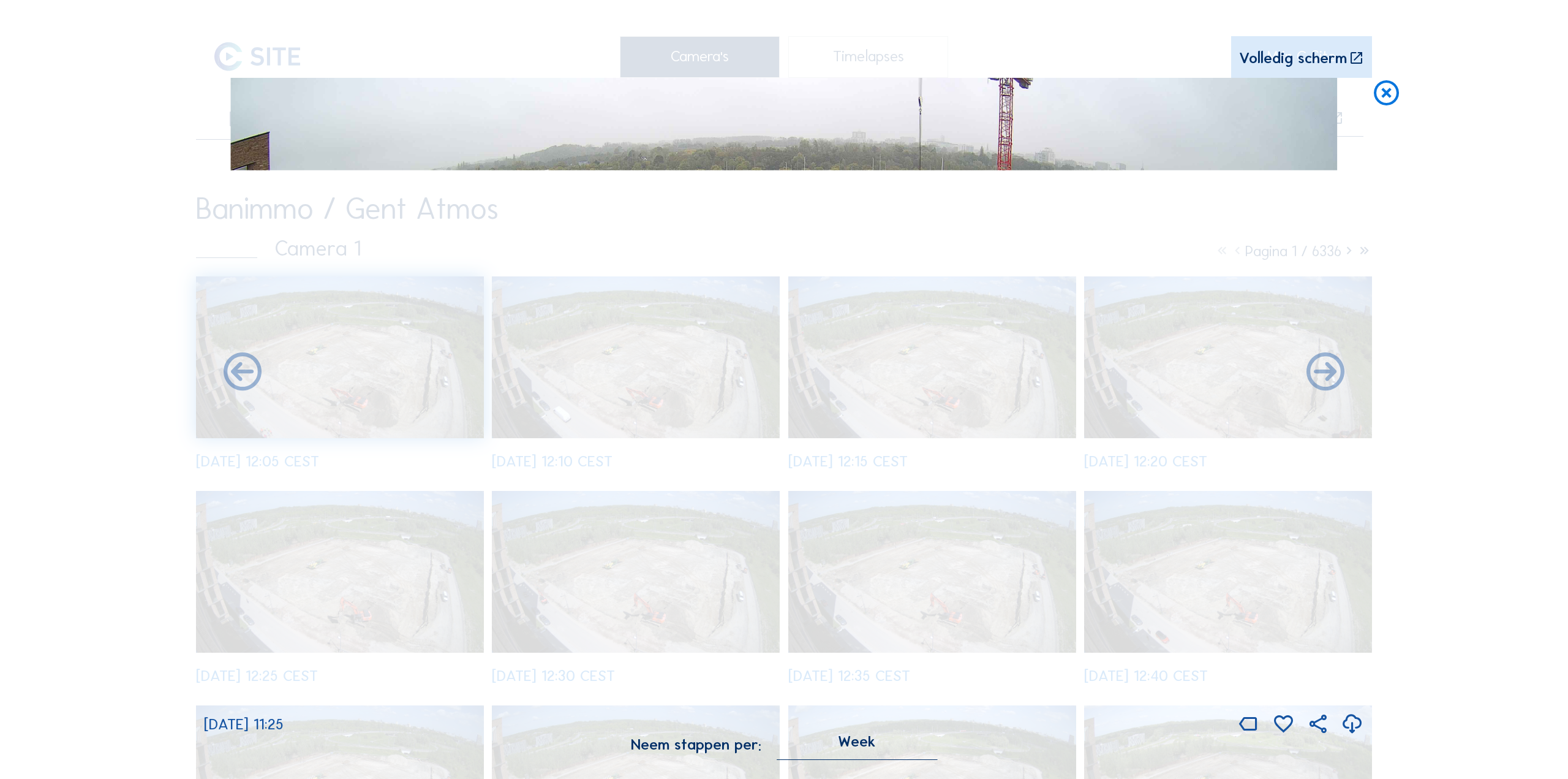
click at [1347, 729] on icon at bounding box center [1352, 725] width 23 height 27
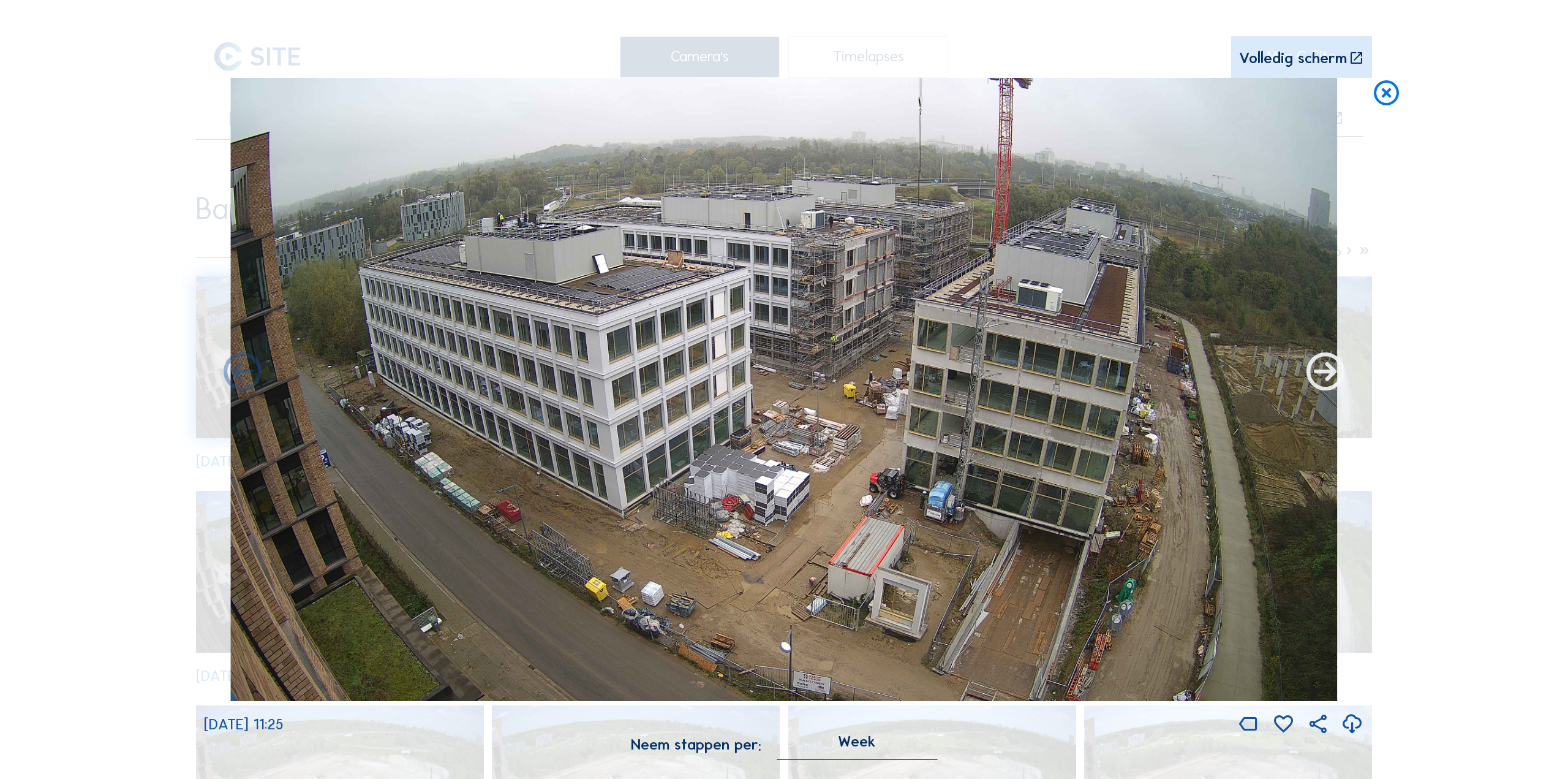
click at [1310, 376] on icon at bounding box center [1326, 373] width 46 height 46
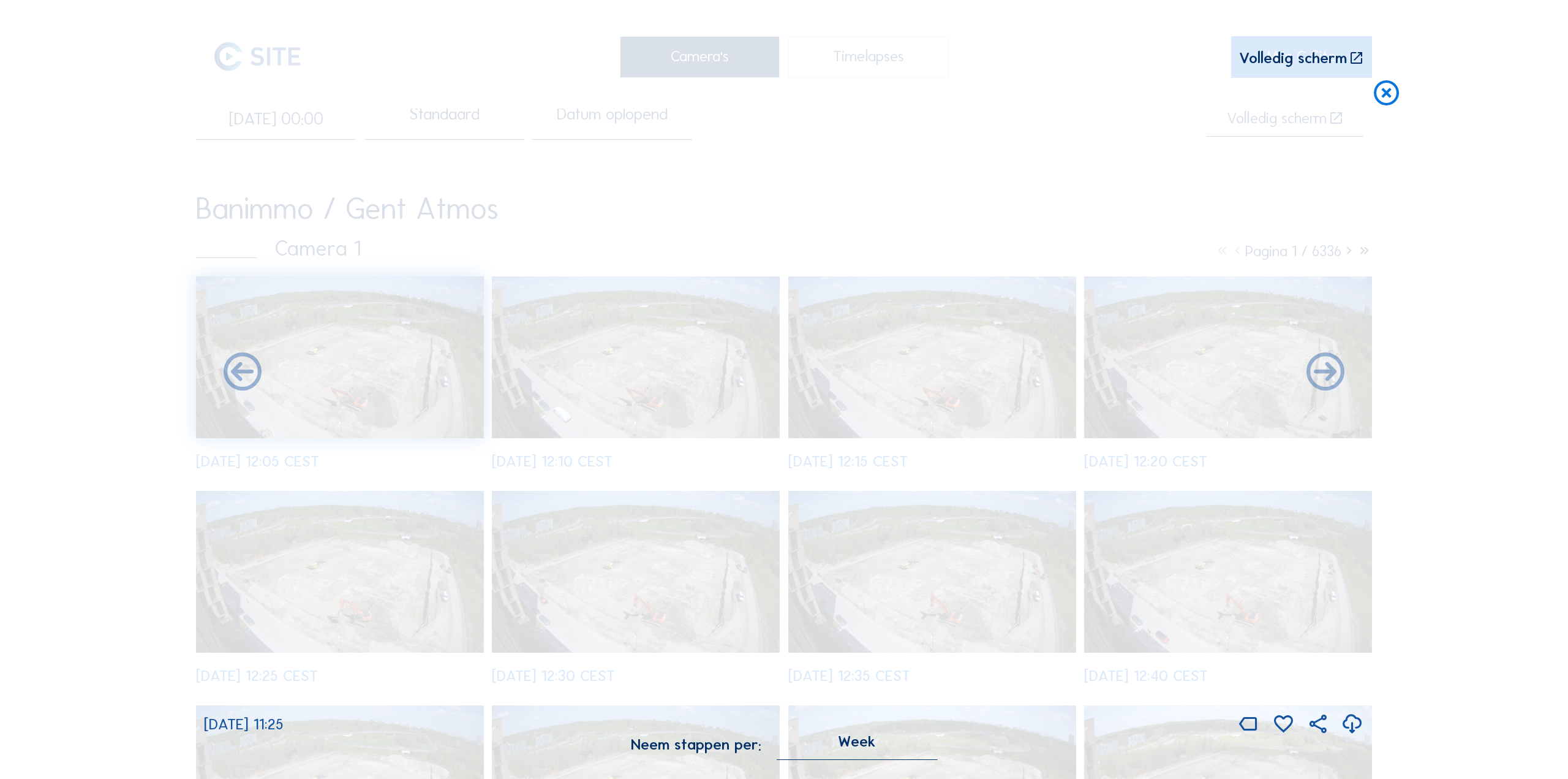
click at [1353, 722] on icon at bounding box center [1352, 725] width 23 height 27
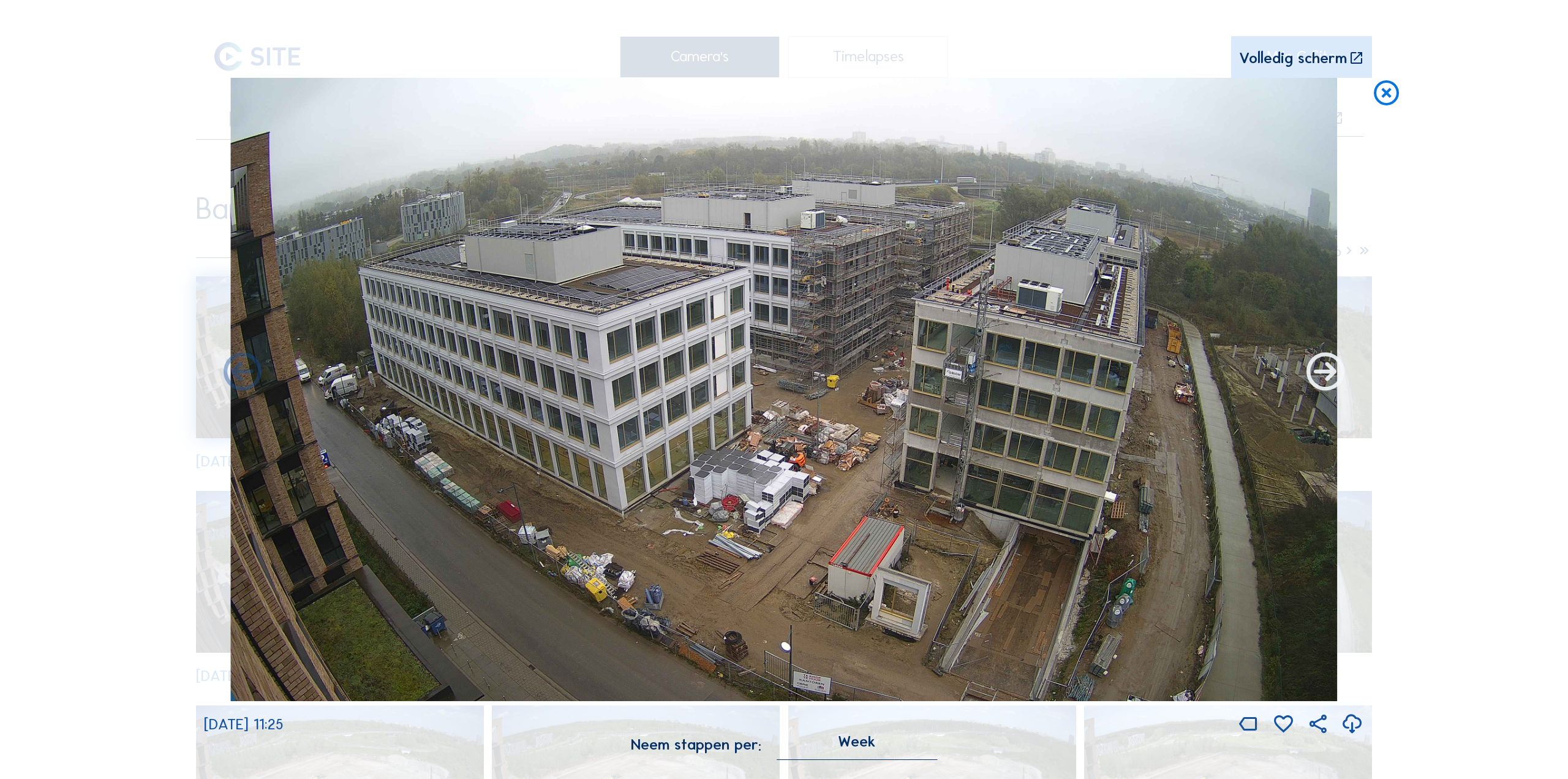
click at [1326, 371] on icon at bounding box center [1326, 373] width 46 height 46
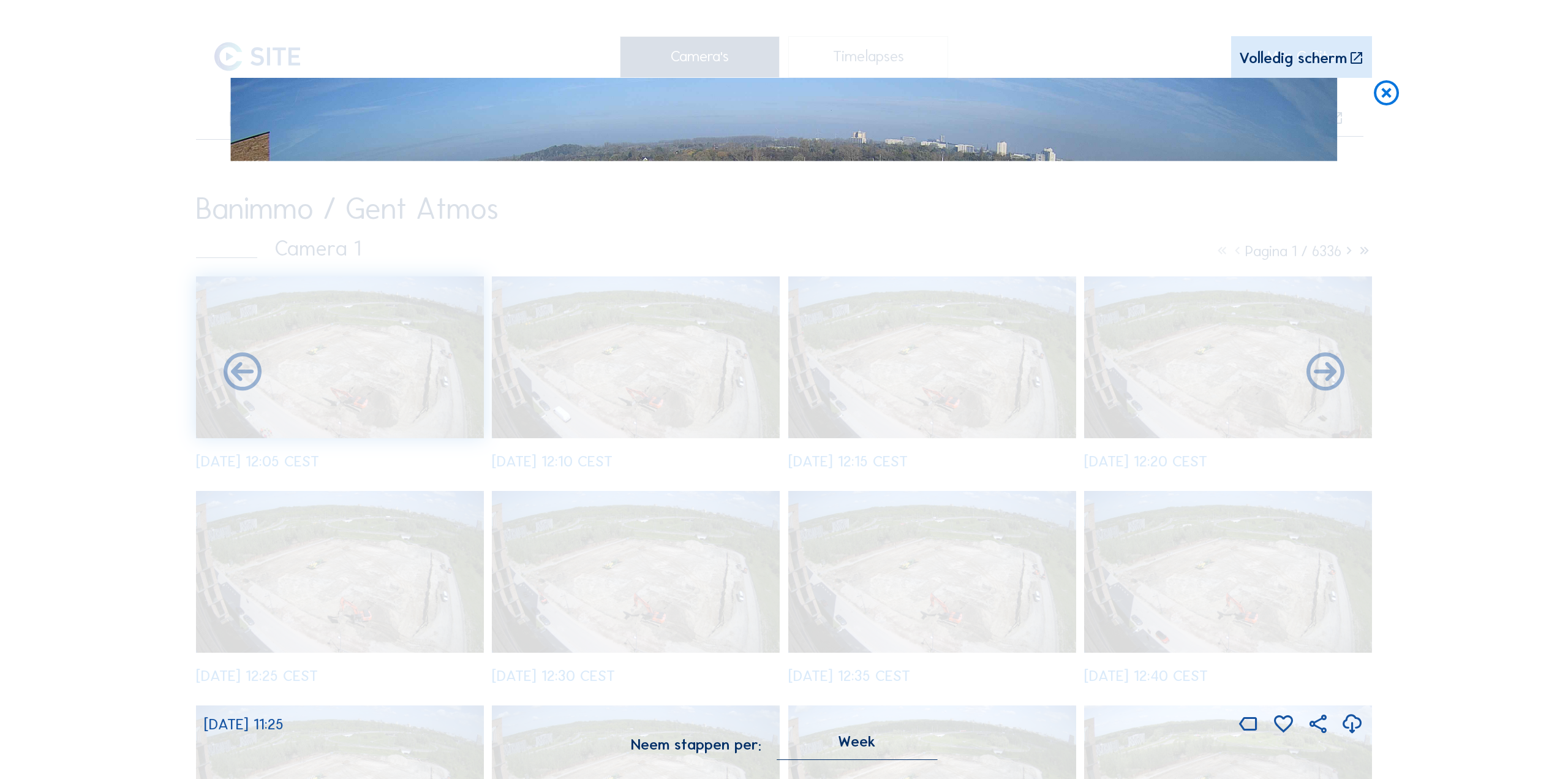
click at [1351, 723] on icon at bounding box center [1352, 725] width 23 height 27
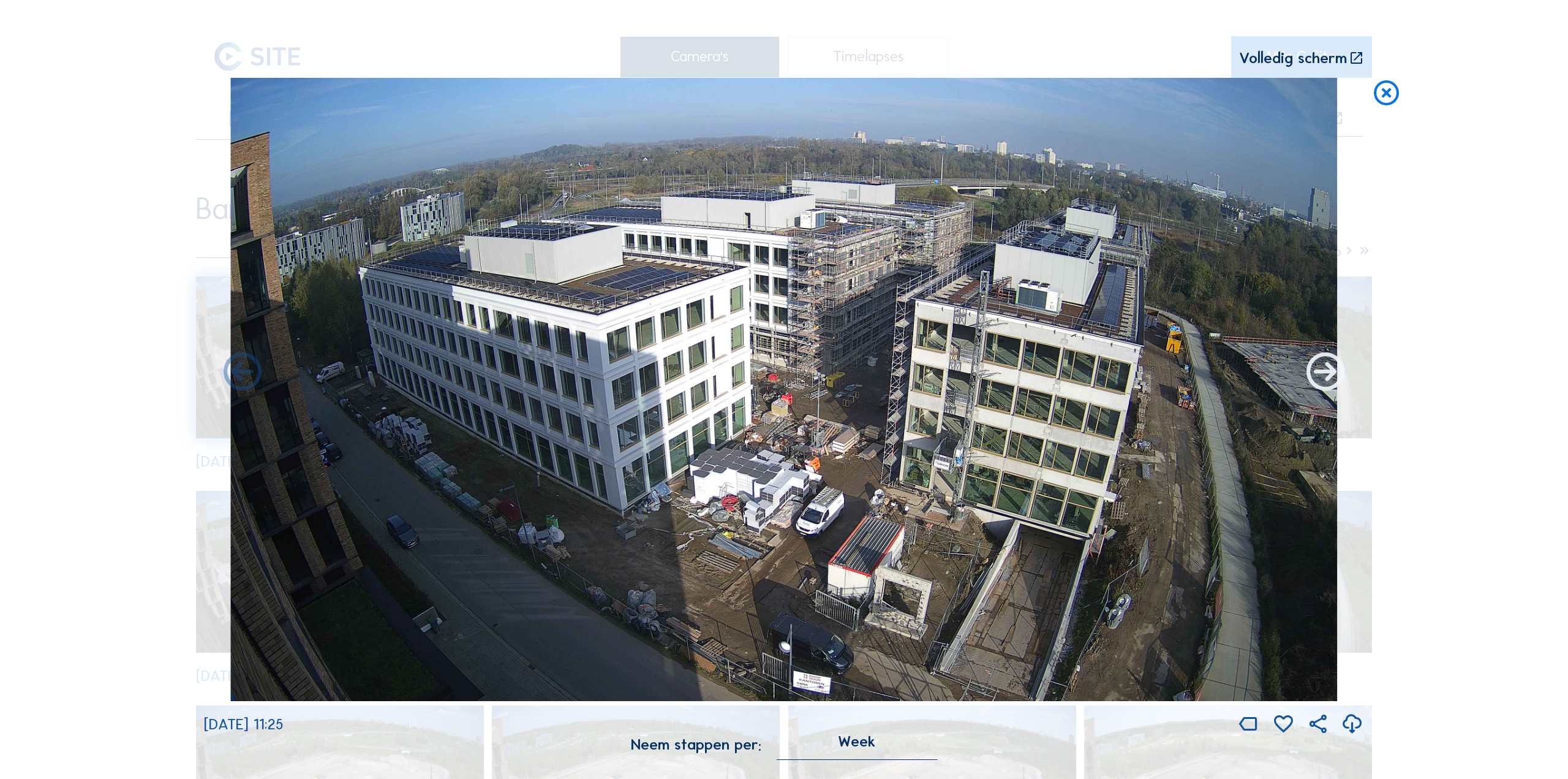
click at [1321, 376] on icon at bounding box center [1326, 373] width 46 height 46
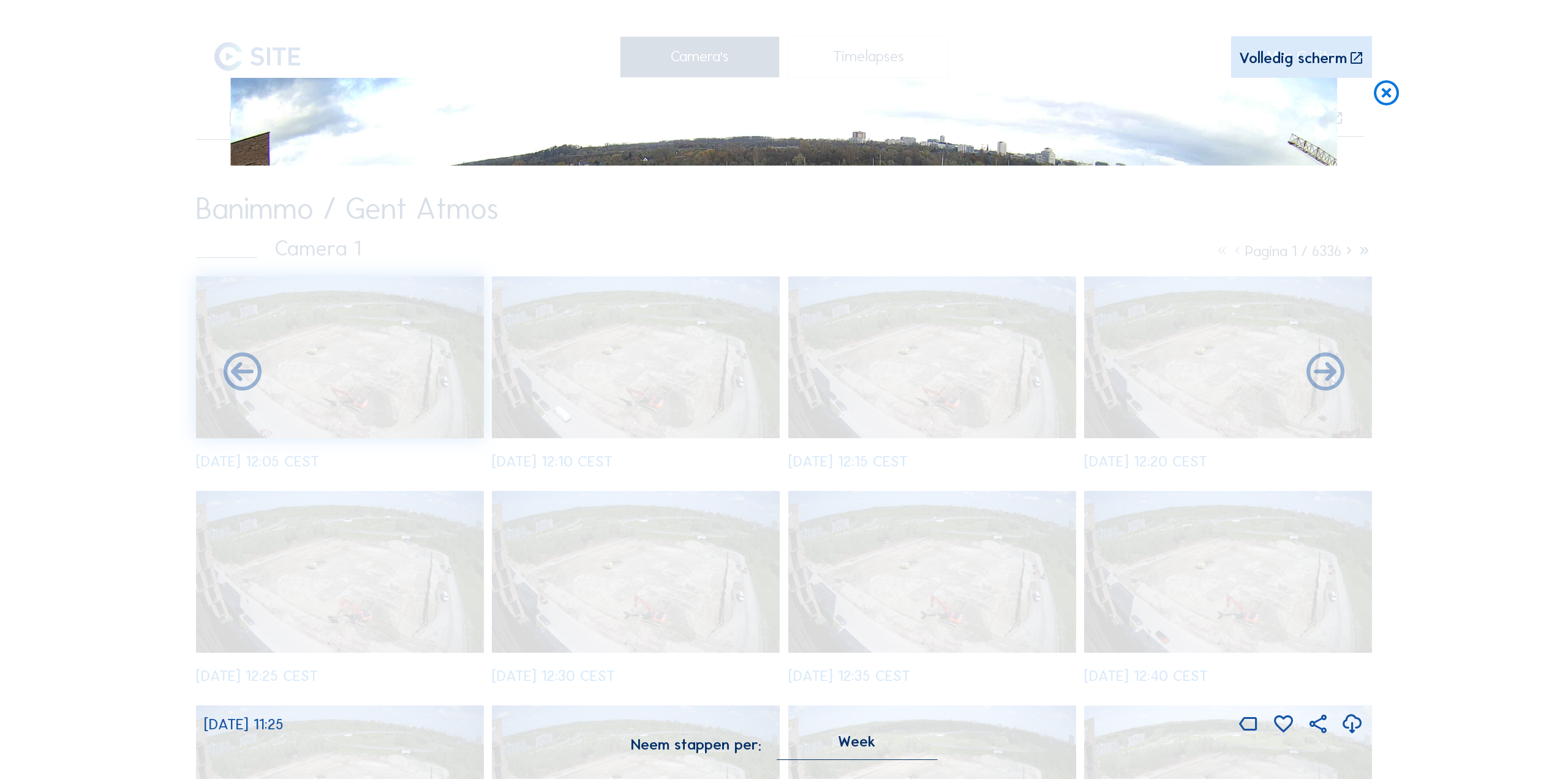
click at [1353, 727] on icon at bounding box center [1352, 725] width 23 height 27
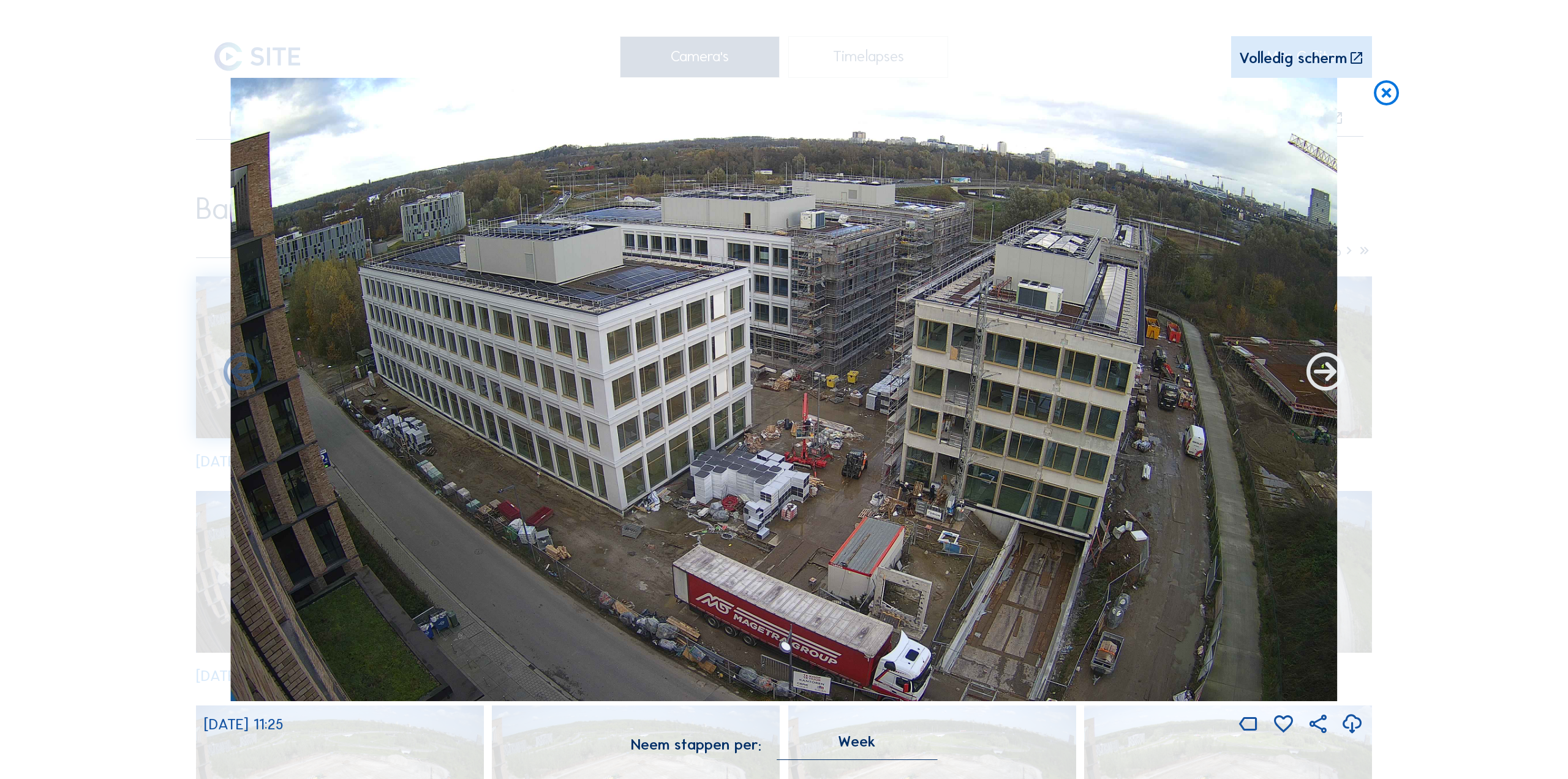
click at [1315, 369] on icon at bounding box center [1326, 373] width 46 height 46
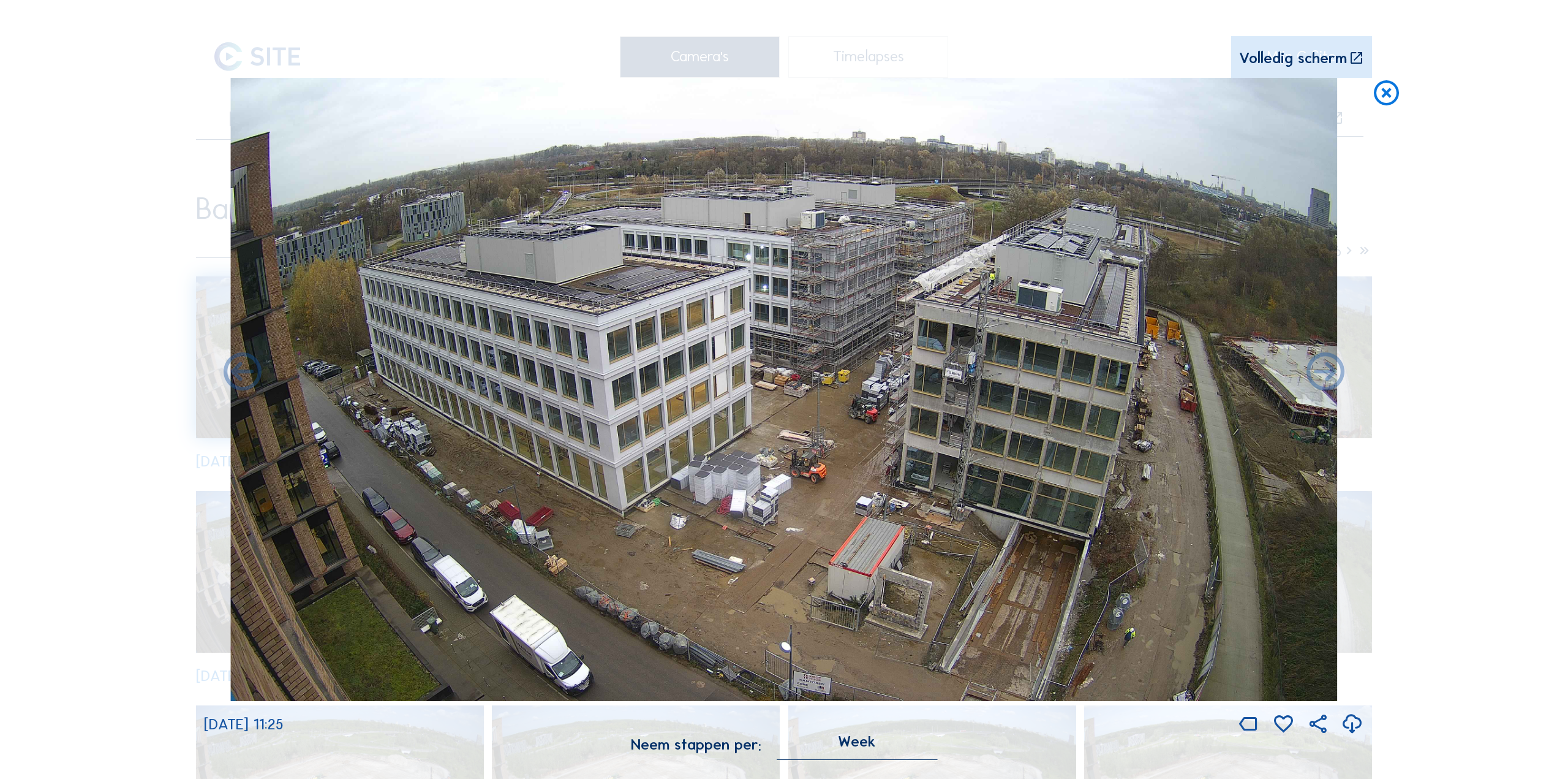
click at [1352, 728] on icon at bounding box center [1352, 725] width 23 height 27
click at [1315, 384] on icon at bounding box center [1326, 373] width 46 height 46
click at [1318, 379] on icon at bounding box center [1326, 373] width 46 height 46
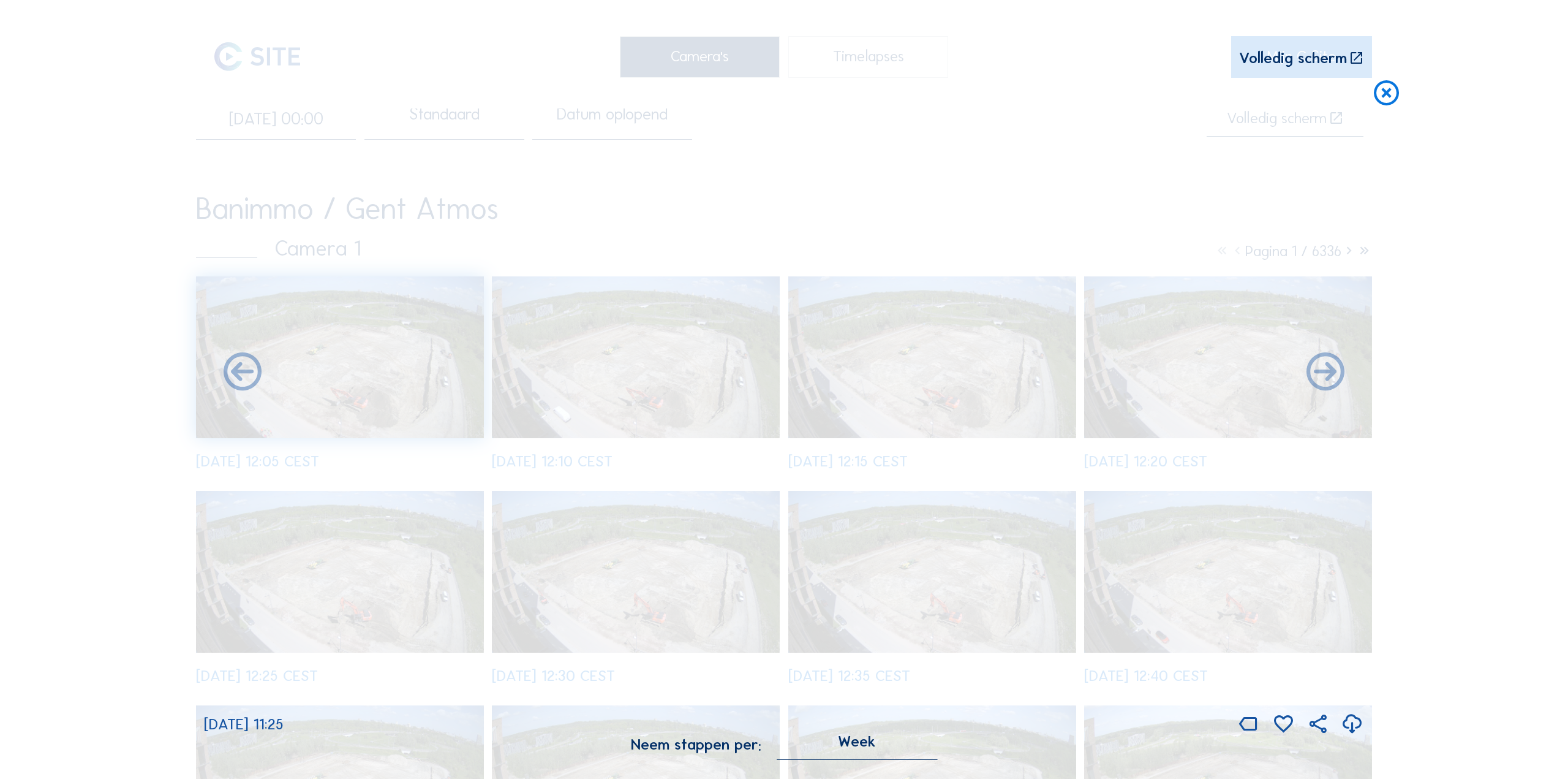
click at [1349, 723] on icon at bounding box center [1352, 725] width 23 height 27
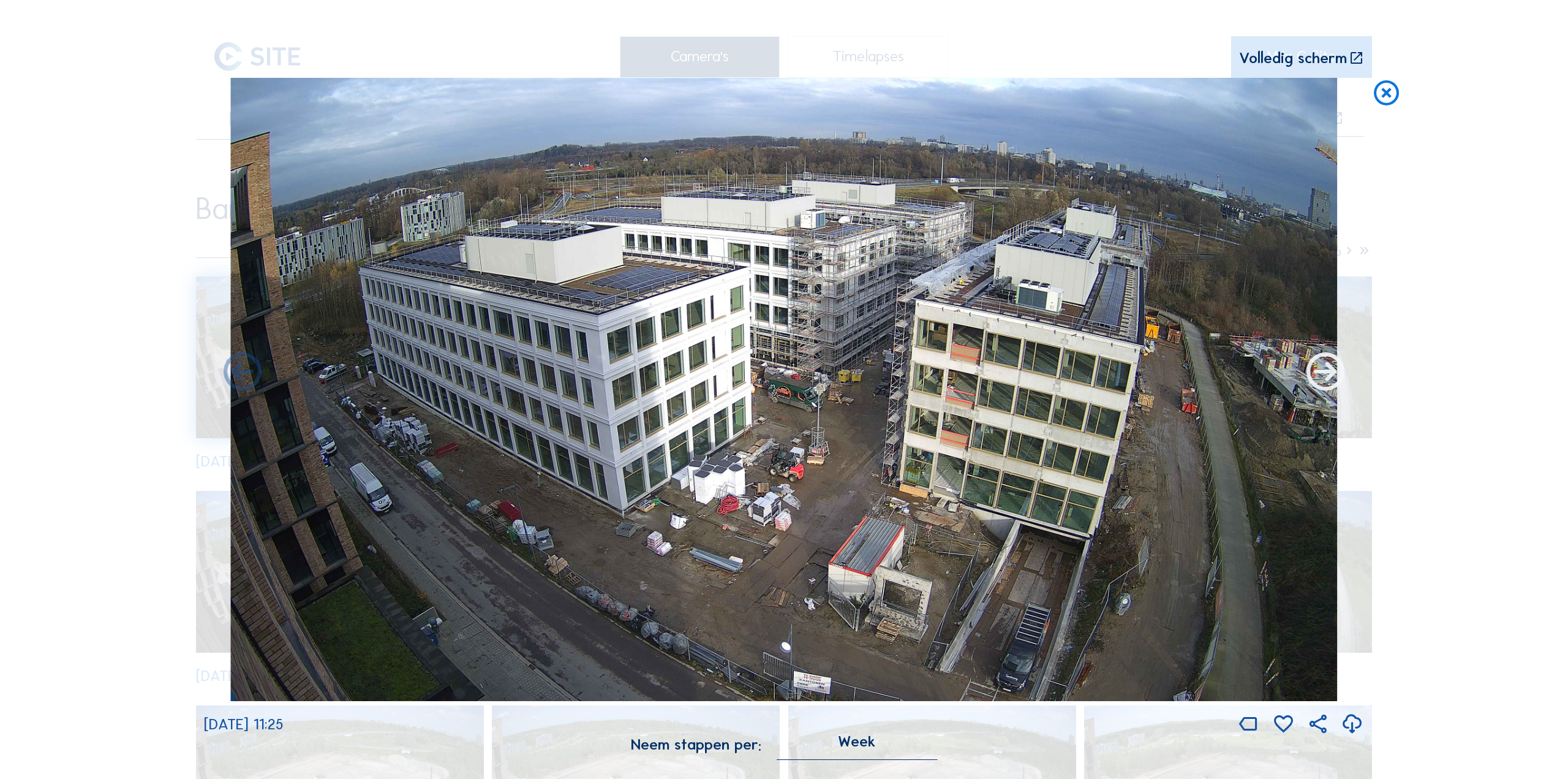
click at [1319, 380] on icon at bounding box center [1326, 373] width 46 height 46
click at [1319, 381] on icon at bounding box center [1326, 373] width 46 height 46
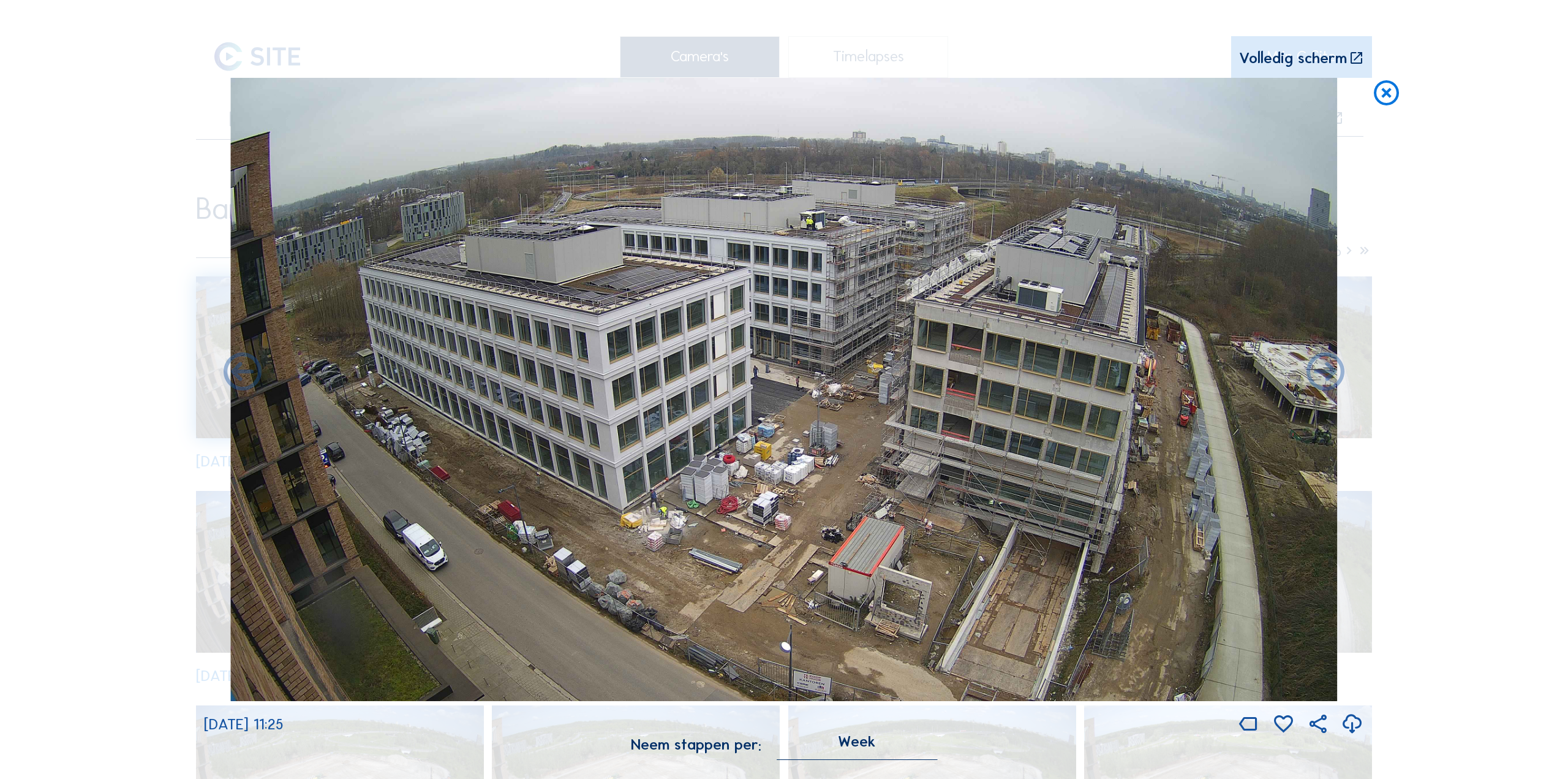
click at [1352, 730] on icon at bounding box center [1352, 725] width 23 height 27
click at [1312, 379] on icon at bounding box center [1326, 373] width 46 height 46
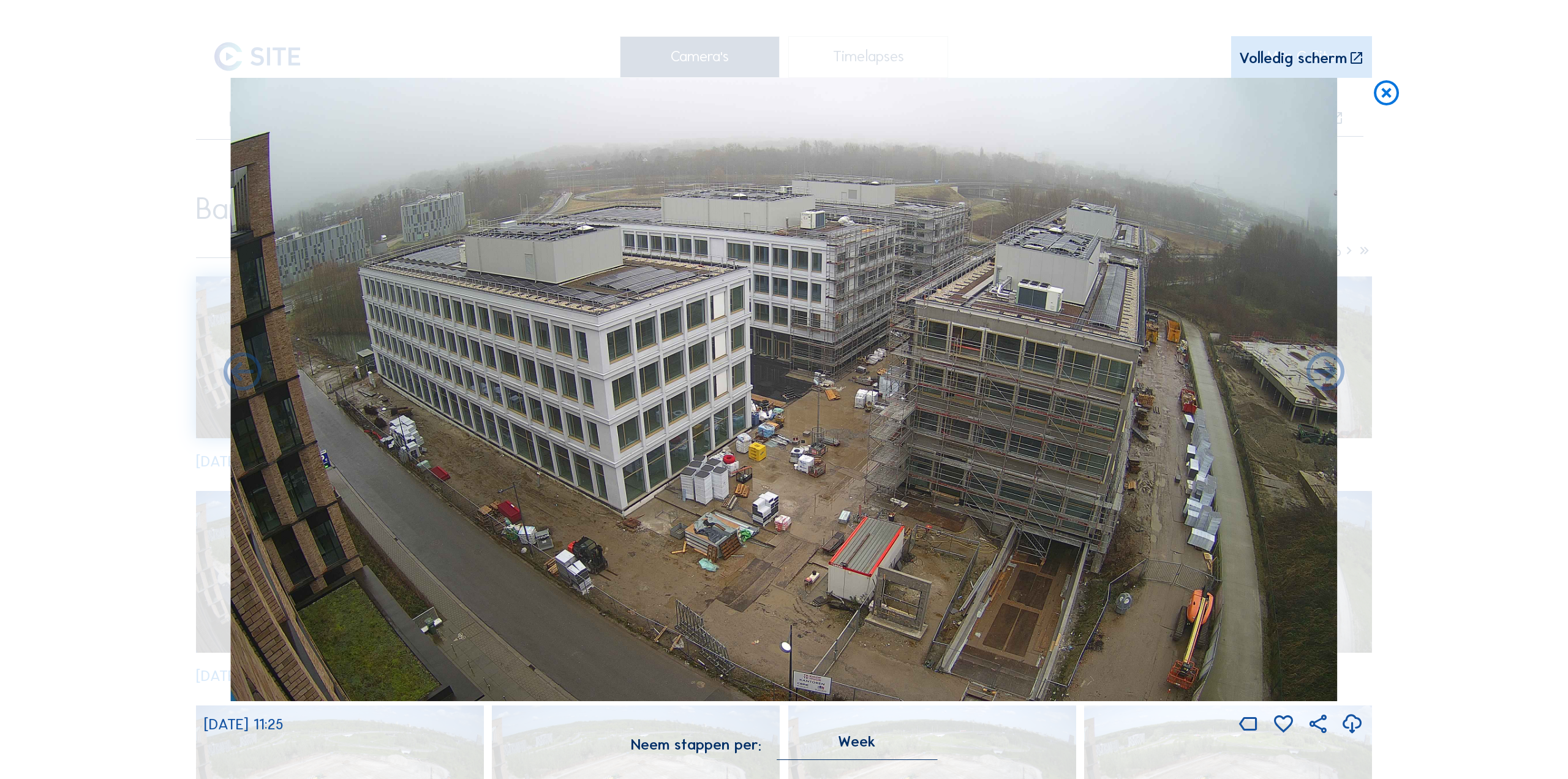
click at [1351, 728] on icon at bounding box center [1352, 725] width 23 height 27
click at [1323, 379] on icon at bounding box center [1326, 373] width 46 height 46
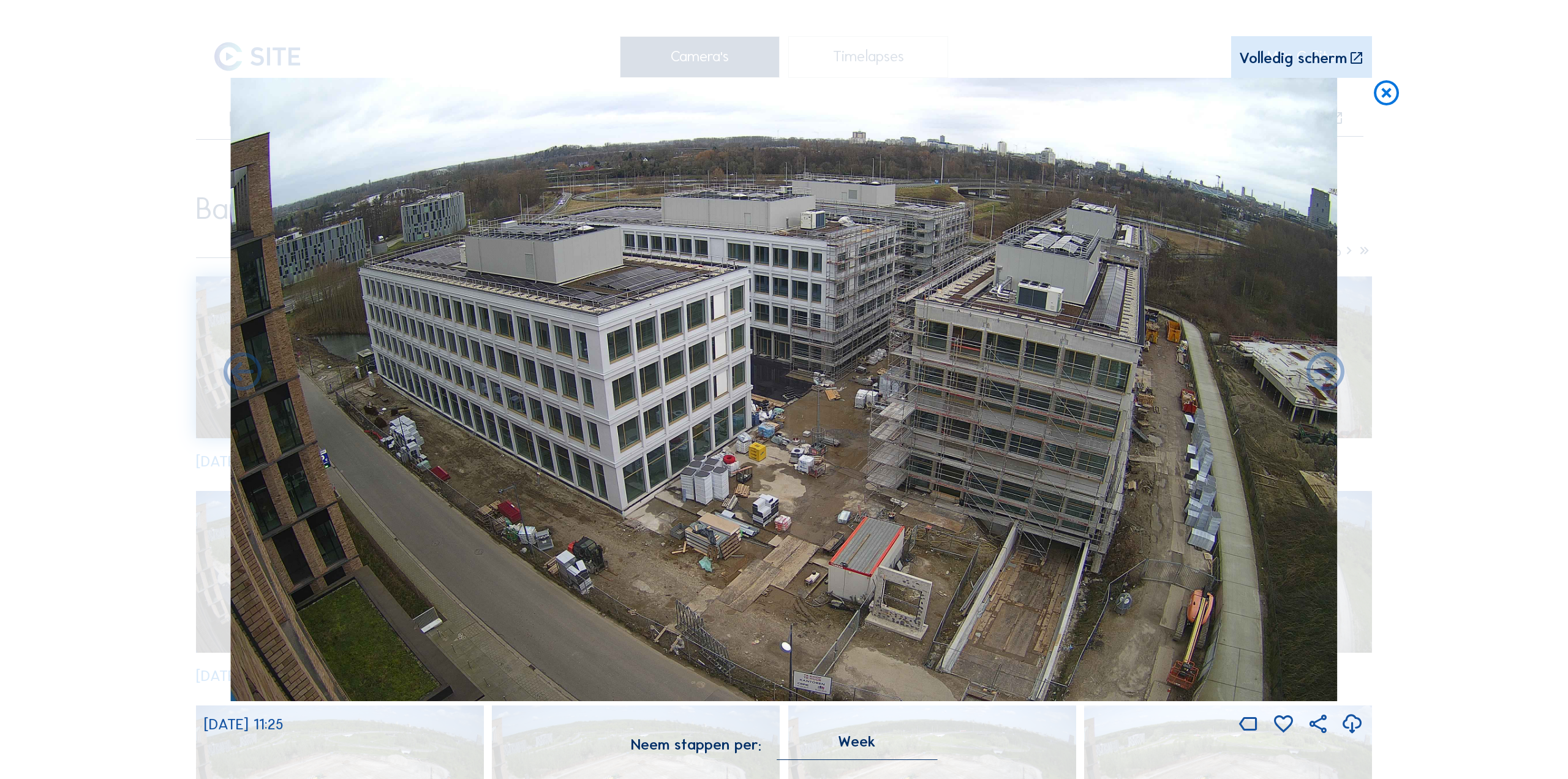
click at [1355, 726] on icon at bounding box center [1352, 725] width 23 height 27
click at [1324, 377] on icon at bounding box center [1326, 373] width 46 height 46
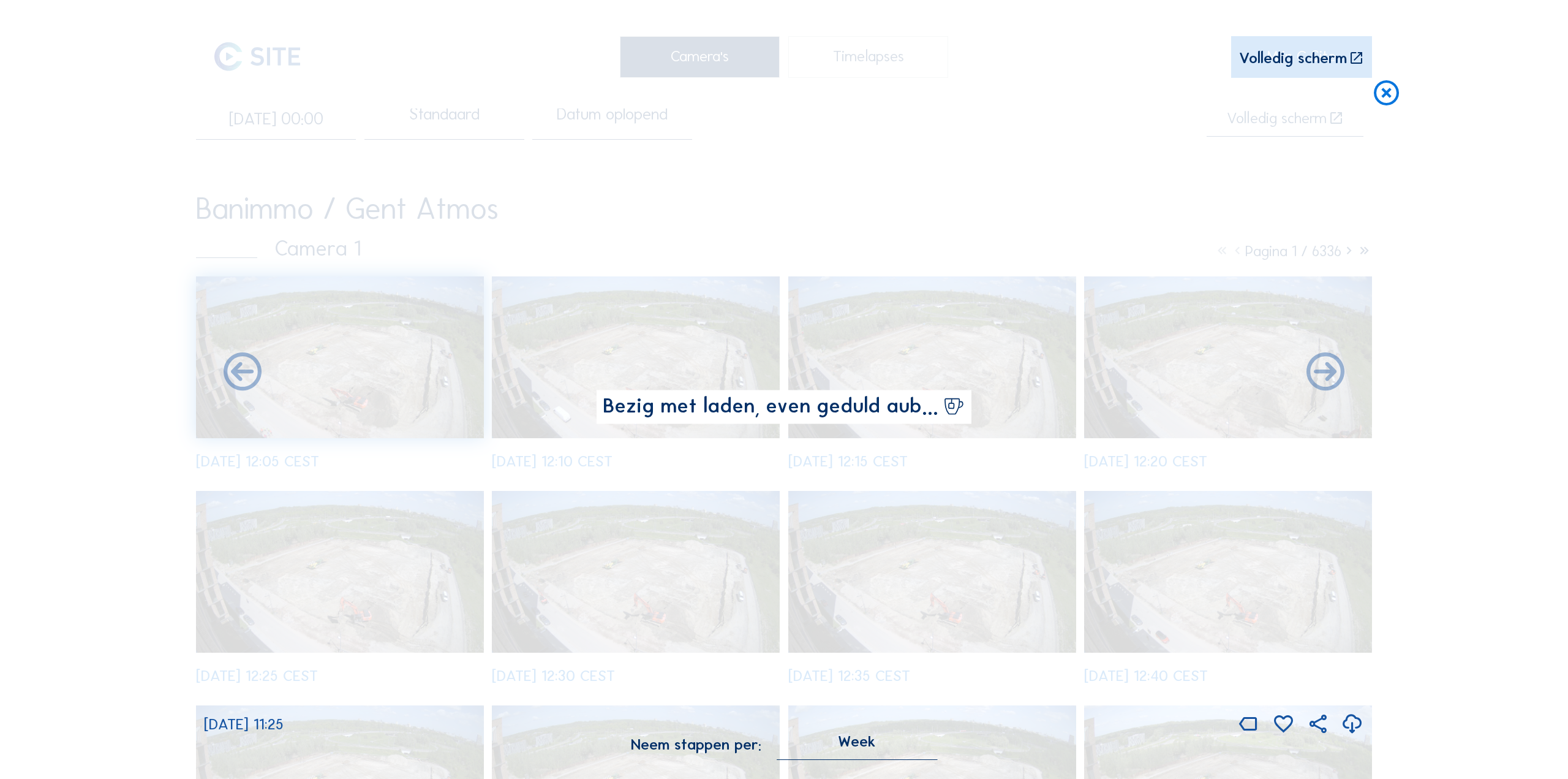
click at [1349, 723] on icon at bounding box center [1352, 725] width 23 height 27
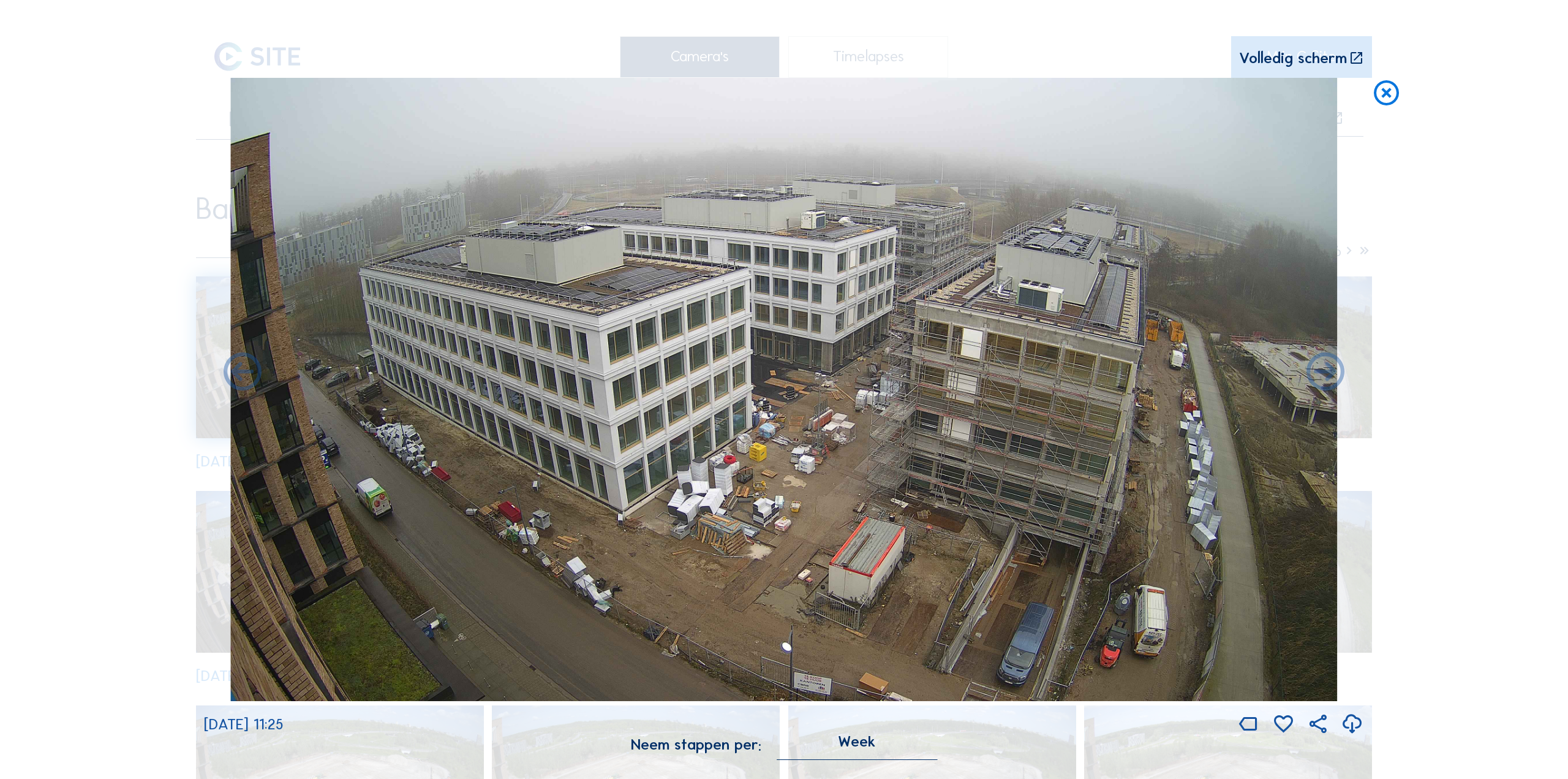
click at [1352, 722] on icon at bounding box center [1352, 725] width 23 height 27
click at [1349, 730] on icon at bounding box center [1352, 725] width 23 height 27
click at [1349, 727] on icon at bounding box center [1352, 725] width 23 height 27
click at [1326, 382] on icon at bounding box center [1326, 373] width 46 height 46
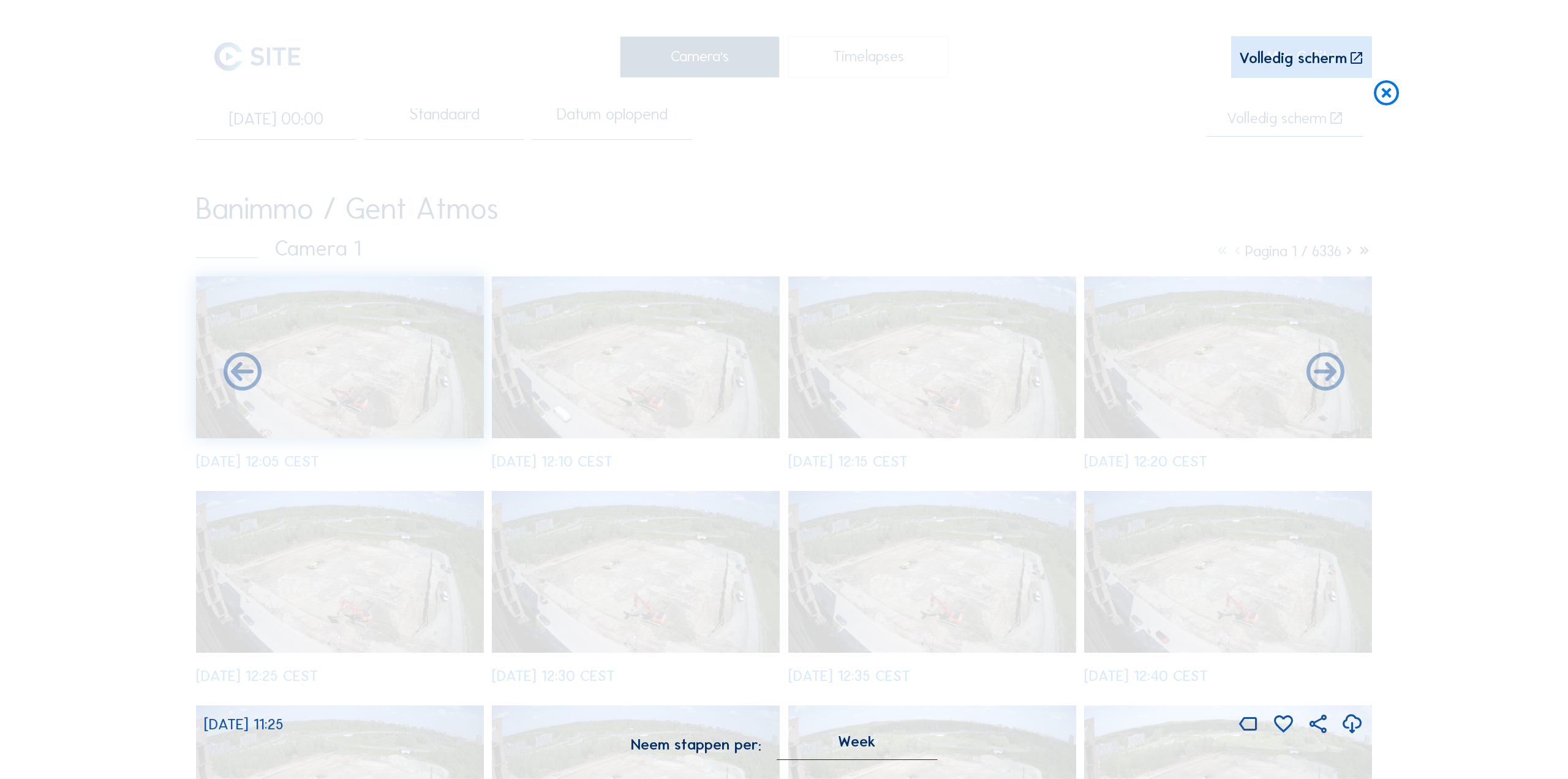
click at [1347, 728] on icon at bounding box center [1352, 725] width 23 height 27
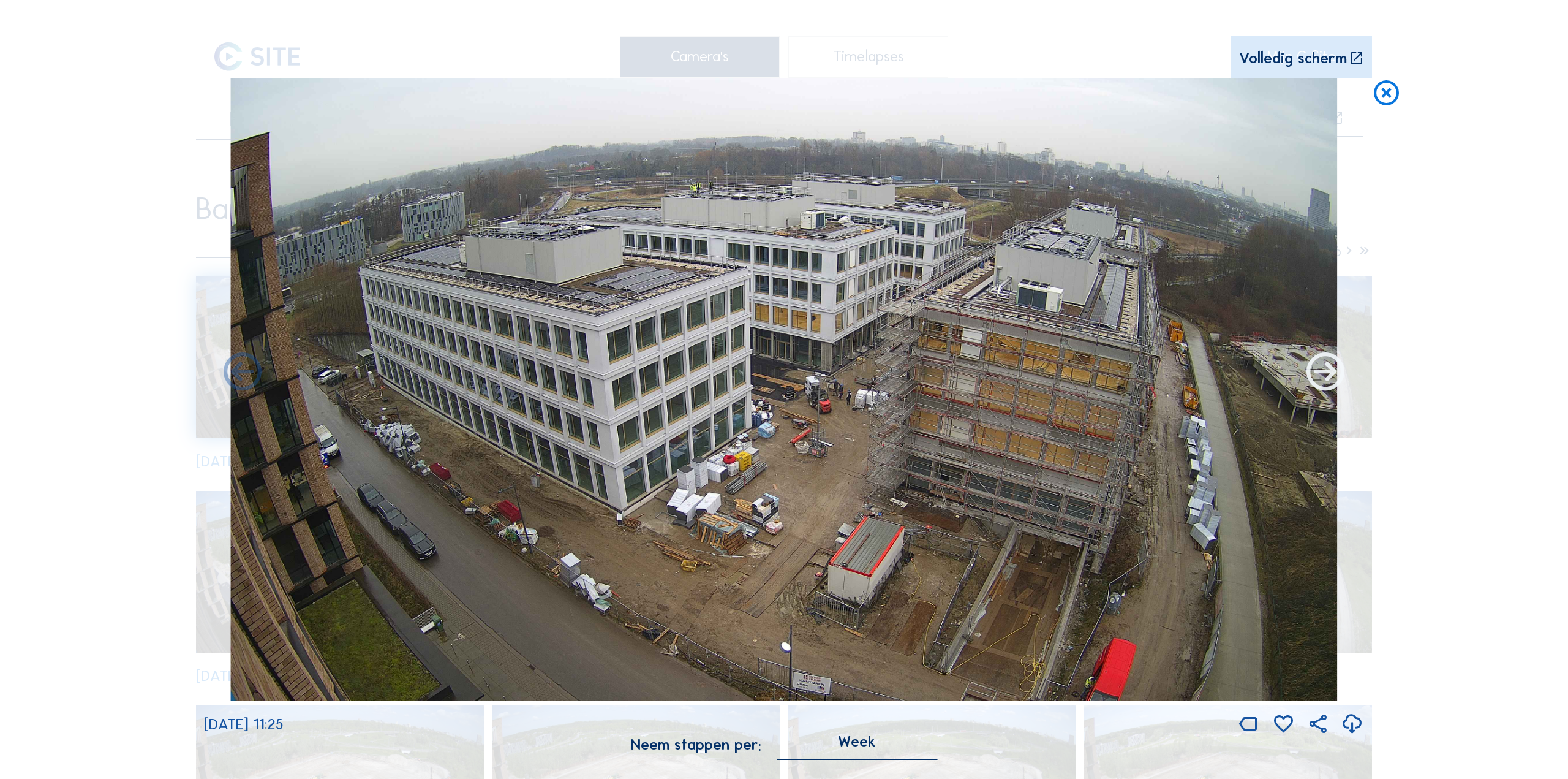
click at [1328, 384] on icon at bounding box center [1326, 373] width 46 height 46
click at [1324, 383] on icon at bounding box center [1326, 373] width 46 height 46
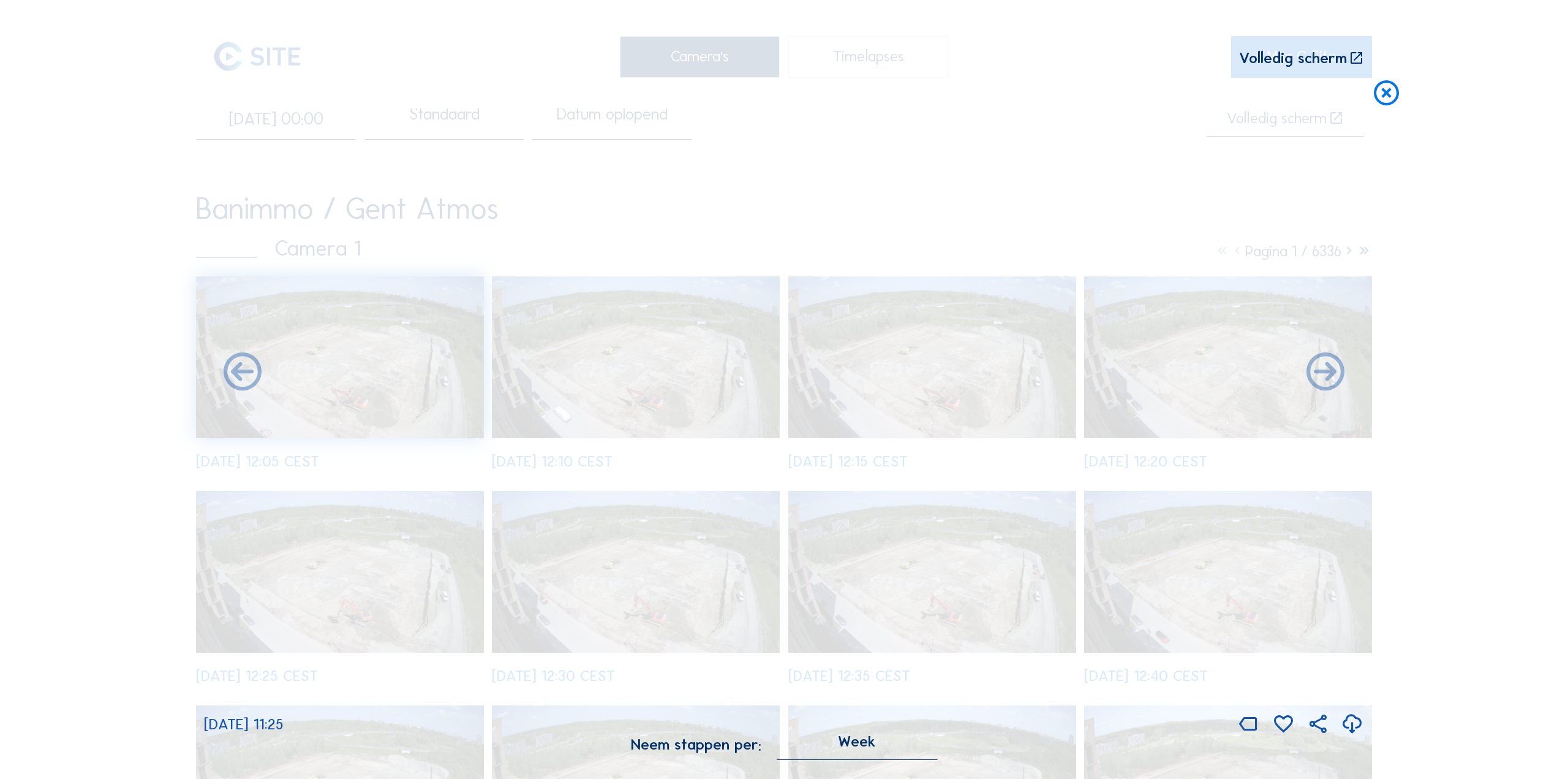
click at [1347, 726] on icon at bounding box center [1352, 725] width 23 height 27
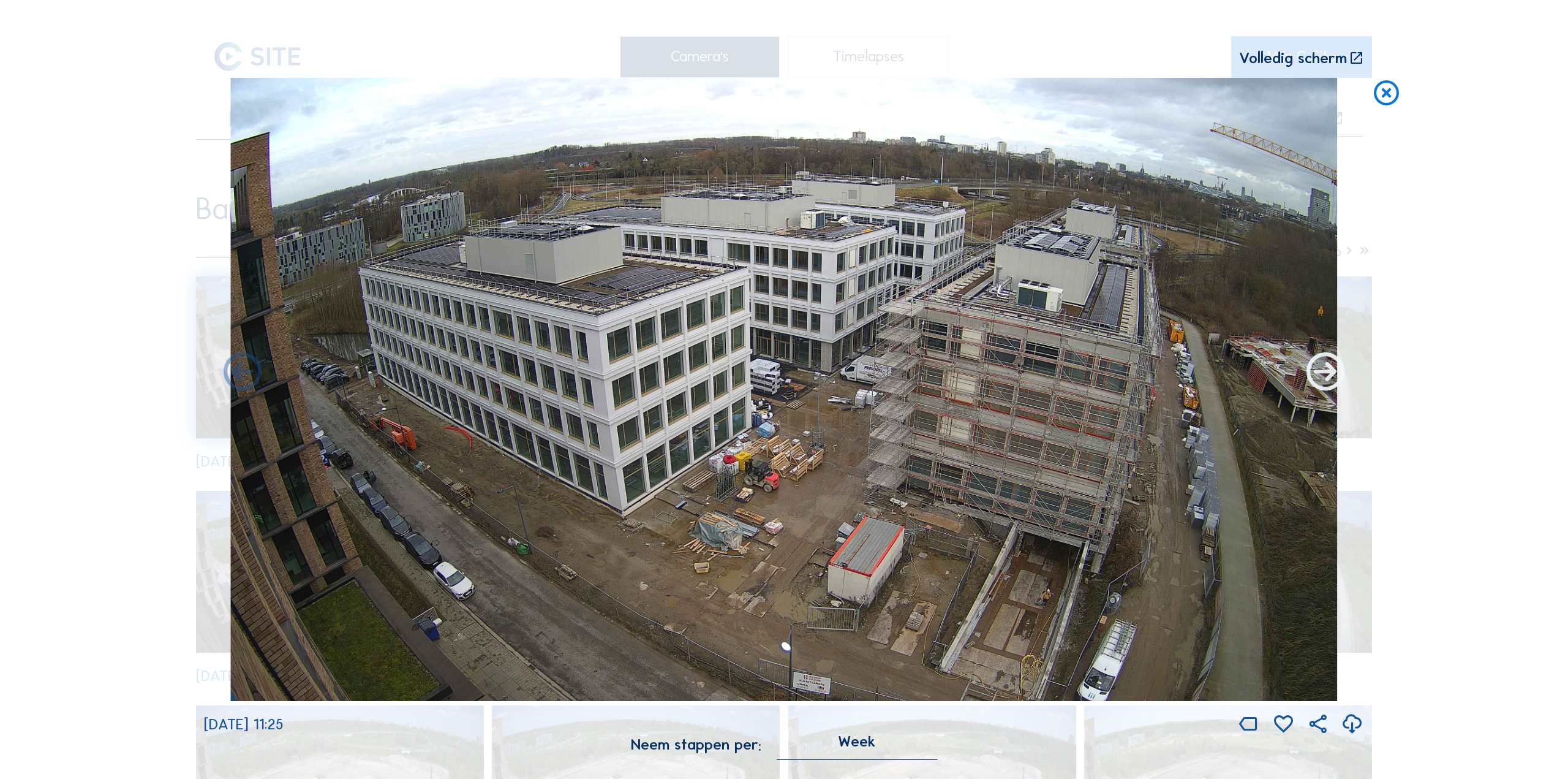
click at [1327, 386] on icon at bounding box center [1326, 373] width 46 height 46
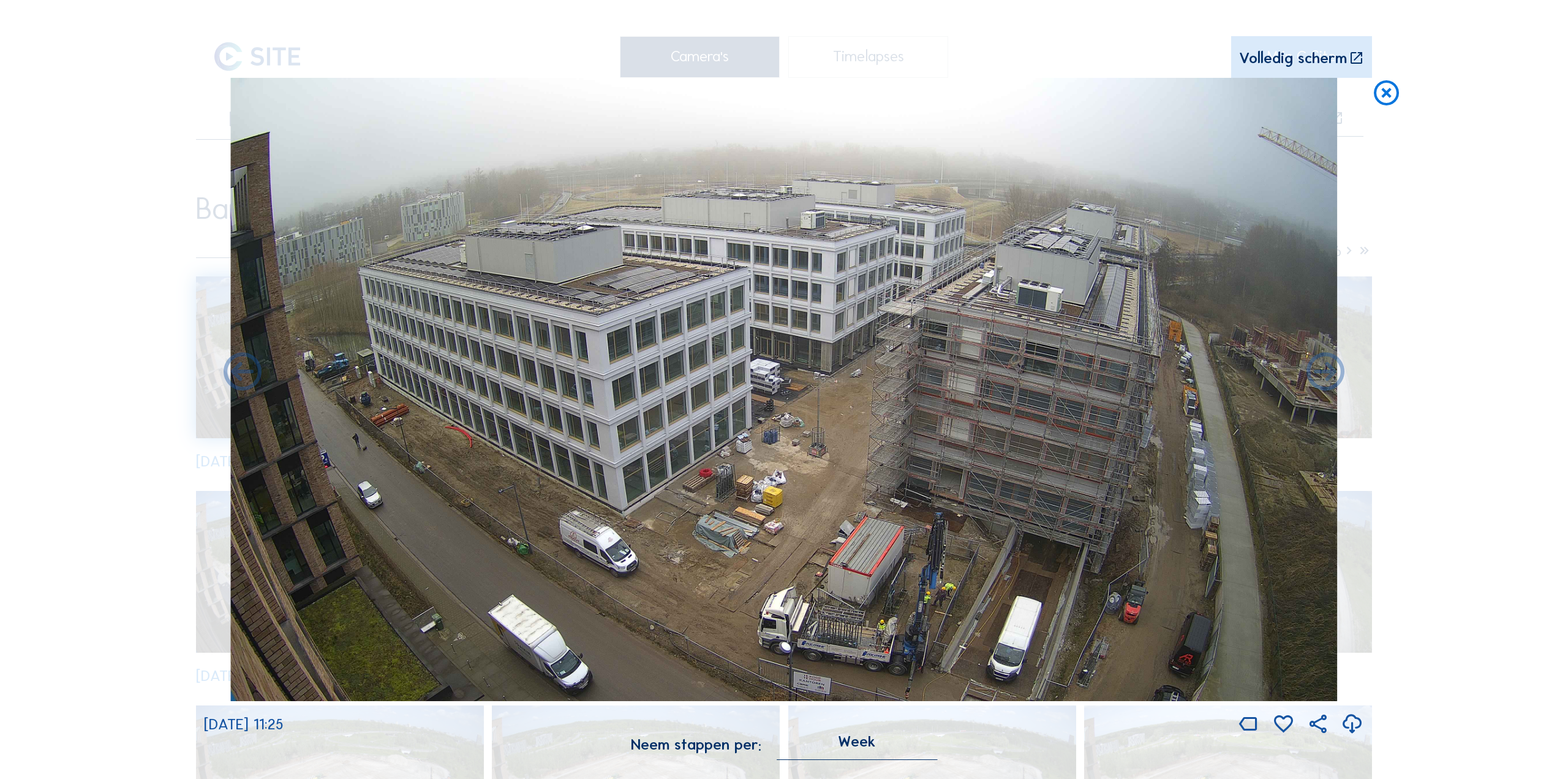
click at [1346, 727] on icon at bounding box center [1352, 725] width 23 height 27
click at [1329, 377] on icon at bounding box center [1326, 373] width 46 height 46
click at [1327, 377] on icon at bounding box center [1326, 373] width 46 height 46
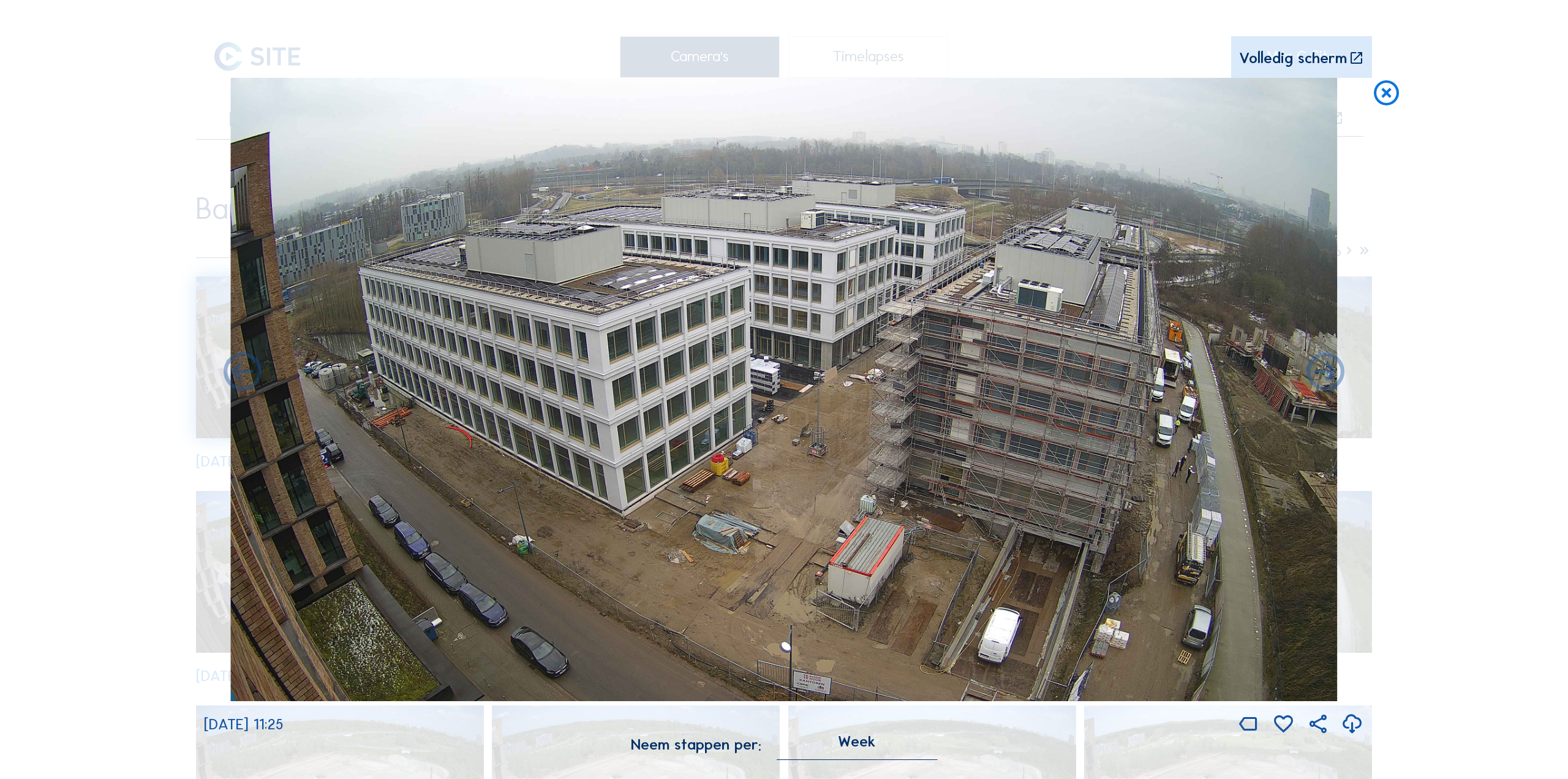
click at [1351, 728] on icon at bounding box center [1352, 725] width 23 height 27
click at [1327, 382] on icon at bounding box center [1326, 373] width 46 height 46
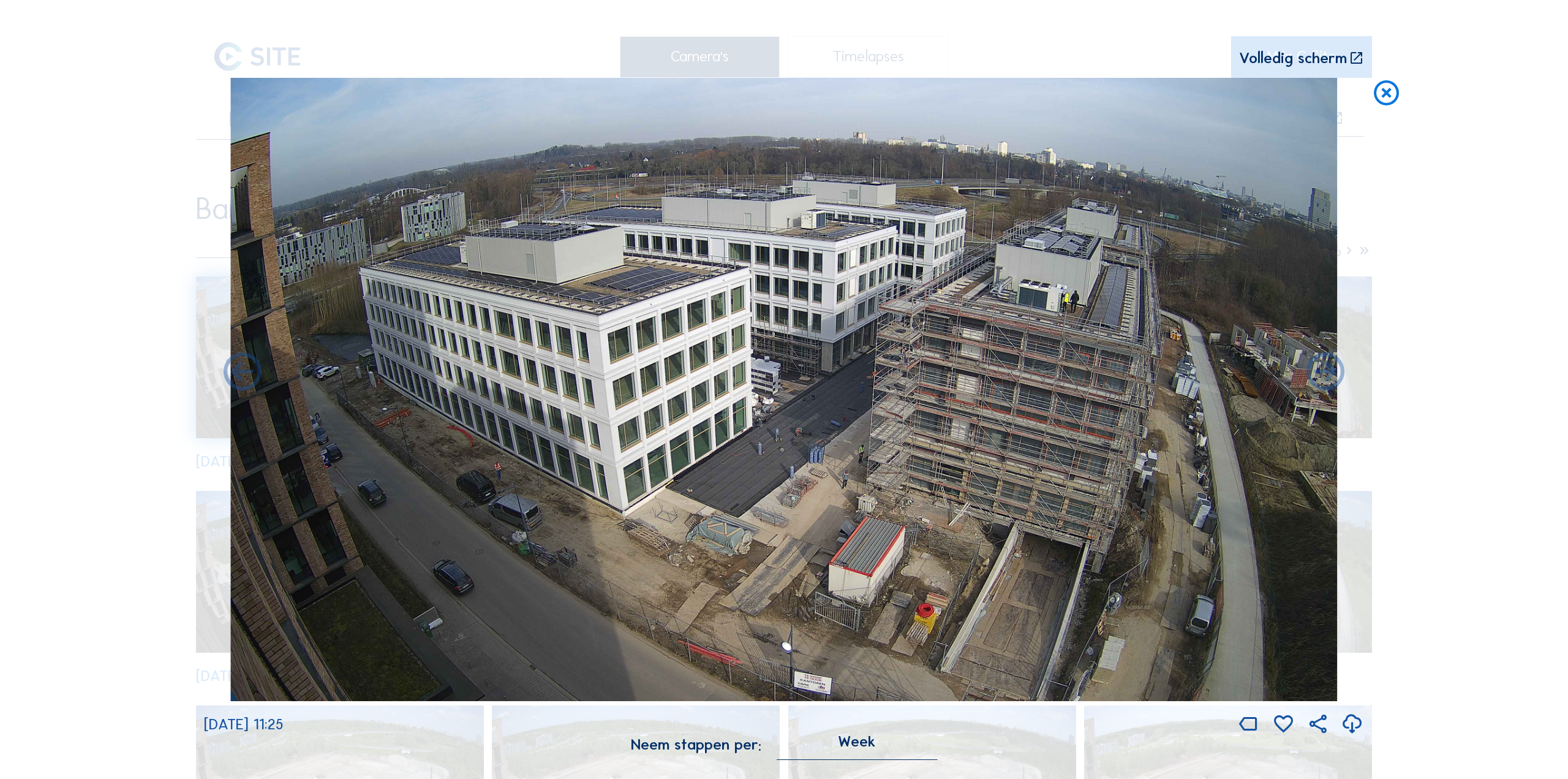
click at [1351, 724] on icon at bounding box center [1352, 725] width 23 height 27
click at [1322, 388] on icon at bounding box center [1326, 373] width 46 height 46
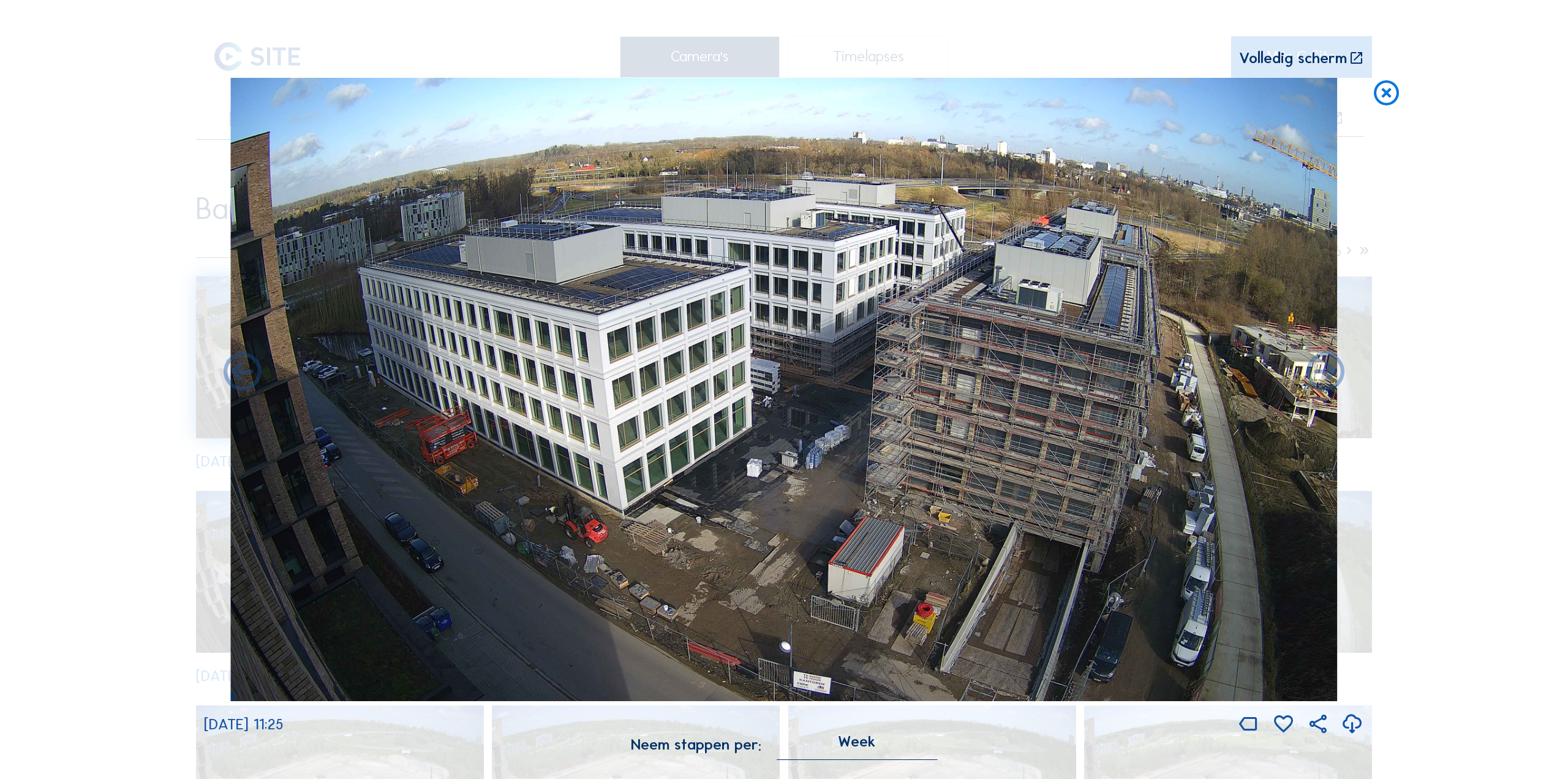
click at [1351, 728] on icon at bounding box center [1352, 725] width 23 height 27
click at [1327, 378] on icon at bounding box center [1326, 373] width 46 height 46
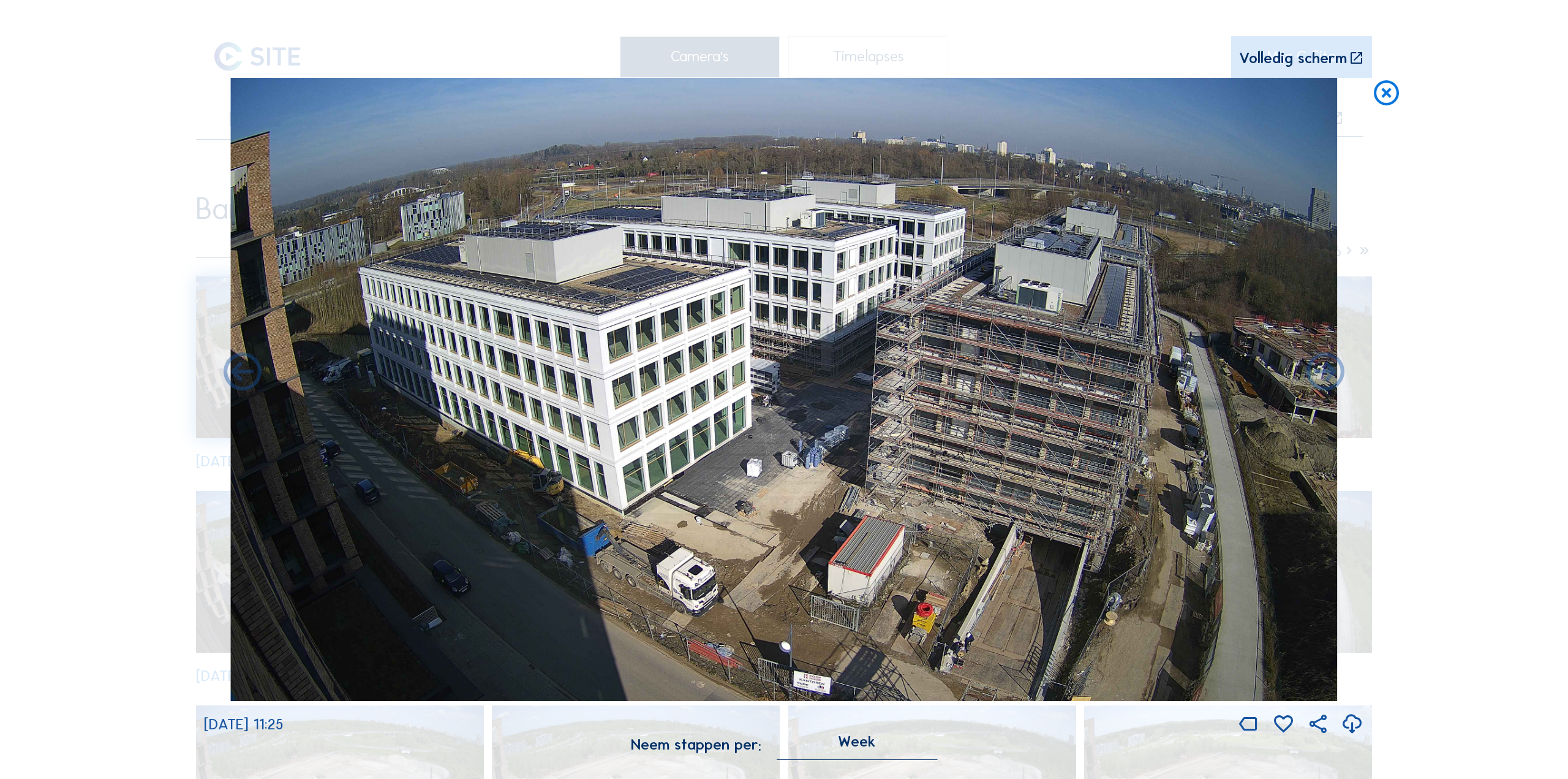
click at [1352, 728] on icon at bounding box center [1352, 725] width 23 height 27
click at [1321, 381] on icon at bounding box center [1326, 373] width 46 height 46
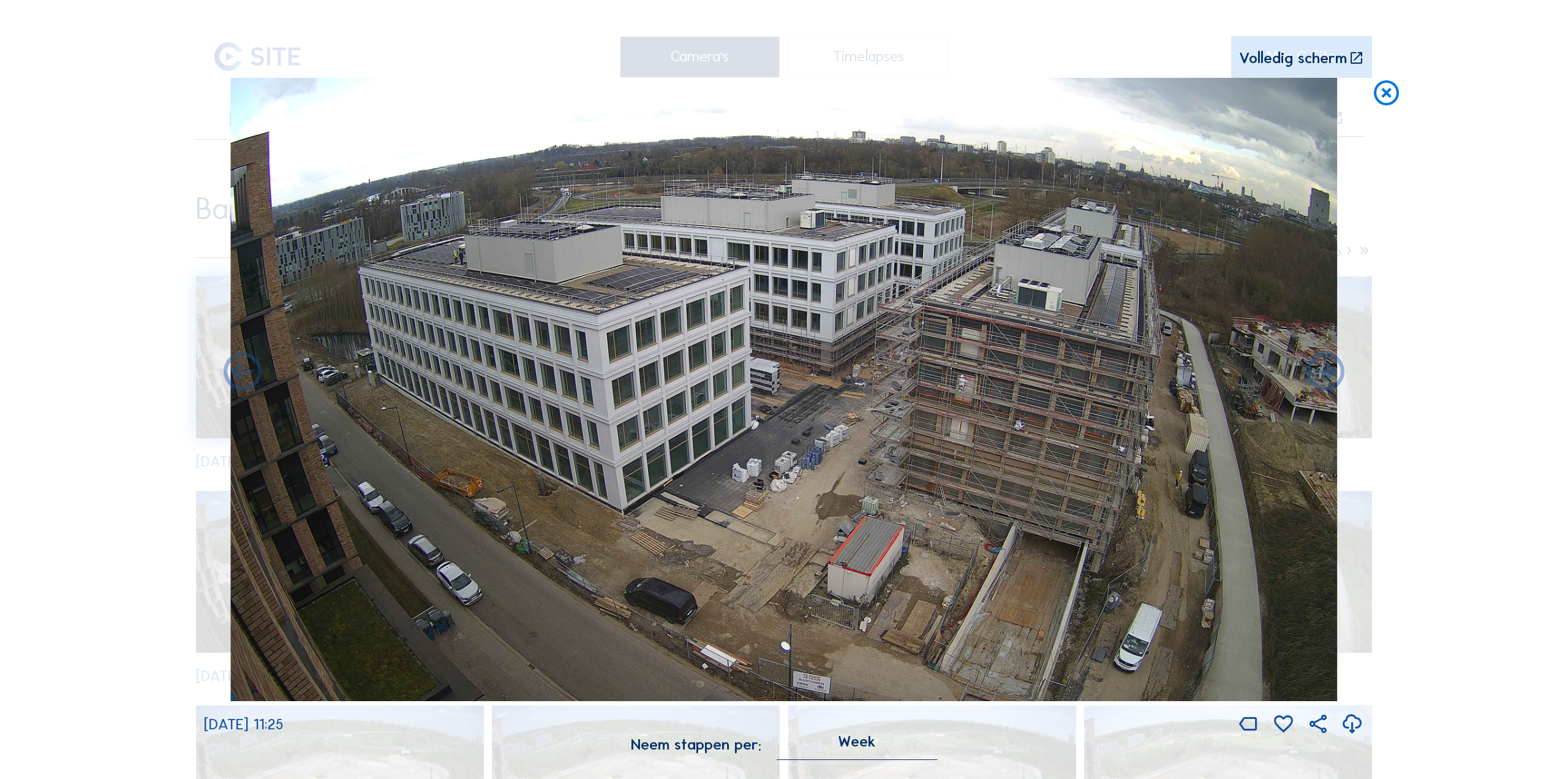
click at [1356, 723] on icon at bounding box center [1352, 725] width 23 height 27
click at [1323, 378] on icon at bounding box center [1326, 373] width 46 height 46
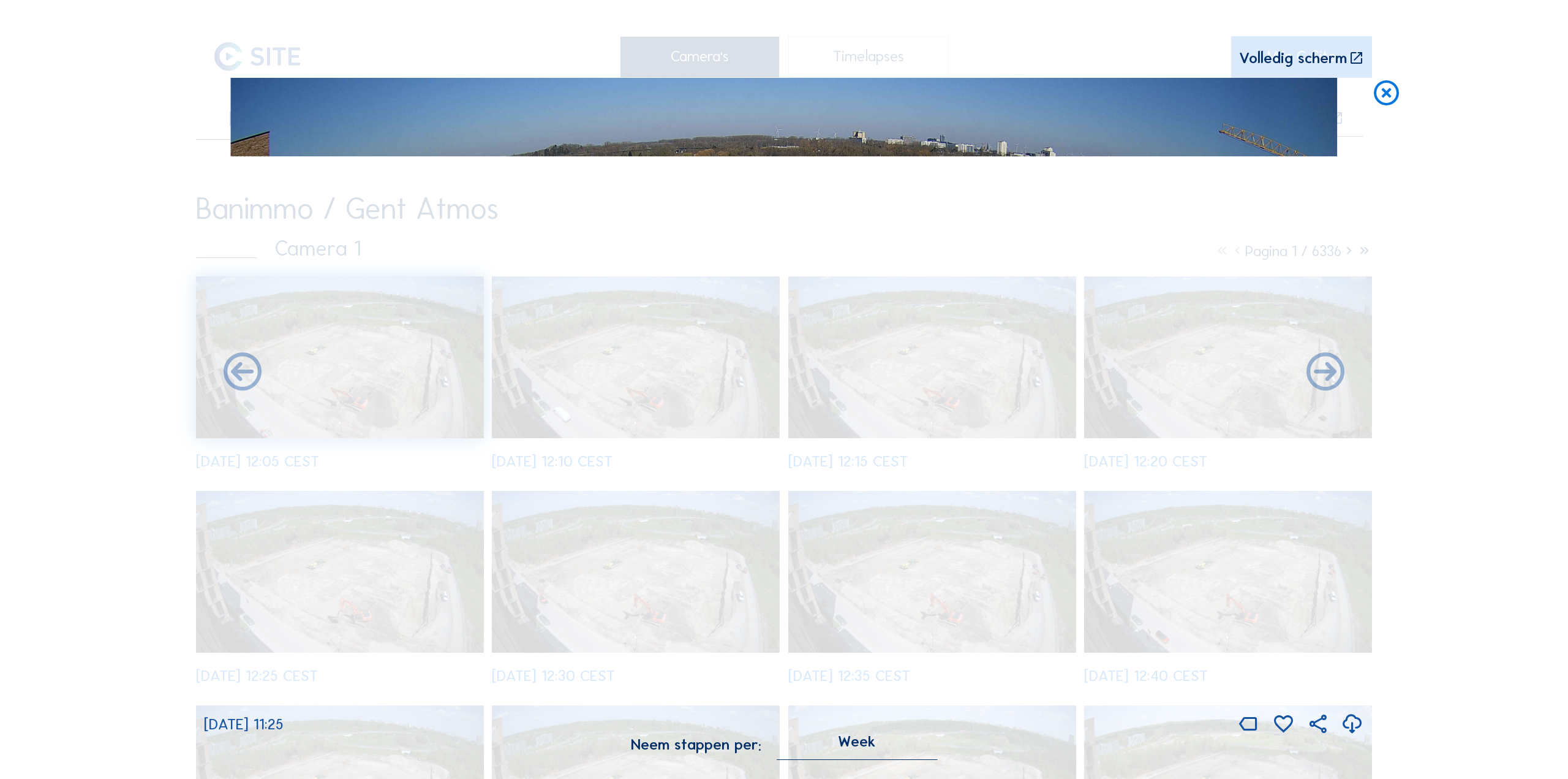
click at [1349, 725] on icon at bounding box center [1352, 725] width 23 height 27
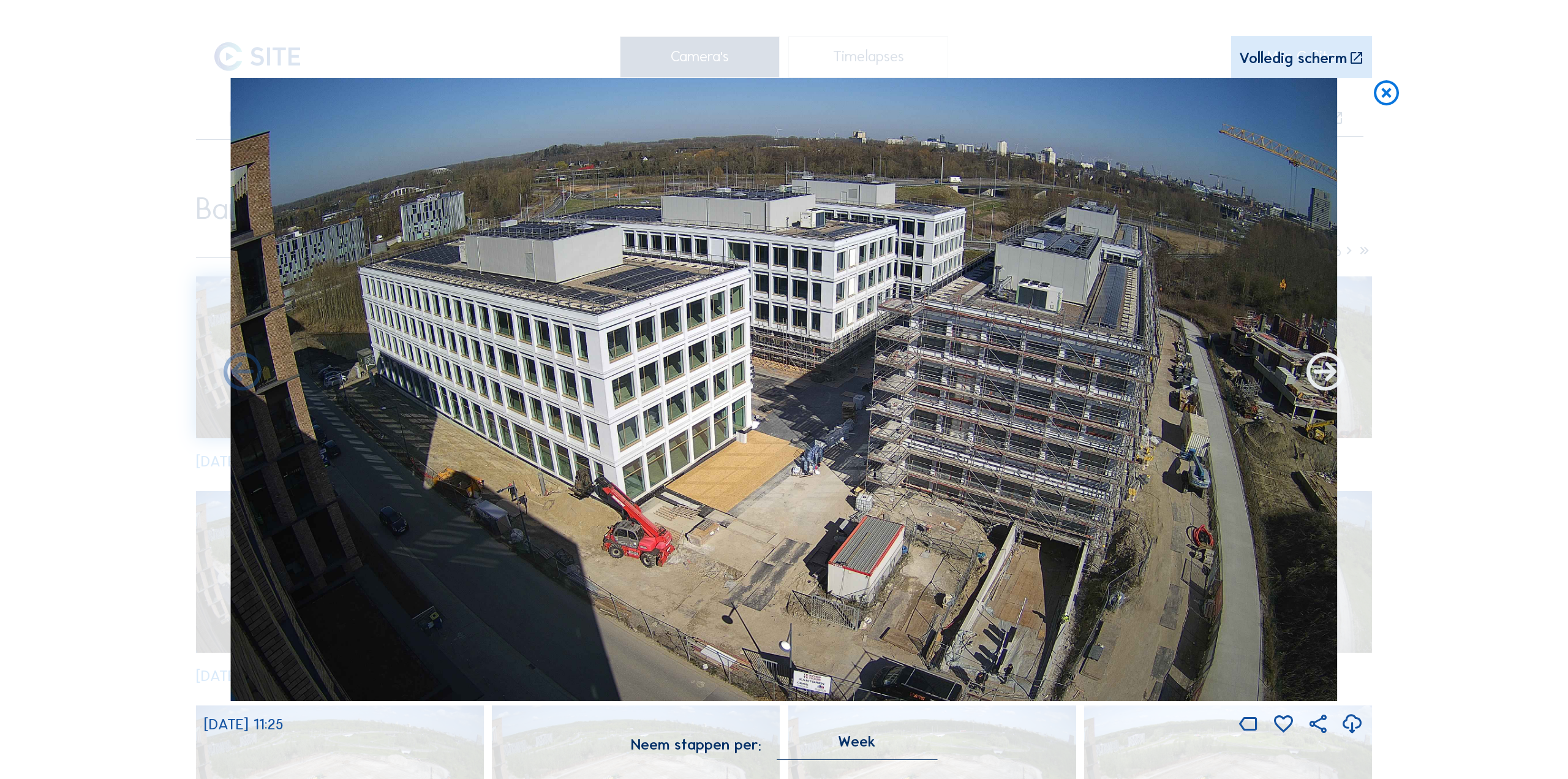
click at [1325, 376] on icon at bounding box center [1326, 373] width 46 height 46
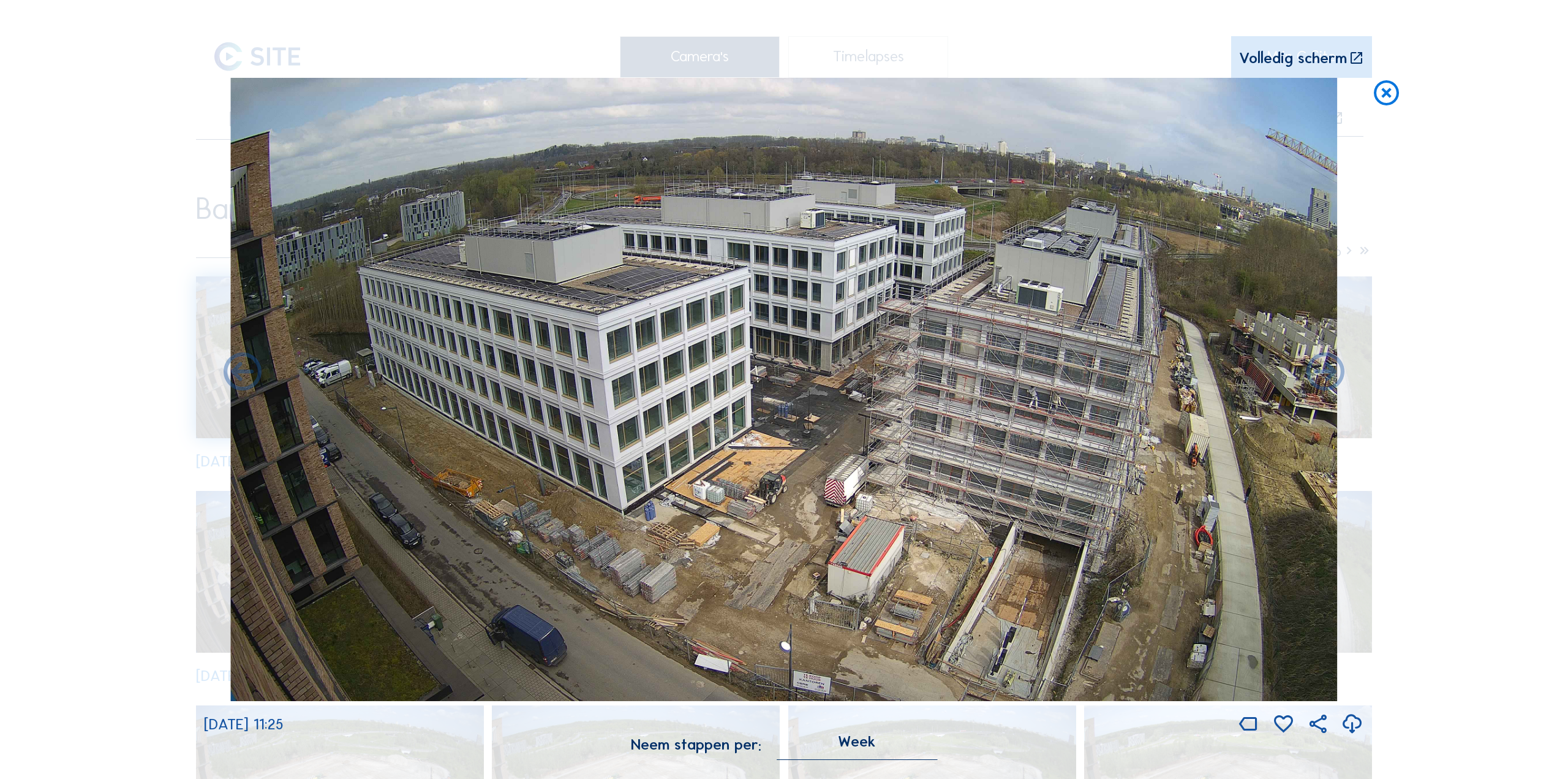
click at [1349, 729] on icon at bounding box center [1352, 725] width 23 height 27
click at [1330, 373] on icon at bounding box center [1326, 373] width 46 height 46
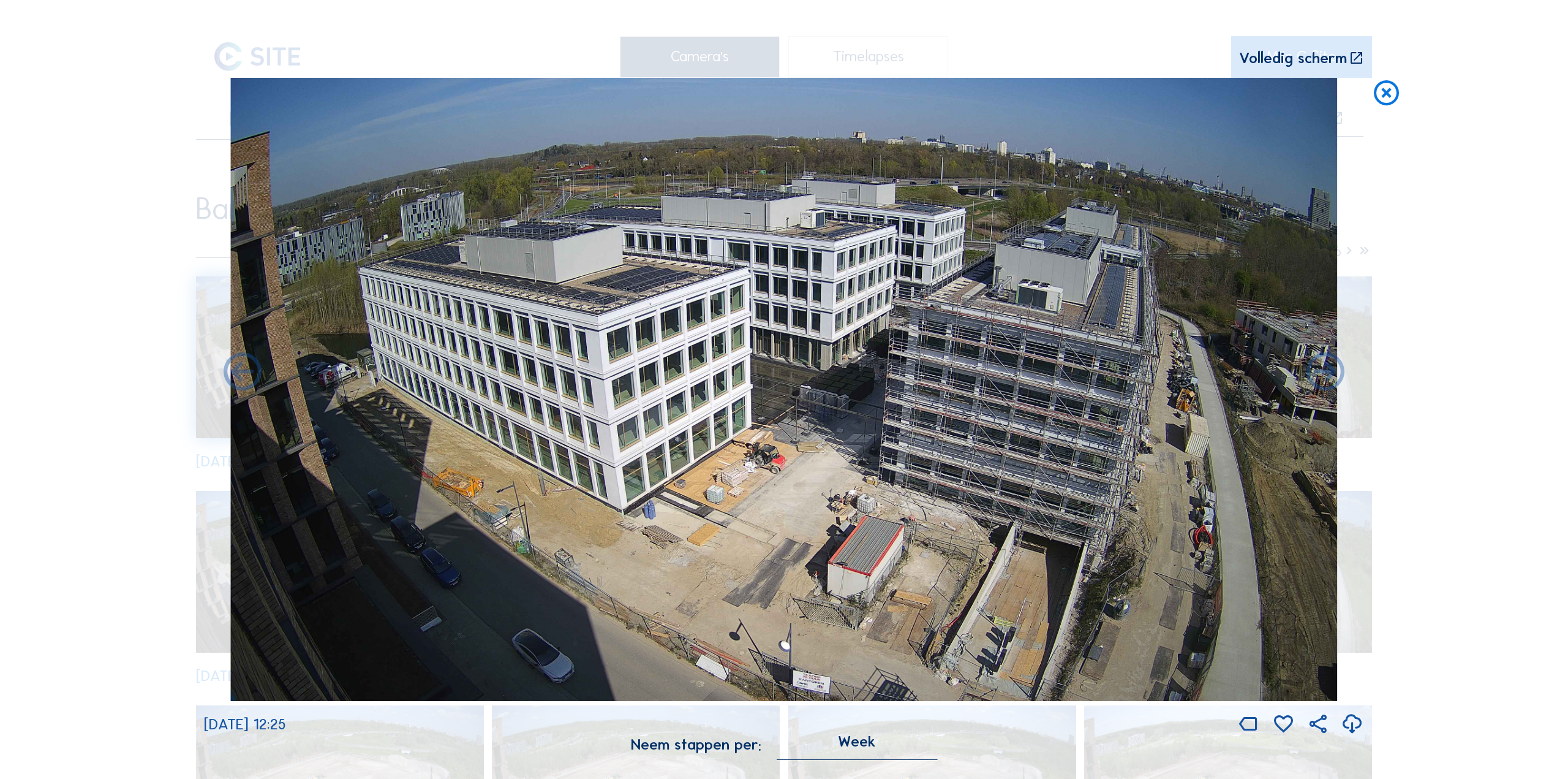
click at [1349, 726] on icon at bounding box center [1352, 725] width 23 height 27
click at [1319, 379] on icon at bounding box center [1326, 373] width 46 height 46
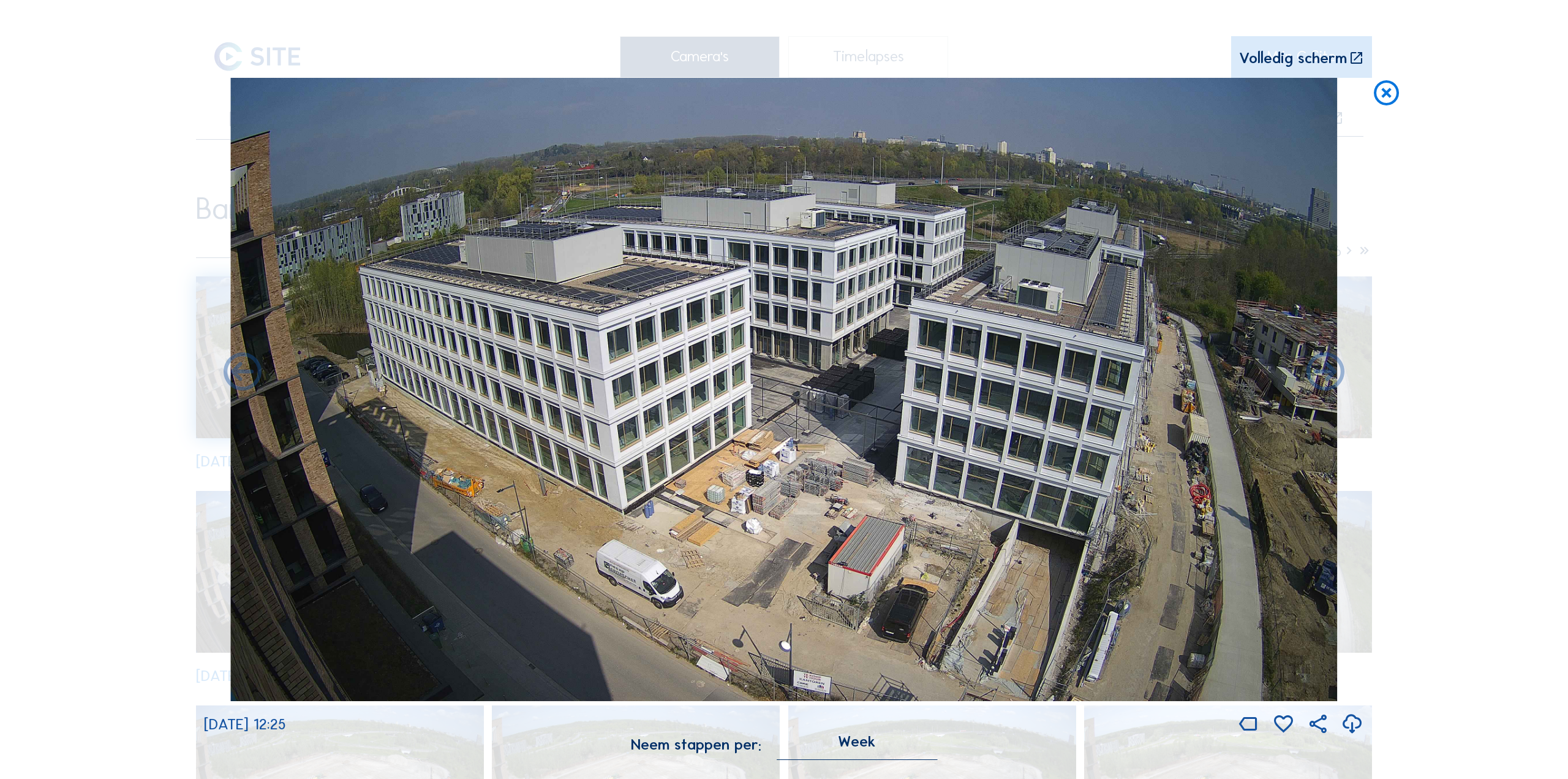
click at [1355, 726] on icon at bounding box center [1352, 725] width 23 height 27
click at [1321, 377] on icon at bounding box center [1326, 373] width 46 height 46
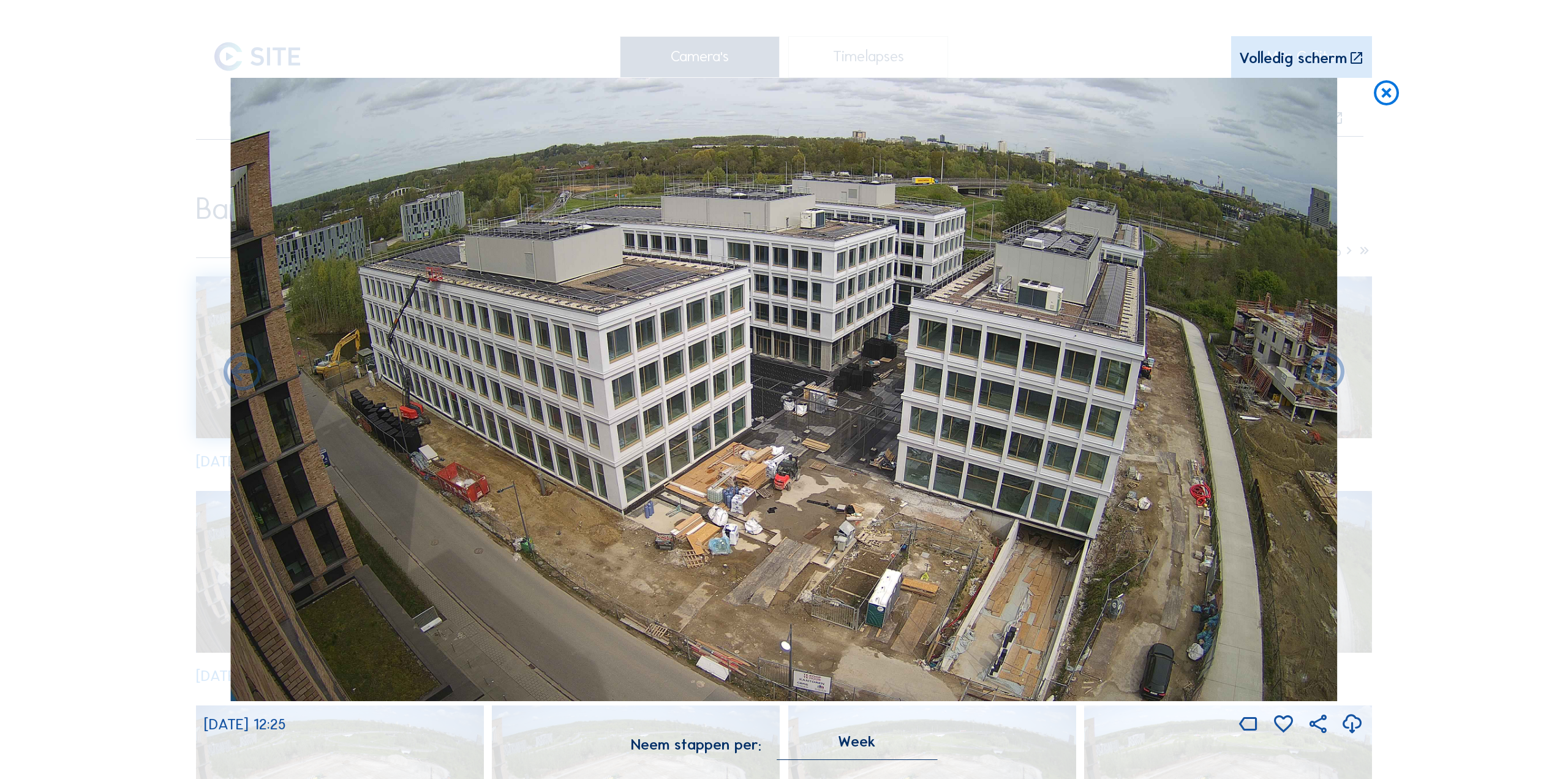
click at [1343, 729] on icon at bounding box center [1352, 725] width 23 height 27
click at [1314, 383] on icon at bounding box center [1326, 373] width 46 height 46
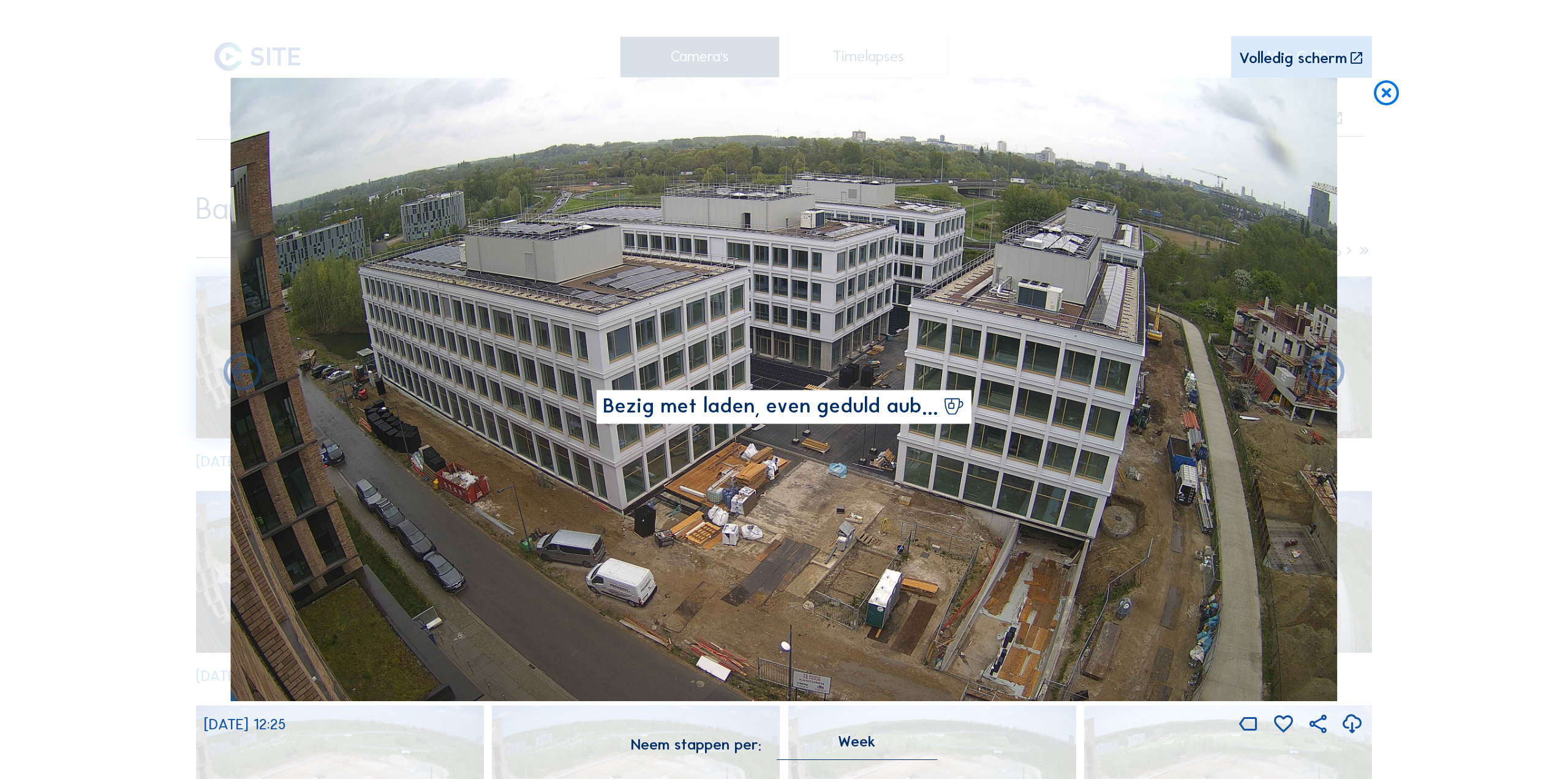
click at [1350, 723] on icon at bounding box center [1352, 725] width 23 height 27
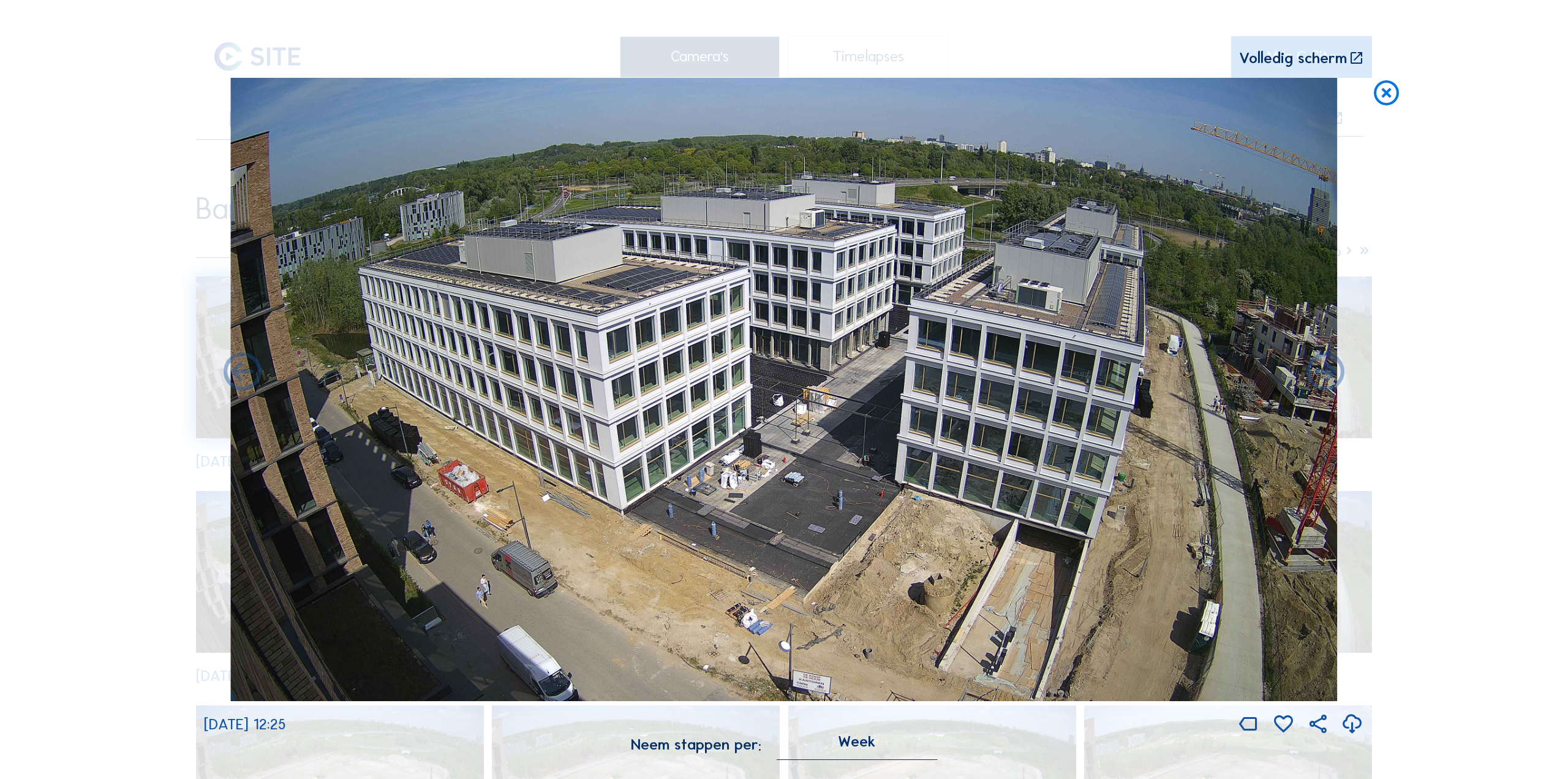
click at [1349, 725] on icon at bounding box center [1352, 725] width 23 height 27
click at [1352, 725] on icon at bounding box center [1352, 725] width 23 height 27
click at [1324, 390] on icon at bounding box center [1326, 373] width 46 height 46
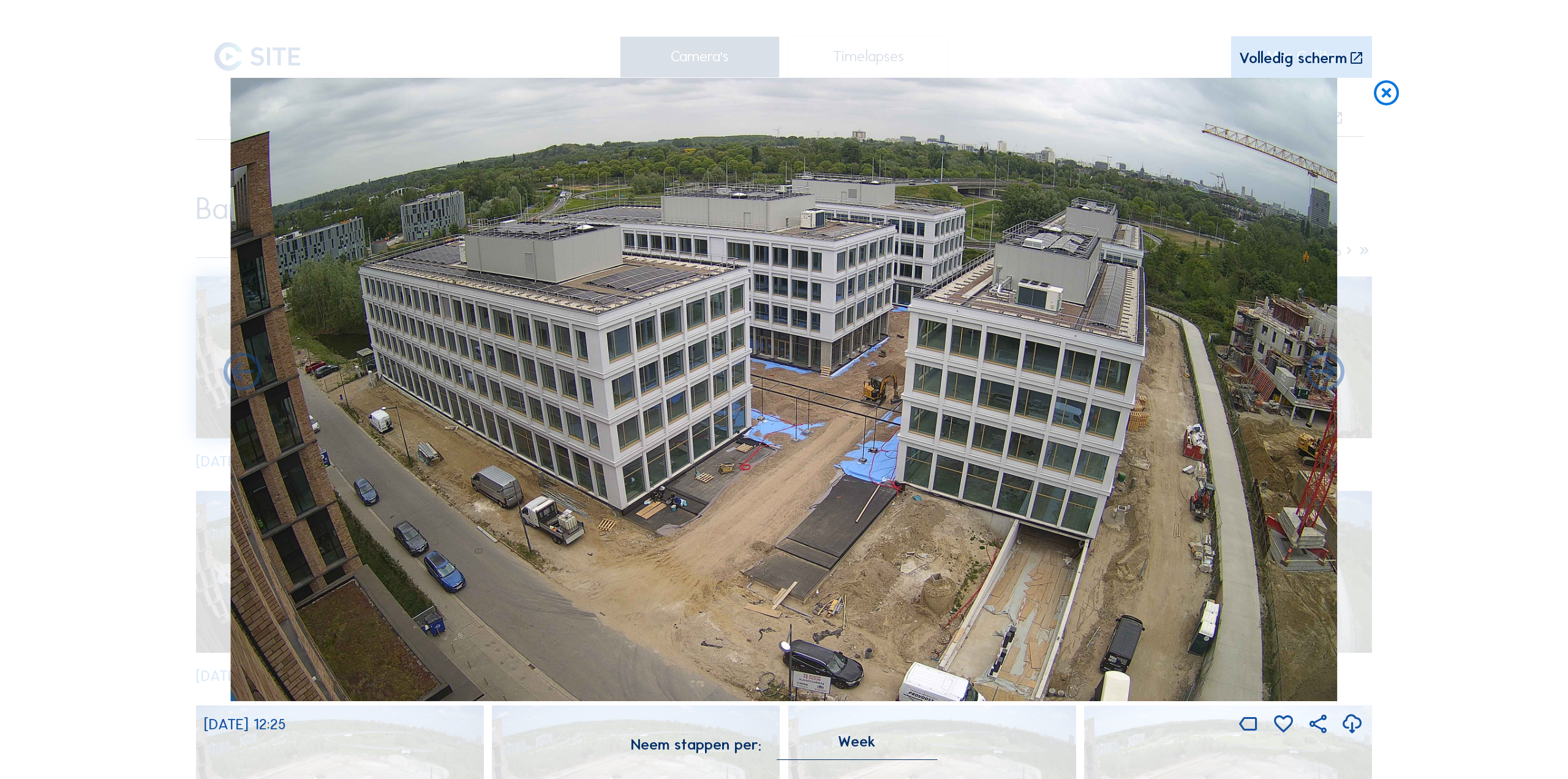
click at [1355, 726] on icon at bounding box center [1352, 725] width 23 height 27
click at [1321, 381] on icon at bounding box center [1326, 373] width 46 height 46
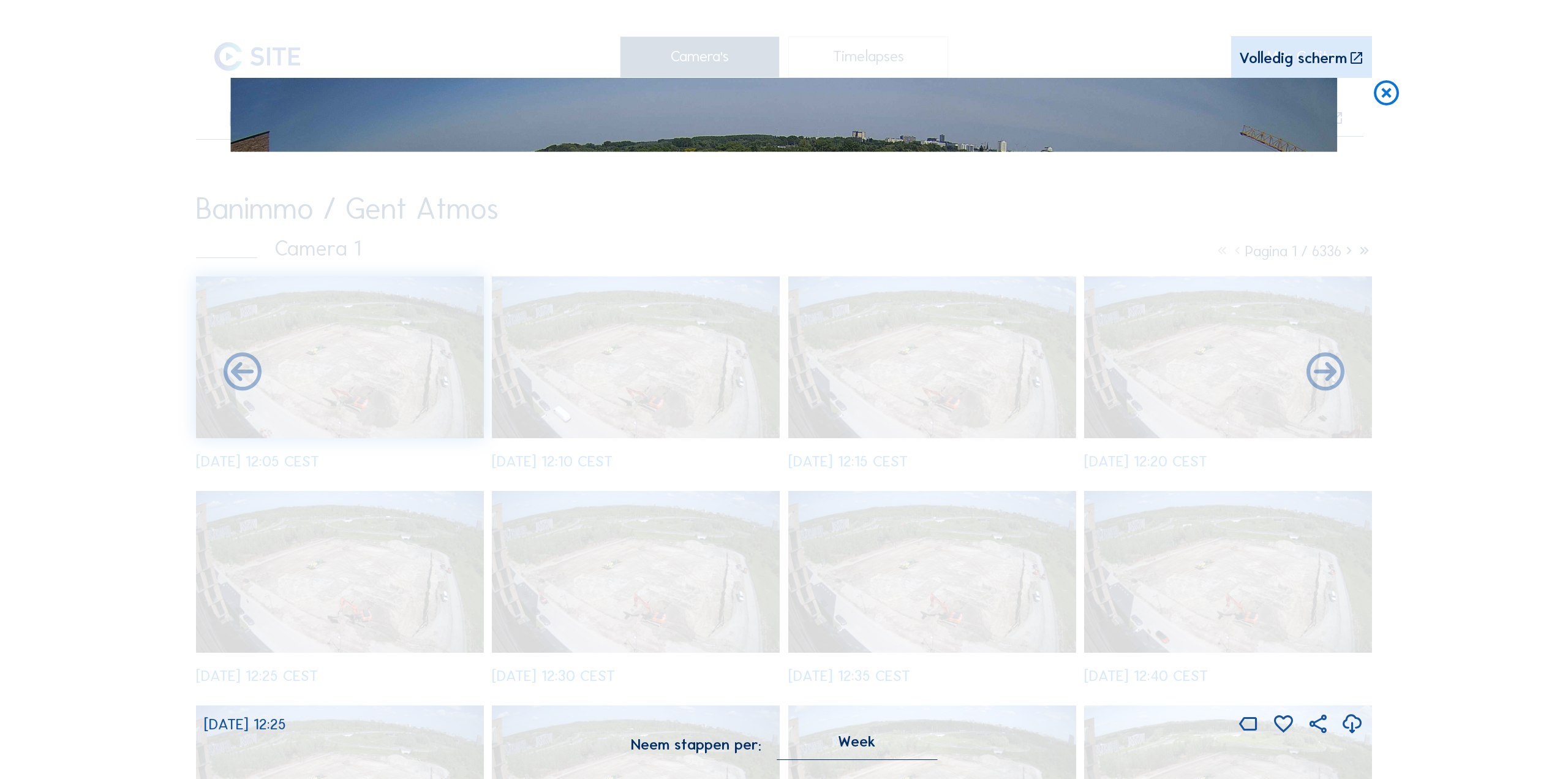
click at [1352, 728] on icon at bounding box center [1352, 725] width 23 height 27
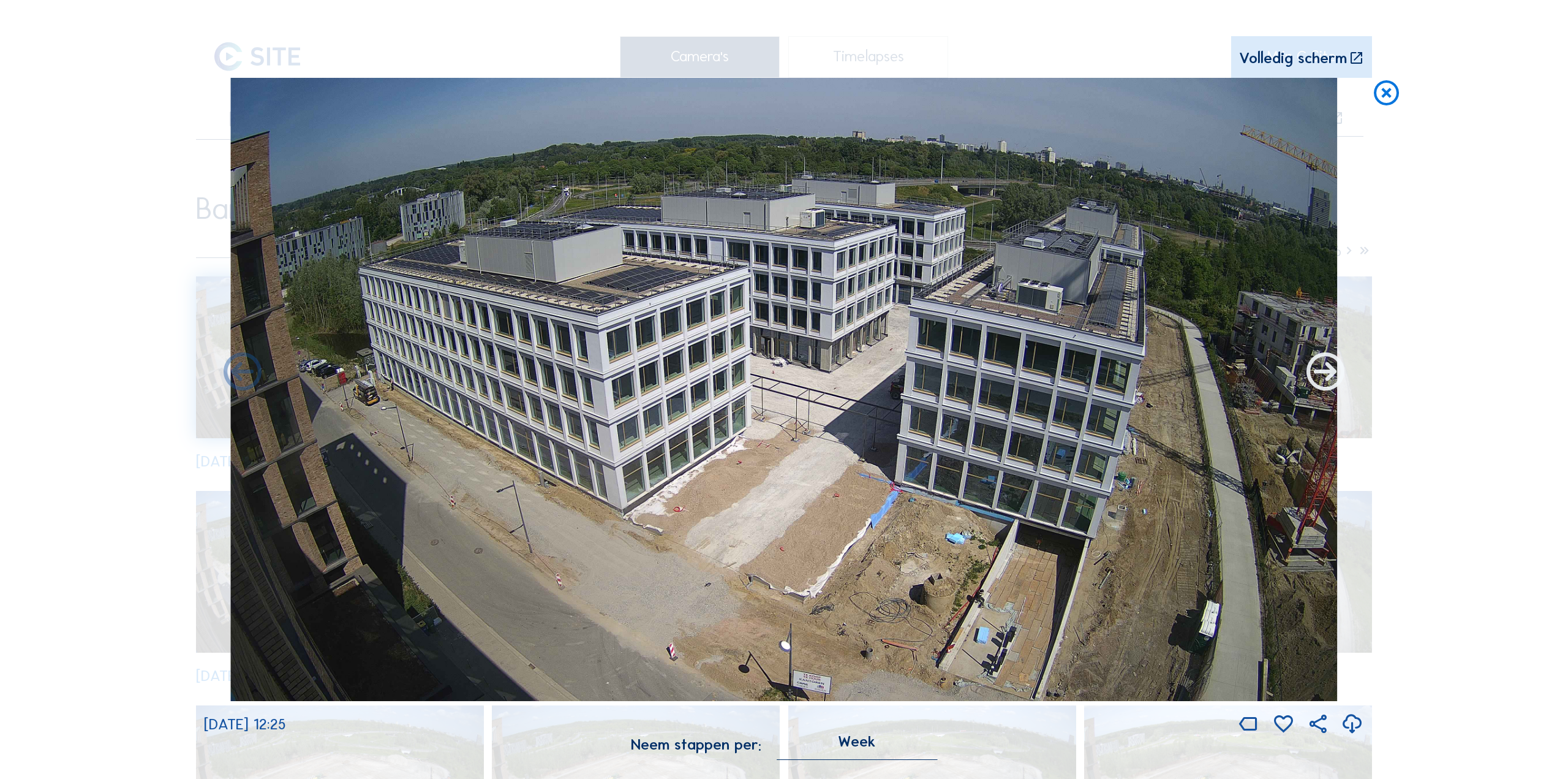
click at [1321, 377] on icon at bounding box center [1326, 373] width 46 height 46
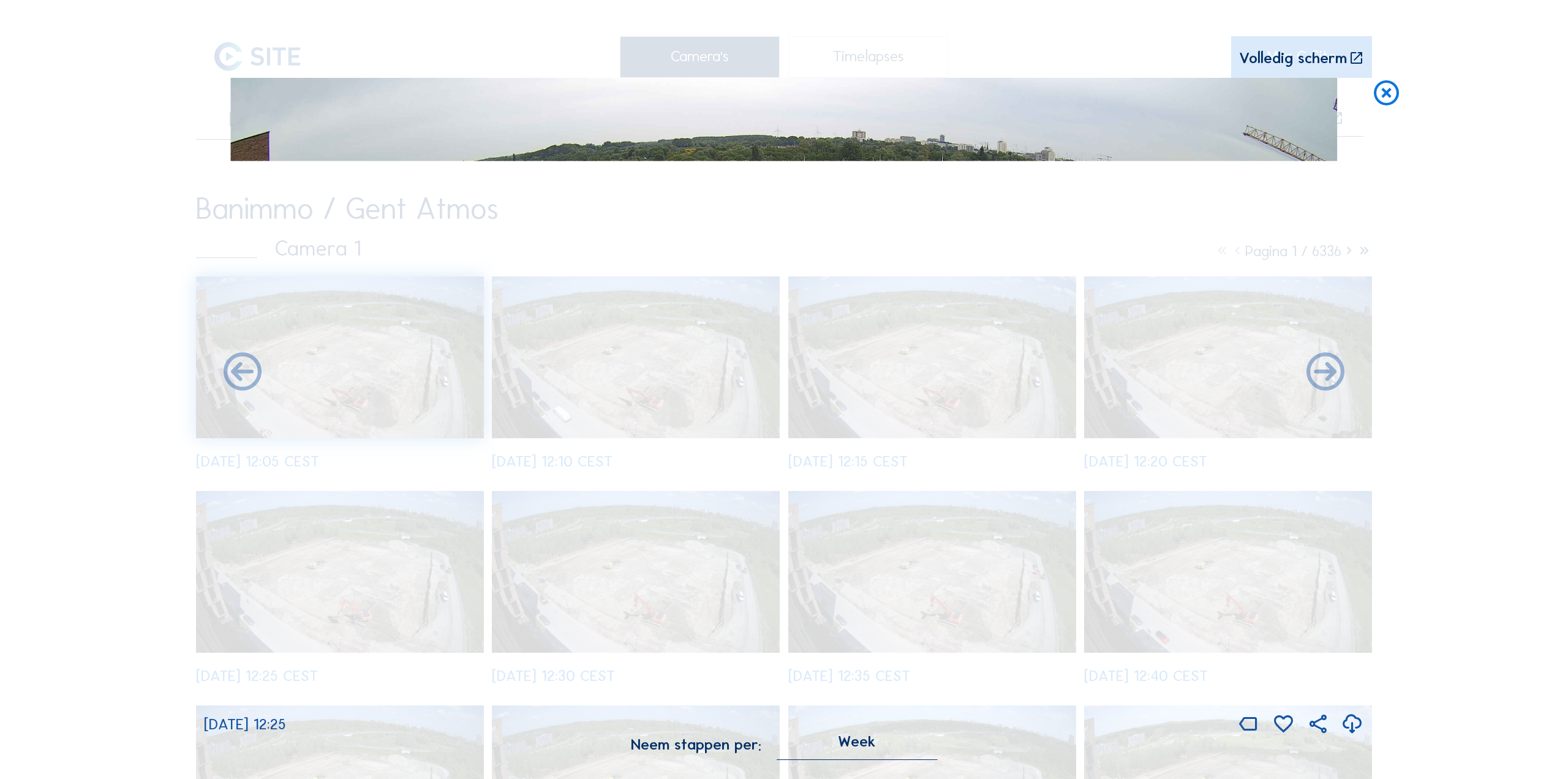
click at [1352, 724] on icon at bounding box center [1352, 725] width 23 height 27
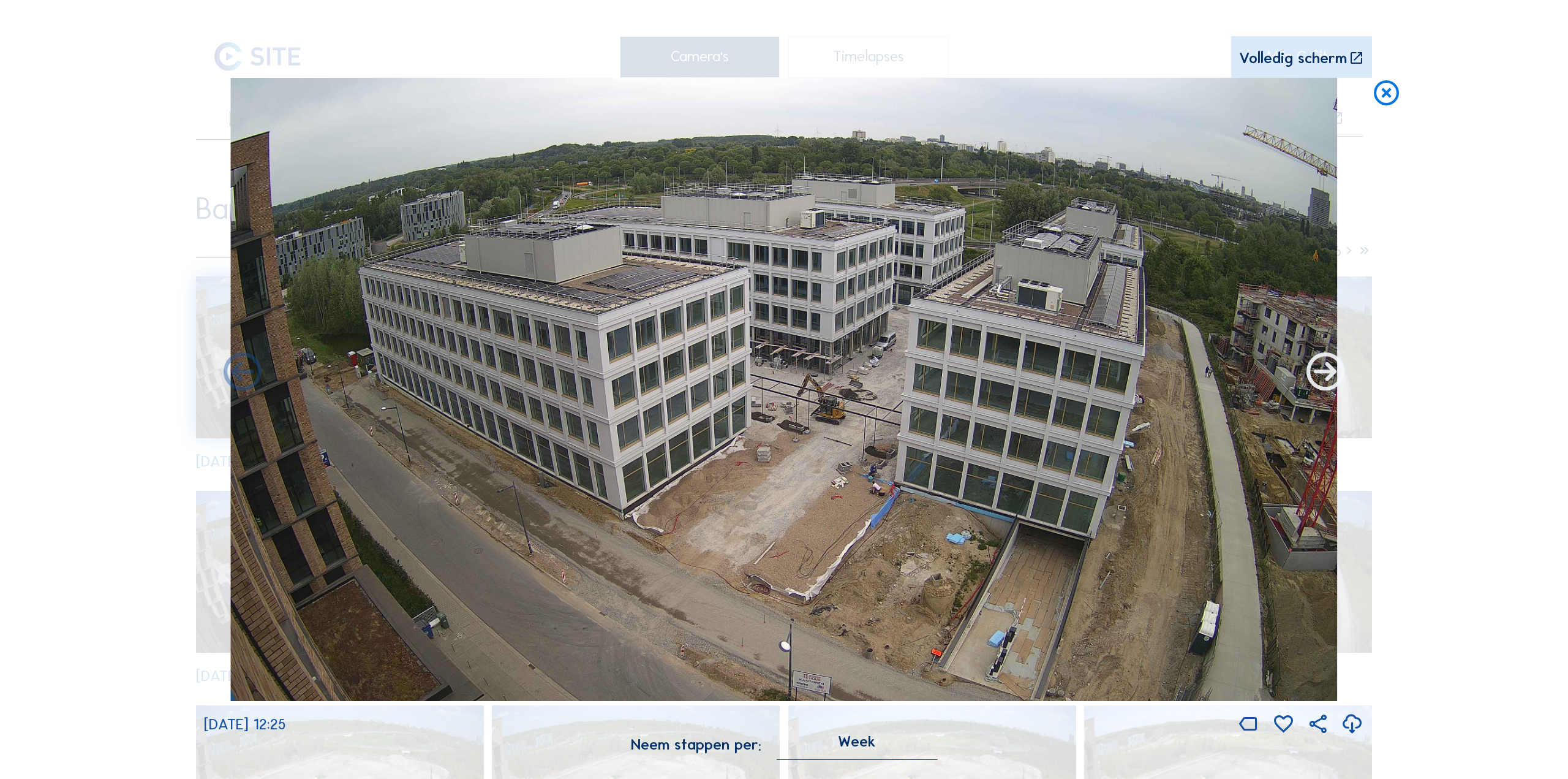
click at [1329, 373] on icon at bounding box center [1326, 373] width 46 height 46
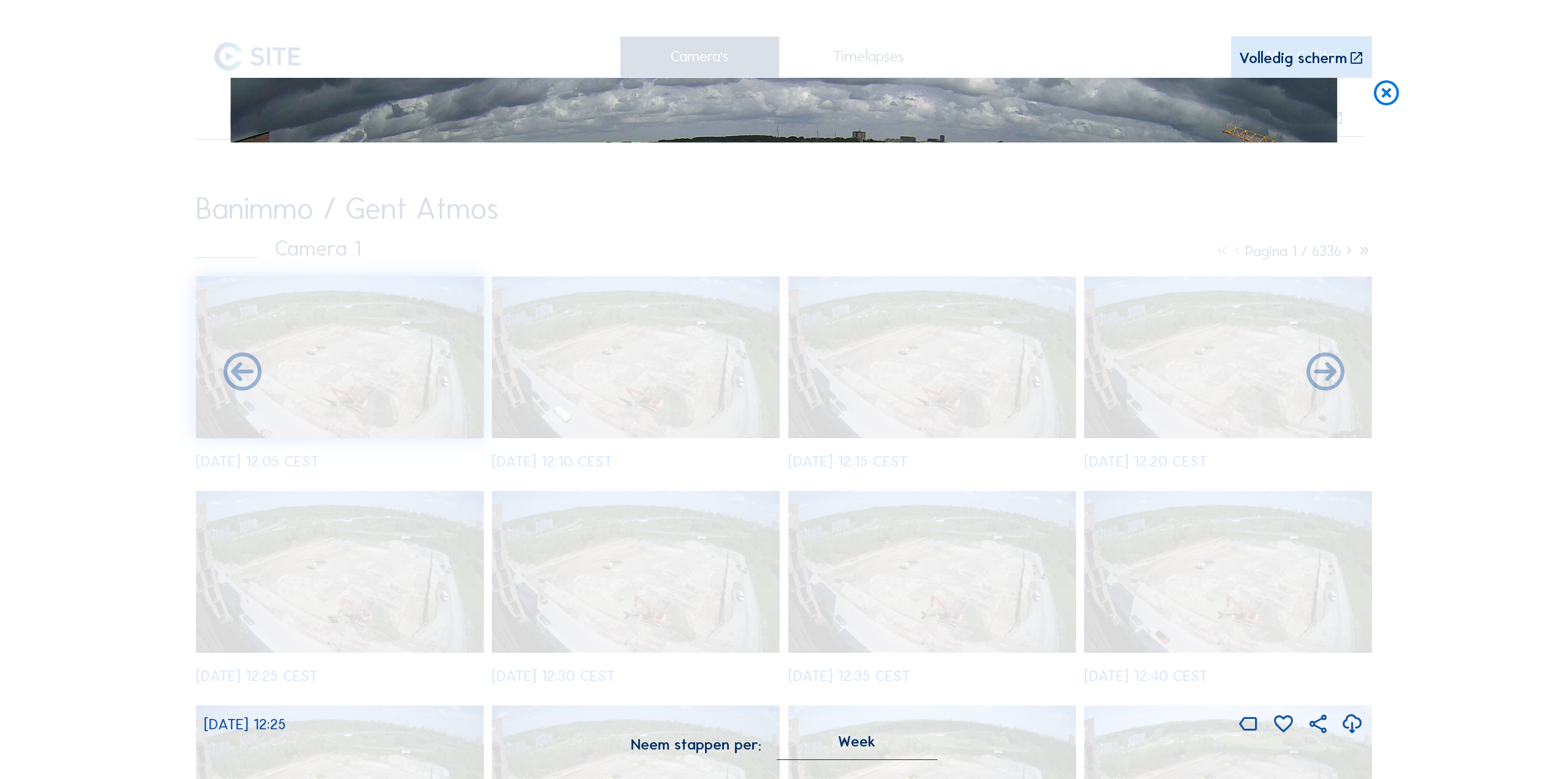
click at [1347, 728] on icon at bounding box center [1352, 725] width 23 height 27
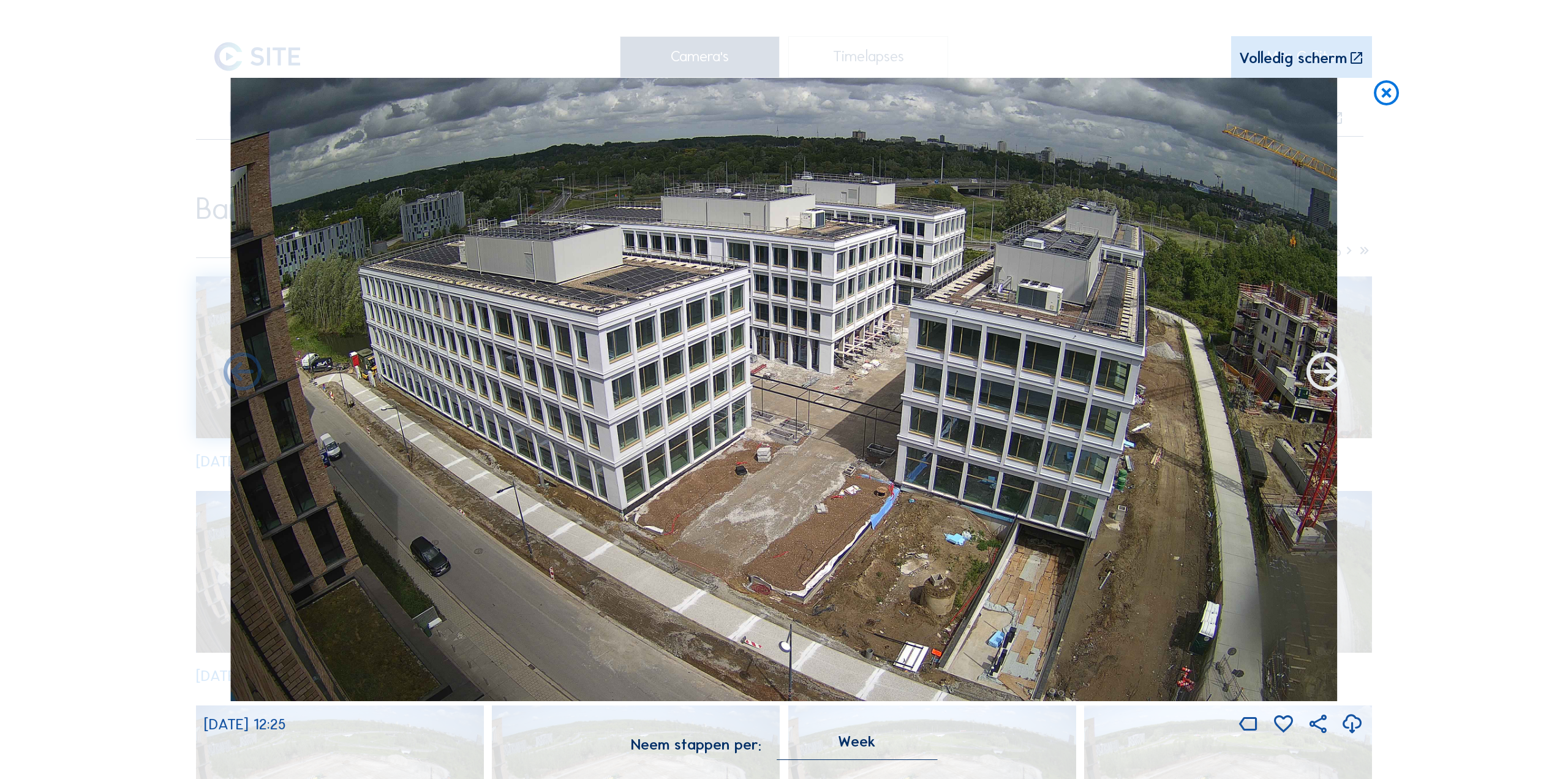
click at [1315, 382] on icon at bounding box center [1326, 373] width 46 height 46
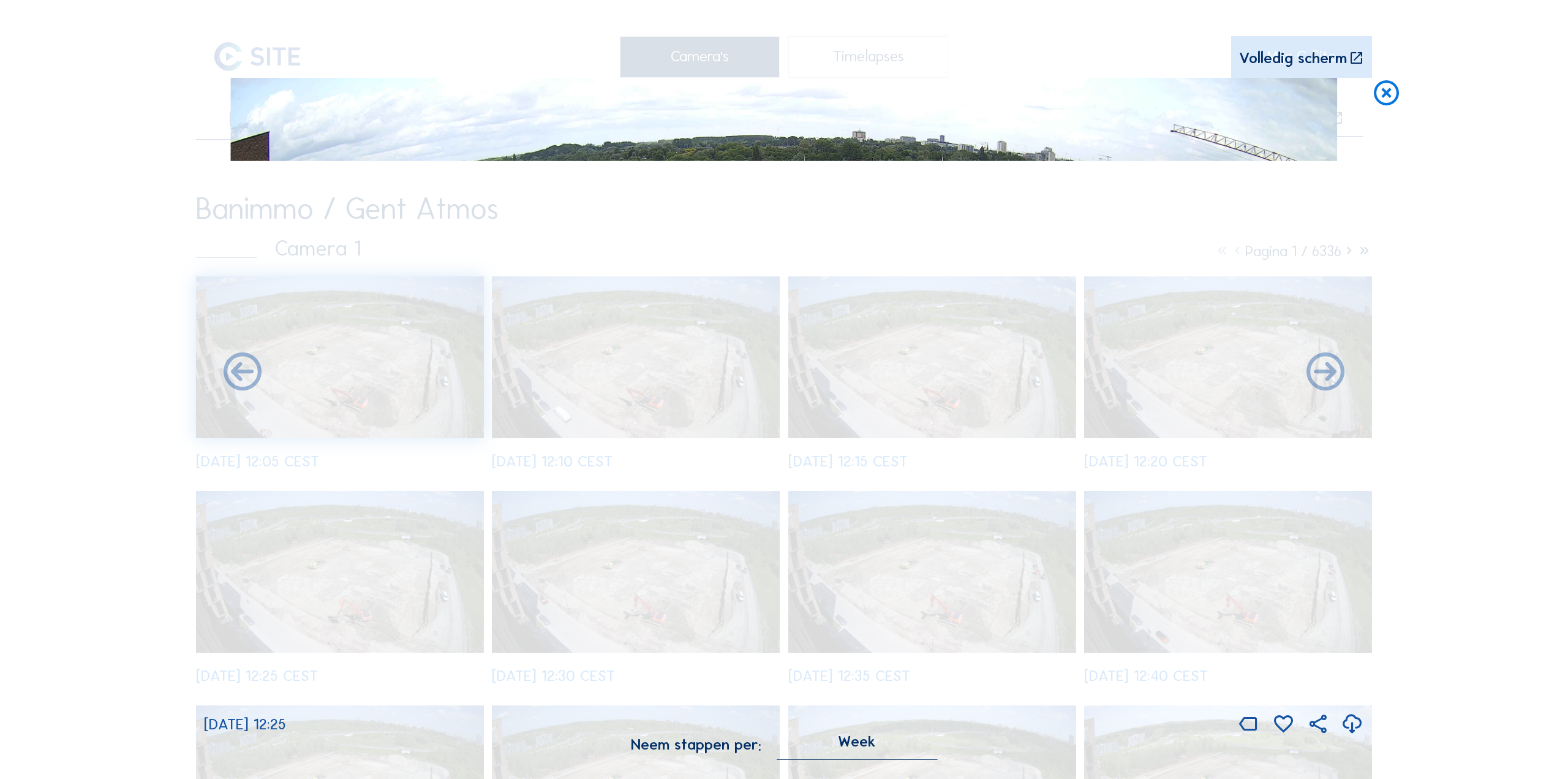
click at [1345, 721] on icon at bounding box center [1352, 725] width 23 height 27
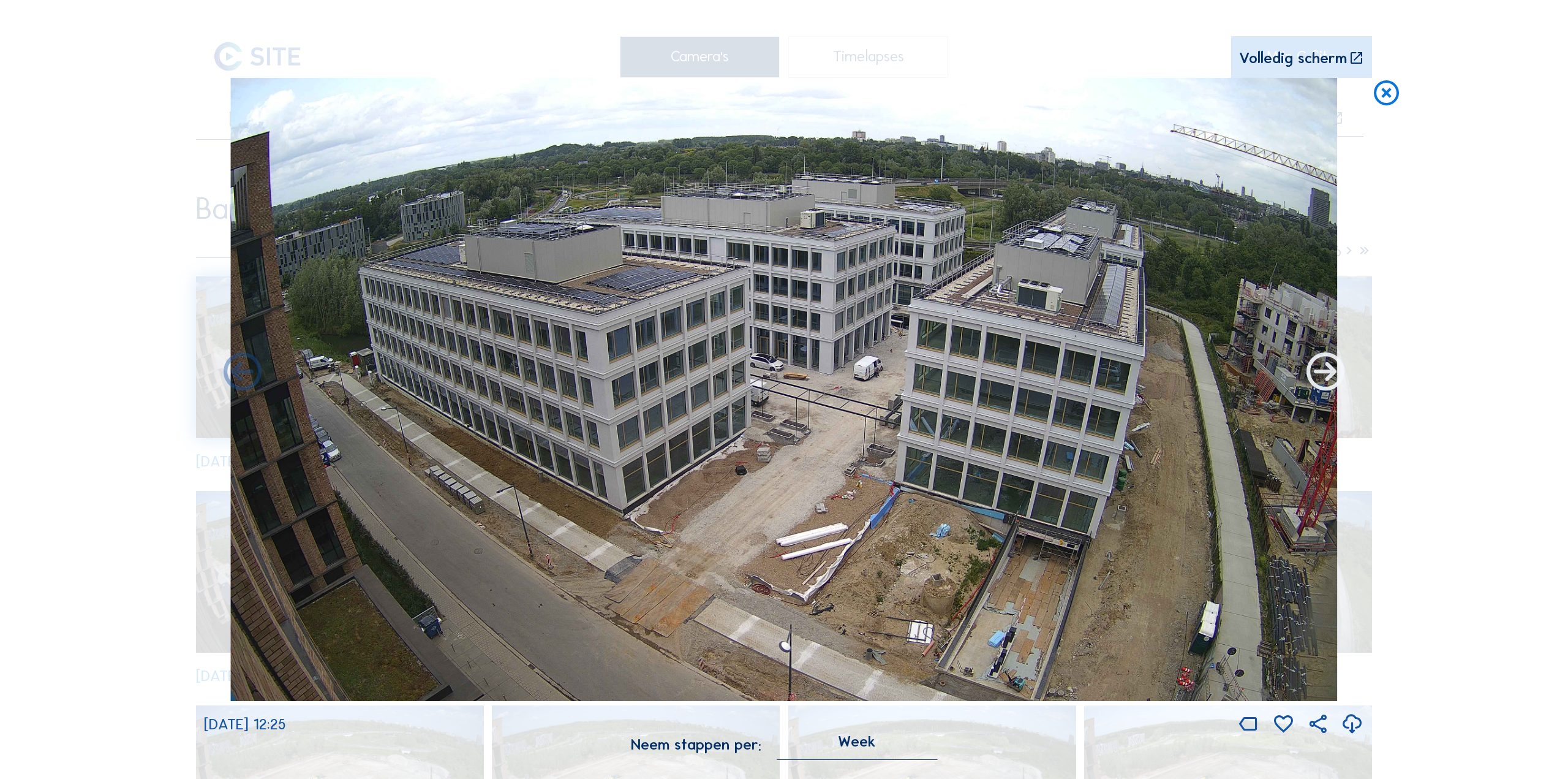
click at [1321, 390] on icon at bounding box center [1326, 373] width 46 height 46
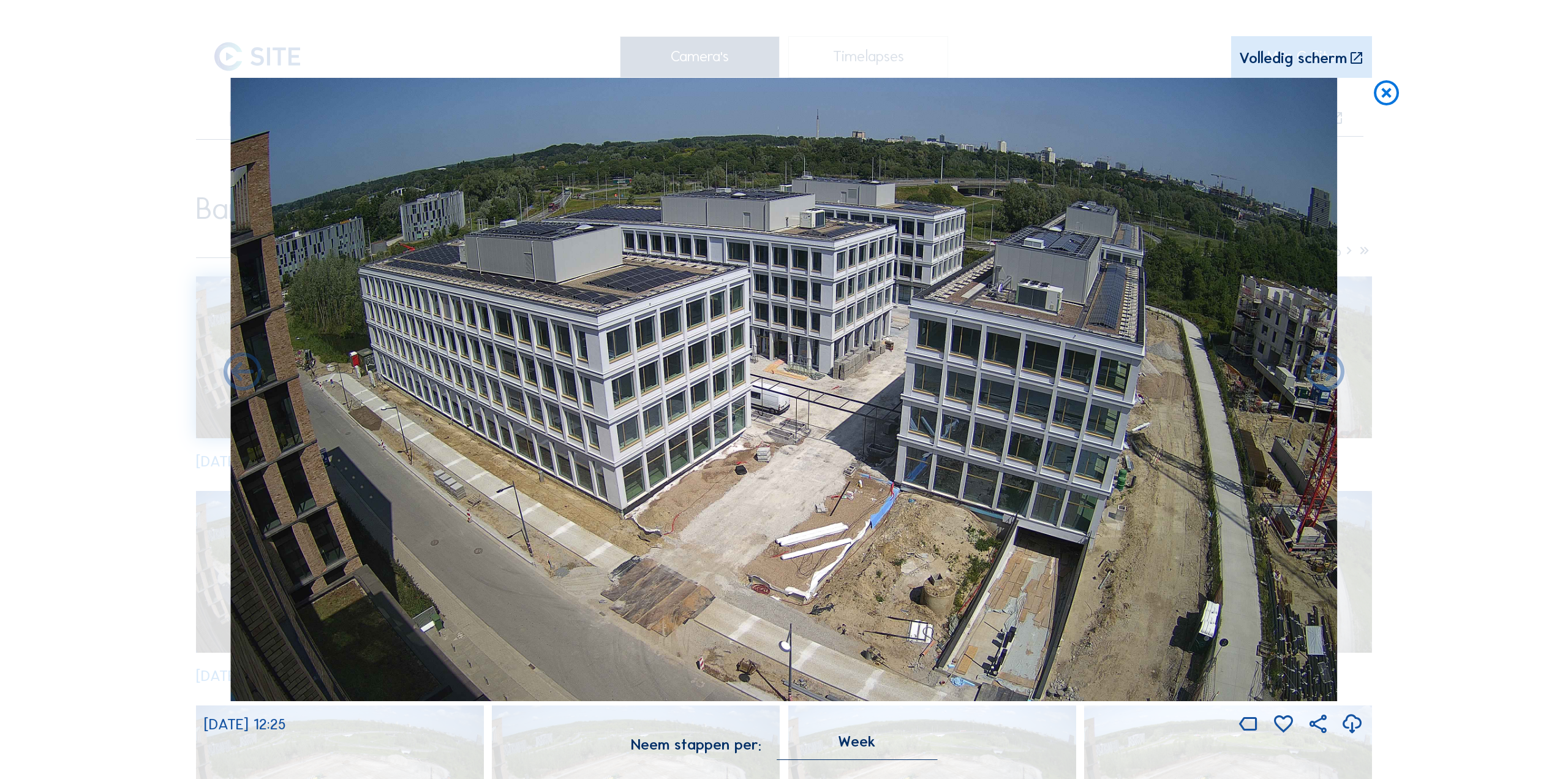
click at [1353, 728] on icon at bounding box center [1352, 725] width 23 height 27
click at [1312, 375] on icon at bounding box center [1326, 373] width 46 height 46
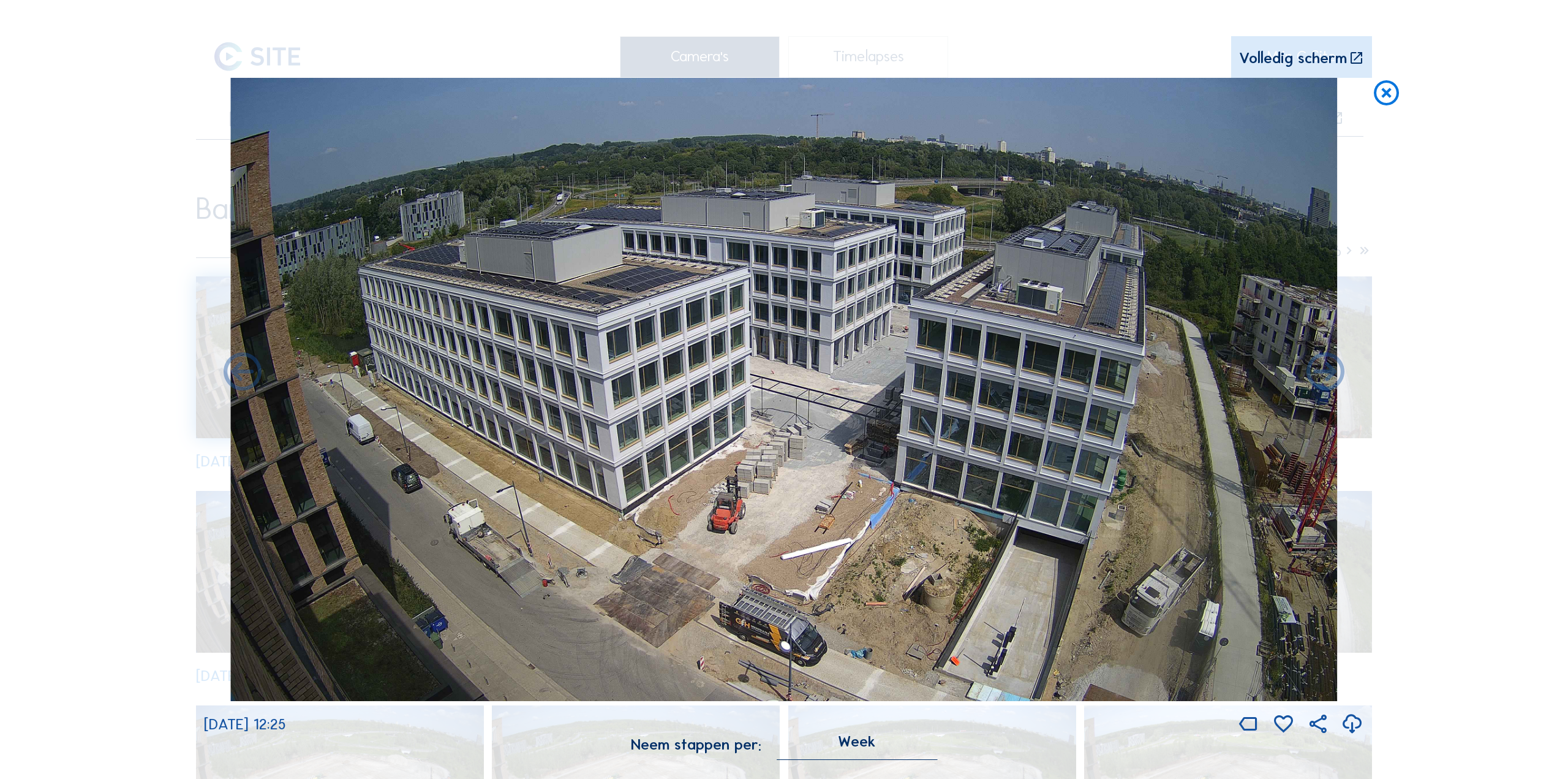
click at [1350, 726] on icon at bounding box center [1352, 725] width 23 height 27
click at [1322, 371] on icon at bounding box center [1326, 373] width 46 height 46
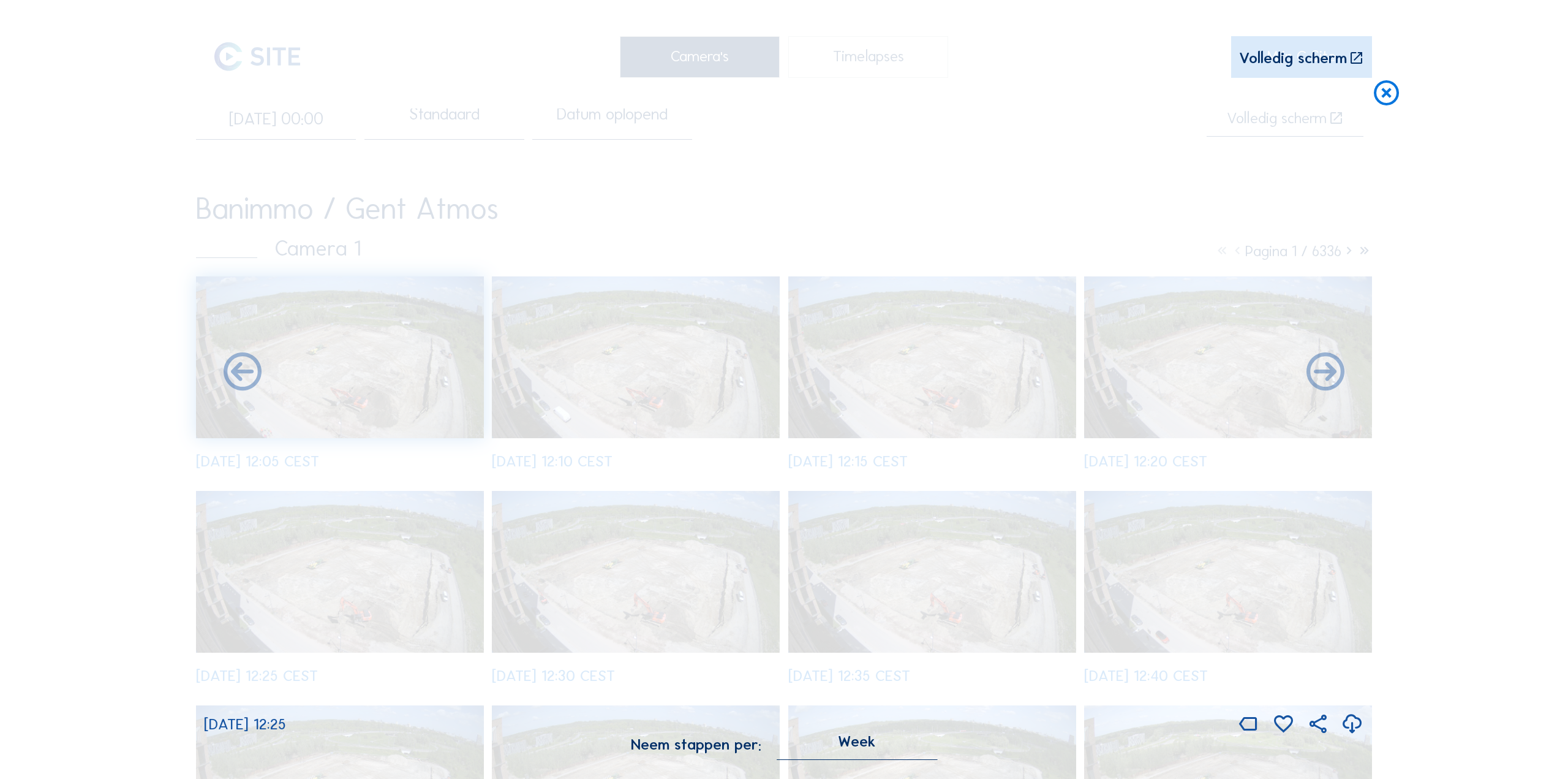
click at [1354, 725] on icon at bounding box center [1352, 725] width 23 height 27
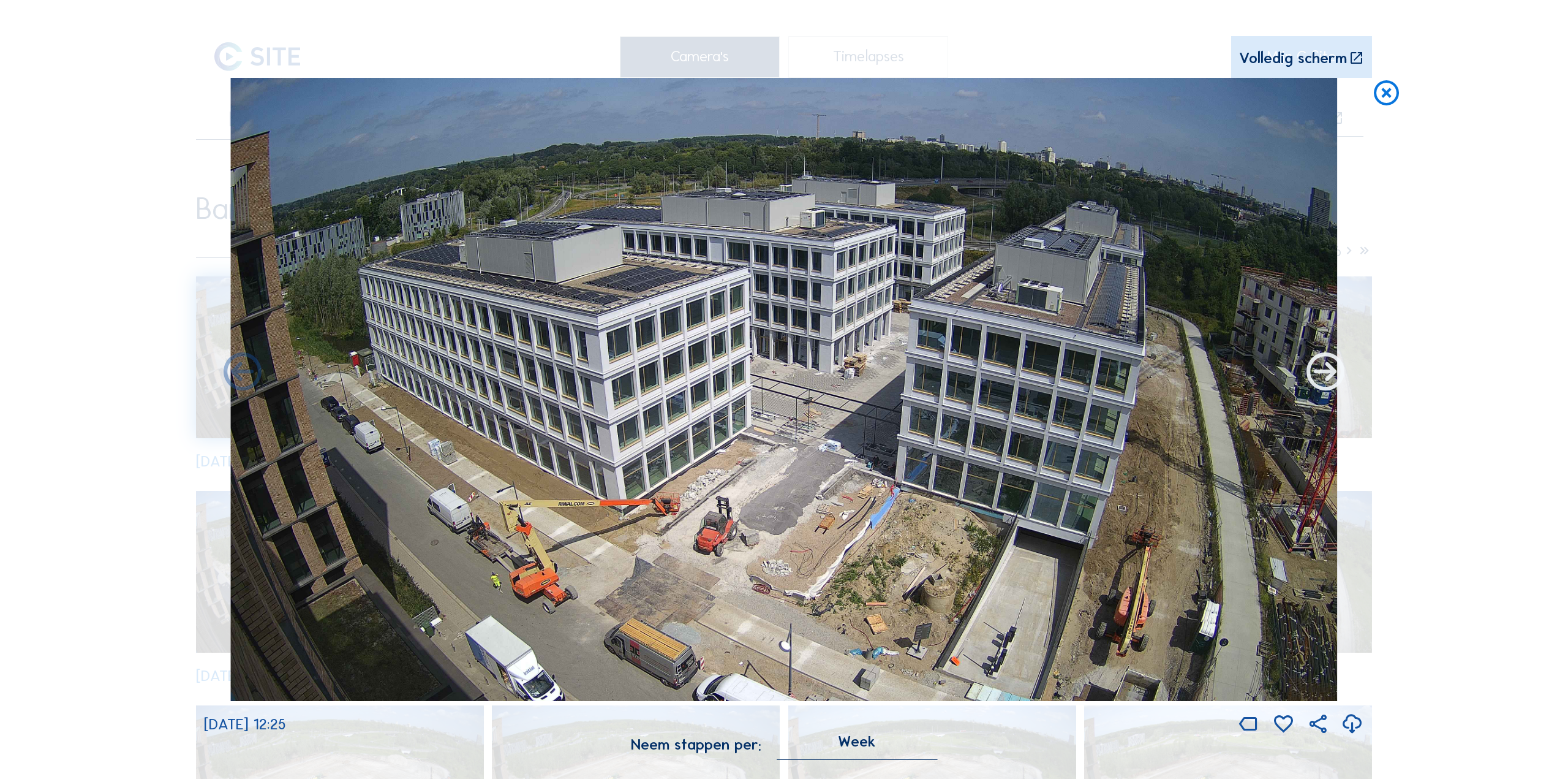
click at [1321, 382] on icon at bounding box center [1326, 373] width 46 height 46
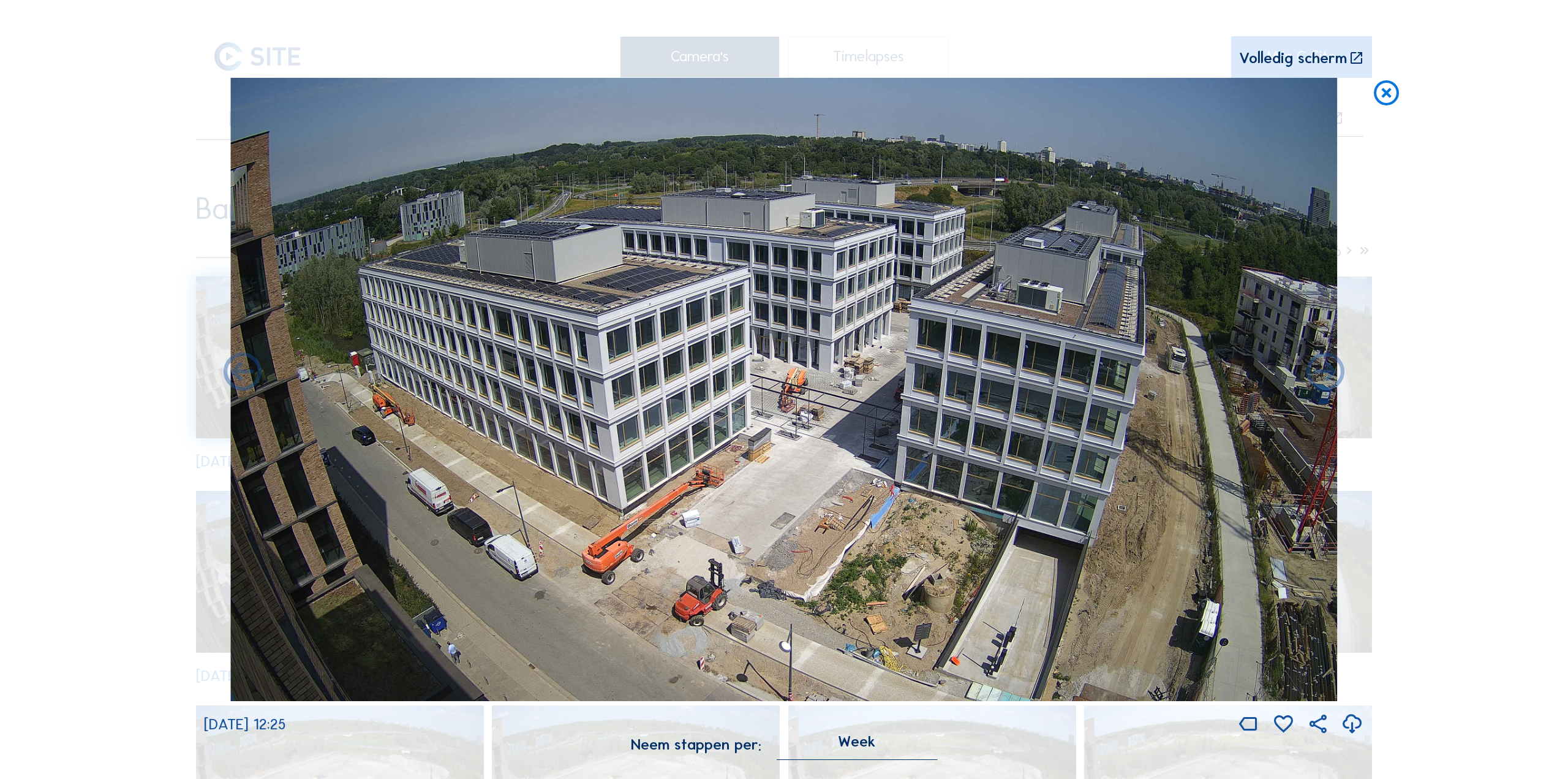
click at [1355, 722] on icon at bounding box center [1352, 725] width 23 height 27
click at [1346, 731] on icon at bounding box center [1352, 725] width 23 height 27
click at [1349, 730] on icon at bounding box center [1352, 725] width 23 height 27
click at [1325, 373] on icon at bounding box center [1326, 373] width 46 height 46
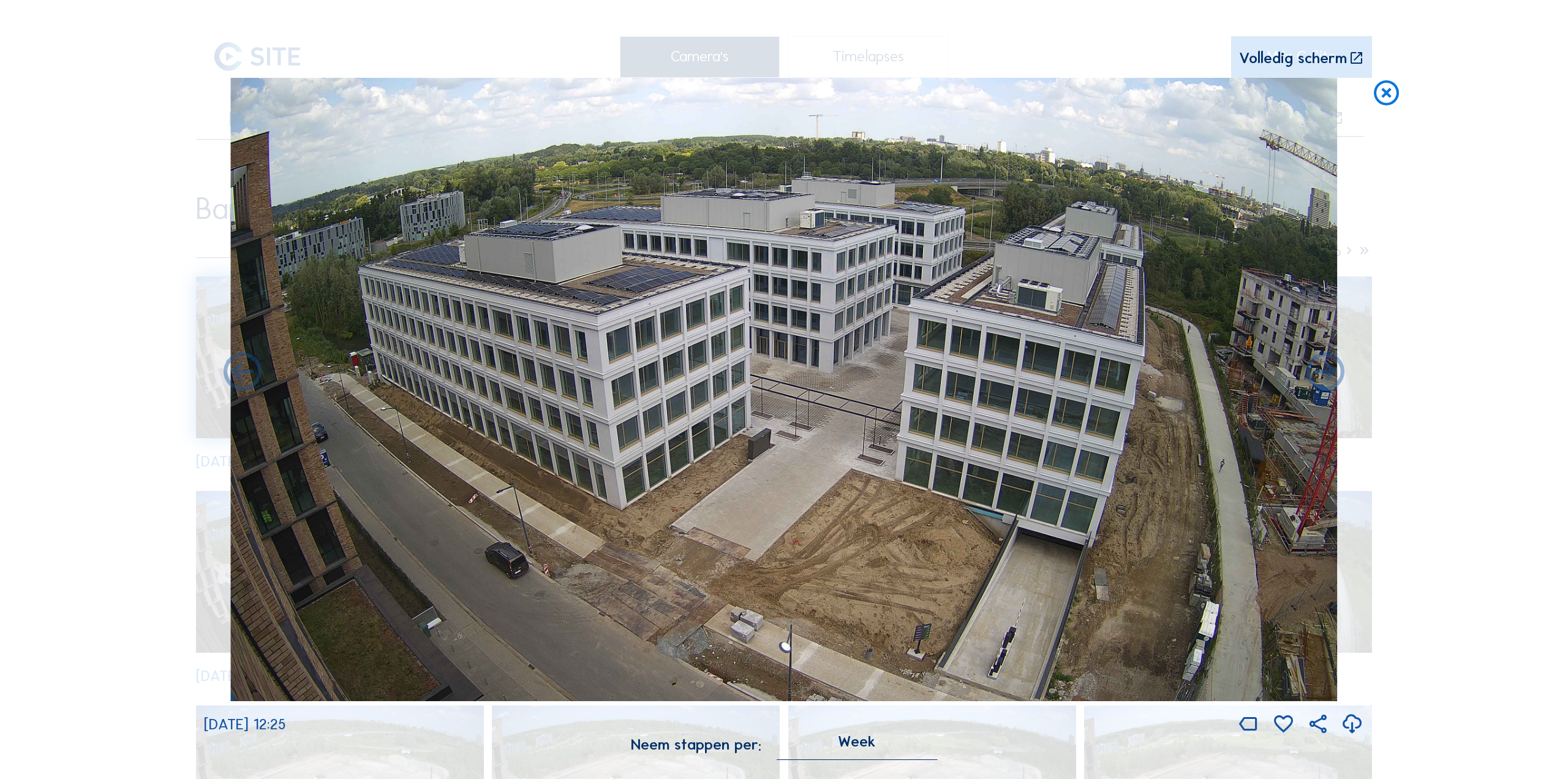
click at [1350, 722] on icon at bounding box center [1352, 725] width 23 height 27
click at [1326, 379] on icon at bounding box center [1326, 373] width 46 height 46
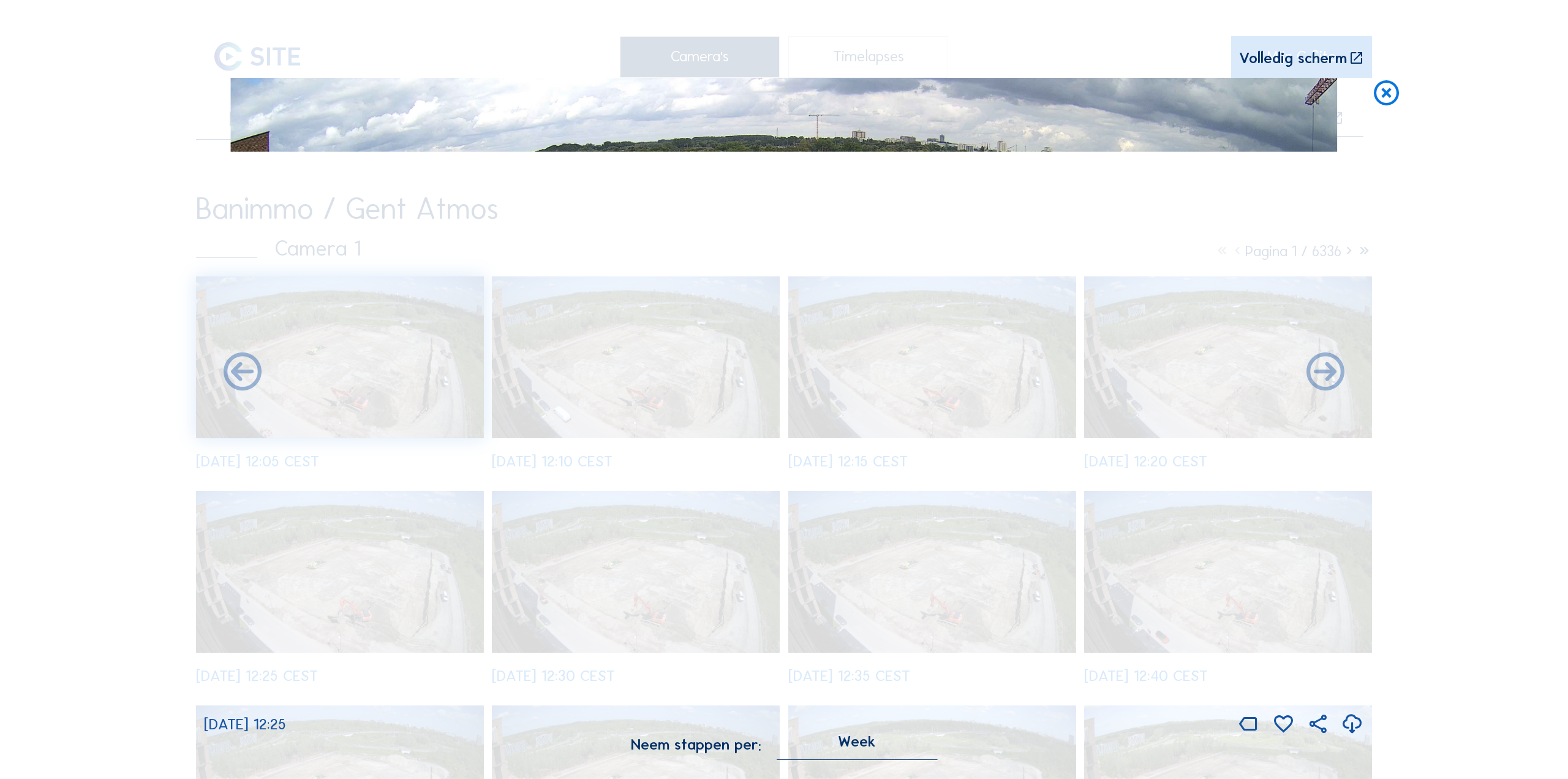
click at [1350, 725] on icon at bounding box center [1352, 725] width 23 height 27
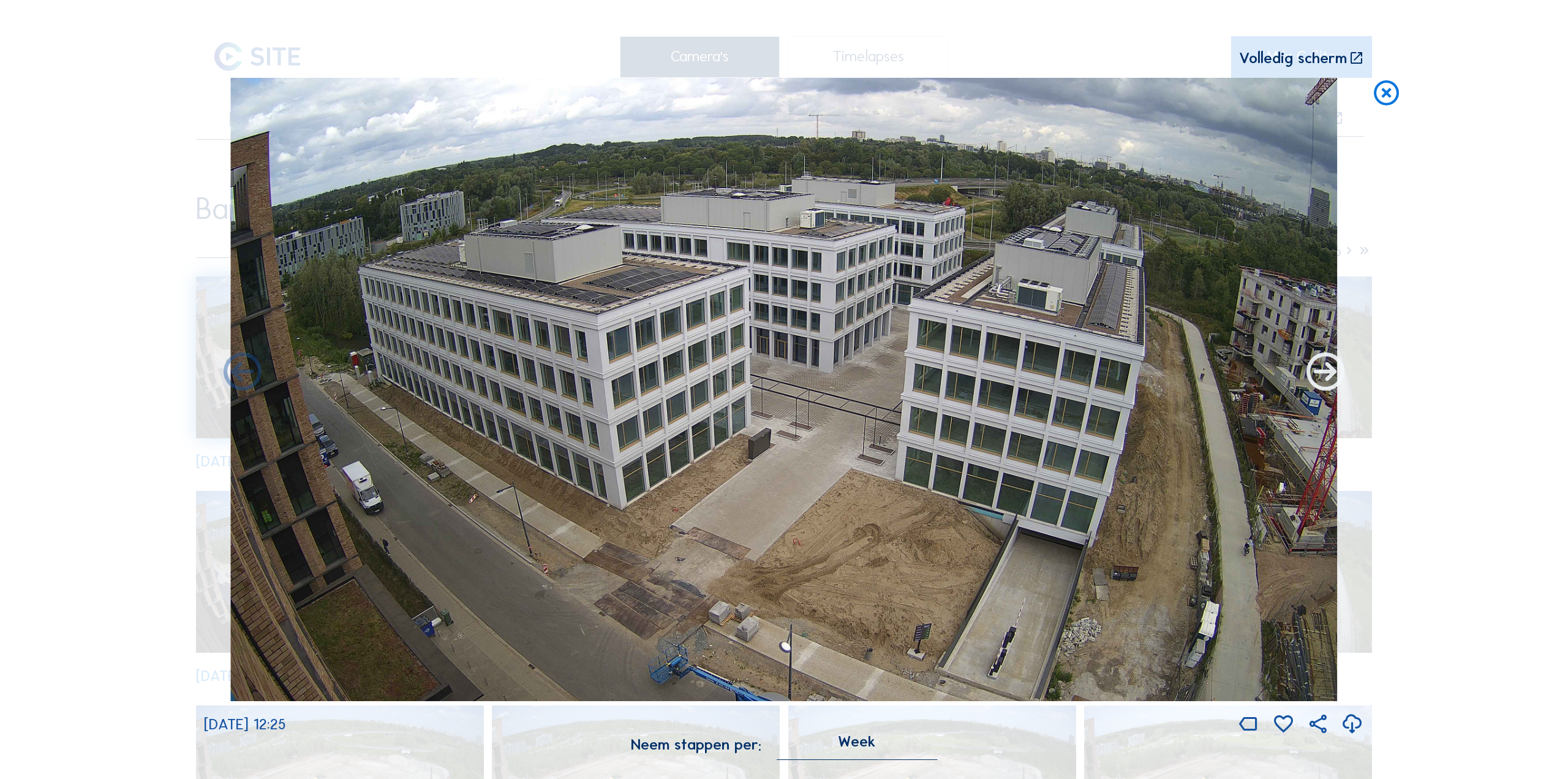
click at [1317, 379] on icon at bounding box center [1326, 373] width 46 height 46
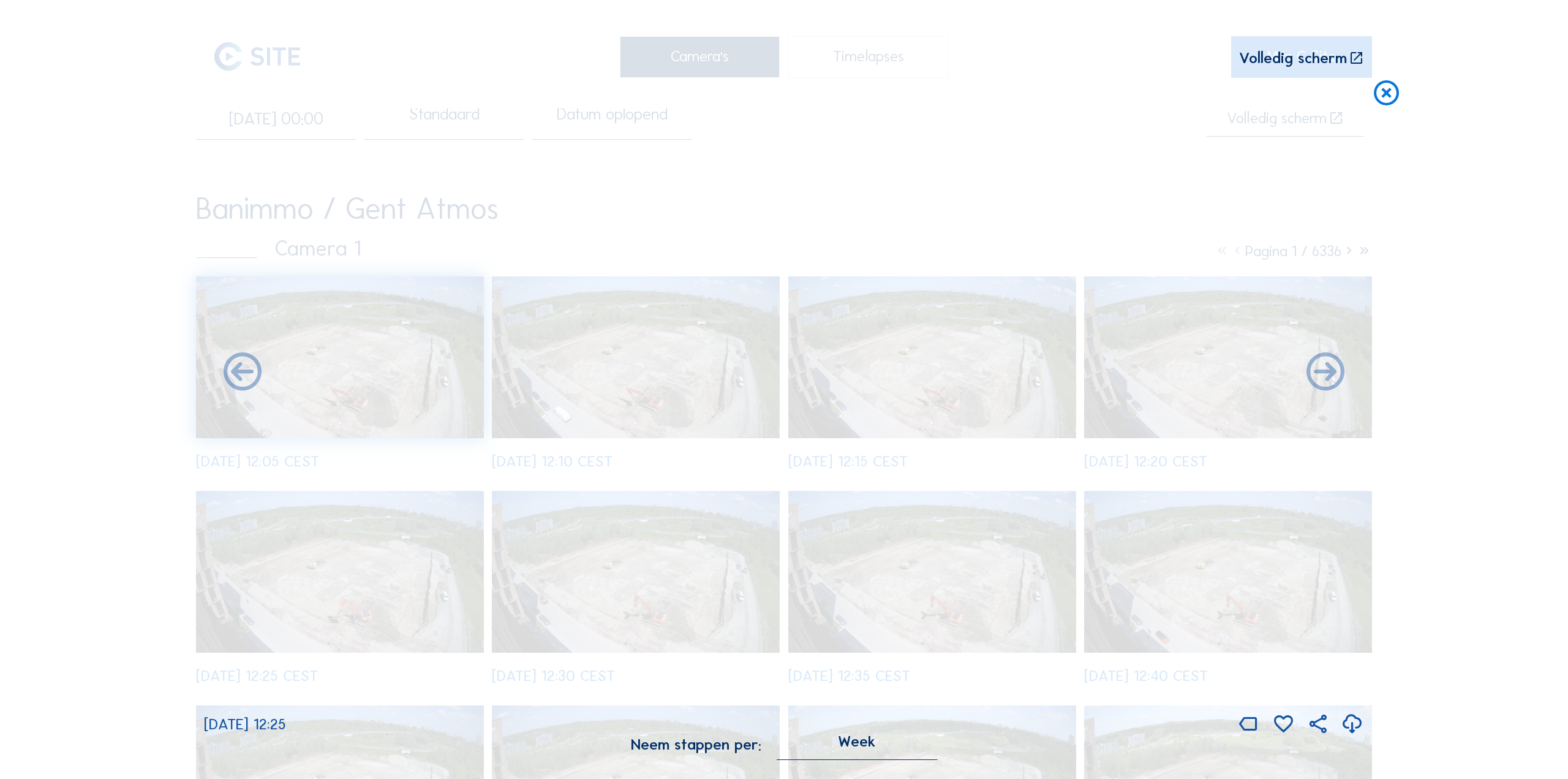
click at [1354, 725] on icon at bounding box center [1352, 725] width 23 height 27
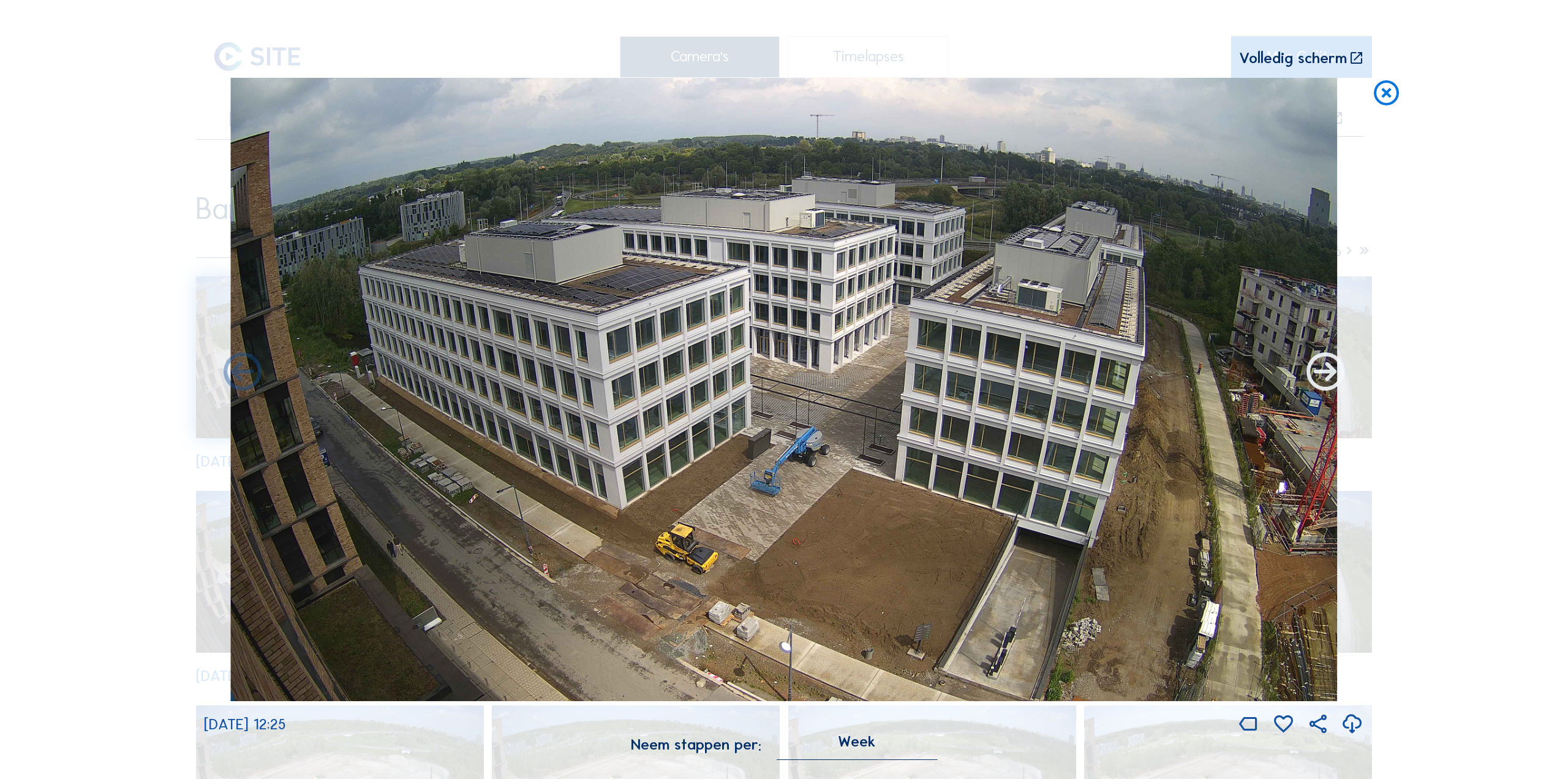
click at [1326, 373] on icon at bounding box center [1326, 373] width 46 height 46
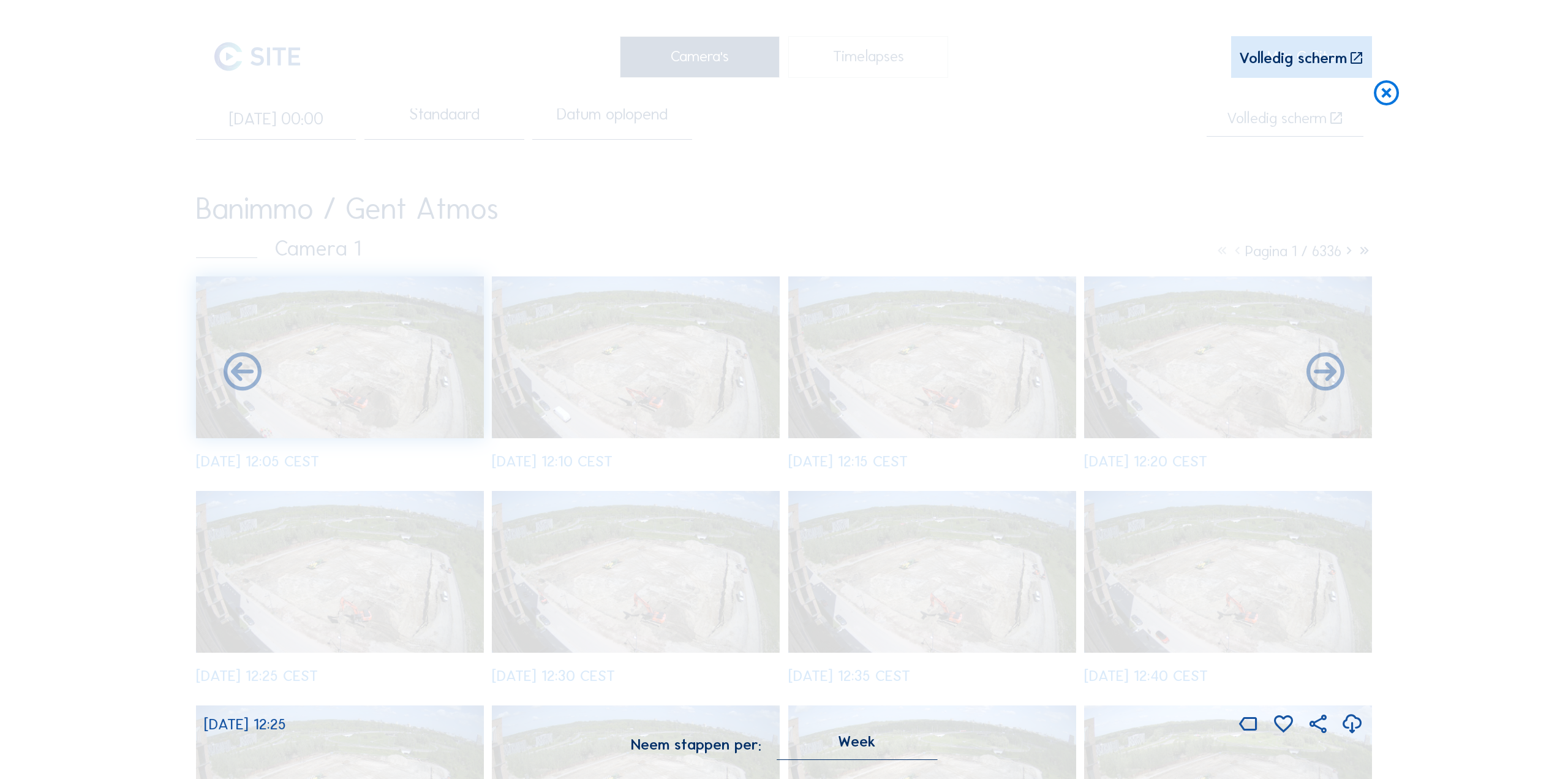
click at [1351, 722] on icon at bounding box center [1352, 725] width 23 height 27
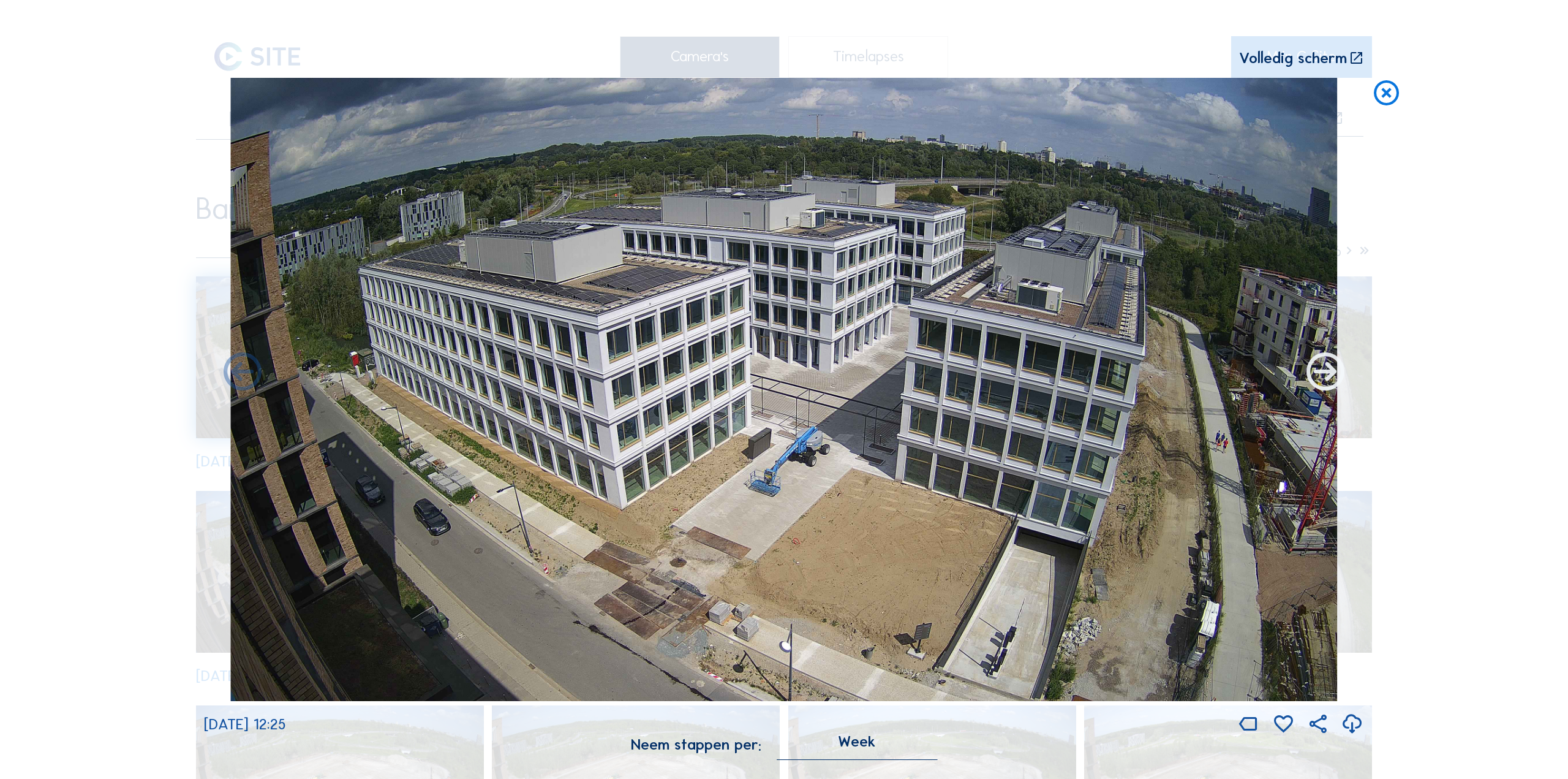
click at [1323, 379] on icon at bounding box center [1326, 373] width 46 height 46
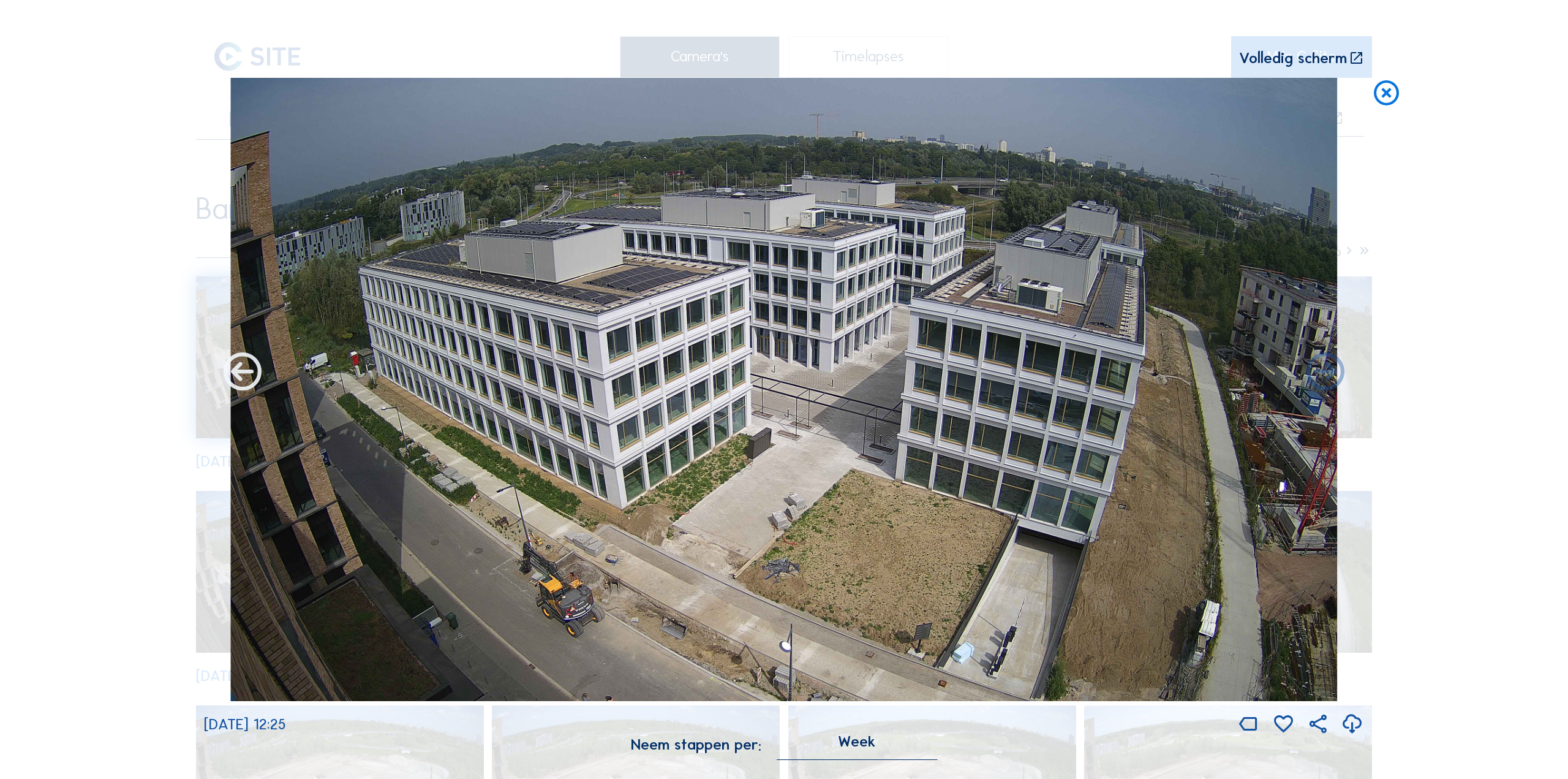
click at [244, 375] on icon at bounding box center [242, 373] width 46 height 46
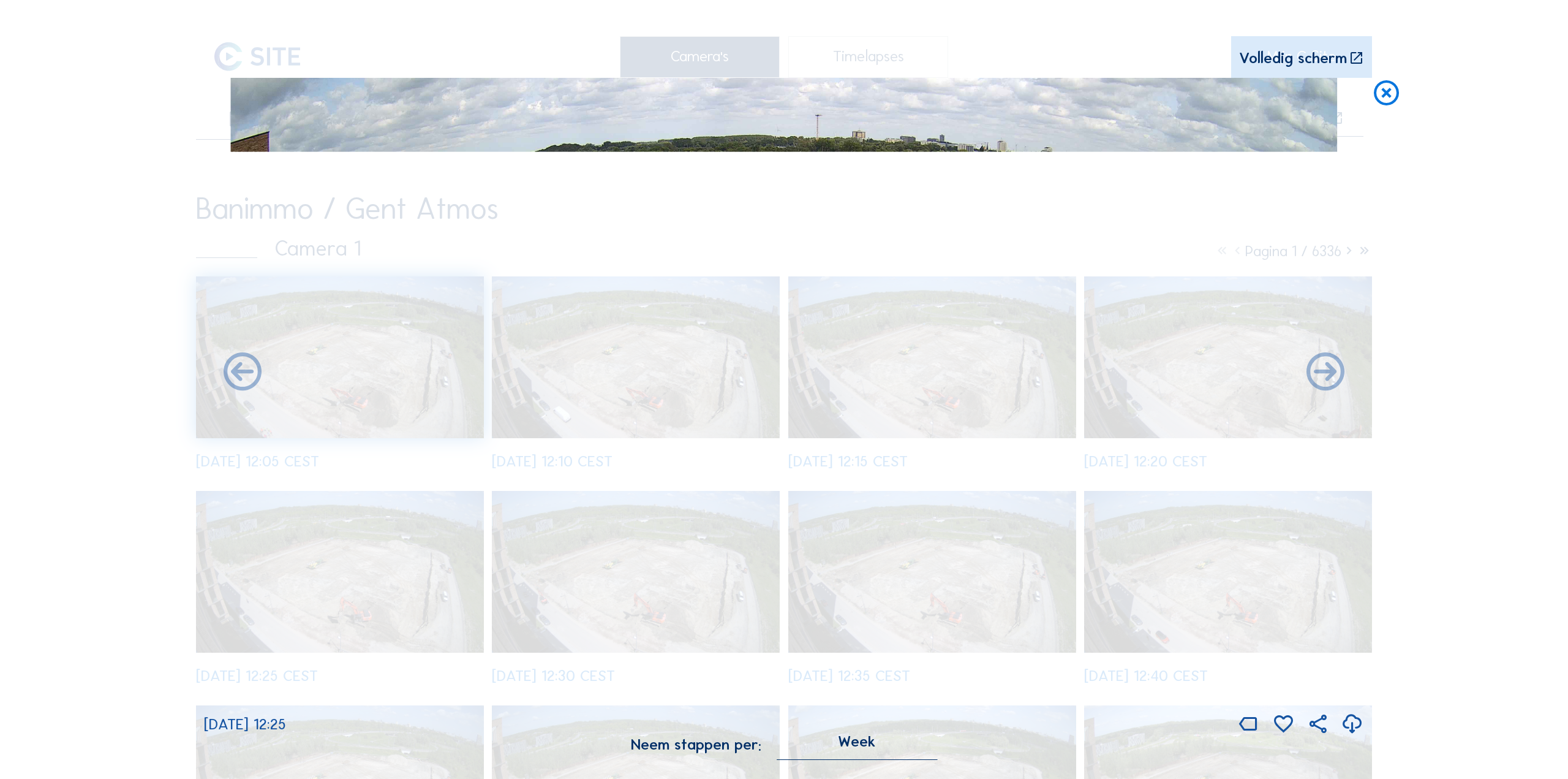
click at [1351, 722] on icon at bounding box center [1352, 725] width 23 height 27
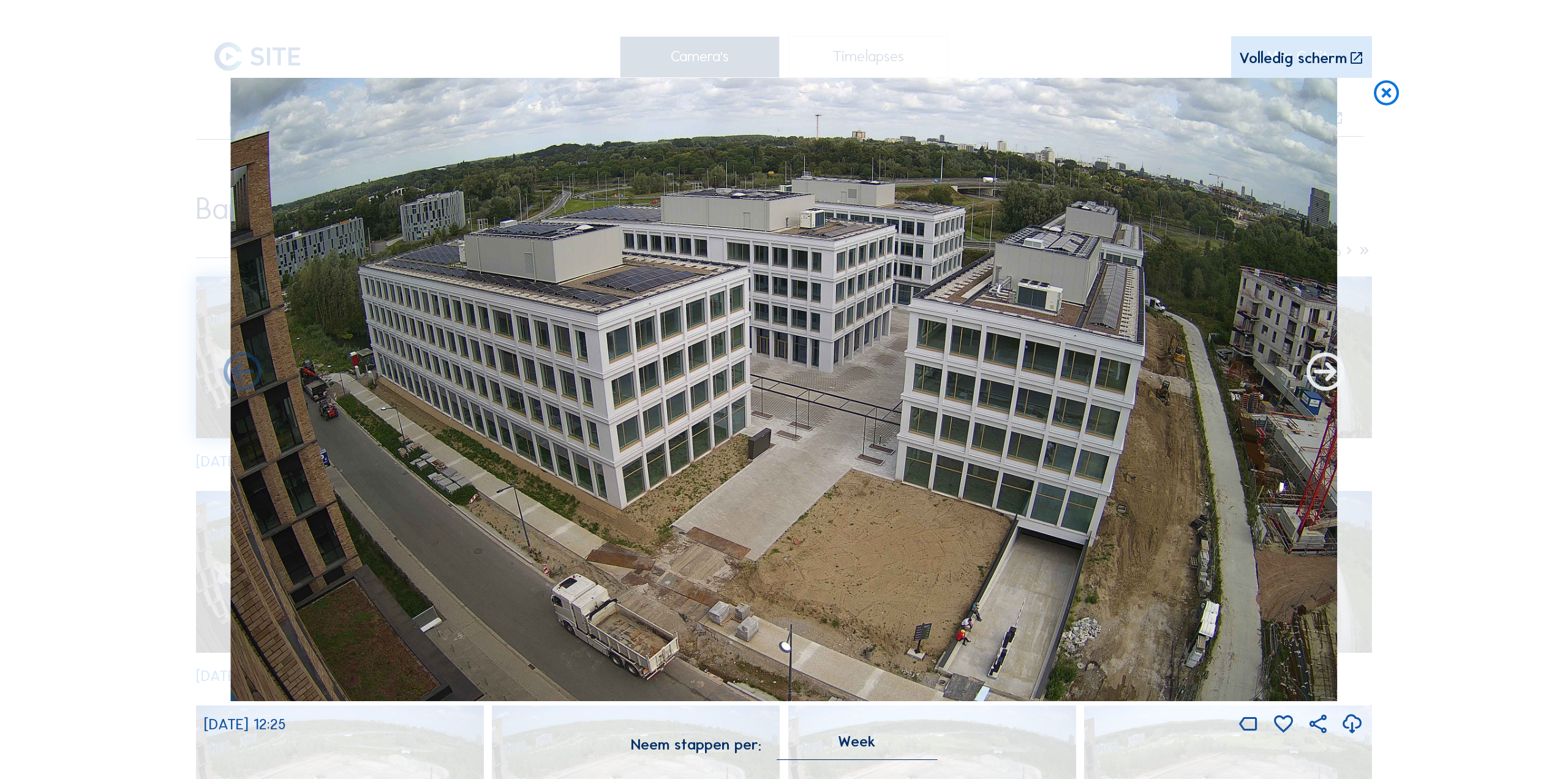
click at [1321, 372] on icon at bounding box center [1326, 373] width 46 height 46
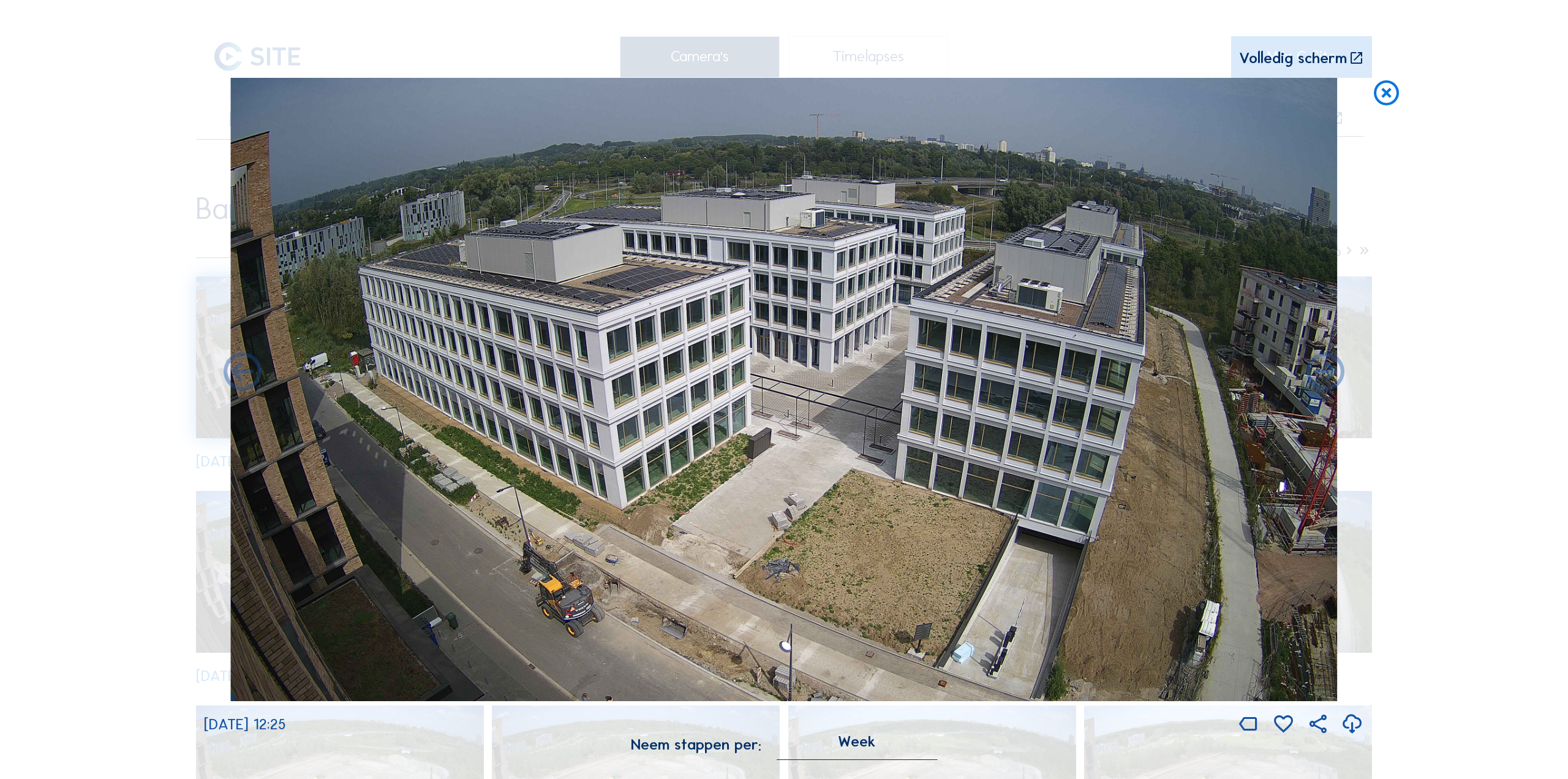
click at [1353, 728] on icon at bounding box center [1352, 725] width 23 height 27
click at [1317, 369] on icon at bounding box center [1326, 373] width 46 height 46
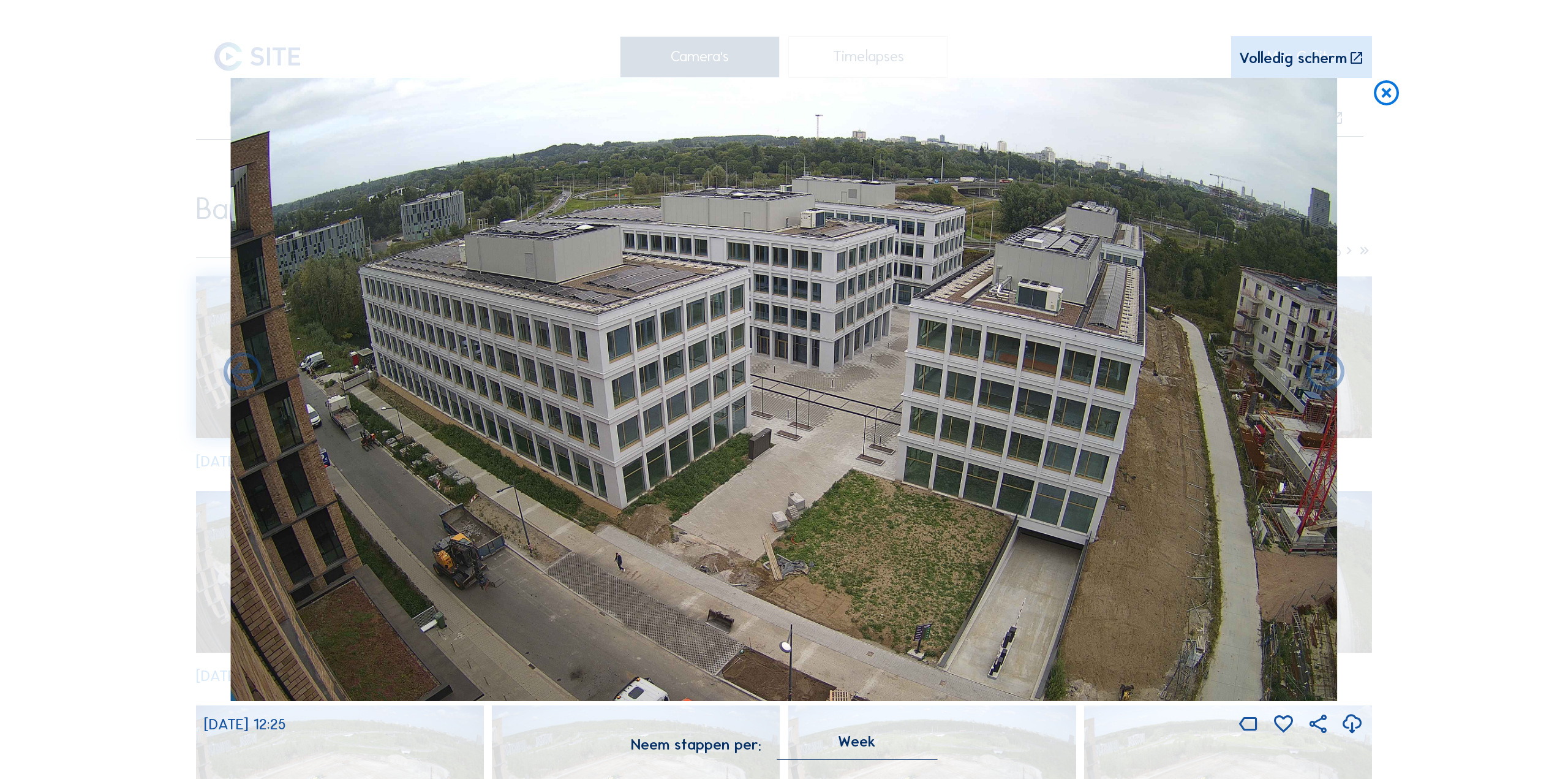
click at [1346, 722] on icon at bounding box center [1352, 725] width 23 height 27
click at [1318, 369] on icon at bounding box center [1326, 373] width 46 height 46
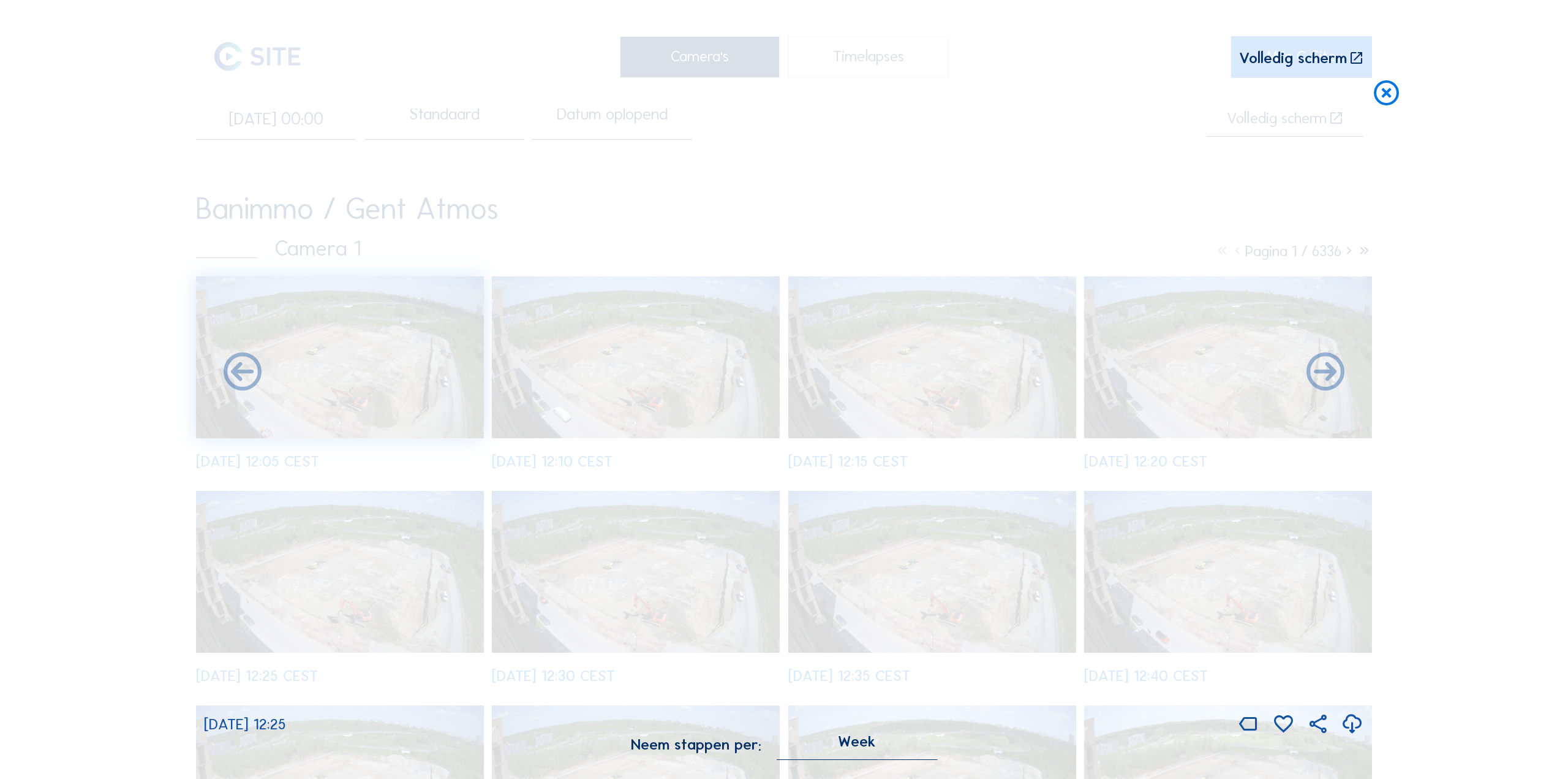
click at [1353, 732] on icon at bounding box center [1352, 725] width 23 height 27
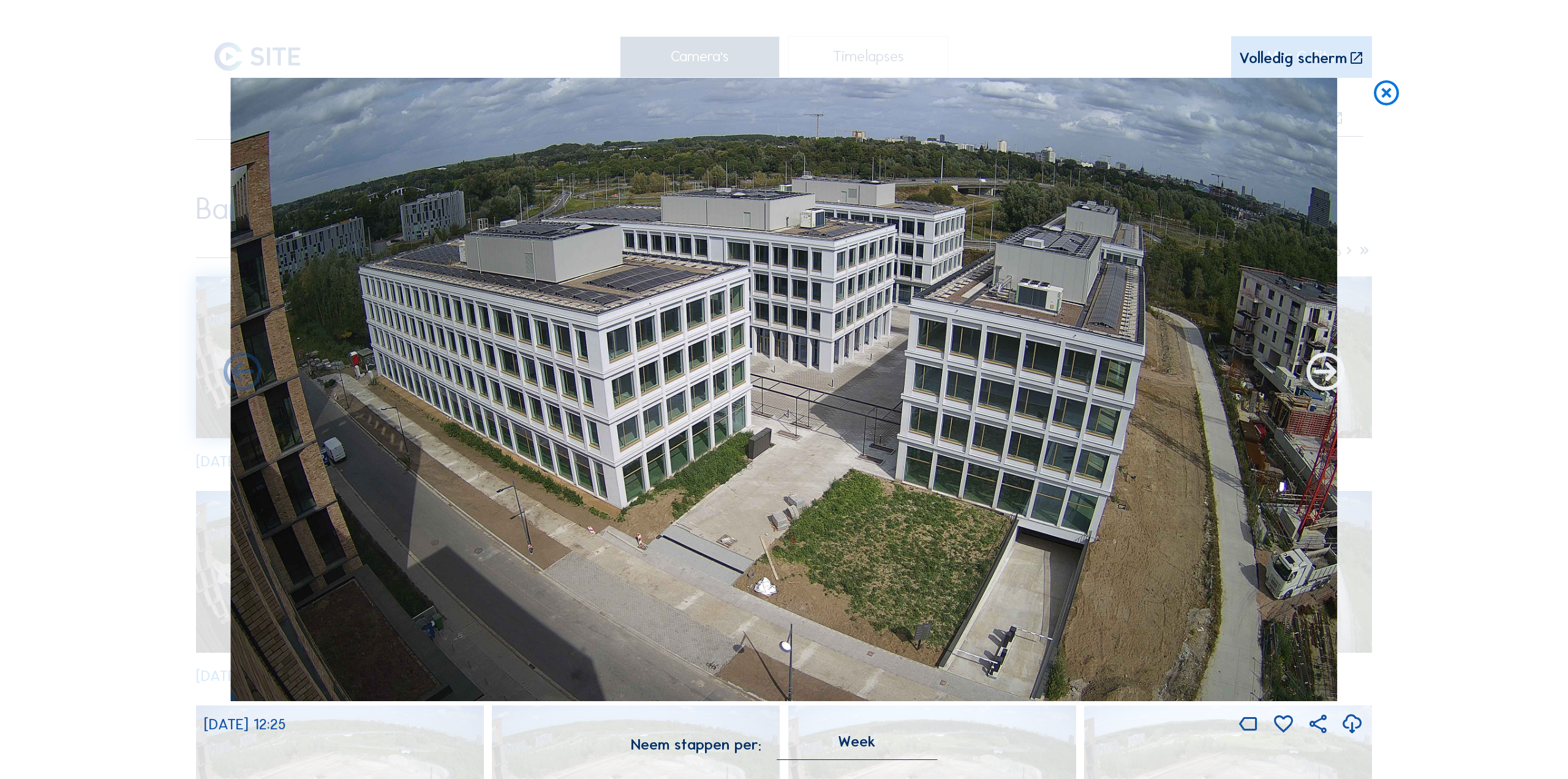
click at [1323, 377] on icon at bounding box center [1326, 373] width 46 height 46
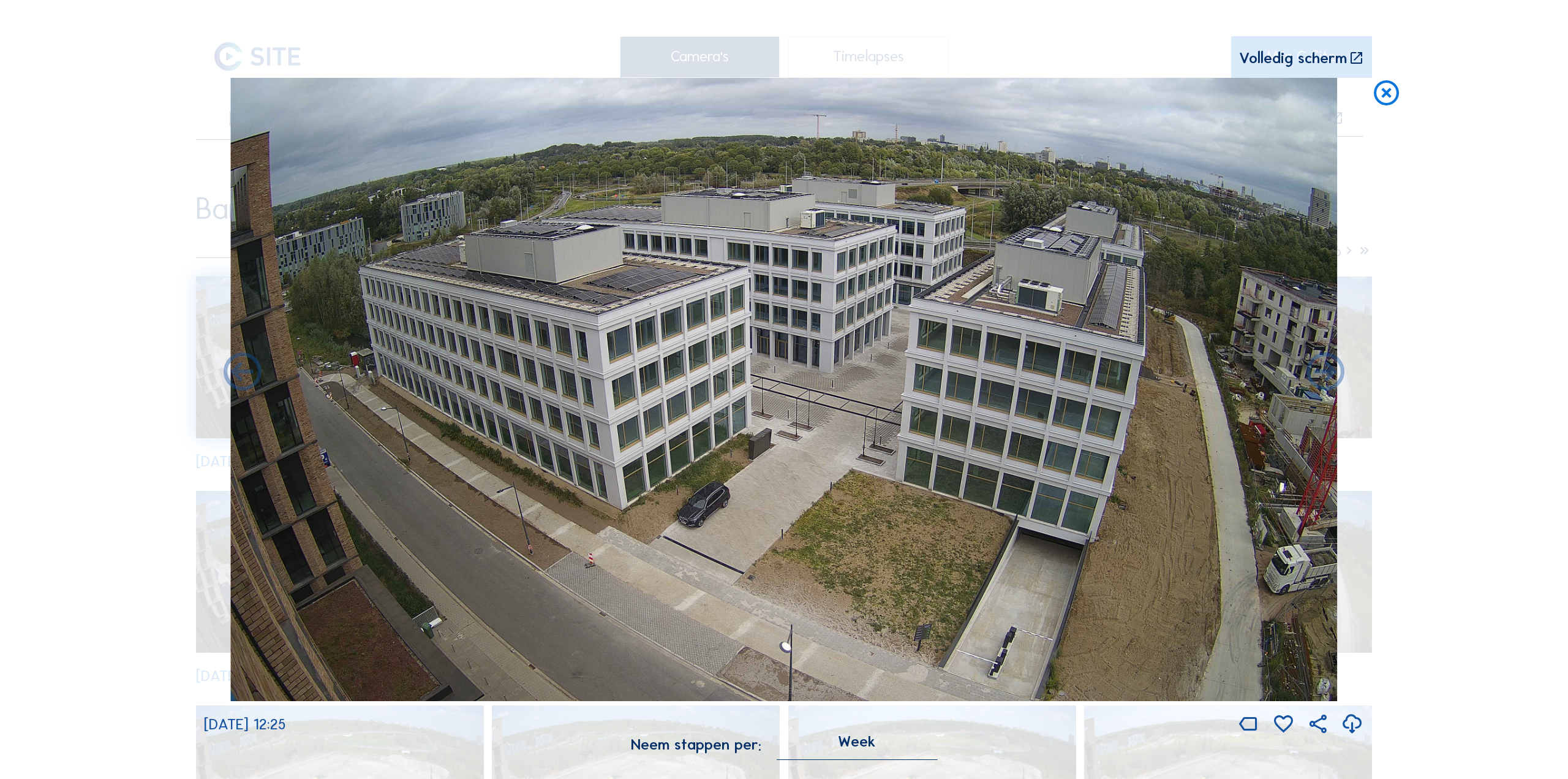
click at [1351, 729] on icon at bounding box center [1352, 725] width 23 height 27
click at [1319, 372] on icon at bounding box center [1326, 373] width 46 height 46
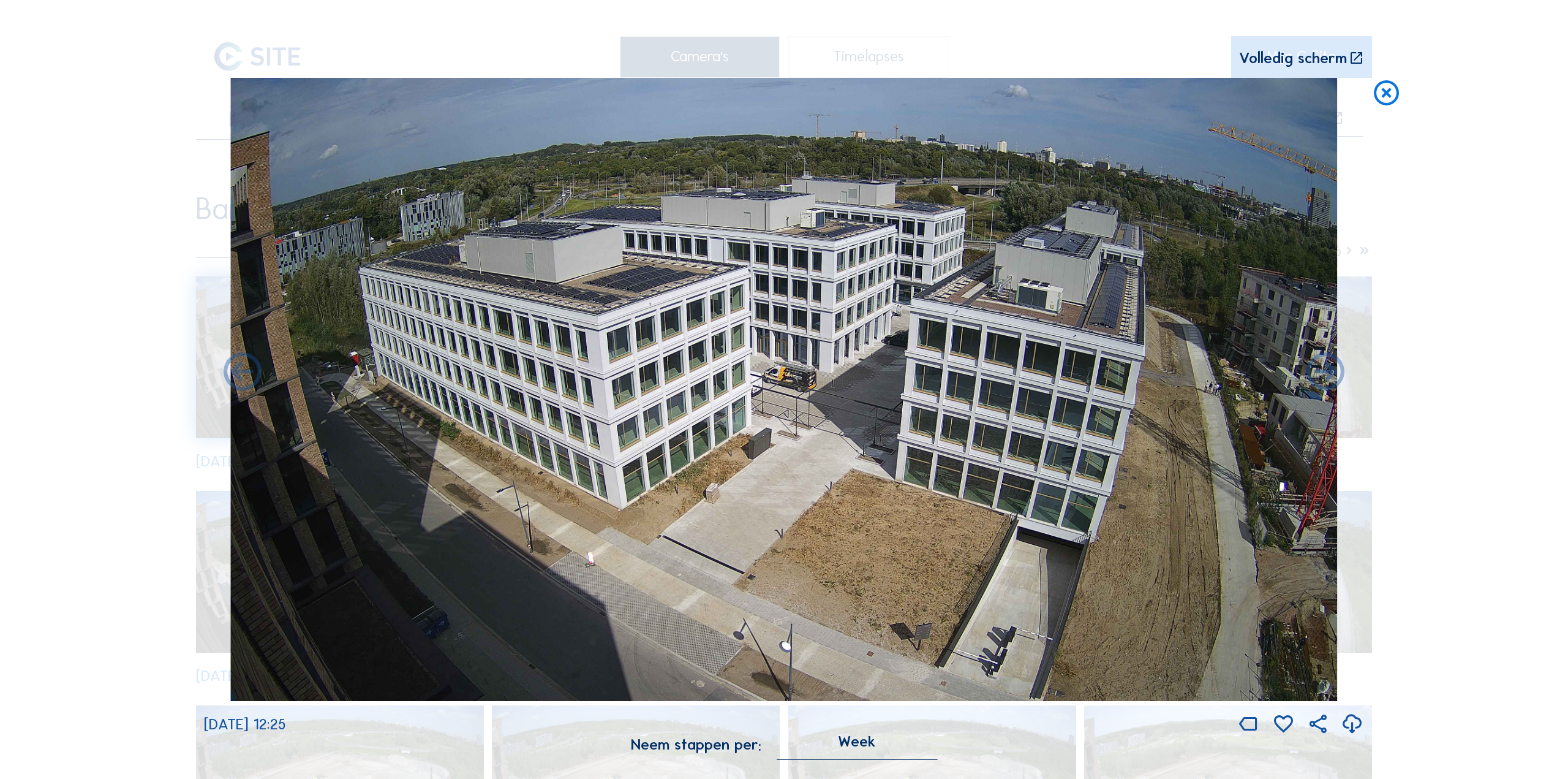
click at [1350, 724] on icon at bounding box center [1352, 725] width 23 height 27
click at [1318, 376] on icon at bounding box center [1326, 373] width 46 height 46
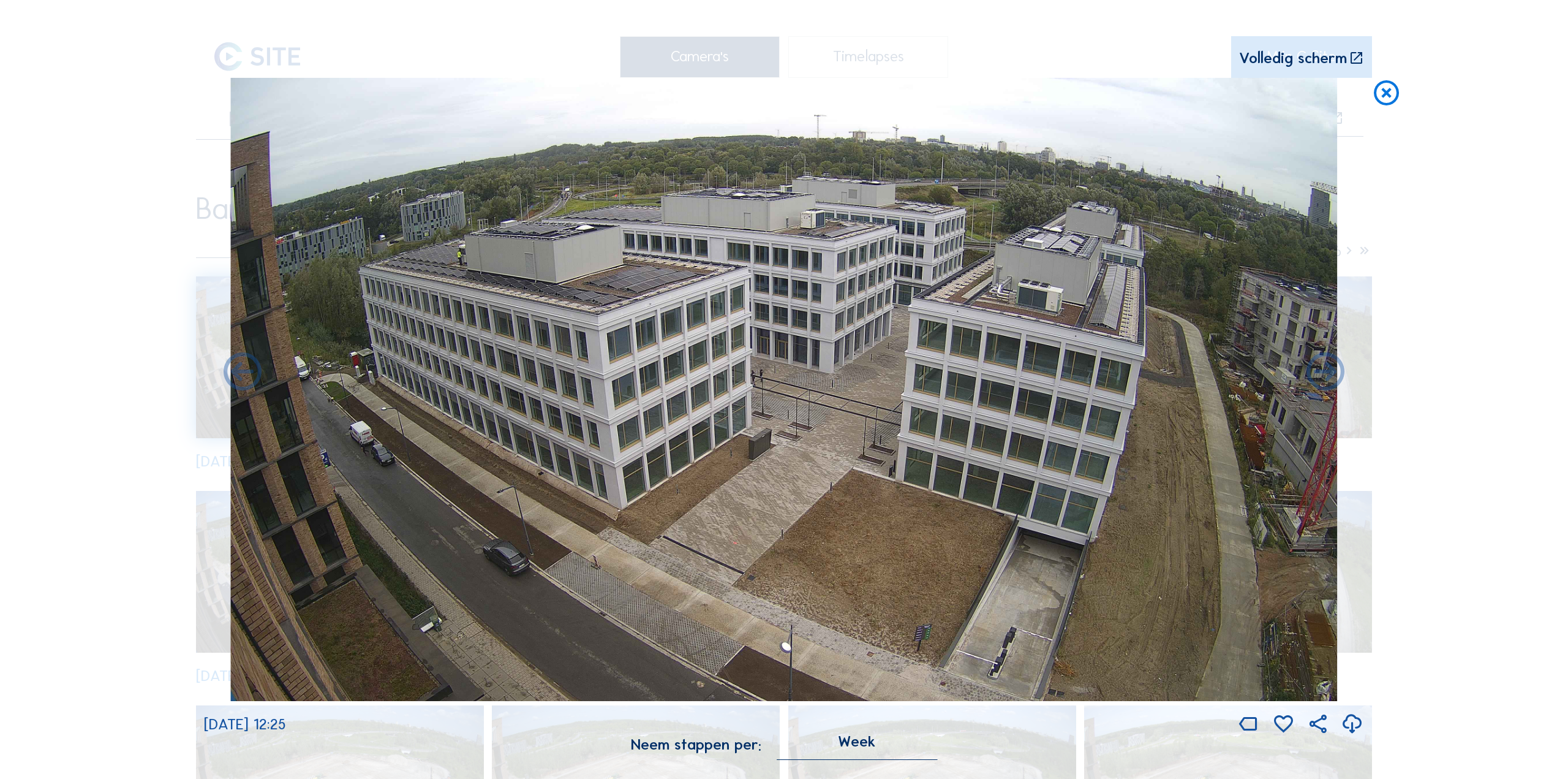
click at [1349, 727] on icon at bounding box center [1352, 725] width 23 height 27
click at [1312, 371] on icon at bounding box center [1326, 373] width 46 height 46
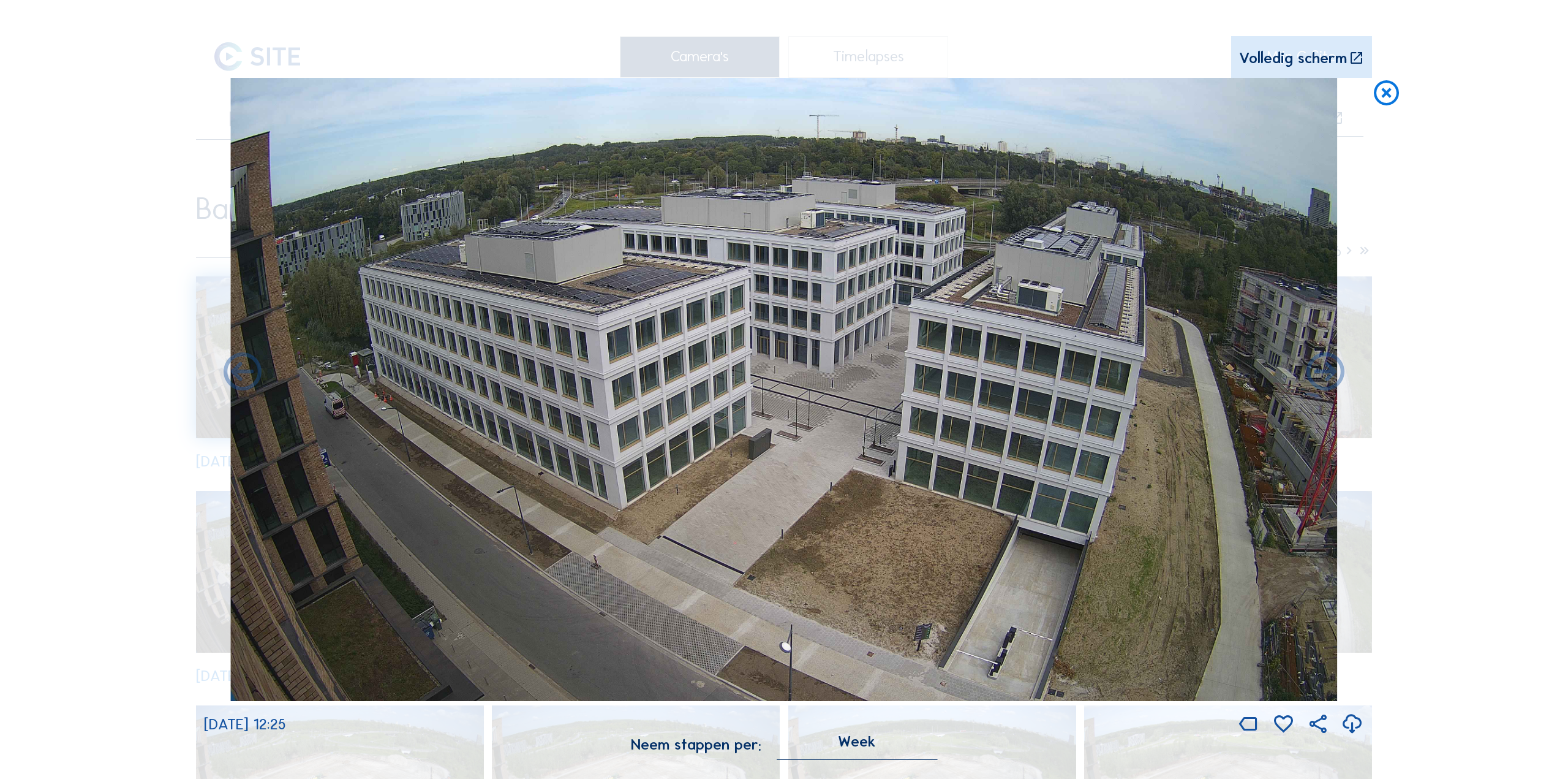
click at [1357, 726] on icon at bounding box center [1352, 725] width 23 height 27
click at [1333, 373] on icon at bounding box center [1326, 373] width 46 height 46
click at [1327, 375] on icon at bounding box center [1326, 373] width 46 height 46
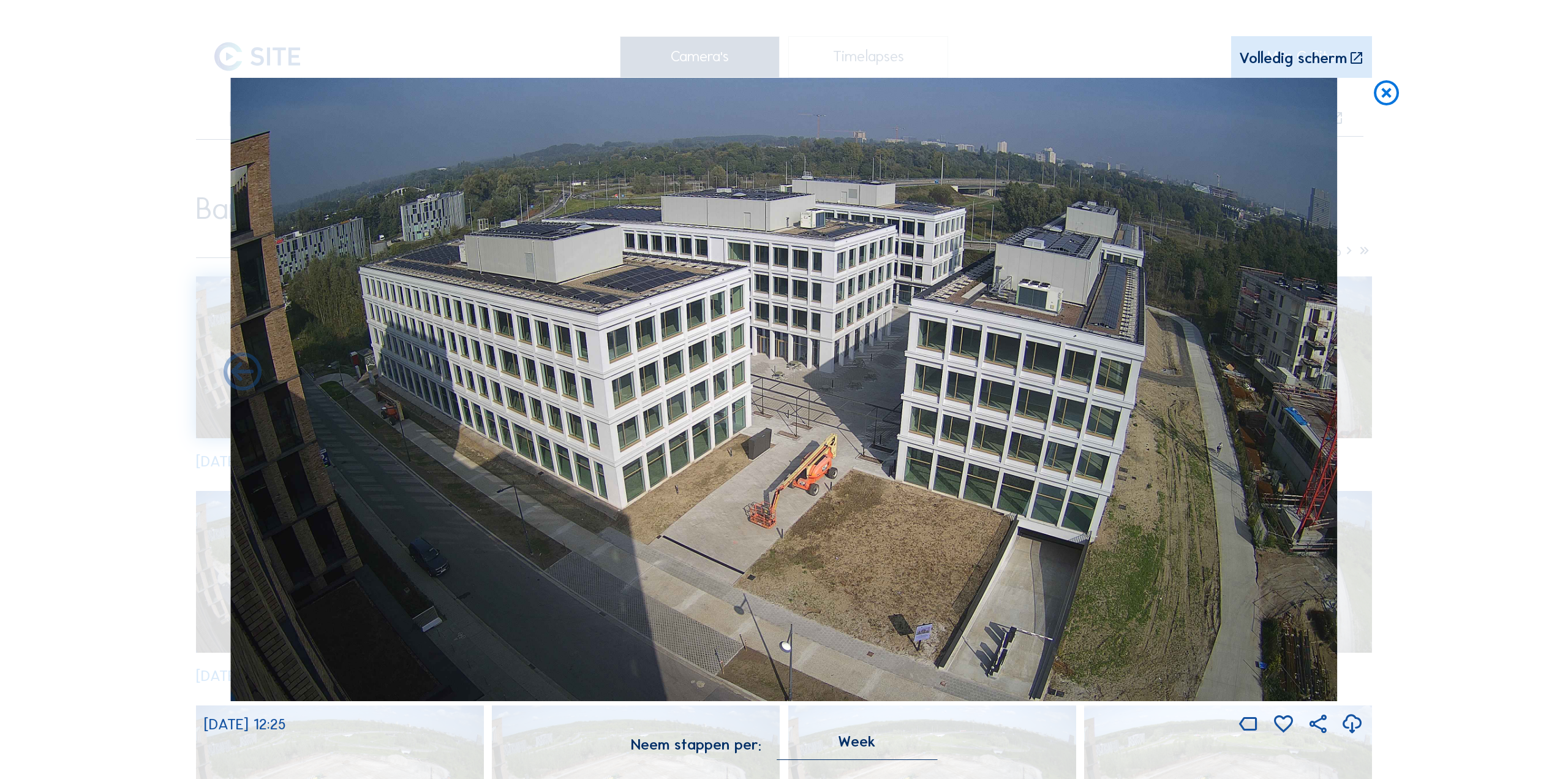
click at [1349, 726] on icon at bounding box center [1352, 725] width 23 height 27
